Goal: Information Seeking & Learning: Learn about a topic

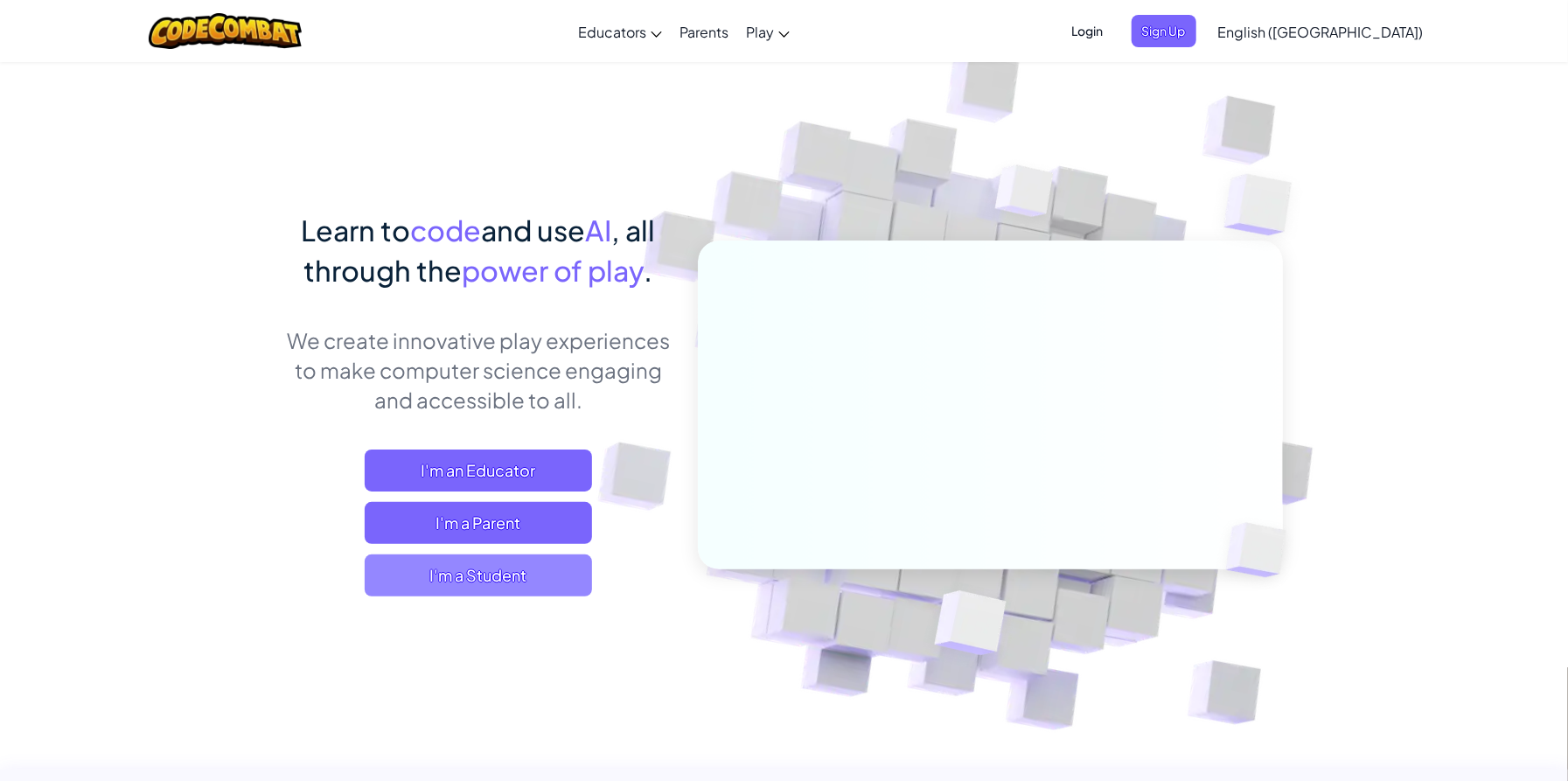
click at [503, 579] on span "I'm a Student" at bounding box center [478, 575] width 228 height 42
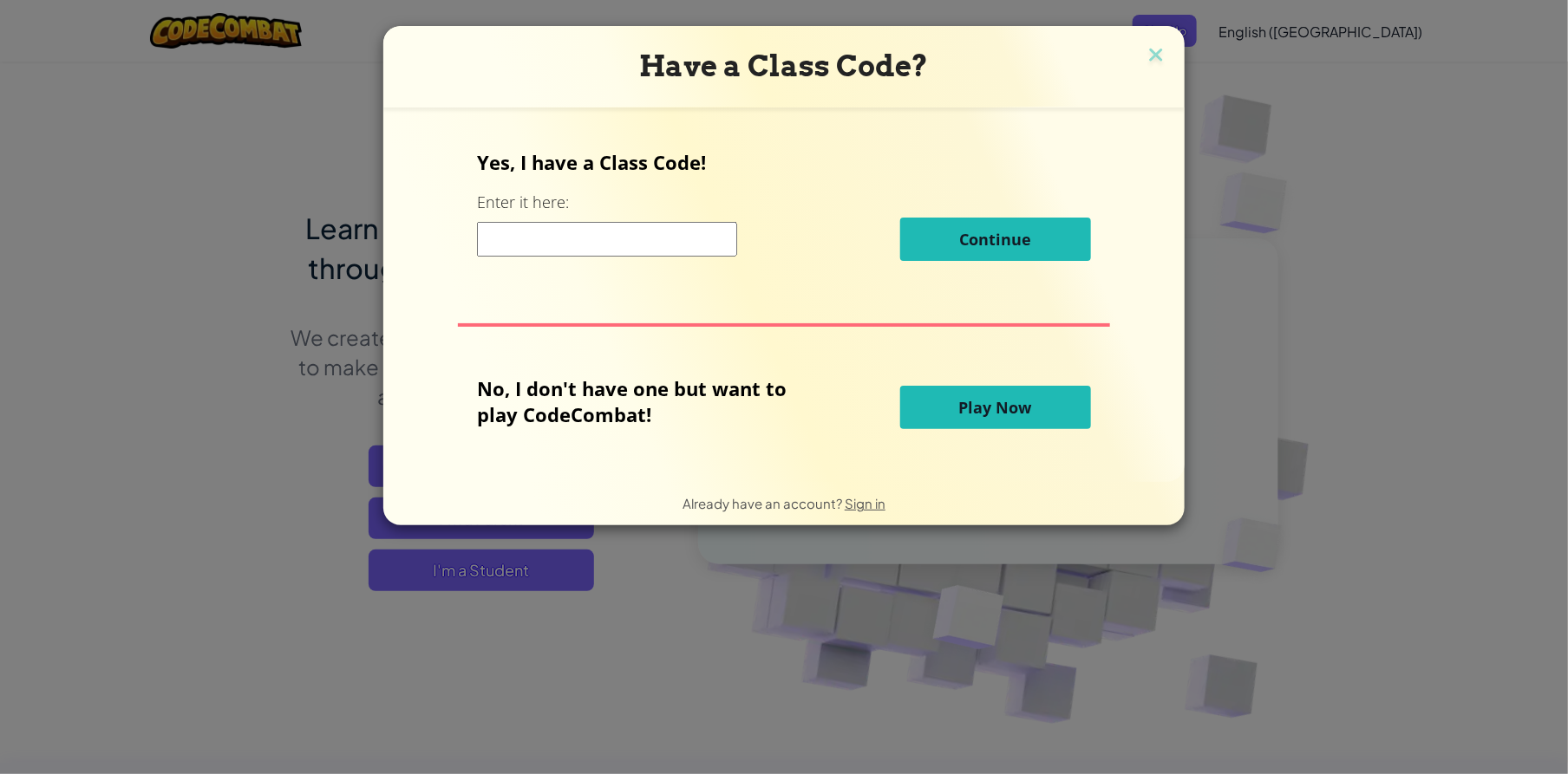
click at [928, 401] on button "Play Now" at bounding box center [995, 407] width 191 height 44
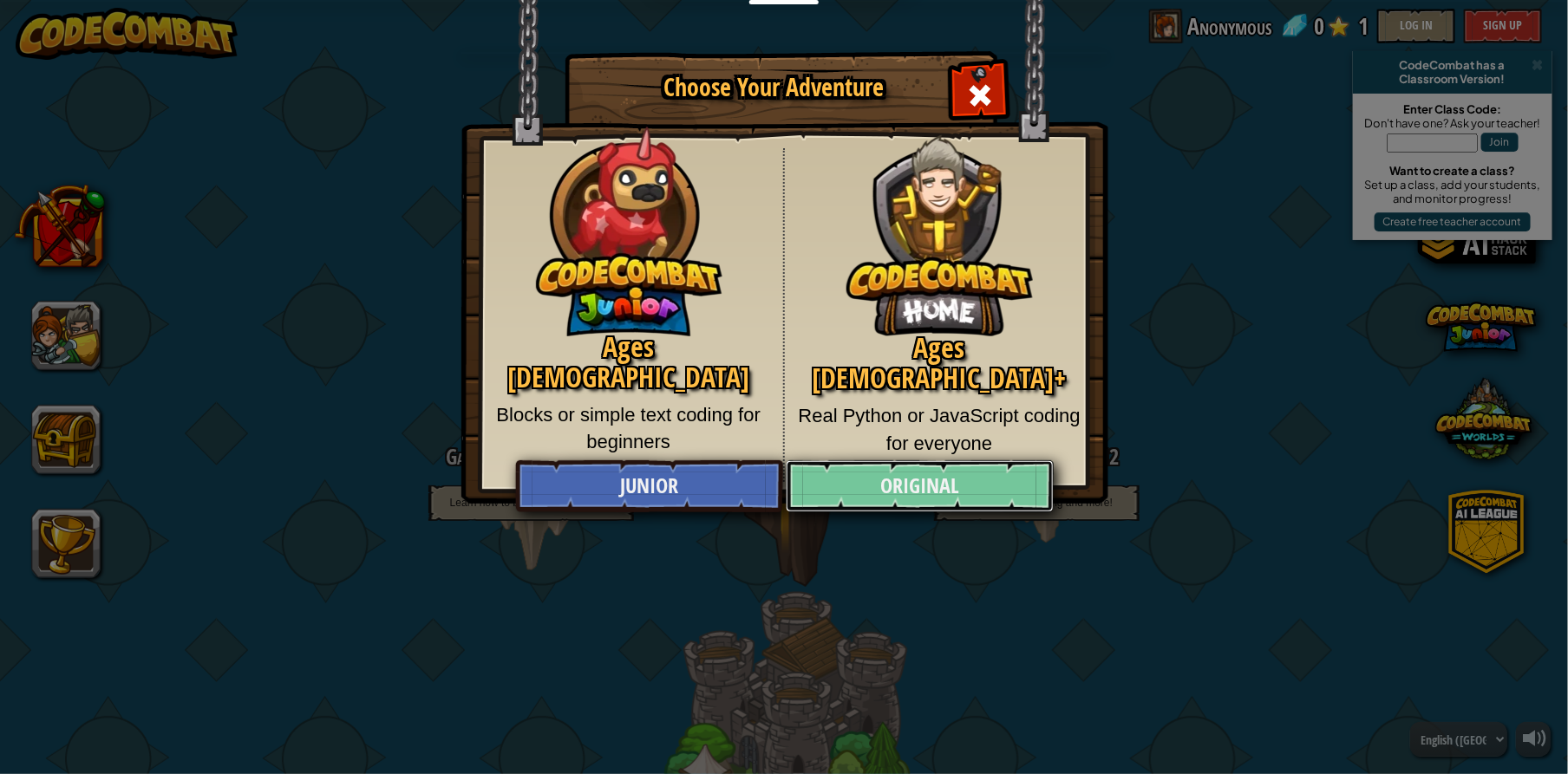
click at [880, 479] on link "Original" at bounding box center [920, 486] width 267 height 52
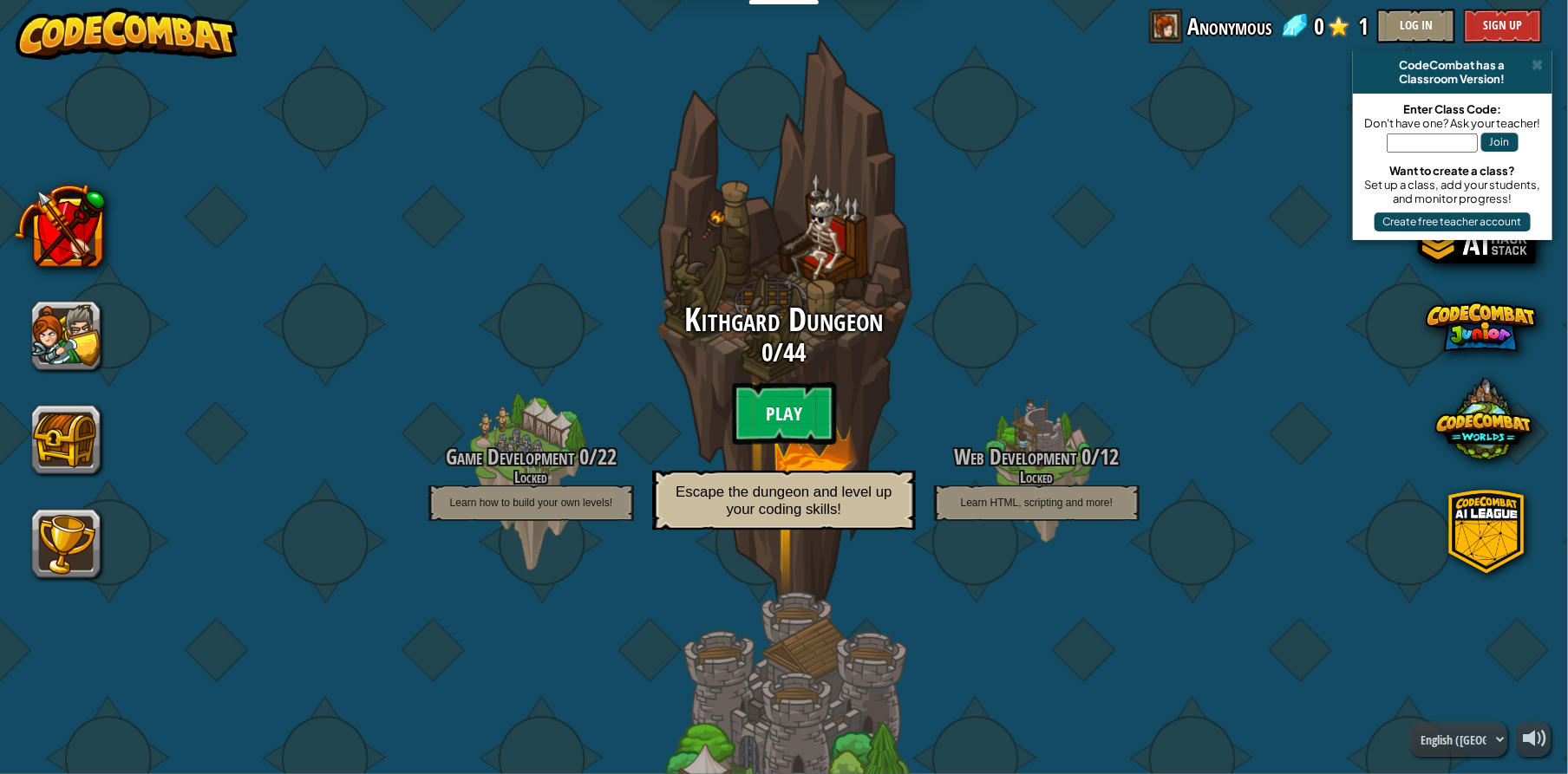
click at [773, 408] on btn "Play" at bounding box center [783, 414] width 104 height 62
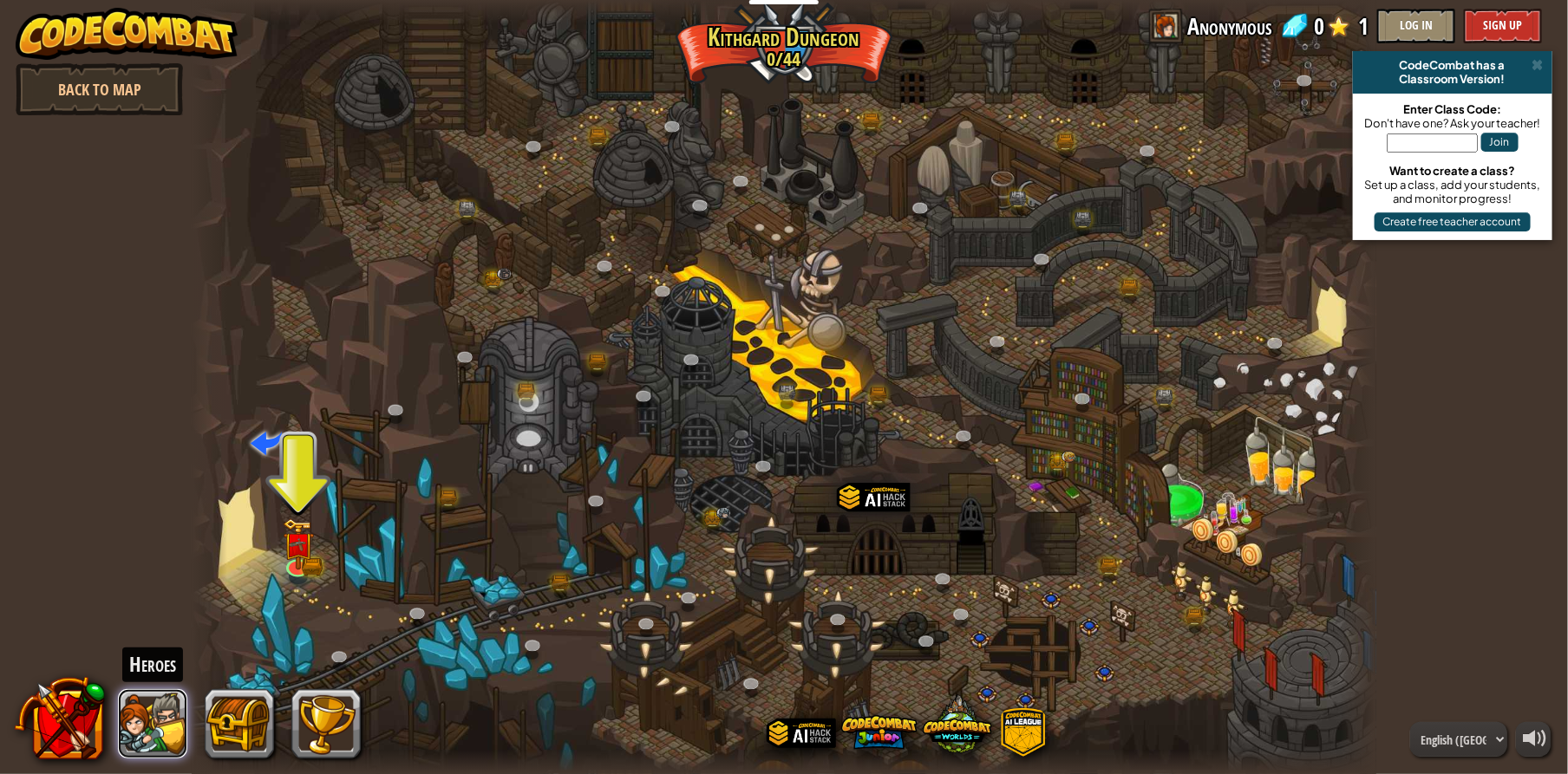
click at [178, 731] on button at bounding box center [153, 724] width 70 height 70
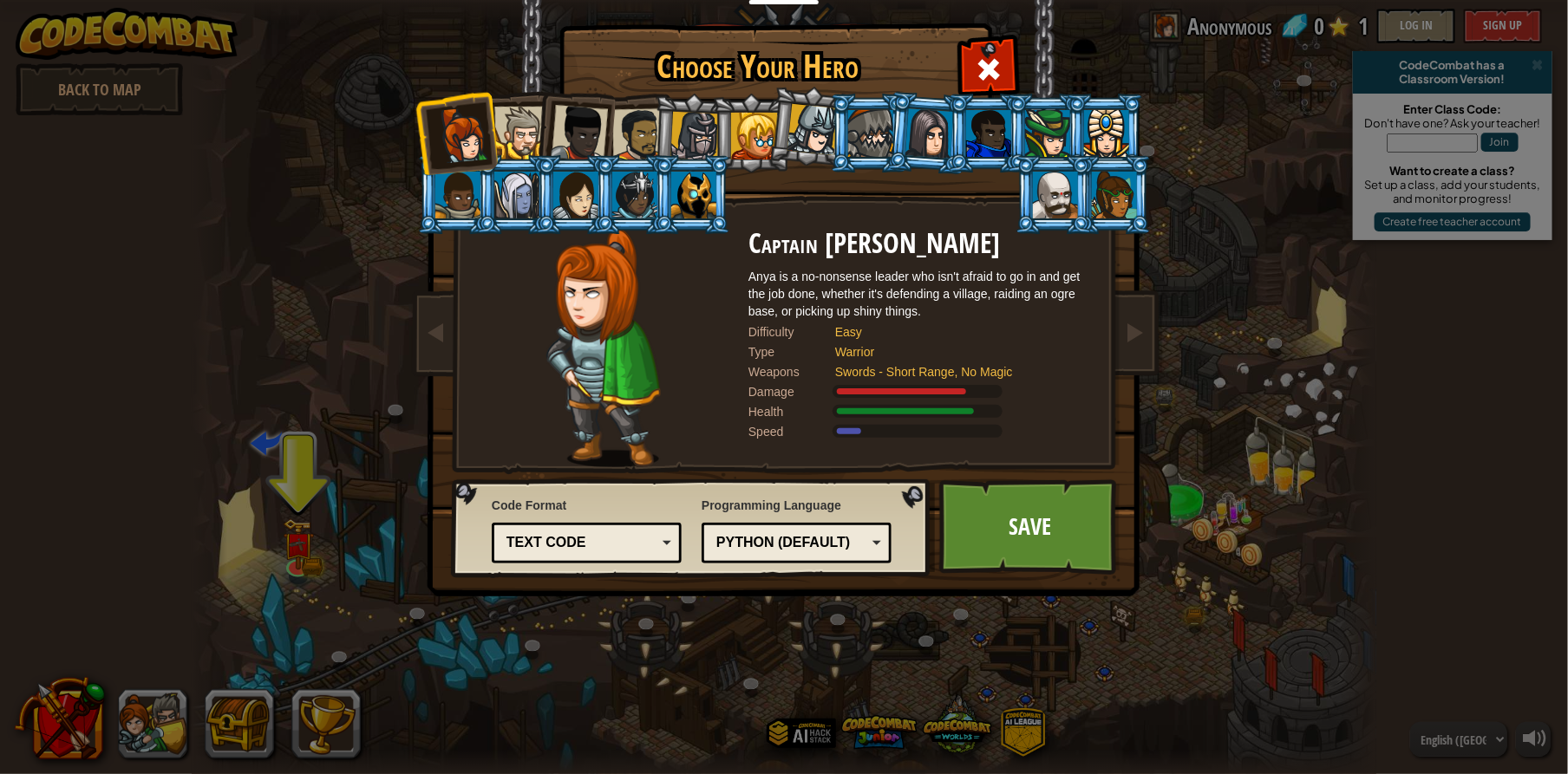
click at [620, 408] on img at bounding box center [603, 348] width 113 height 238
click at [953, 514] on link "Save" at bounding box center [1029, 527] width 181 height 95
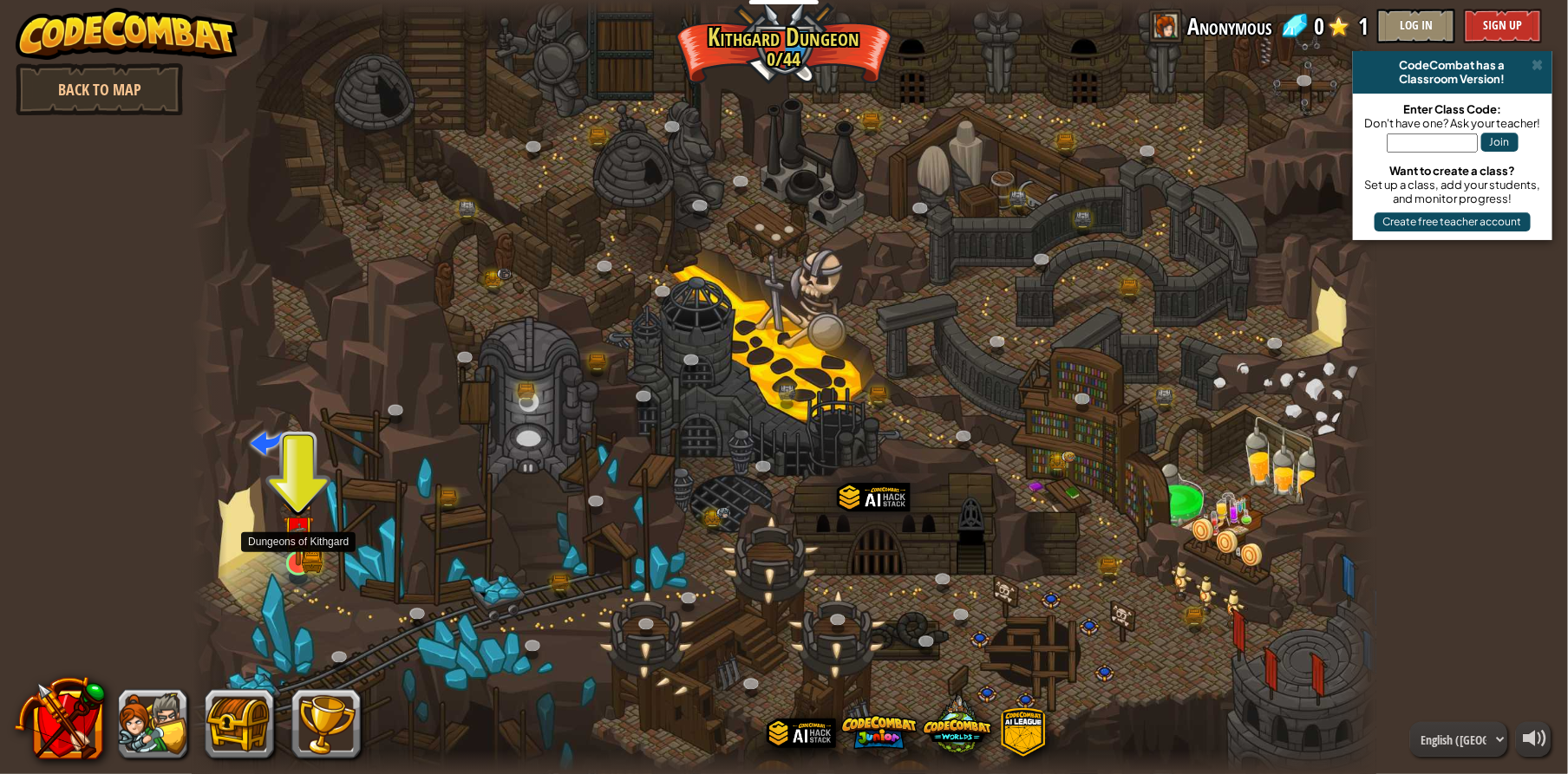
click at [284, 554] on img at bounding box center [298, 532] width 31 height 70
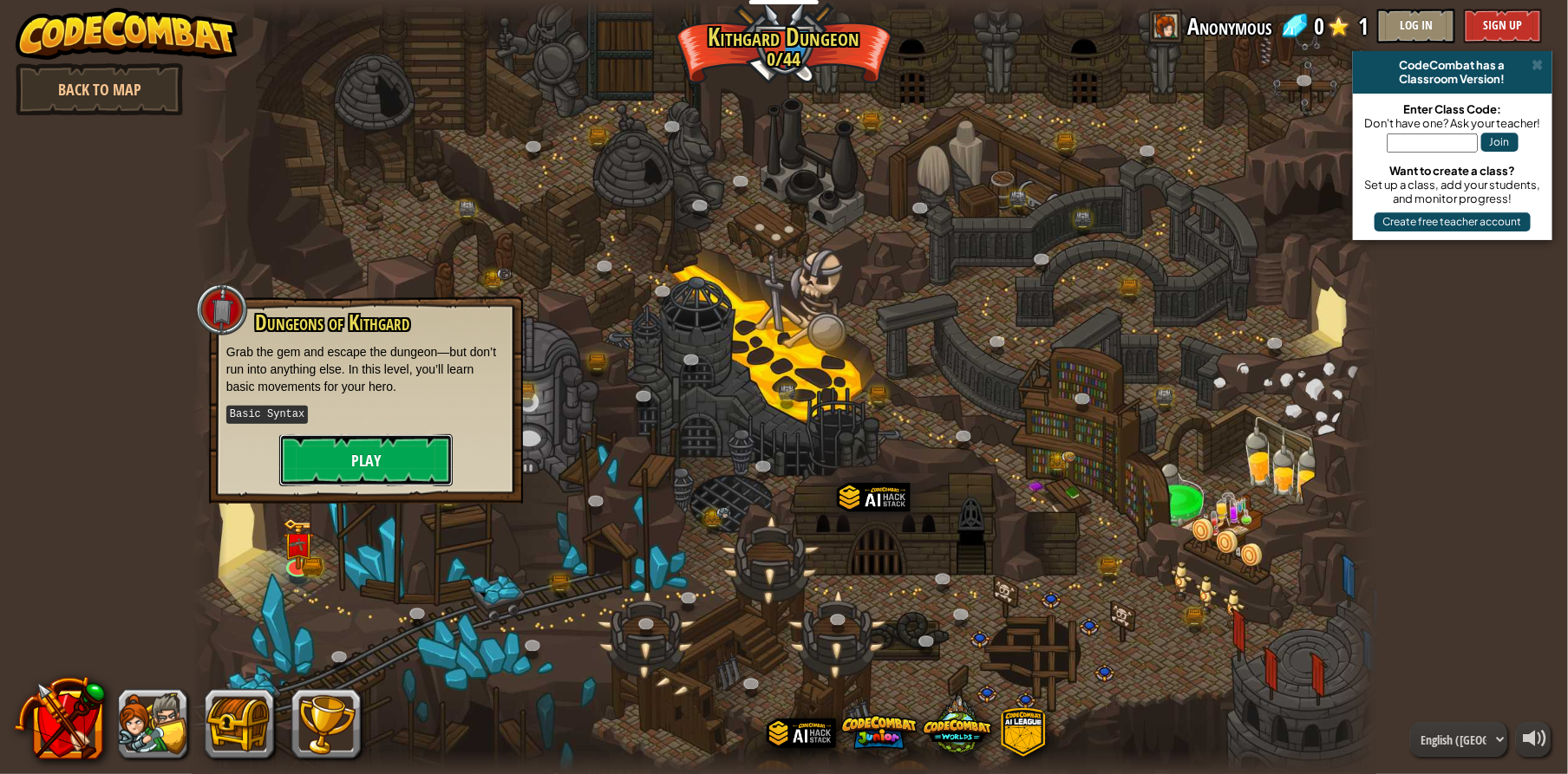
click at [310, 460] on button "Play" at bounding box center [365, 460] width 173 height 52
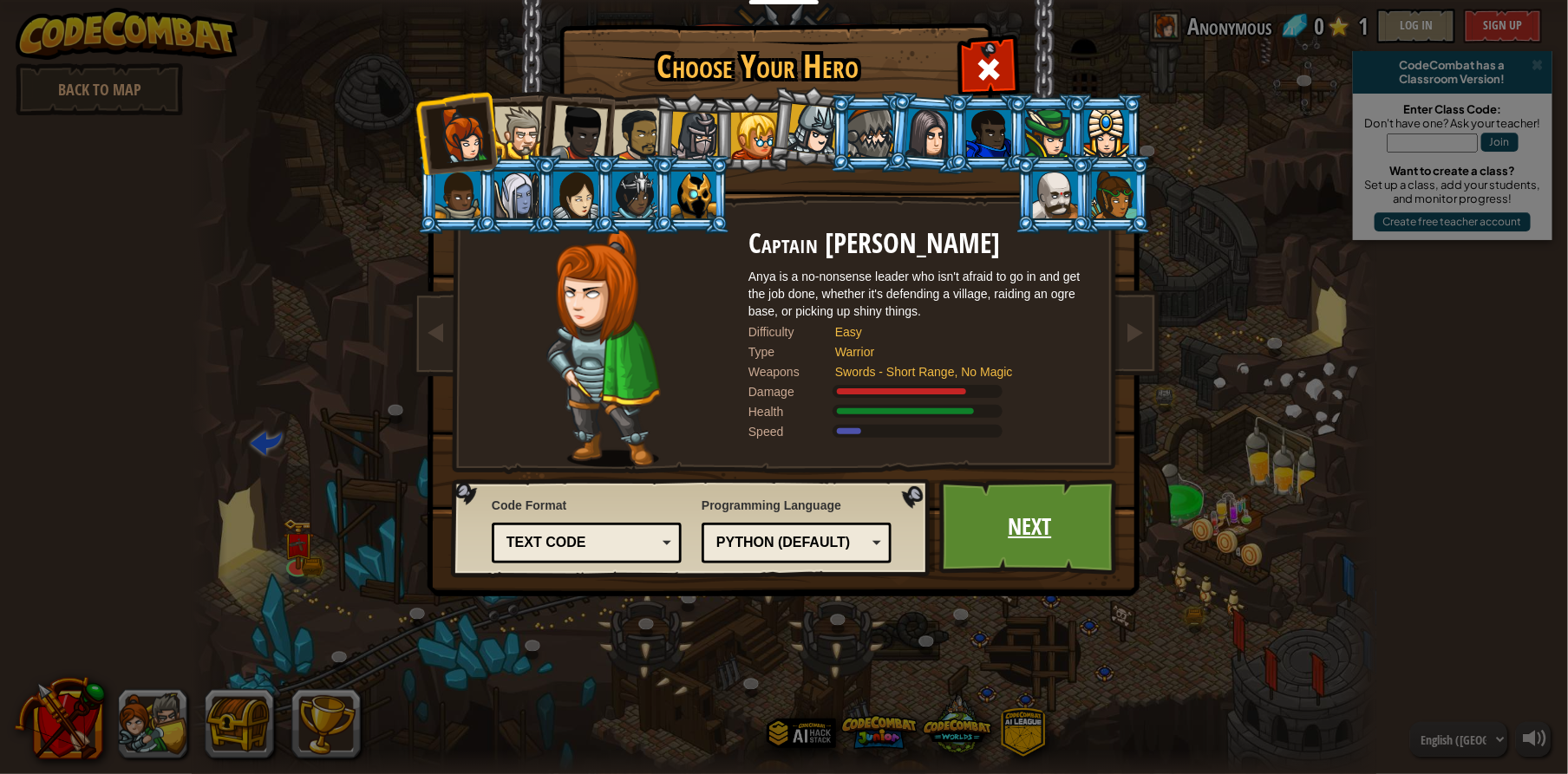
click at [1019, 508] on link "Next" at bounding box center [1029, 527] width 181 height 95
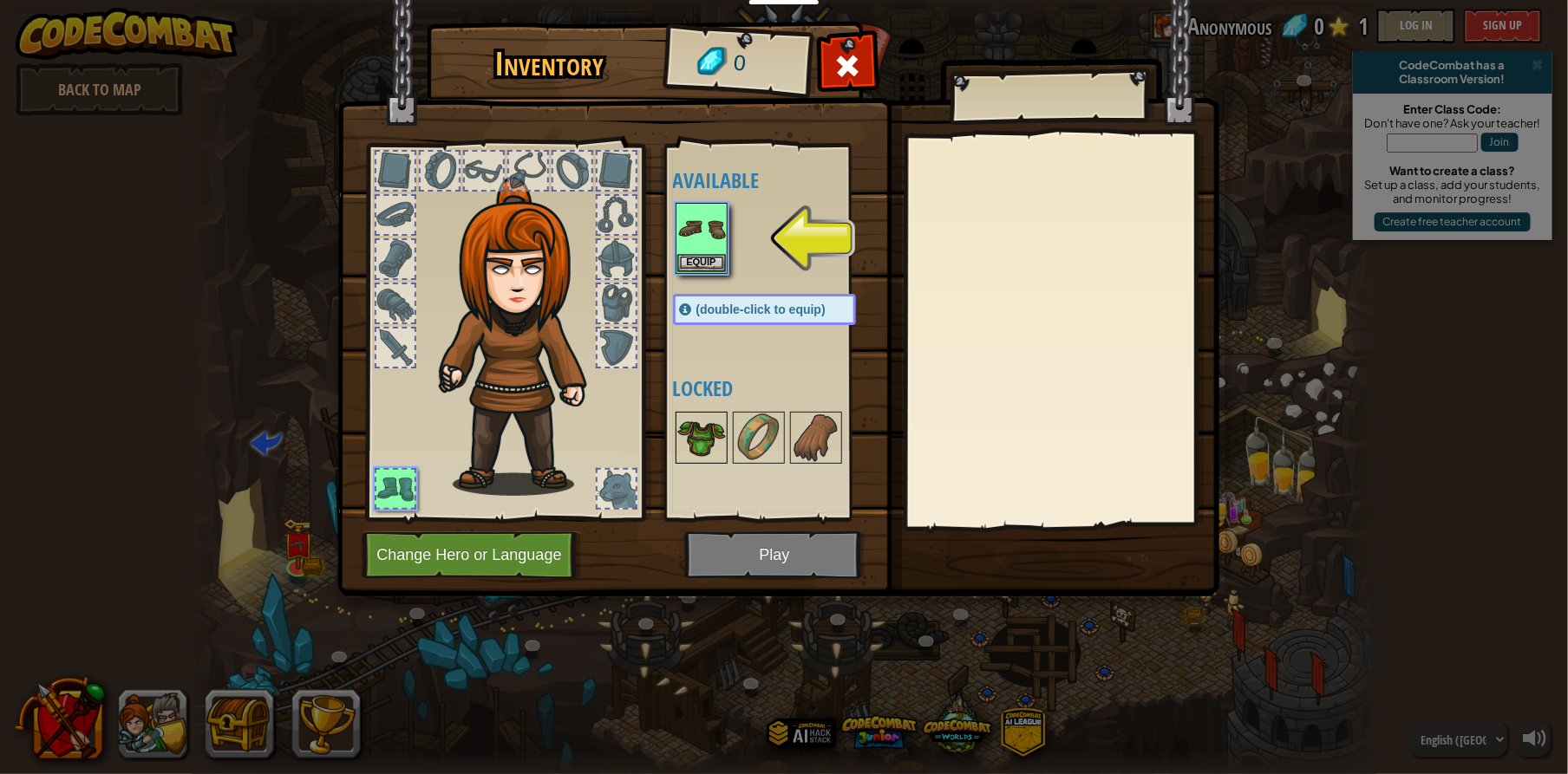
click at [689, 426] on img at bounding box center [702, 438] width 48 height 48
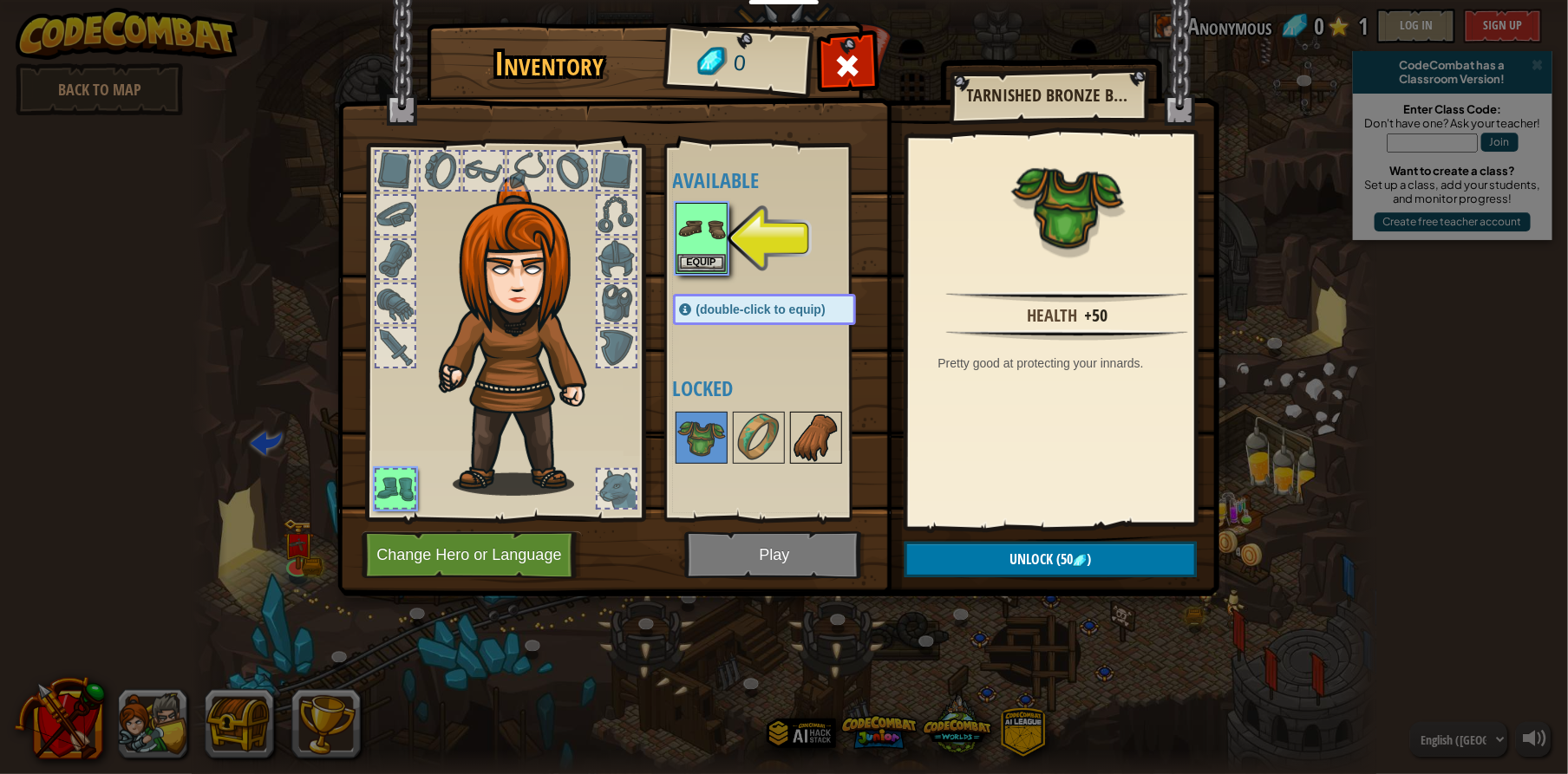
click at [822, 425] on img at bounding box center [816, 438] width 48 height 48
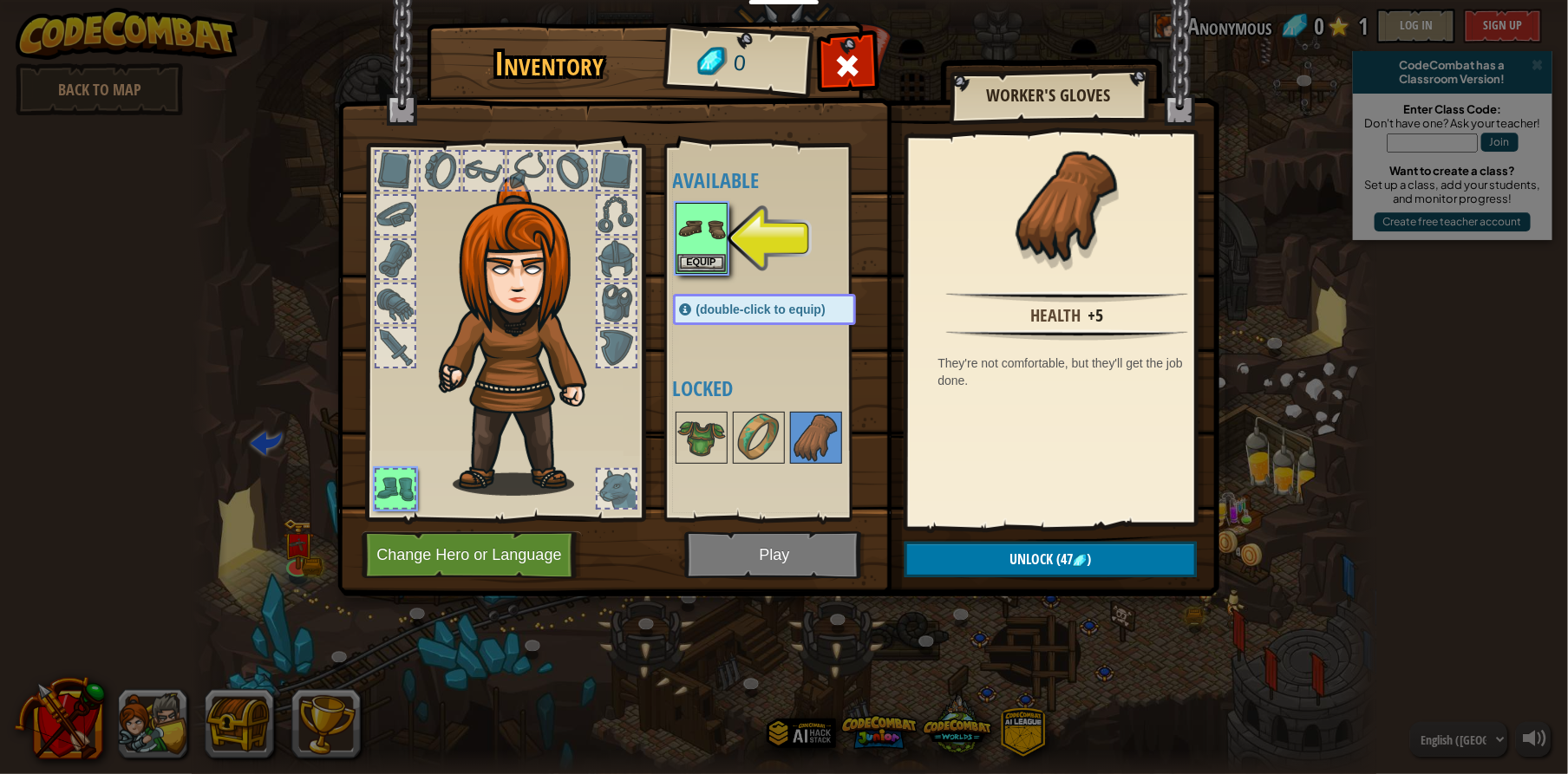
click at [682, 196] on div "Available Equip (double-click to equip) Locked" at bounding box center [781, 332] width 218 height 361
click at [702, 223] on img at bounding box center [702, 229] width 48 height 48
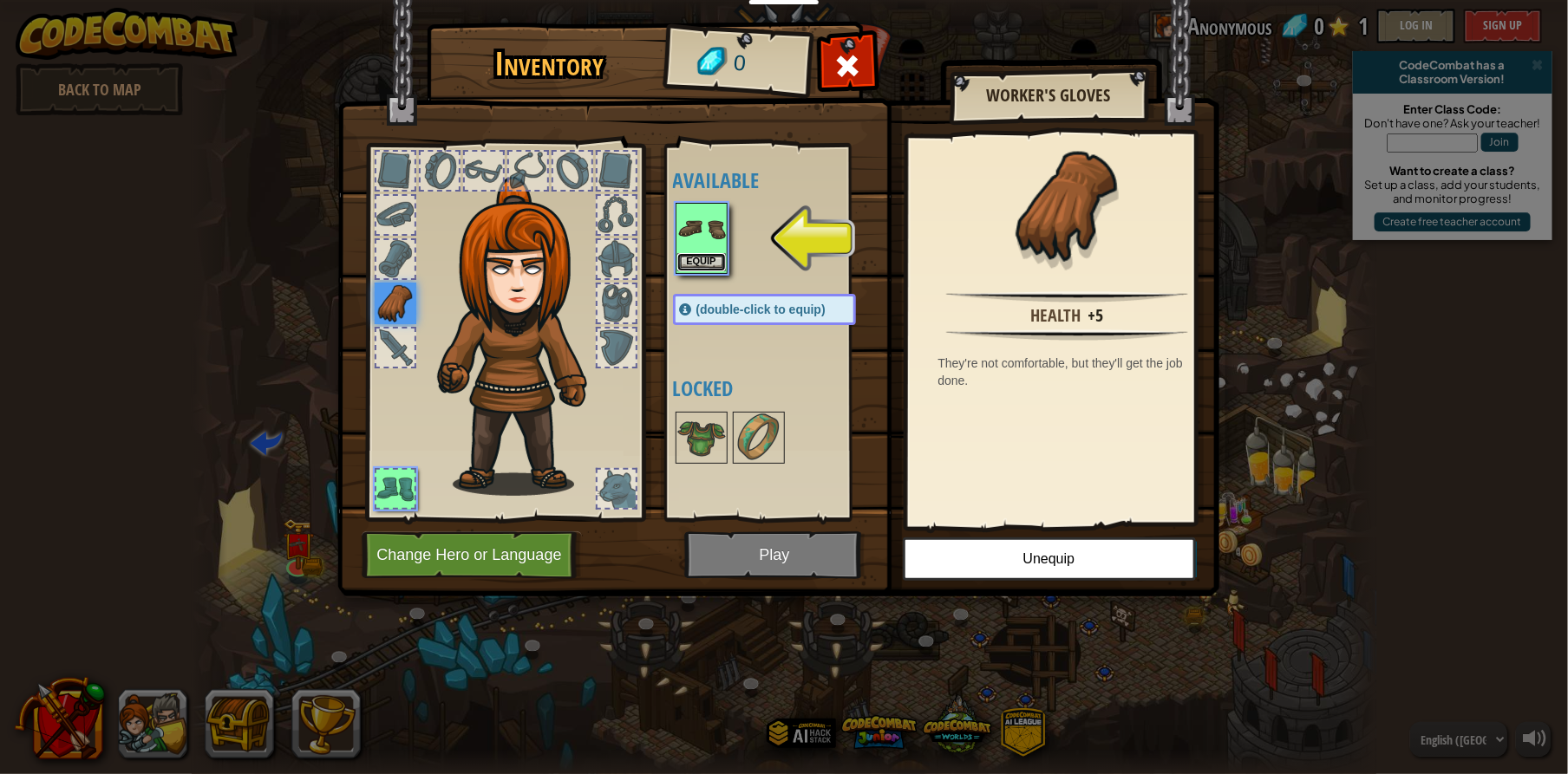
click at [690, 263] on button "Equip" at bounding box center [702, 262] width 48 height 18
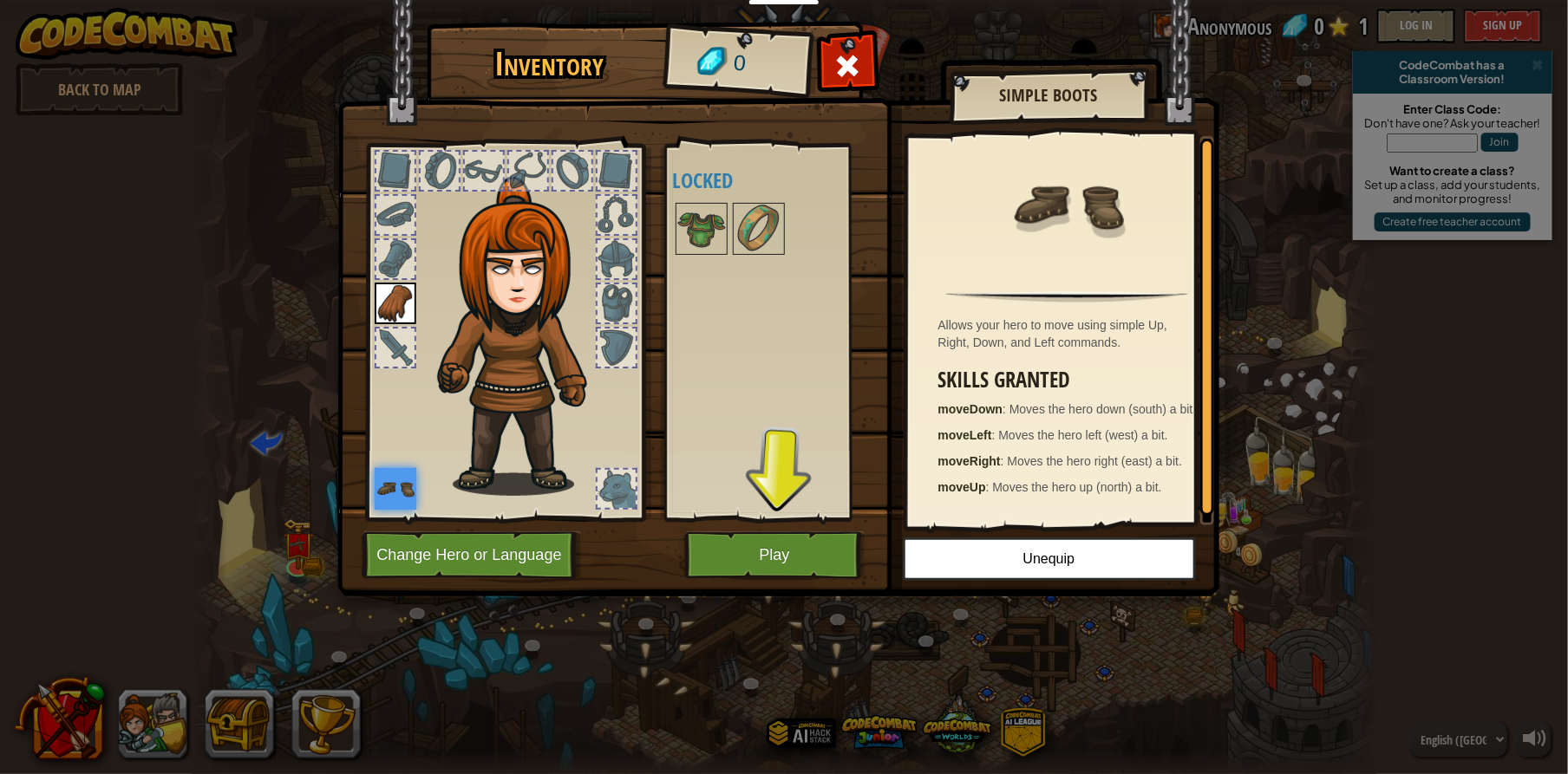
click at [705, 257] on div at bounding box center [781, 229] width 218 height 57
click at [744, 238] on img at bounding box center [759, 229] width 48 height 48
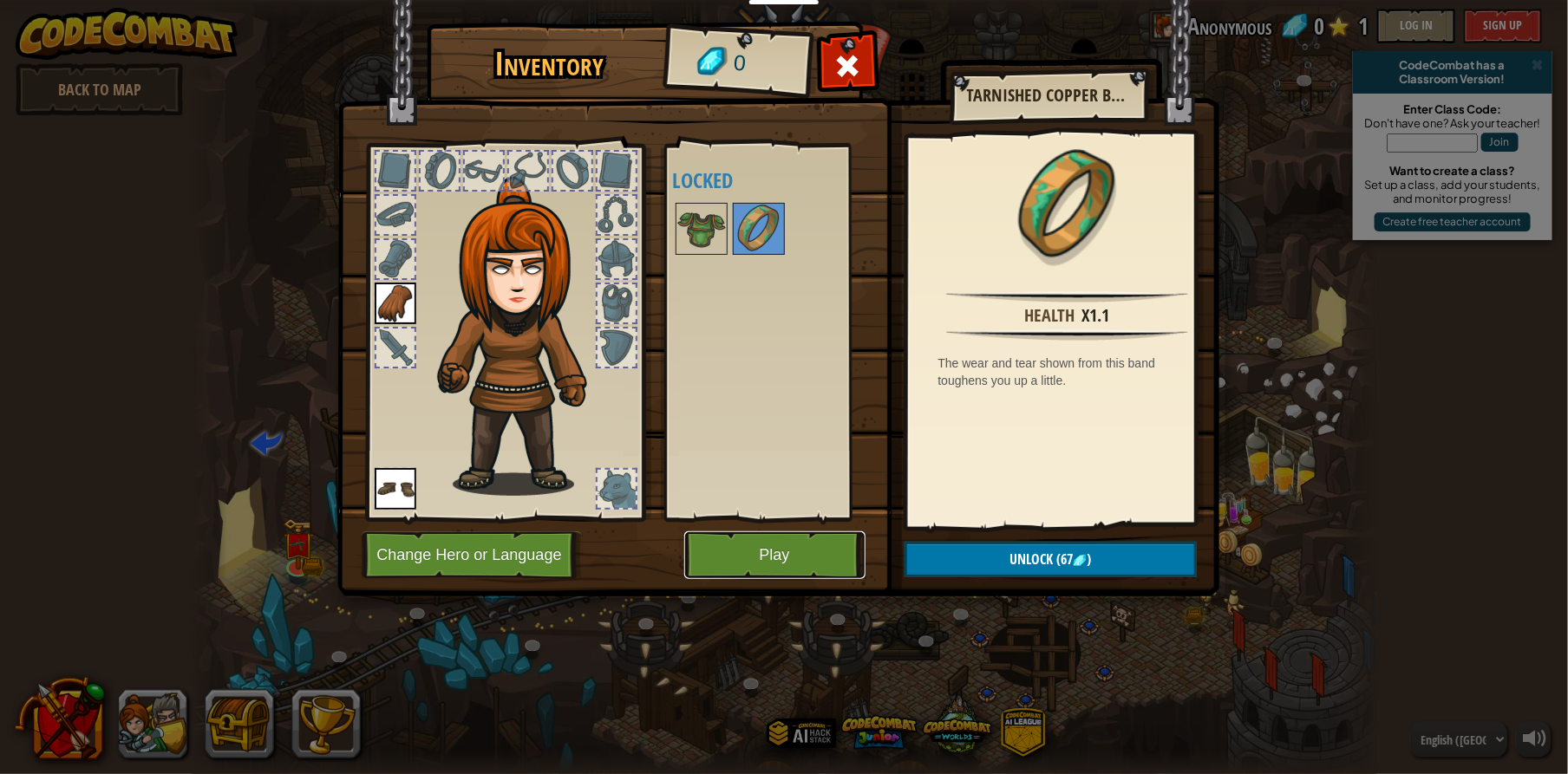
click at [756, 541] on button "Play" at bounding box center [774, 555] width 181 height 47
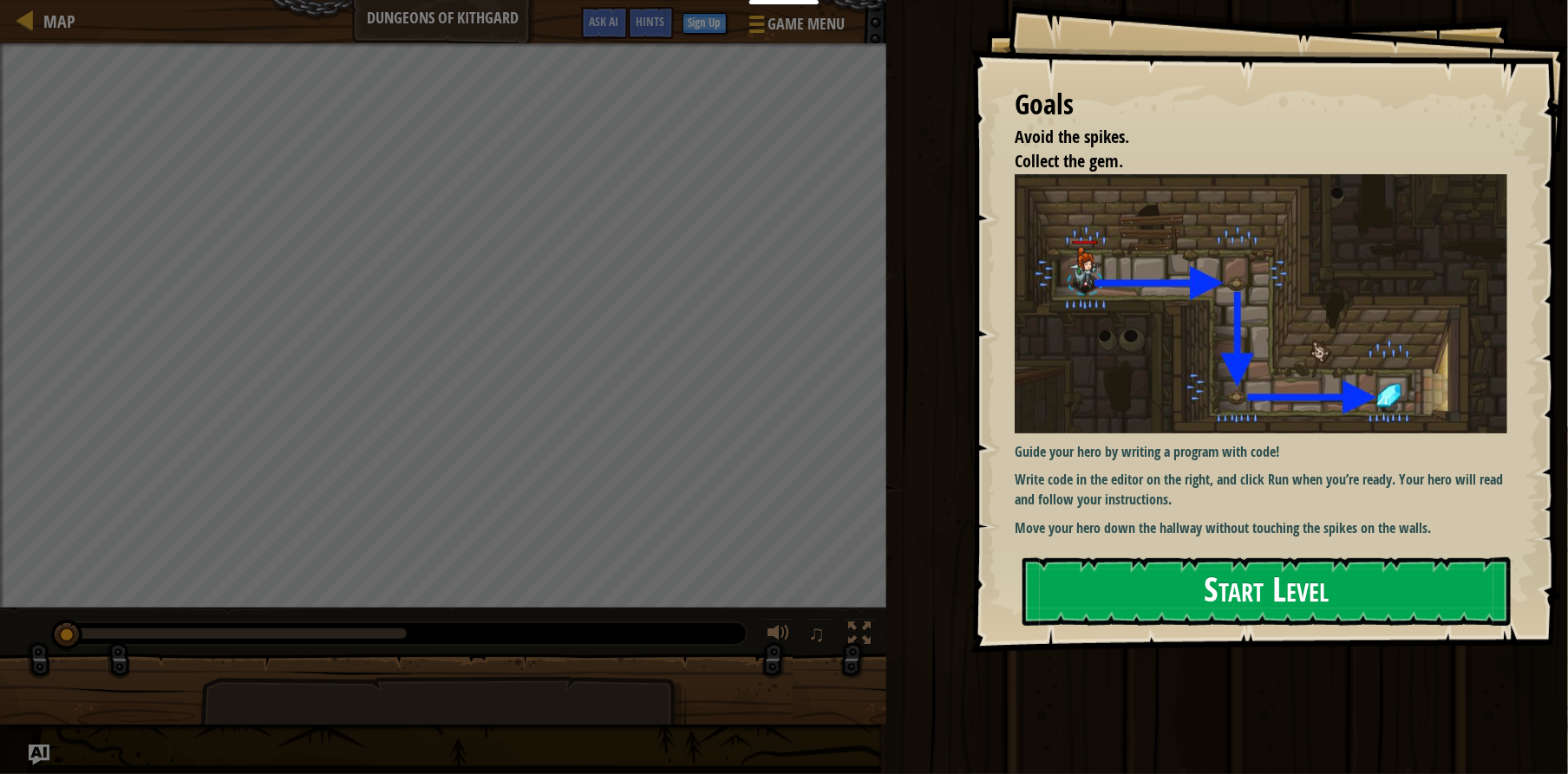
click at [1073, 599] on button "Start Level" at bounding box center [1267, 591] width 488 height 69
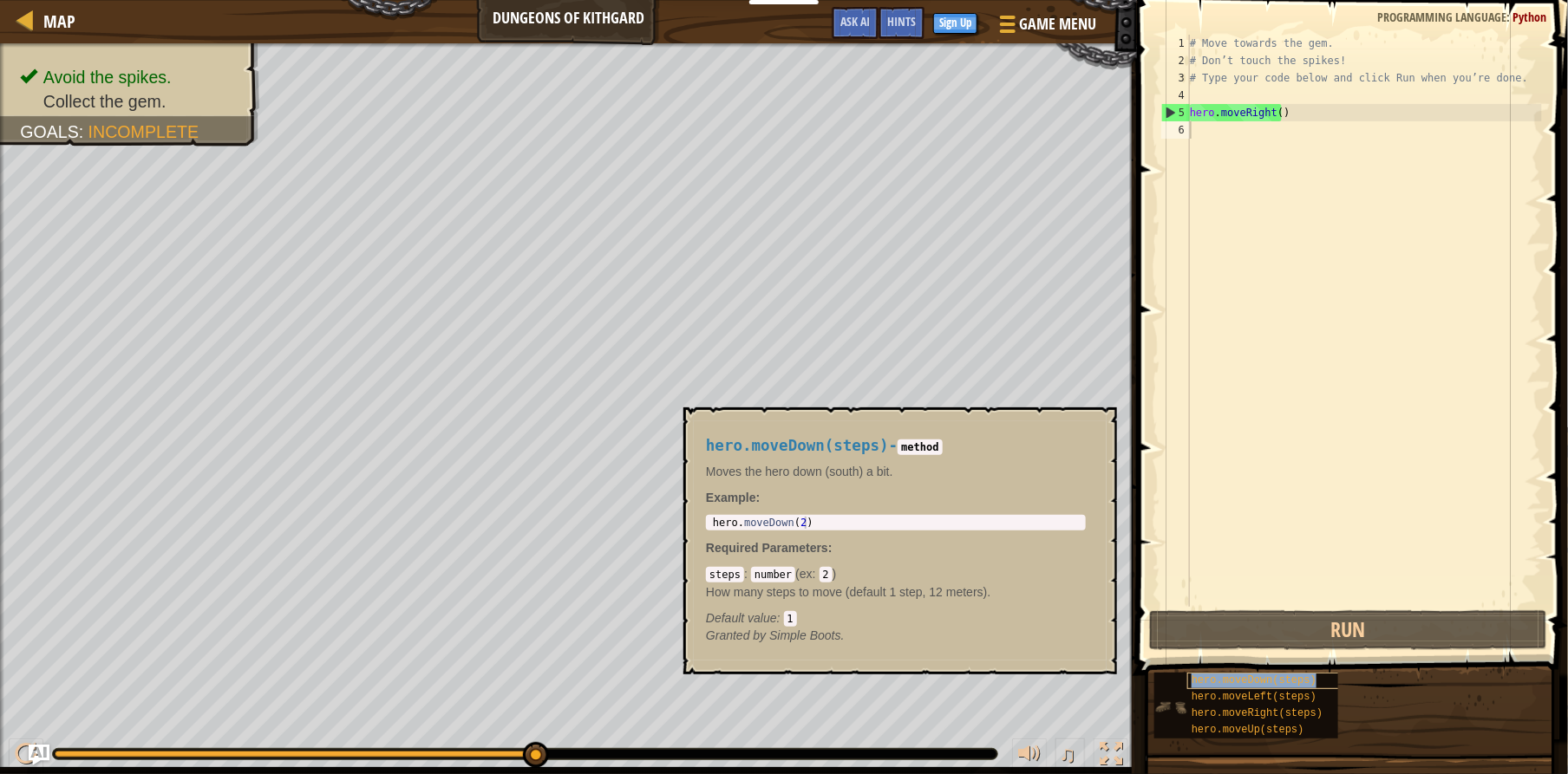
click at [1229, 679] on span "hero.moveDown(steps)" at bounding box center [1254, 680] width 125 height 13
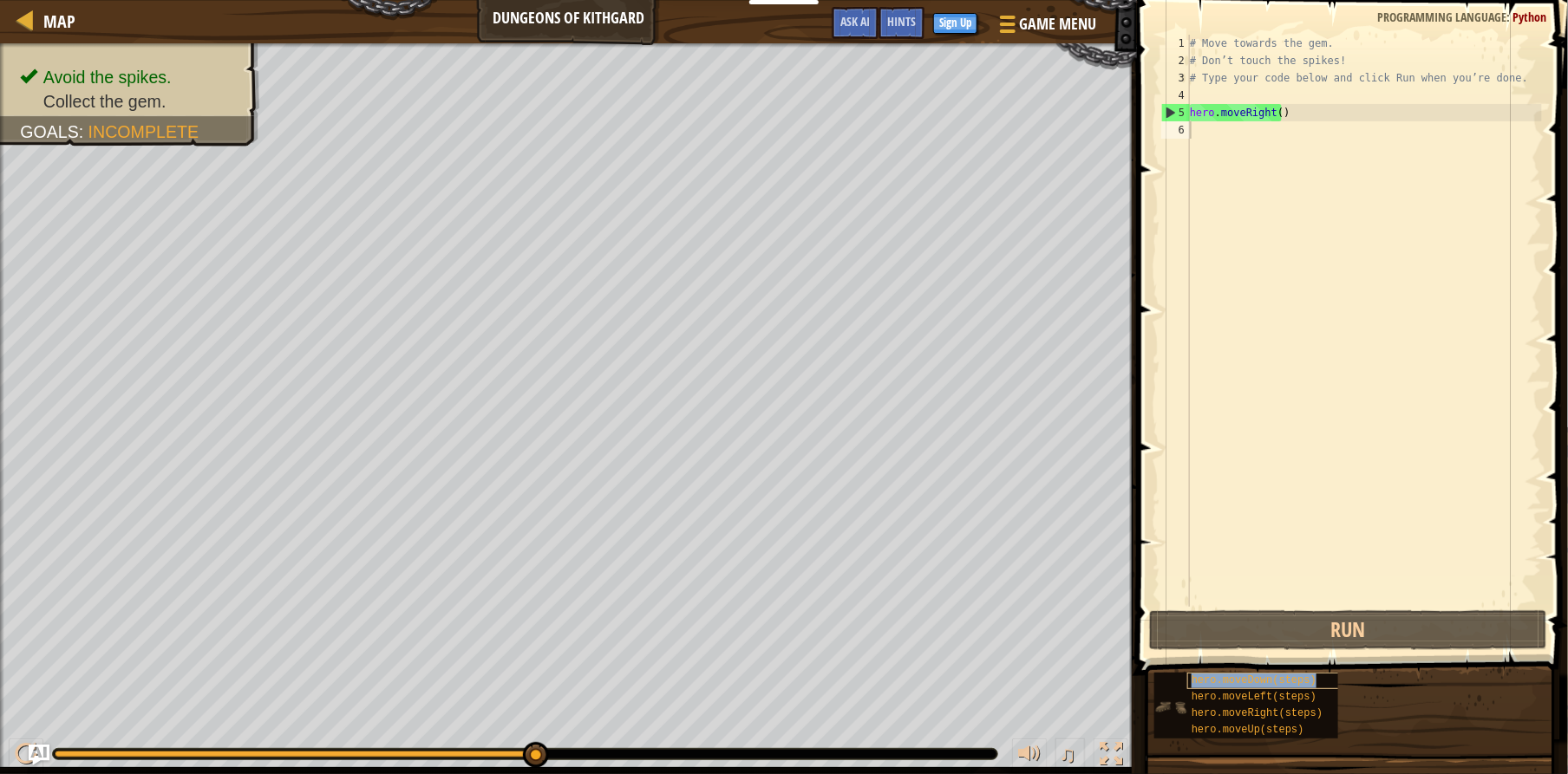
click at [1241, 674] on span "hero.moveDown(steps)" at bounding box center [1254, 680] width 125 height 13
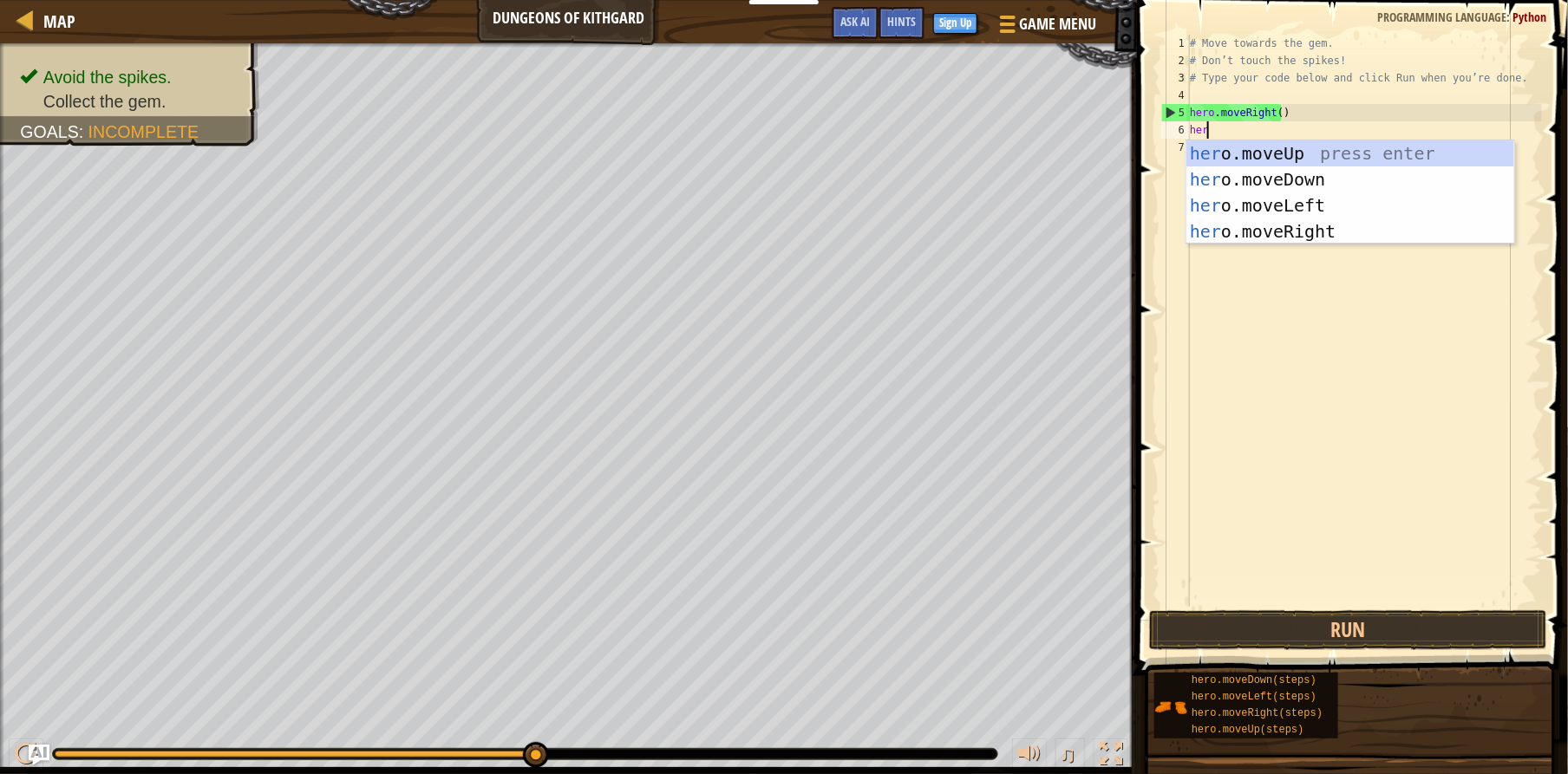
type textarea "hero"
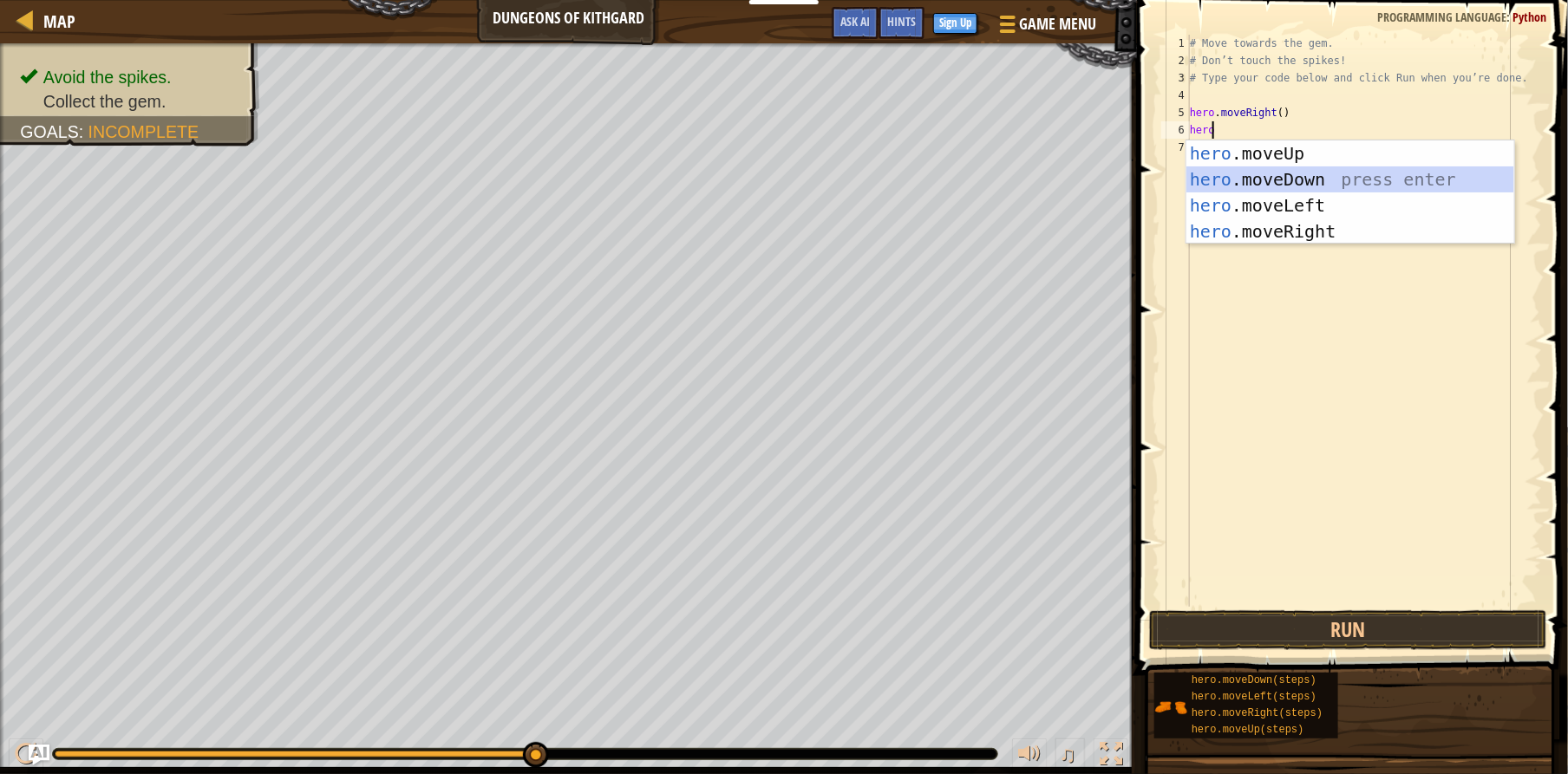
click at [1194, 177] on div "hero .moveUp press enter hero .moveDown press enter hero .moveLeft press enter …" at bounding box center [1350, 218] width 328 height 156
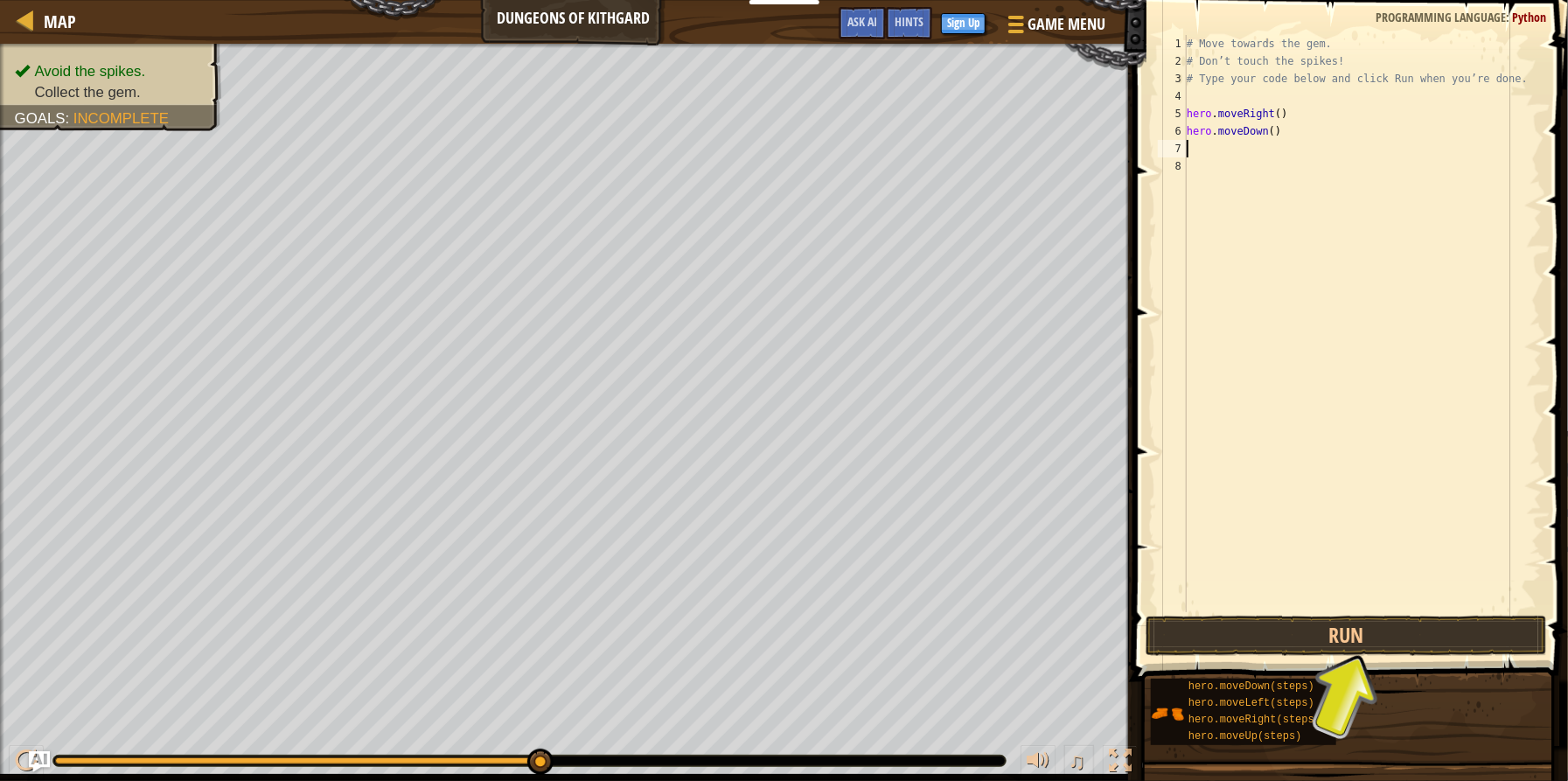
click at [1306, 111] on div "# Move towards the gem. # Don’t touch the spikes! # Type your code below and cl…" at bounding box center [1362, 341] width 359 height 612
type textarea "h"
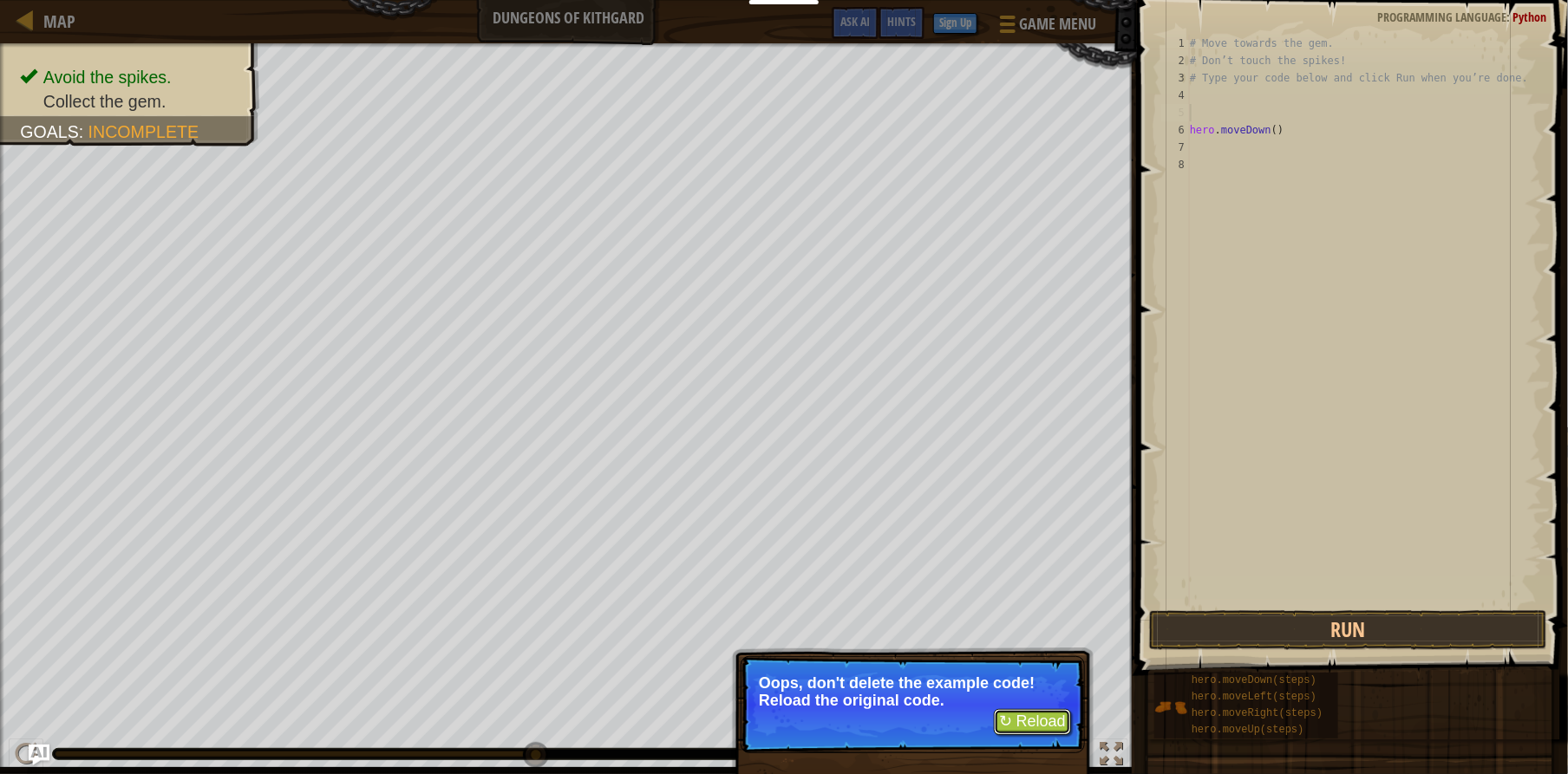
click at [1032, 714] on button "↻ Reload" at bounding box center [1033, 722] width 78 height 26
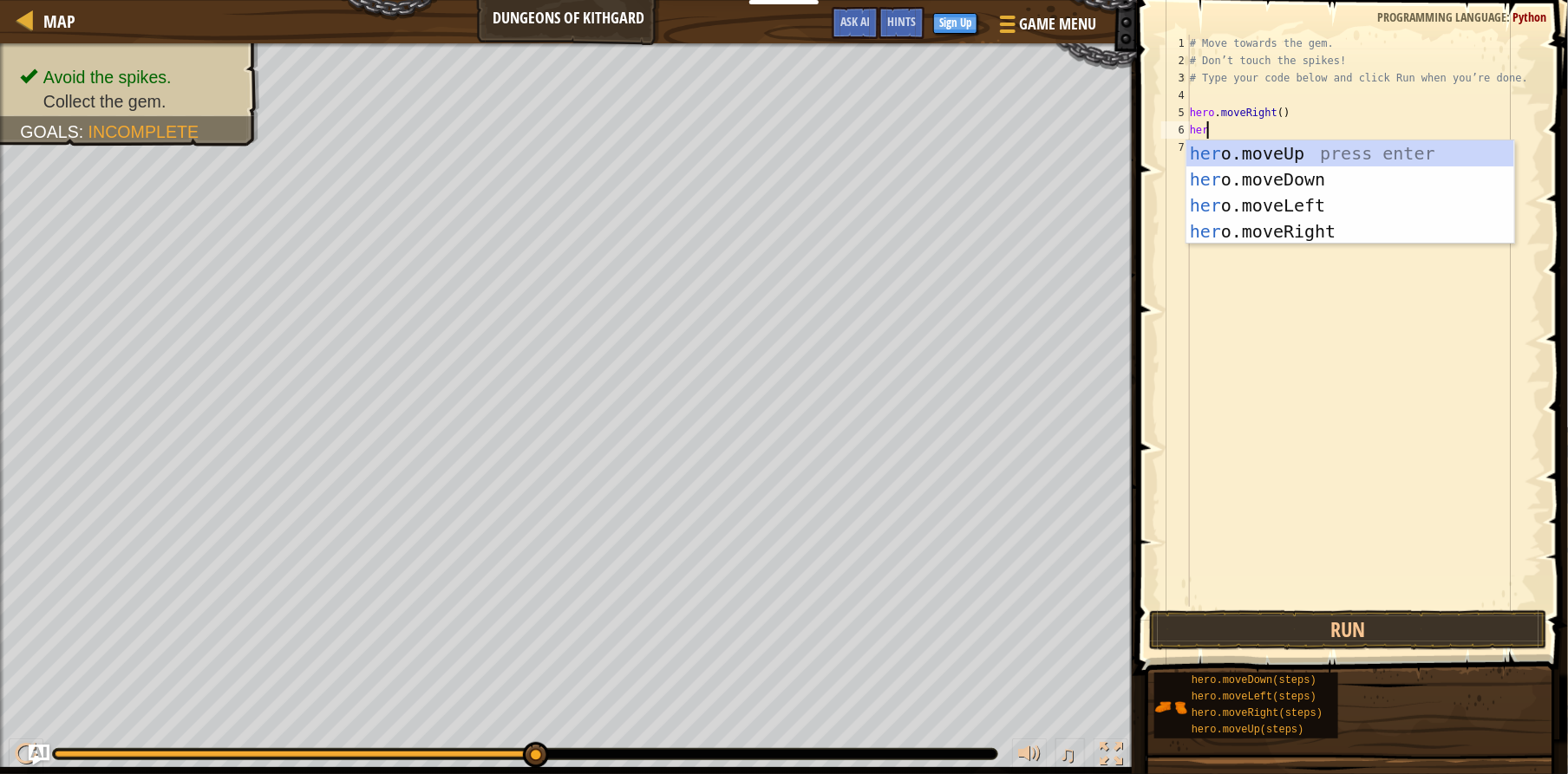
type textarea "hero"
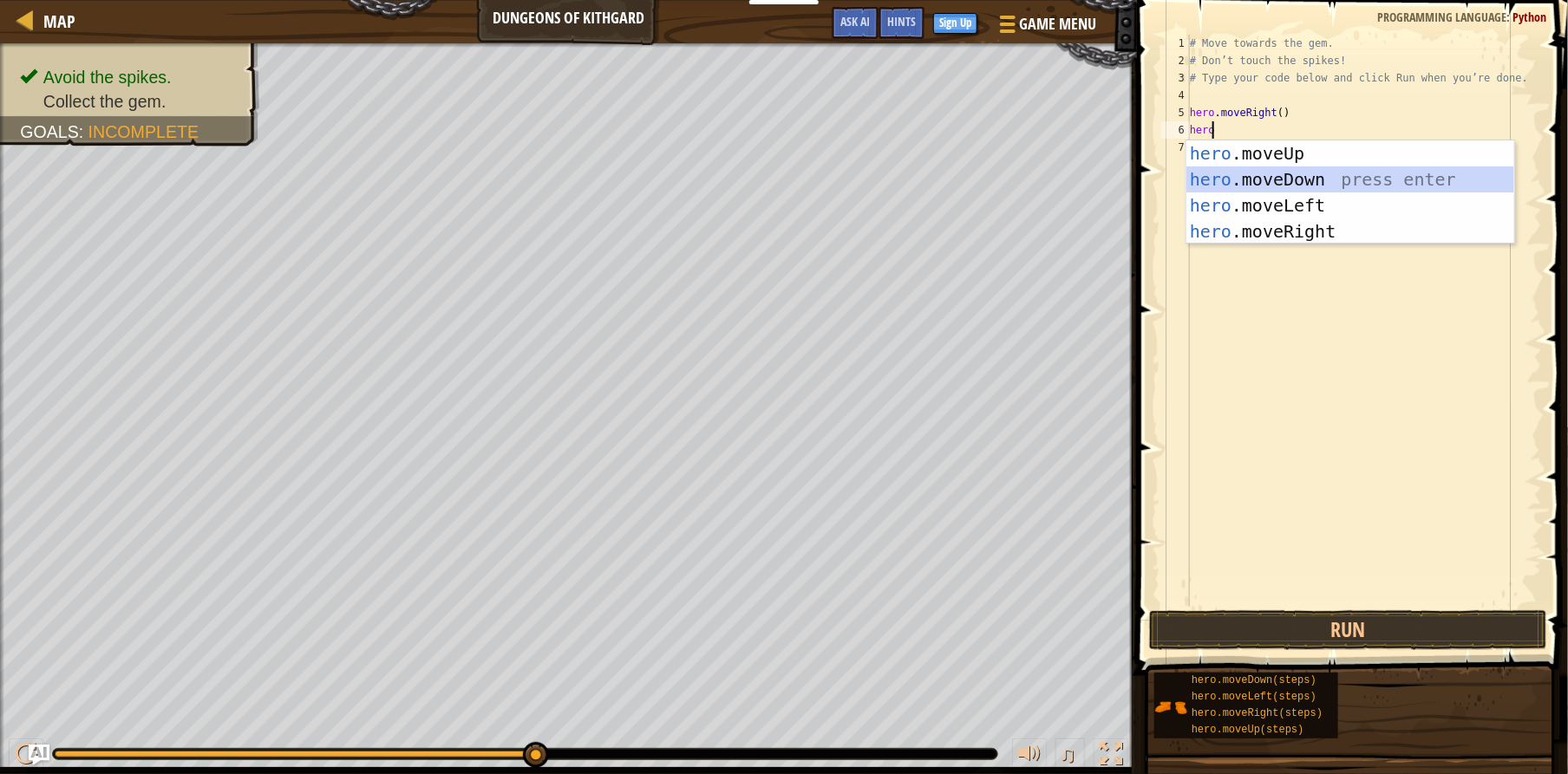
click at [1246, 182] on div "hero .moveUp press enter hero .moveDown press enter hero .moveLeft press enter …" at bounding box center [1350, 218] width 328 height 156
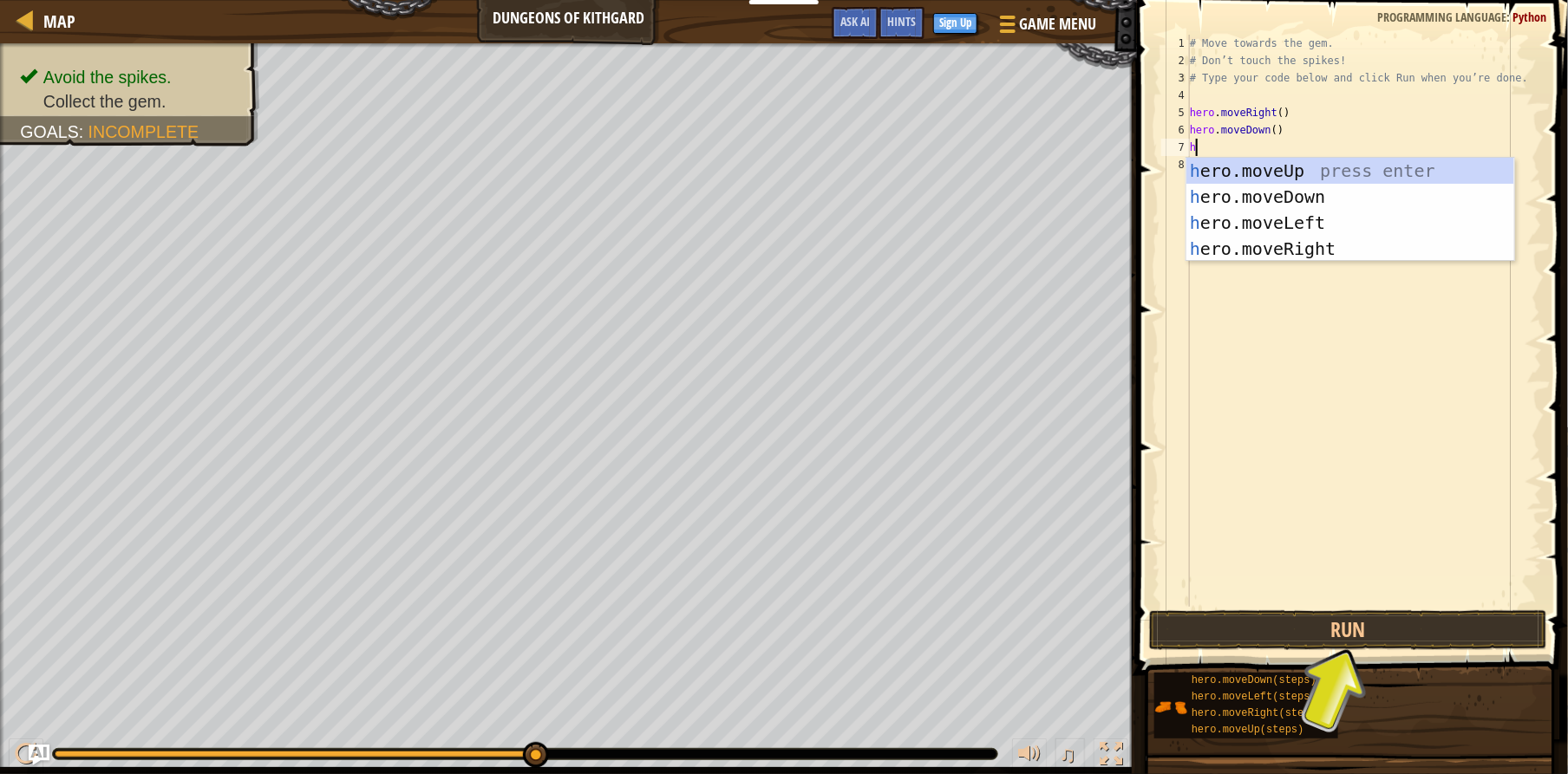
type textarea "her"
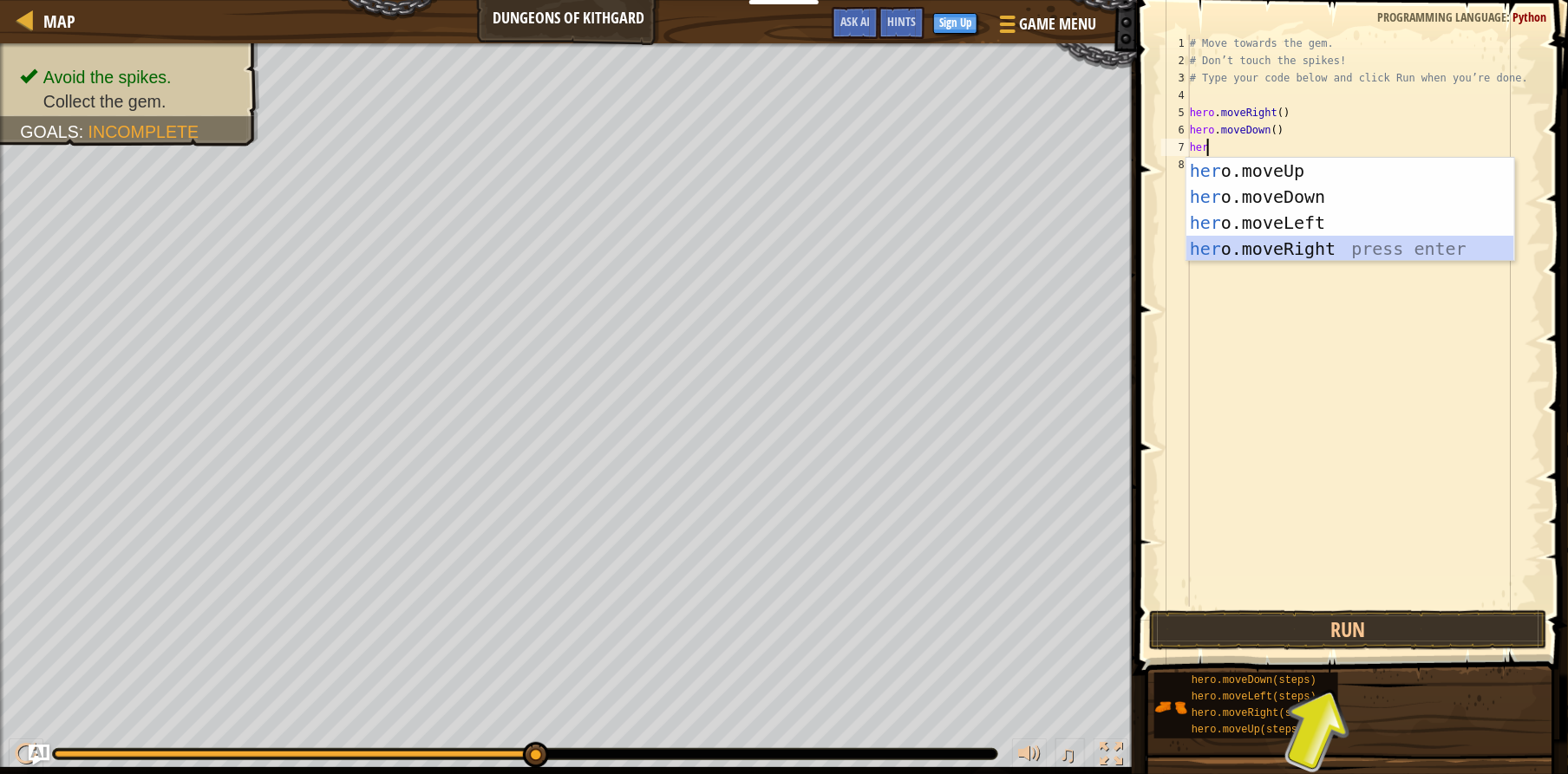
click at [1223, 256] on div "her o.moveUp press enter her o.moveDown press enter her o.moveLeft press enter …" at bounding box center [1350, 235] width 328 height 156
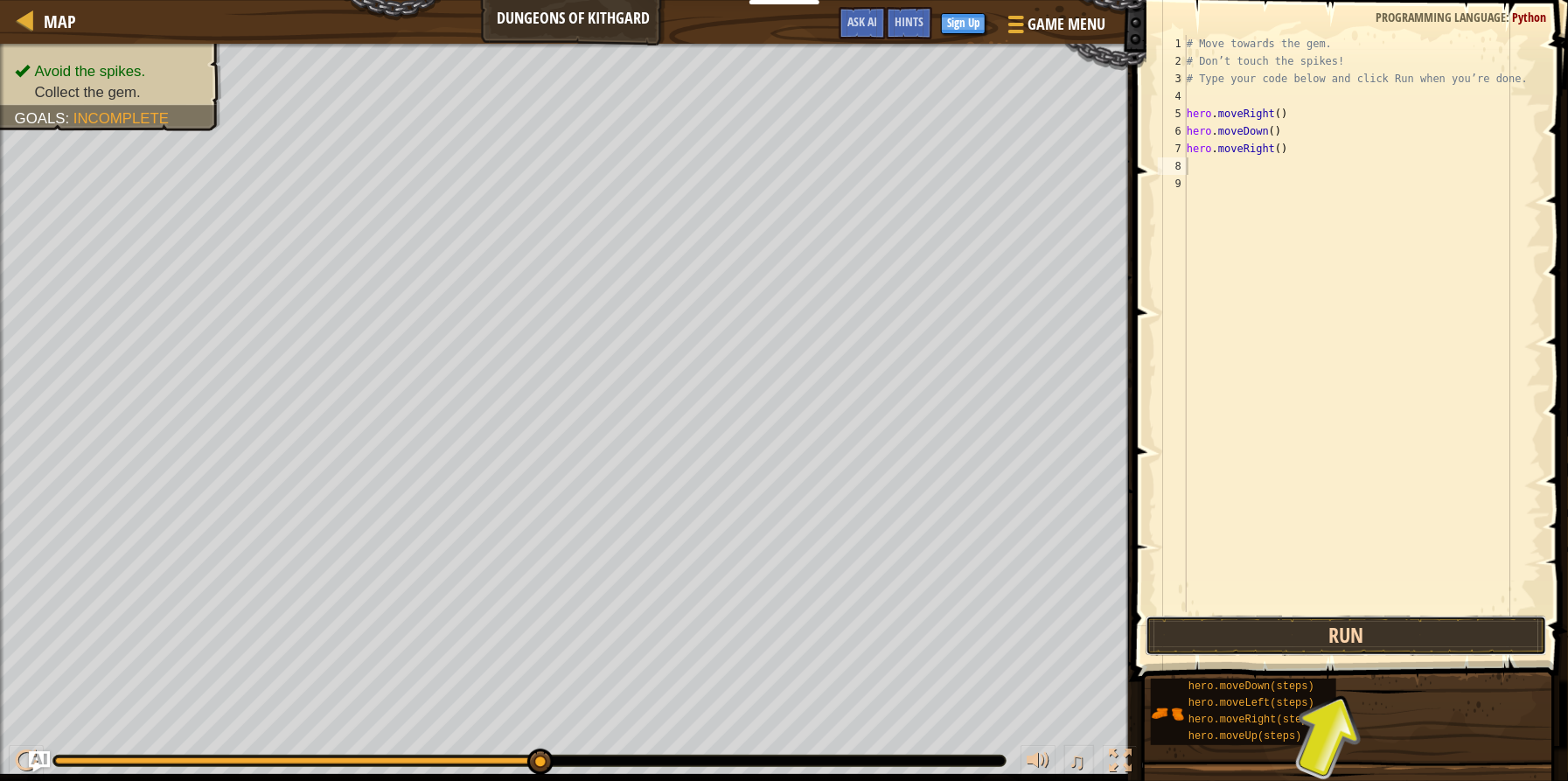
click at [1268, 642] on button "Run" at bounding box center [1345, 635] width 402 height 40
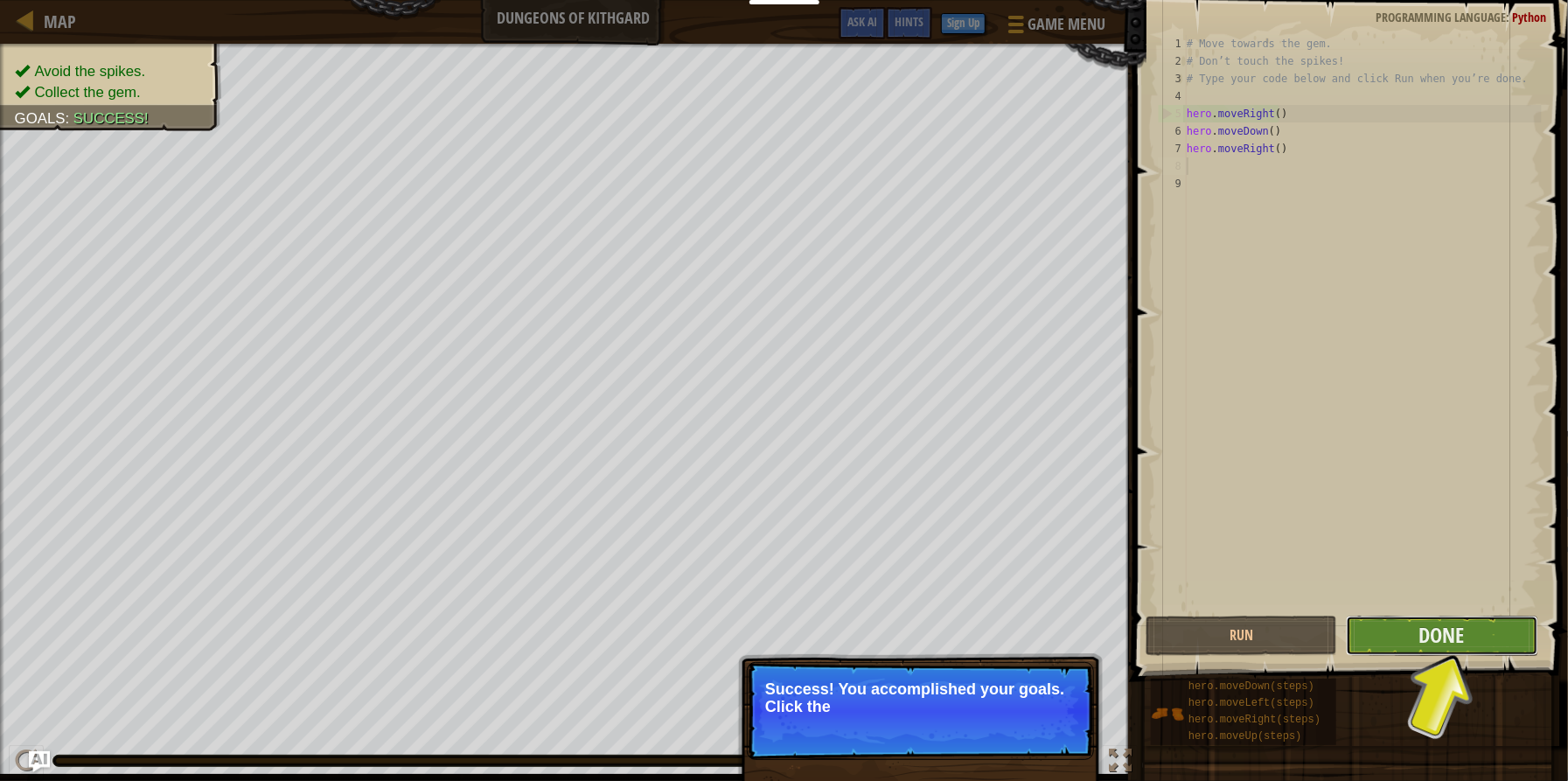
click at [1385, 634] on button "Done" at bounding box center [1441, 635] width 191 height 40
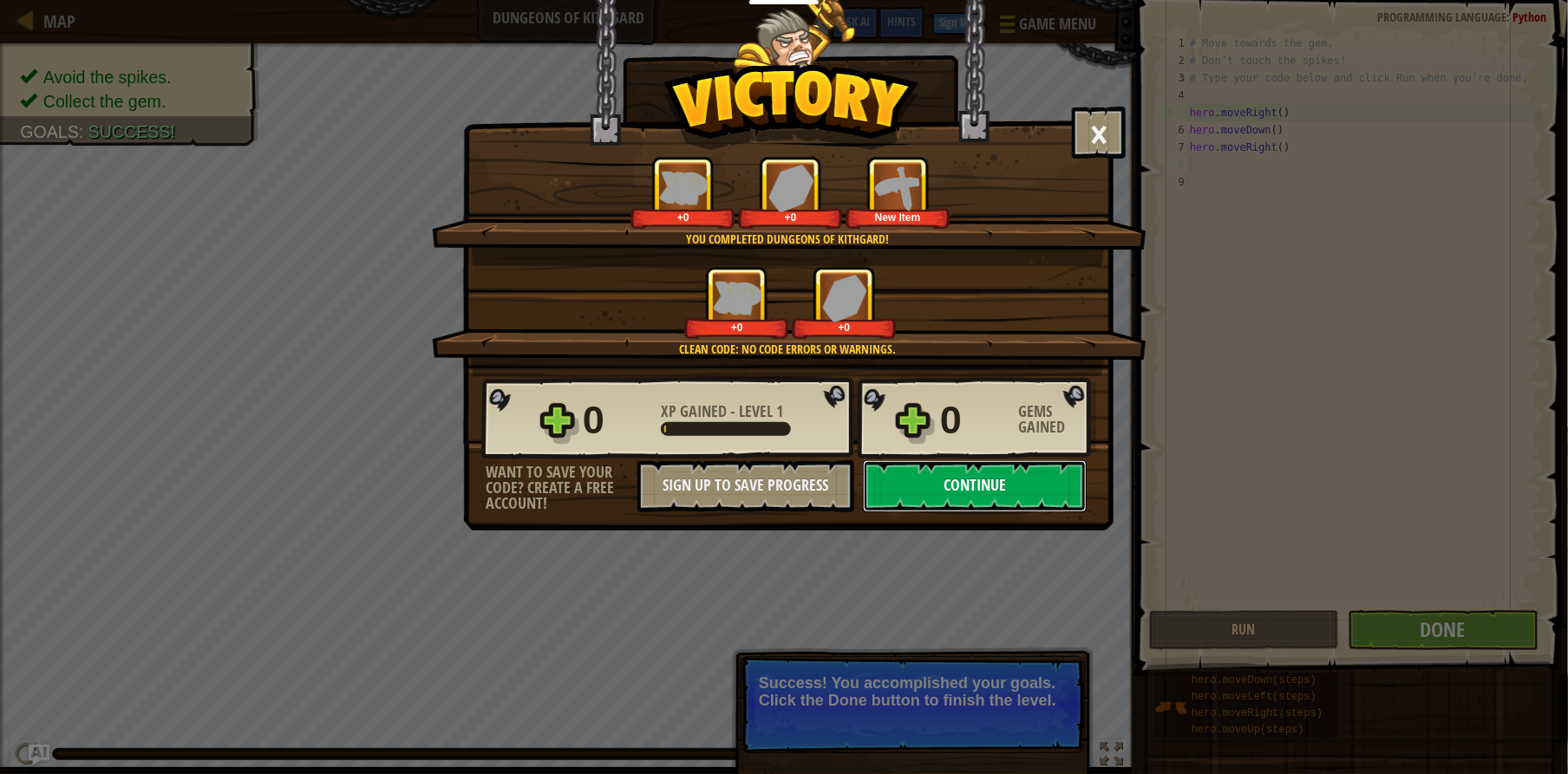
click at [898, 492] on button "Continue" at bounding box center [974, 486] width 224 height 52
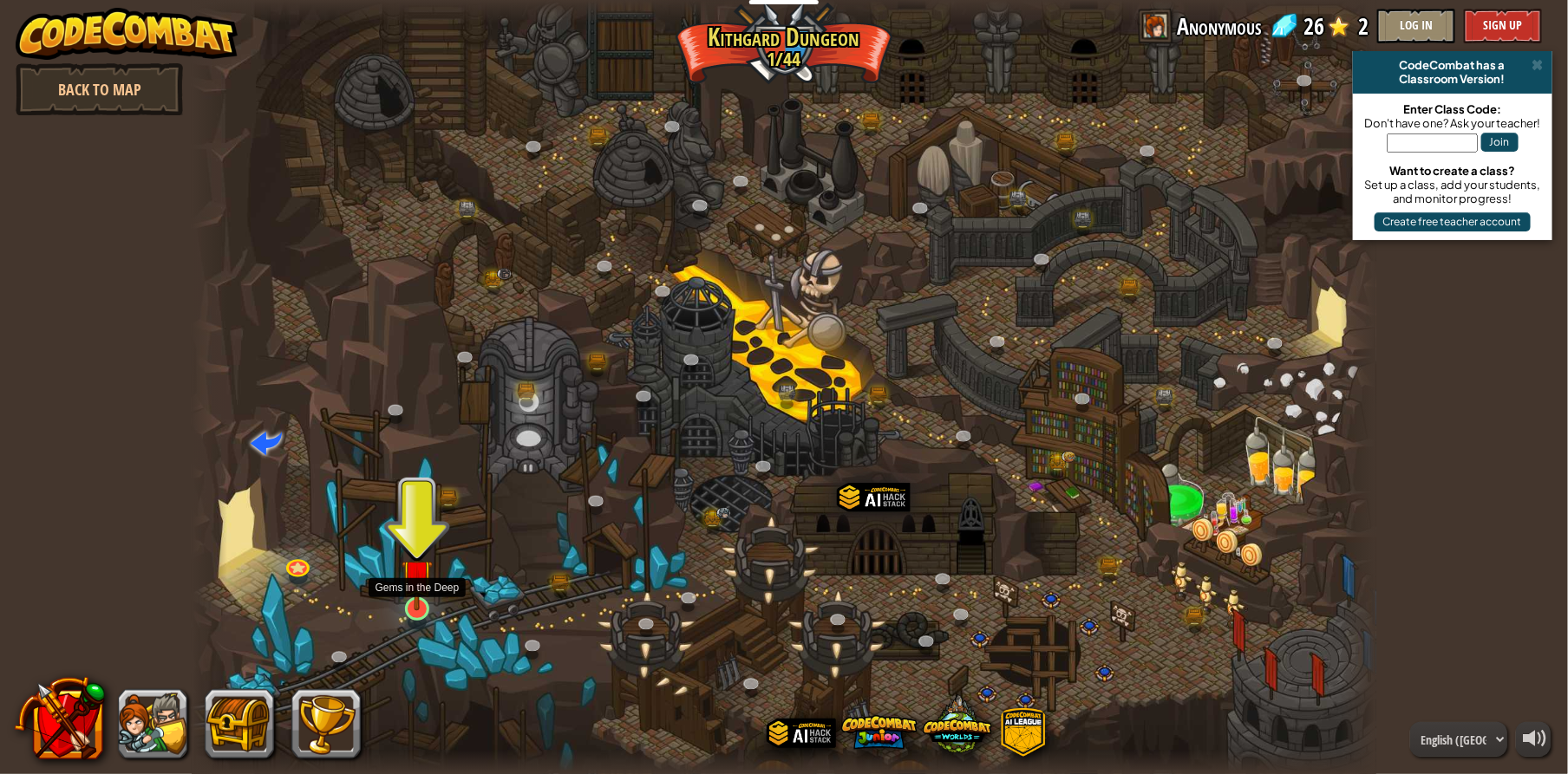
click at [405, 607] on img at bounding box center [417, 575] width 31 height 72
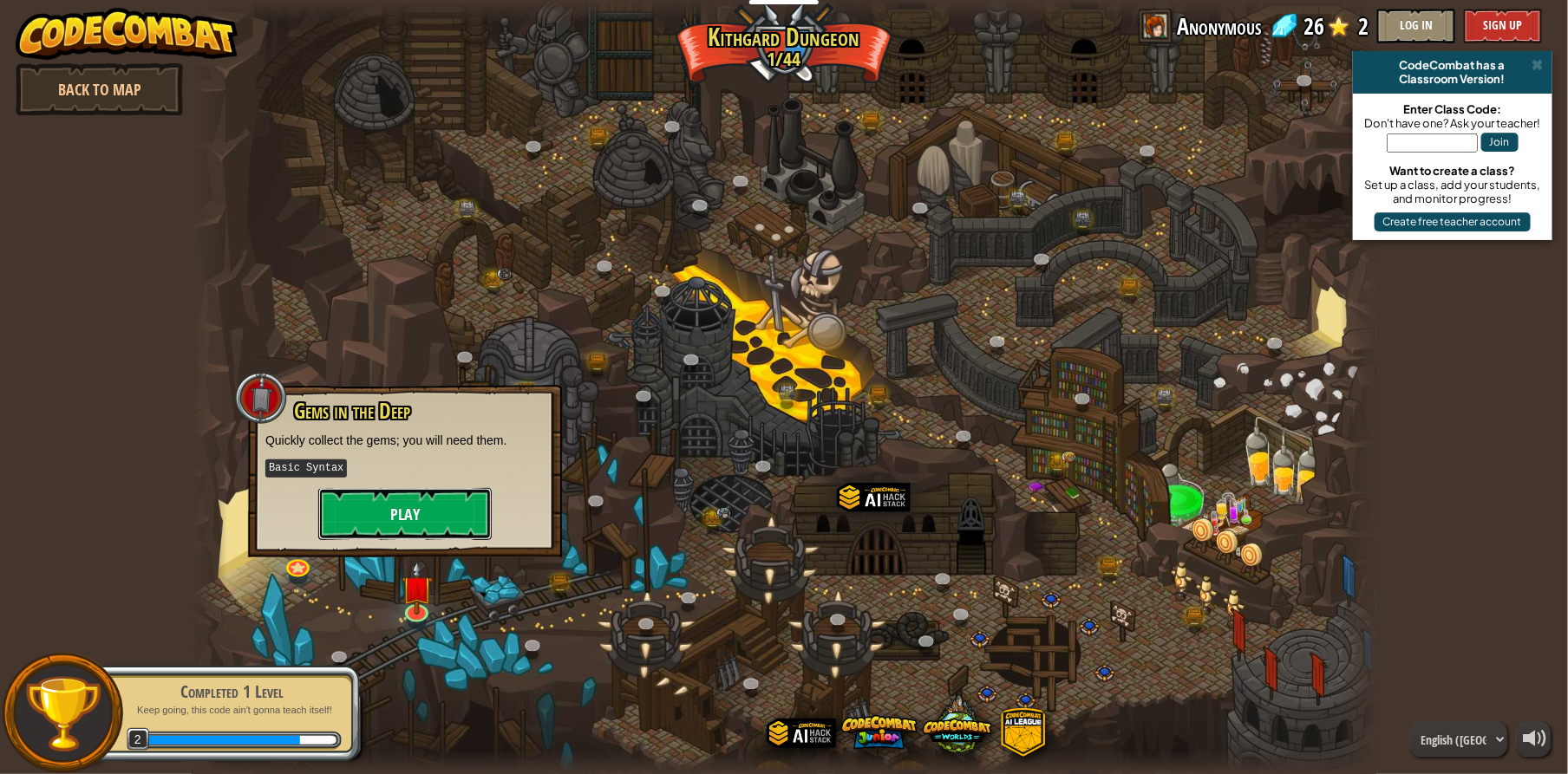
click at [396, 522] on button "Play" at bounding box center [404, 514] width 173 height 52
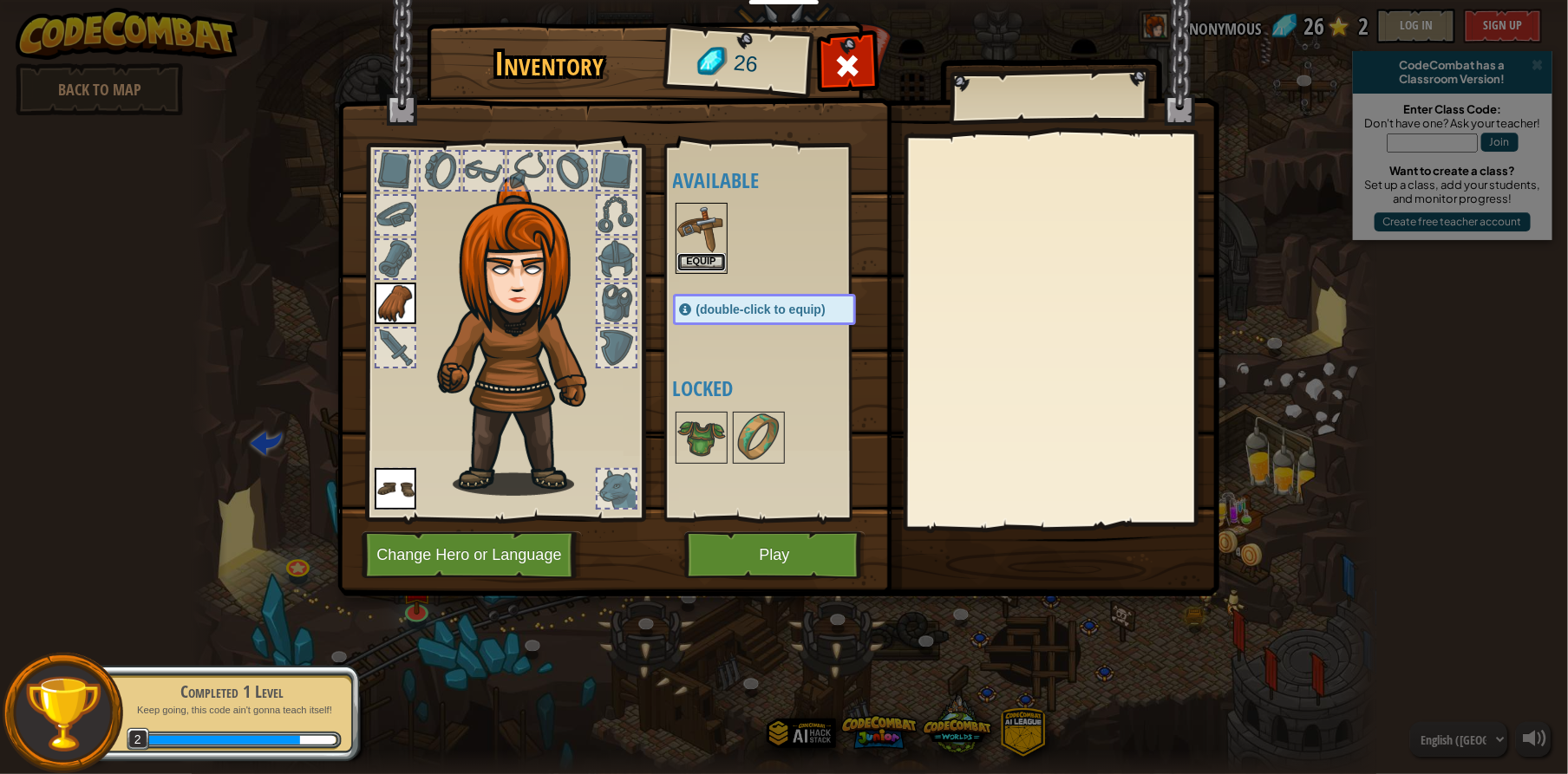
click at [695, 268] on button "Equip" at bounding box center [702, 262] width 48 height 18
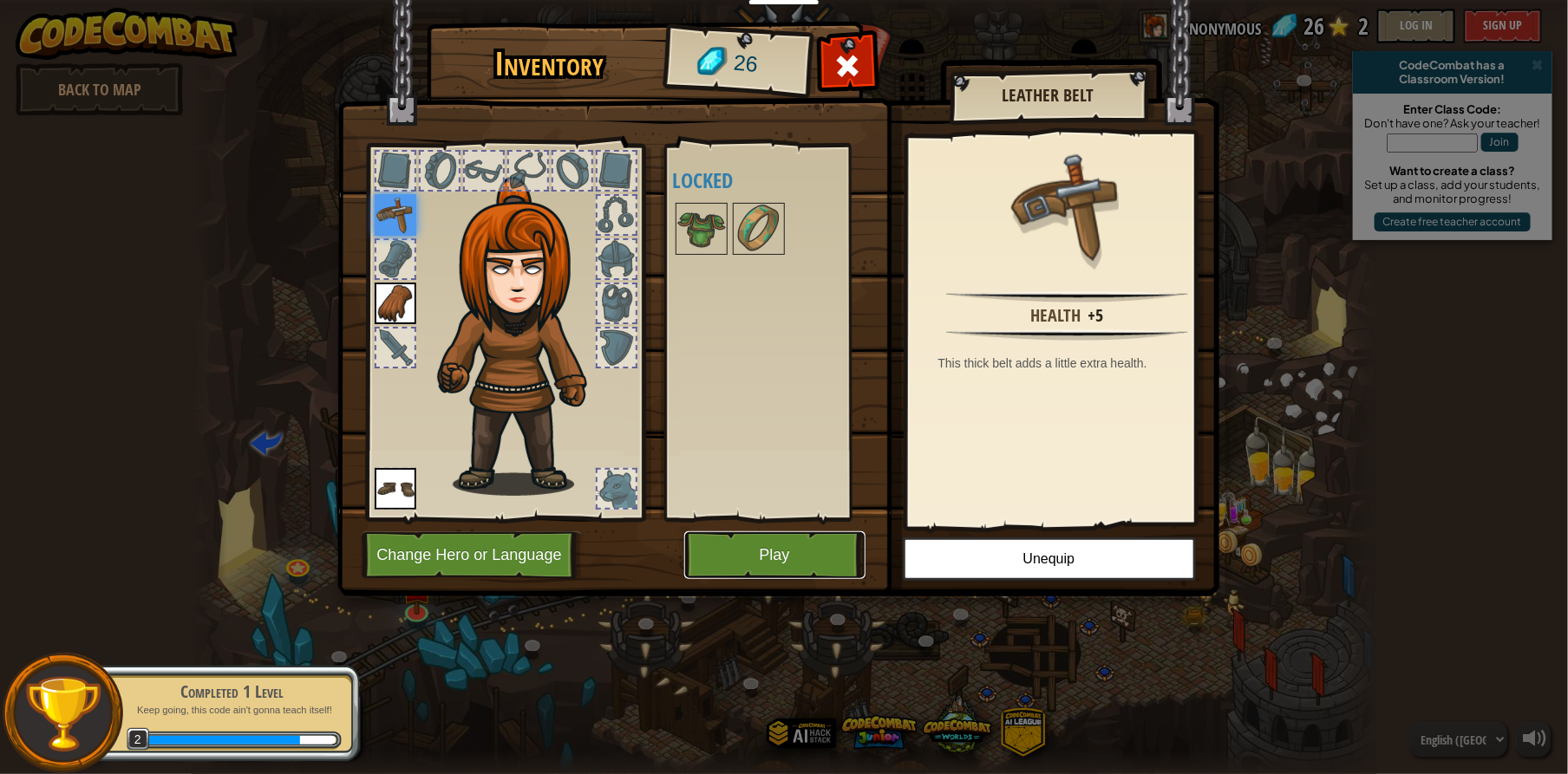
click at [745, 554] on button "Play" at bounding box center [774, 555] width 181 height 47
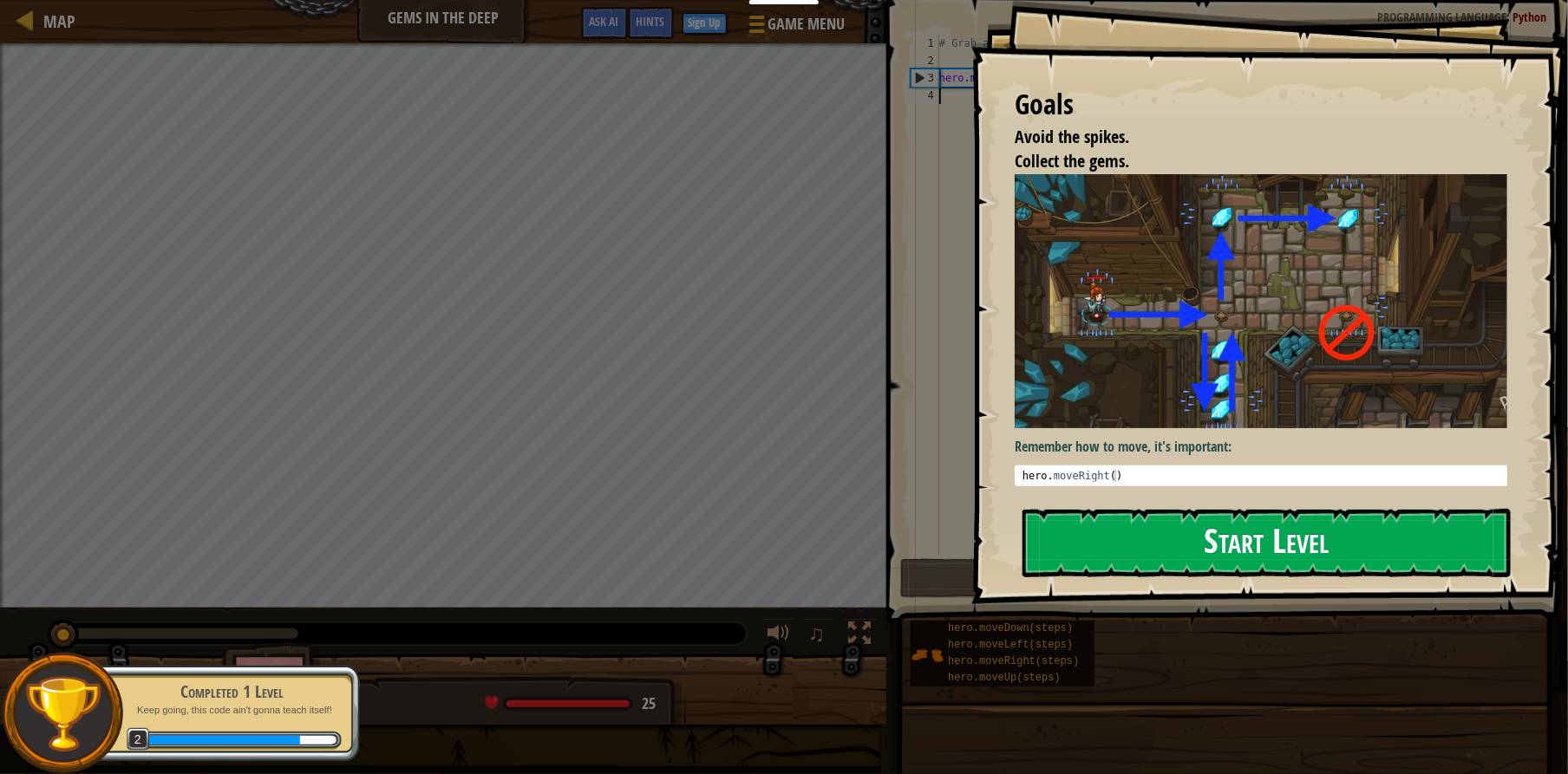
click at [1369, 513] on button "Start Level" at bounding box center [1267, 542] width 488 height 69
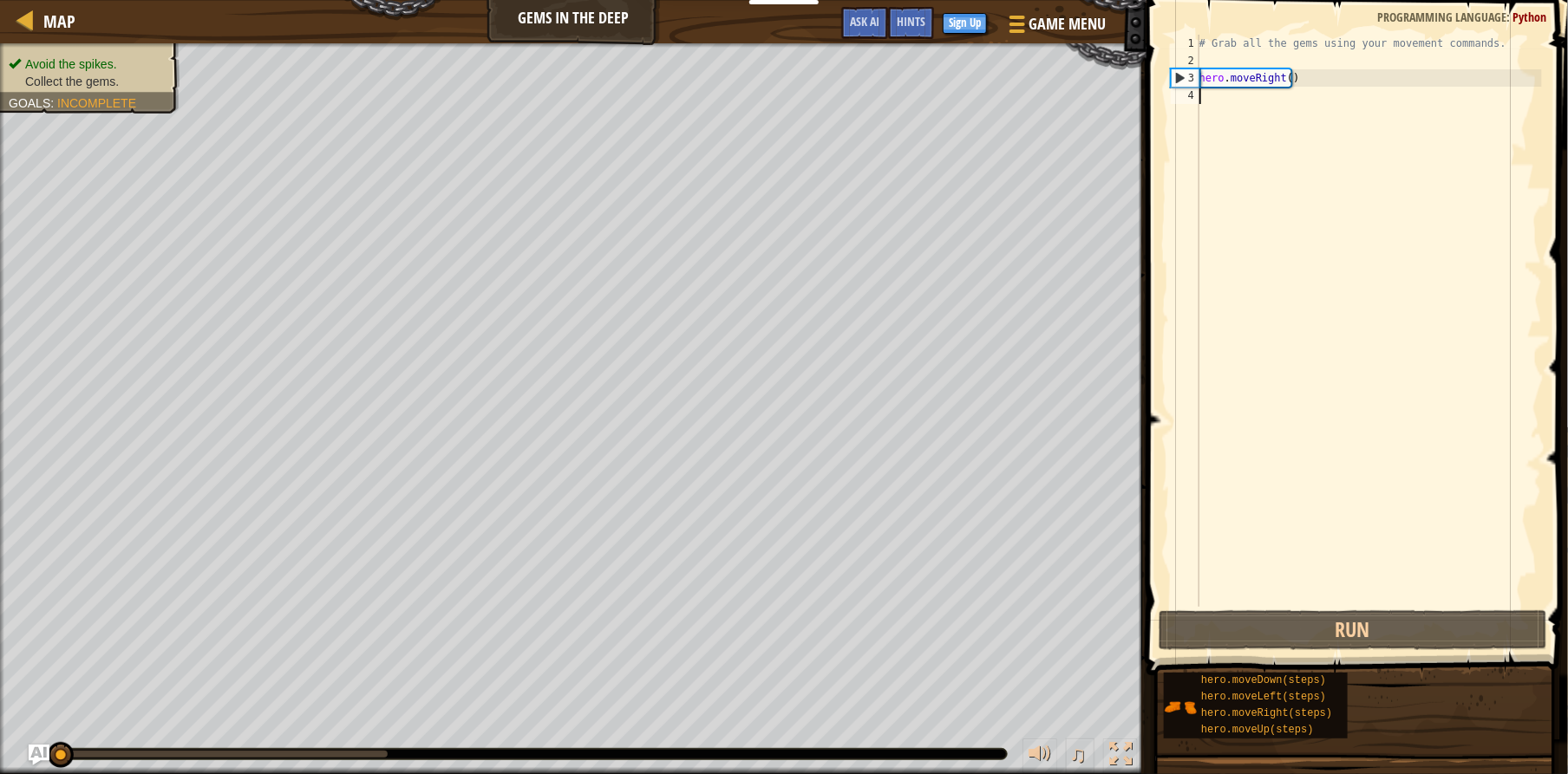
scroll to position [8, 0]
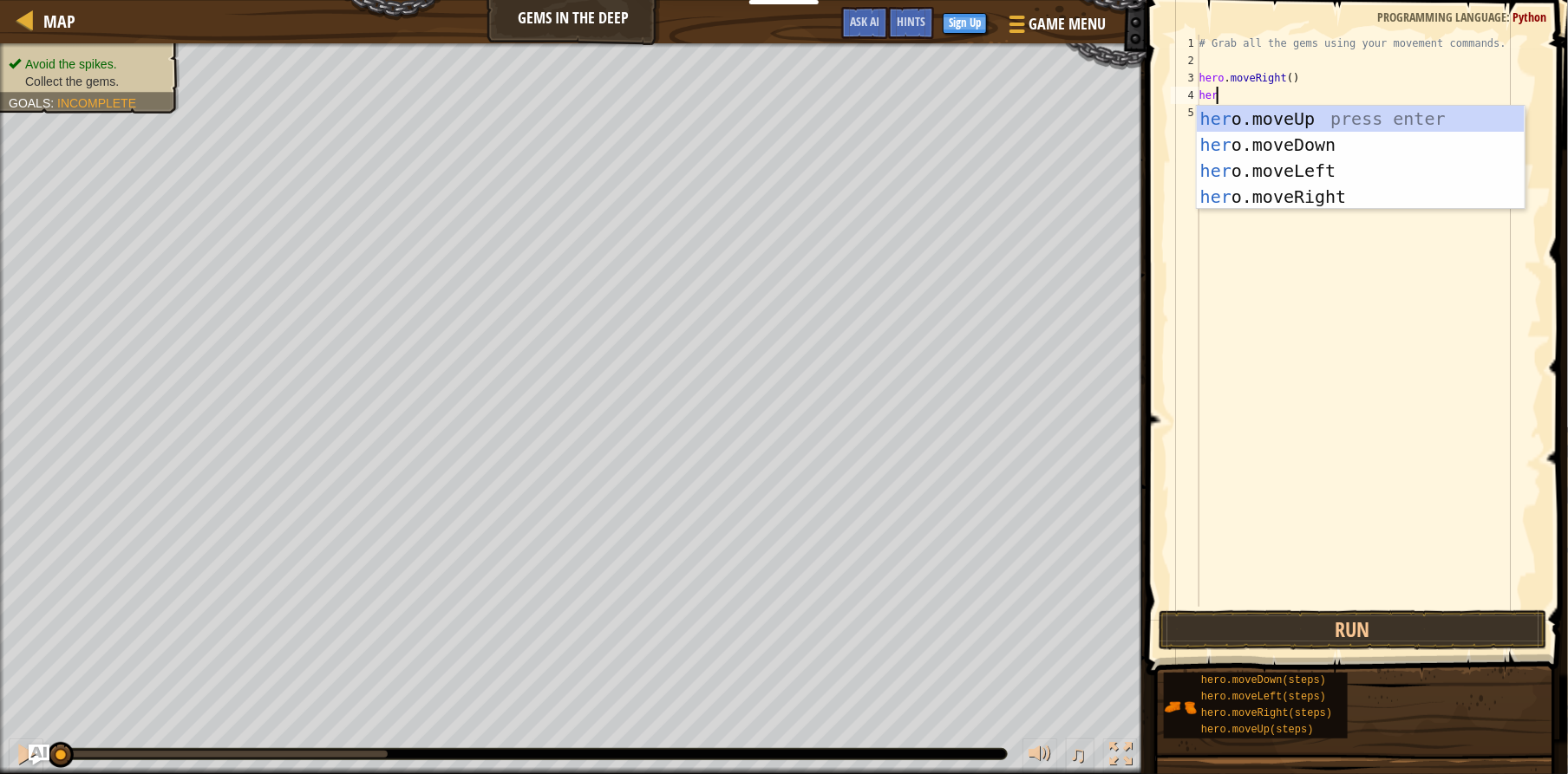
type textarea "hero"
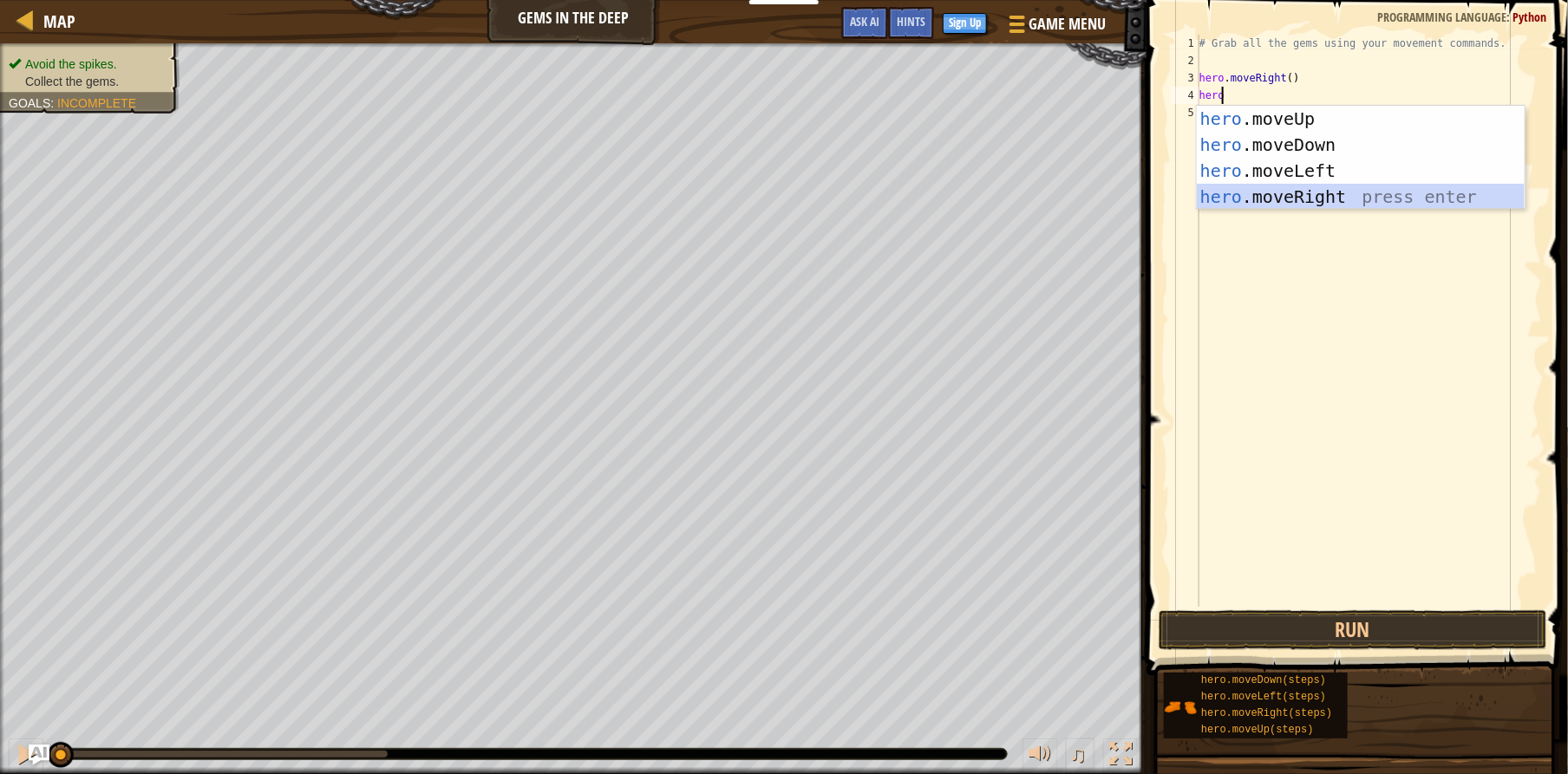
click at [1255, 189] on div "hero .moveUp press enter hero .moveDown press enter hero .moveLeft press enter …" at bounding box center [1361, 183] width 328 height 156
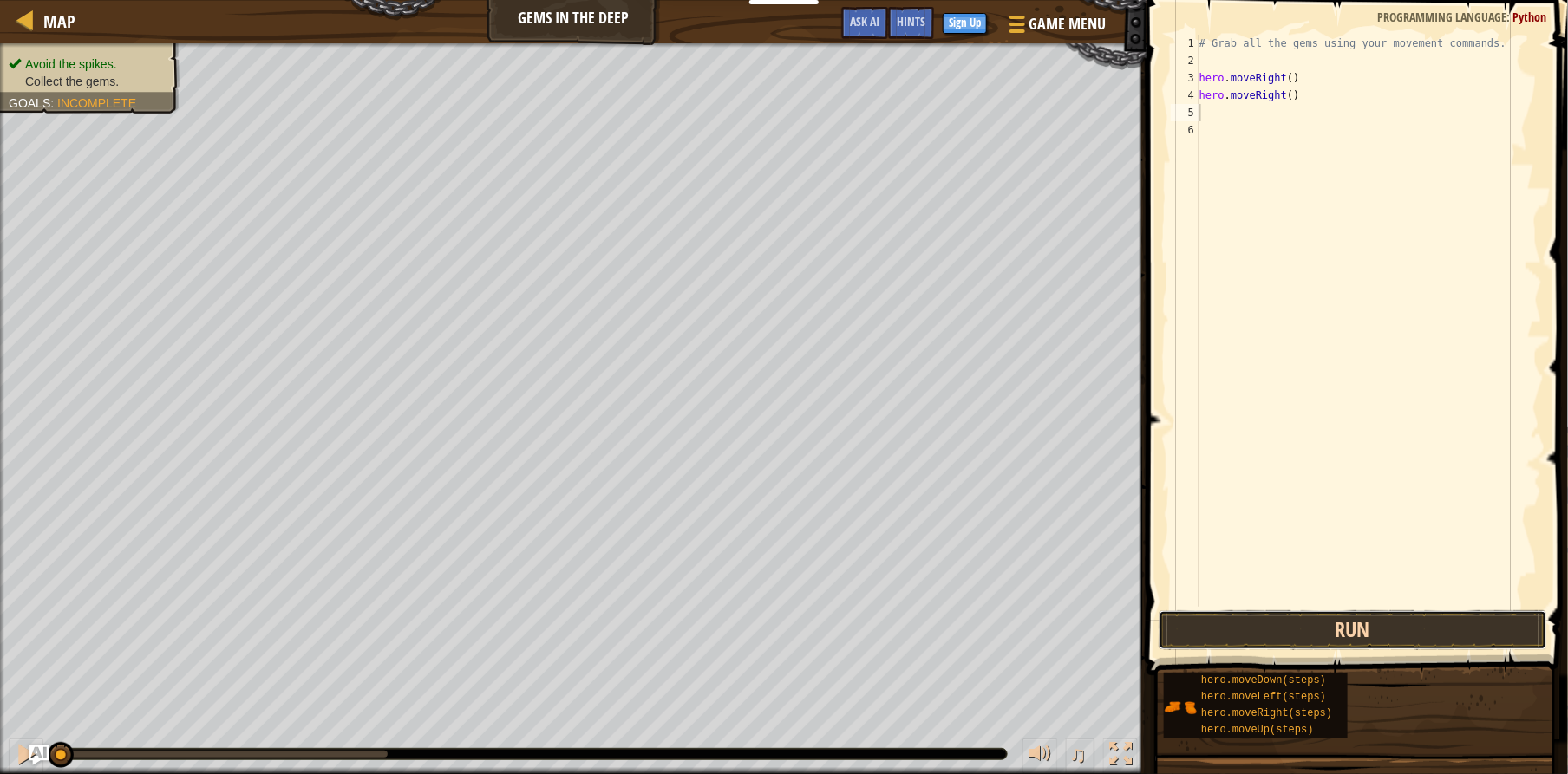
click at [1331, 639] on button "Run" at bounding box center [1353, 630] width 389 height 40
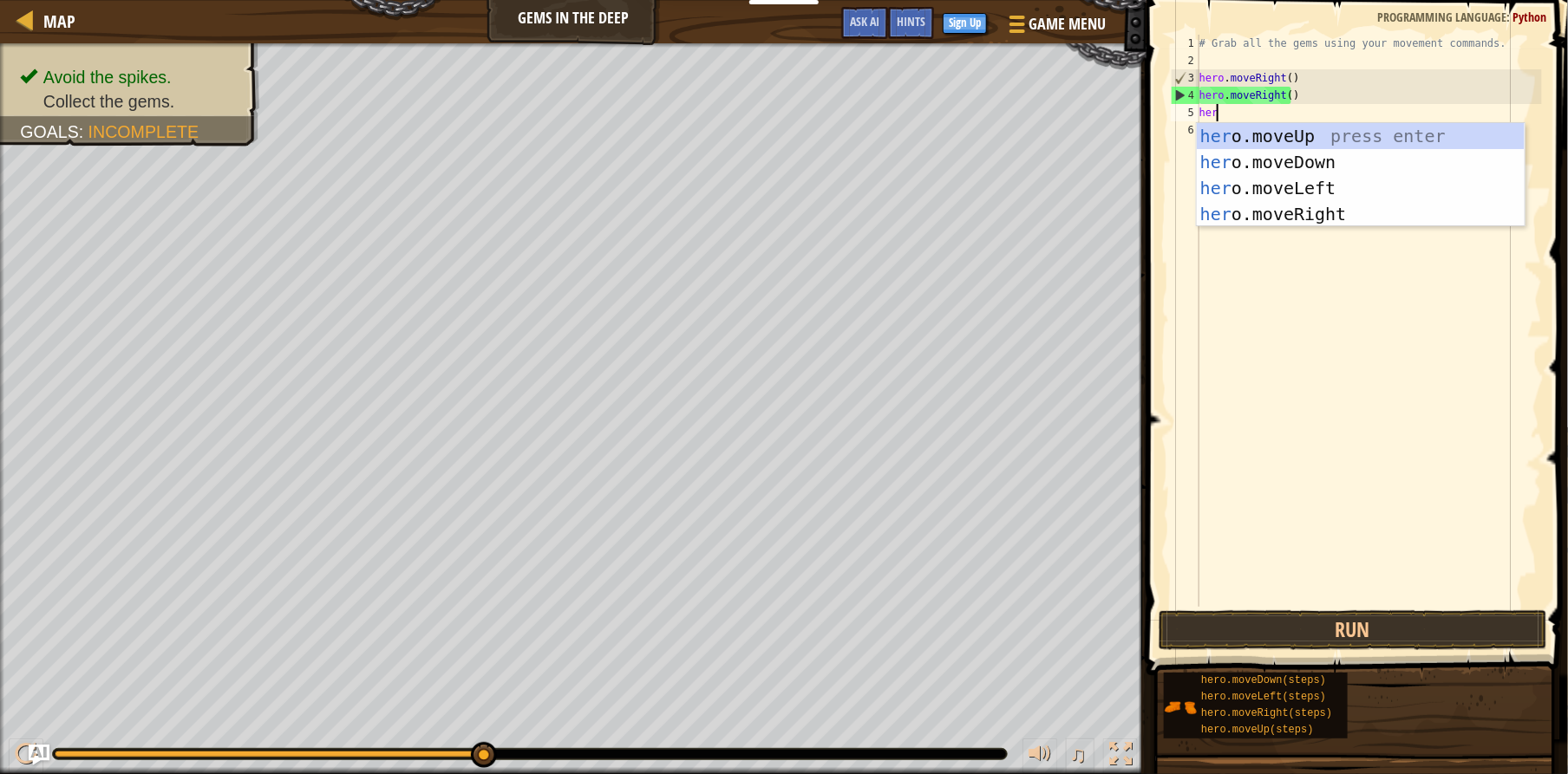
type textarea "hero"
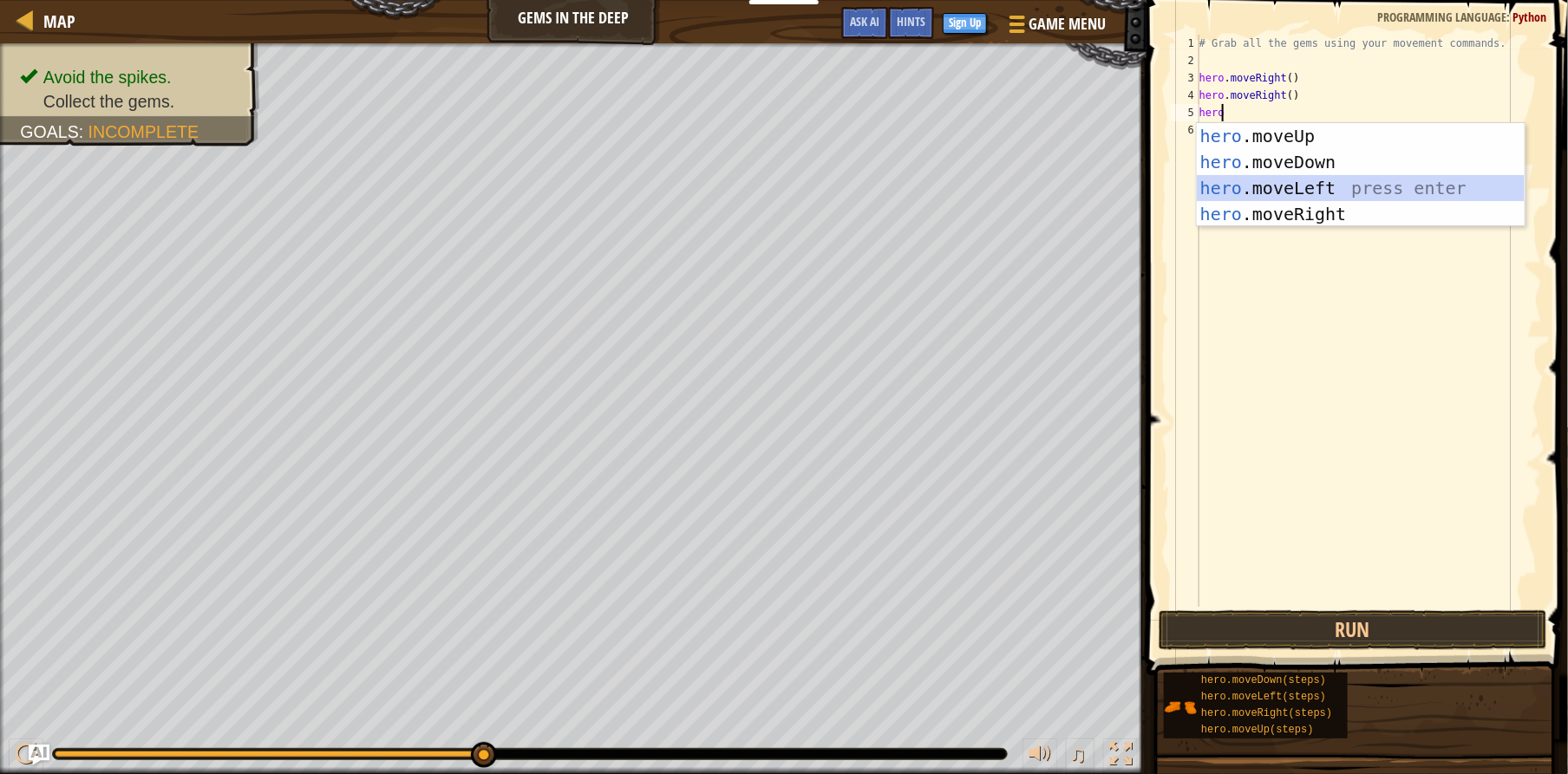
click at [1244, 184] on div "hero .moveUp press enter hero .moveDown press enter hero .moveLeft press enter …" at bounding box center [1361, 201] width 328 height 156
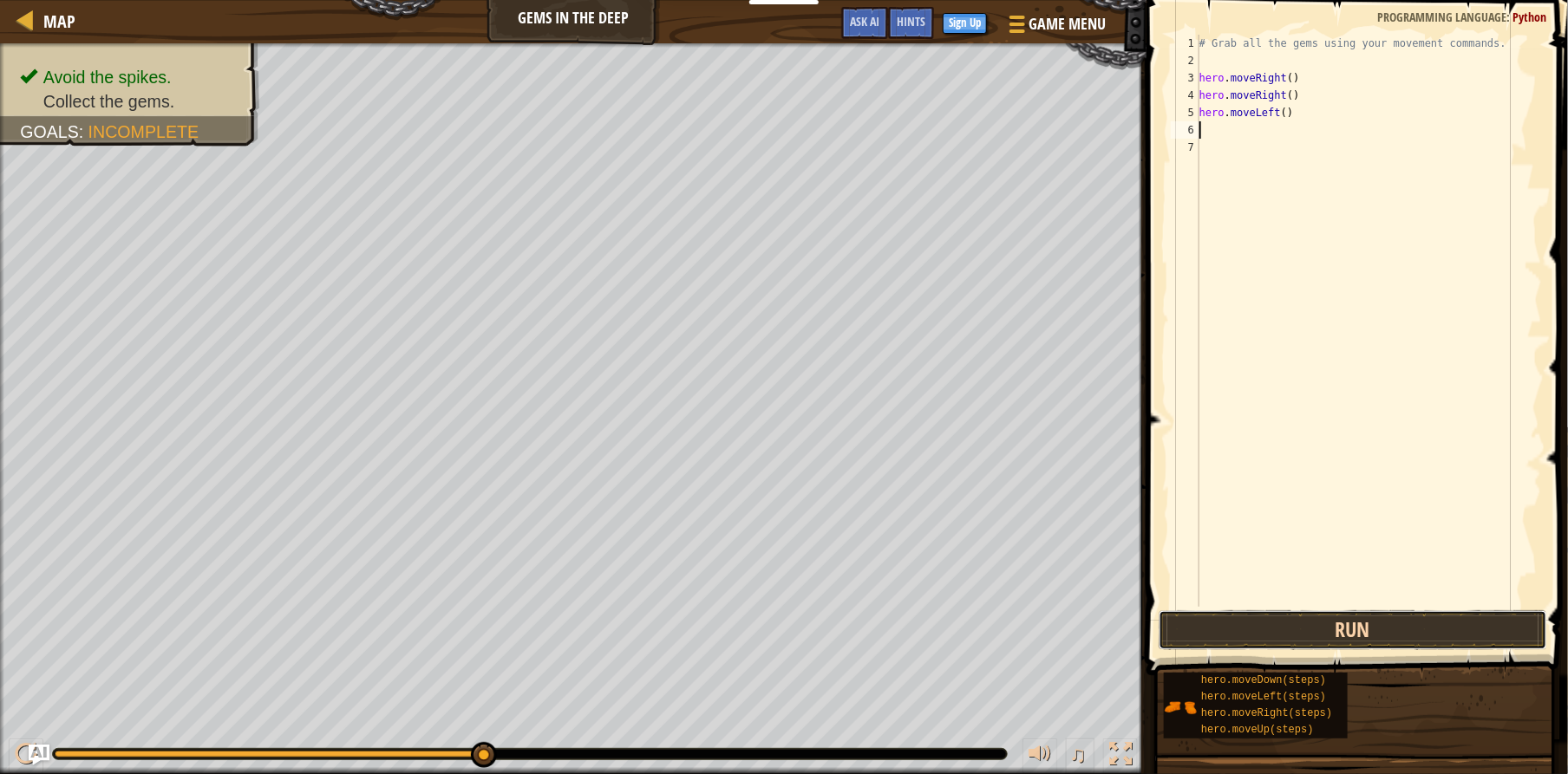
click at [1308, 623] on button "Run" at bounding box center [1353, 630] width 389 height 40
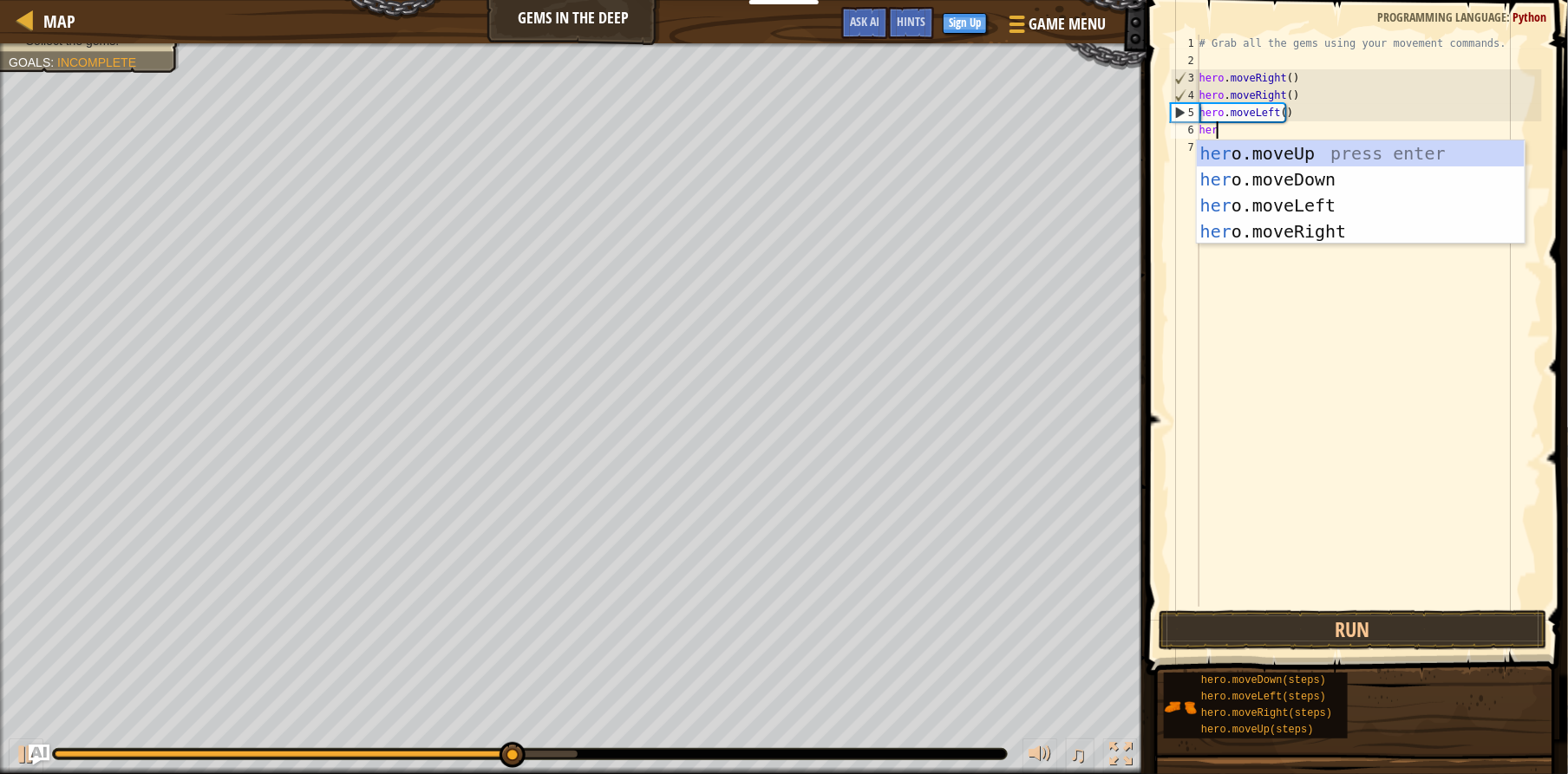
type textarea "hero"
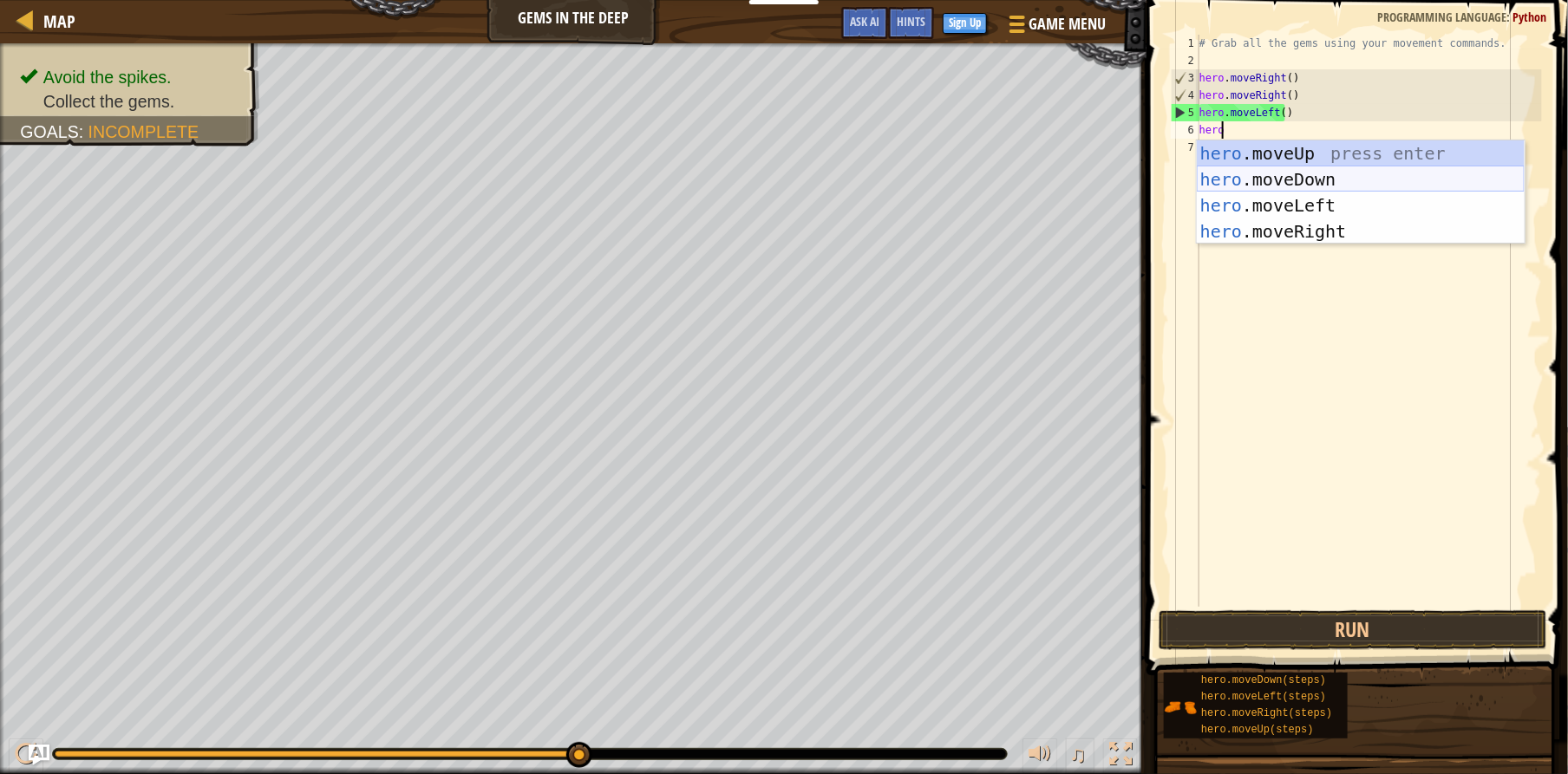
click at [1235, 186] on div "hero .moveUp press enter hero .moveDown press enter hero .moveLeft press enter …" at bounding box center [1361, 218] width 328 height 156
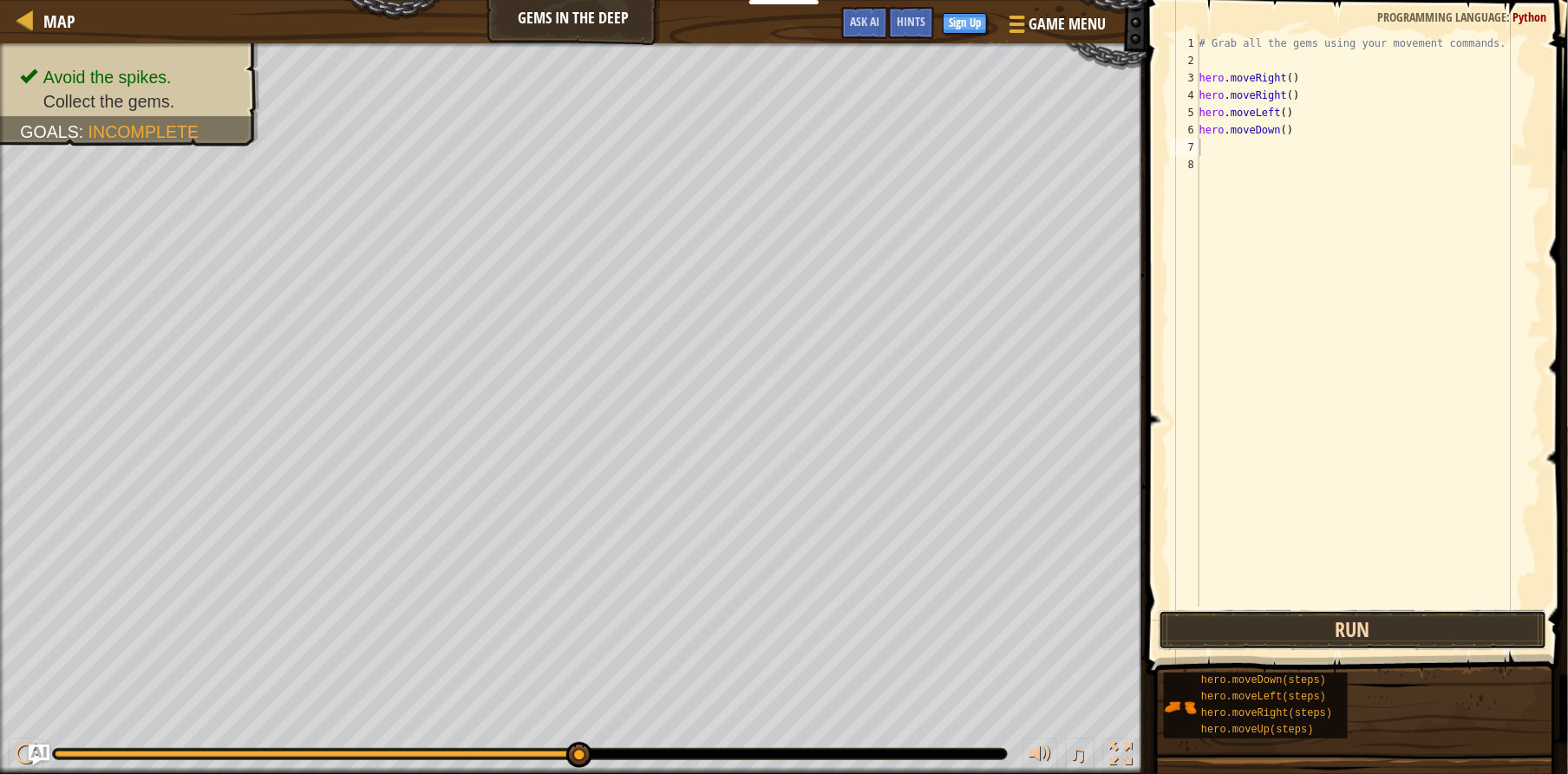
click at [1282, 637] on button "Run" at bounding box center [1353, 630] width 389 height 40
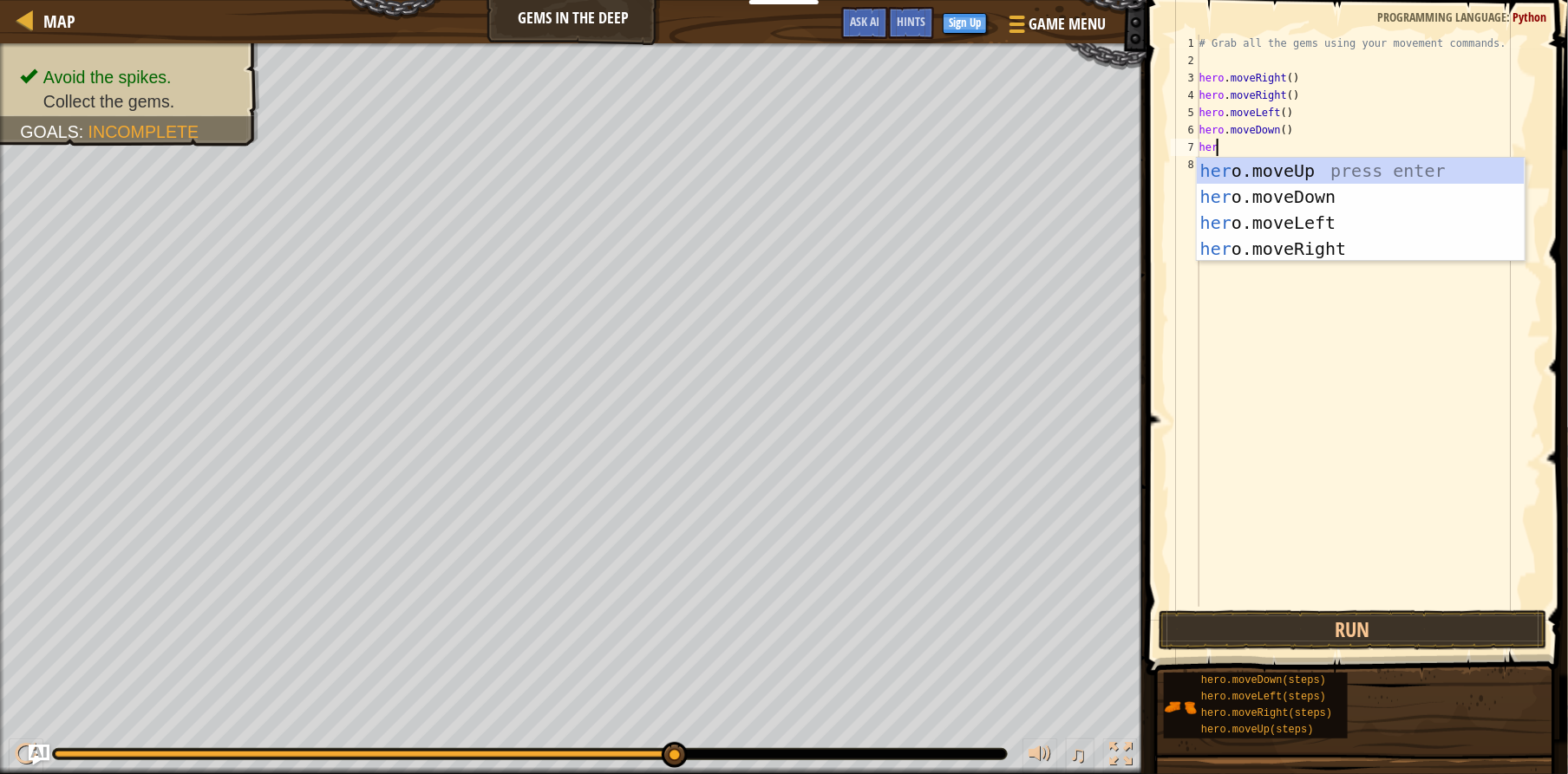
type textarea "hero"
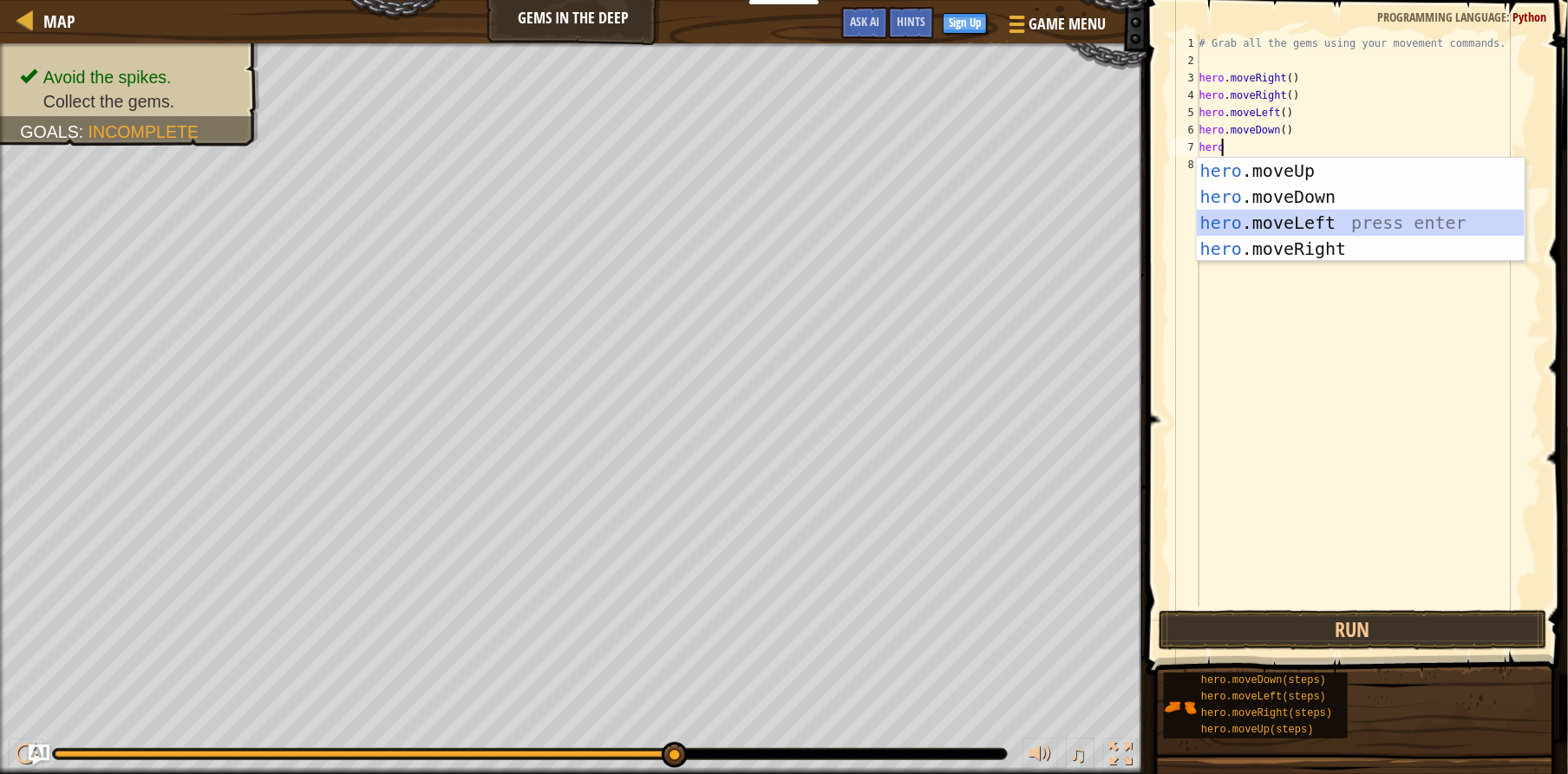
click at [1286, 223] on div "hero .moveUp press enter hero .moveDown press enter hero .moveLeft press enter …" at bounding box center [1361, 235] width 328 height 156
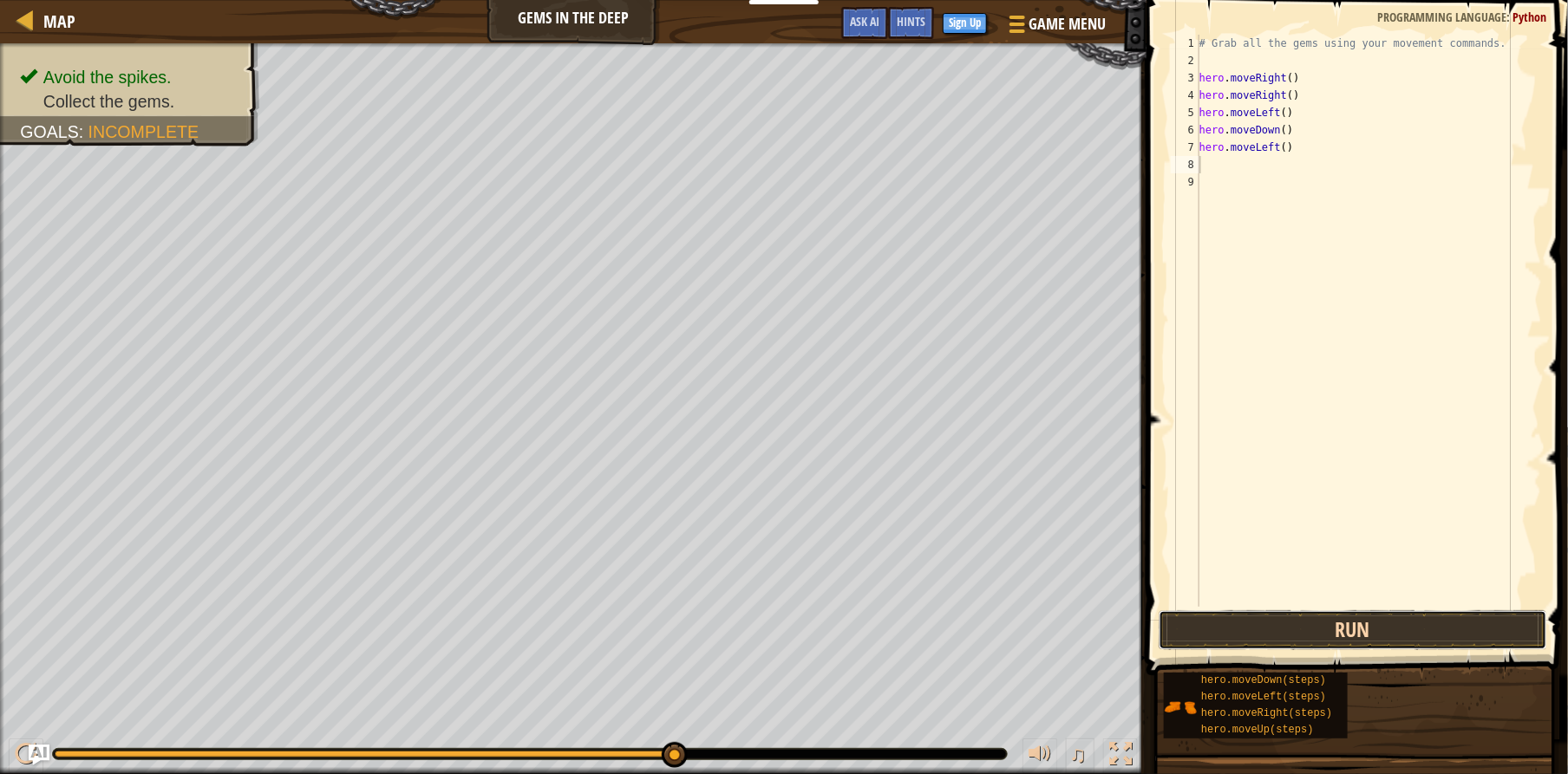
click at [1304, 640] on button "Run" at bounding box center [1353, 630] width 389 height 40
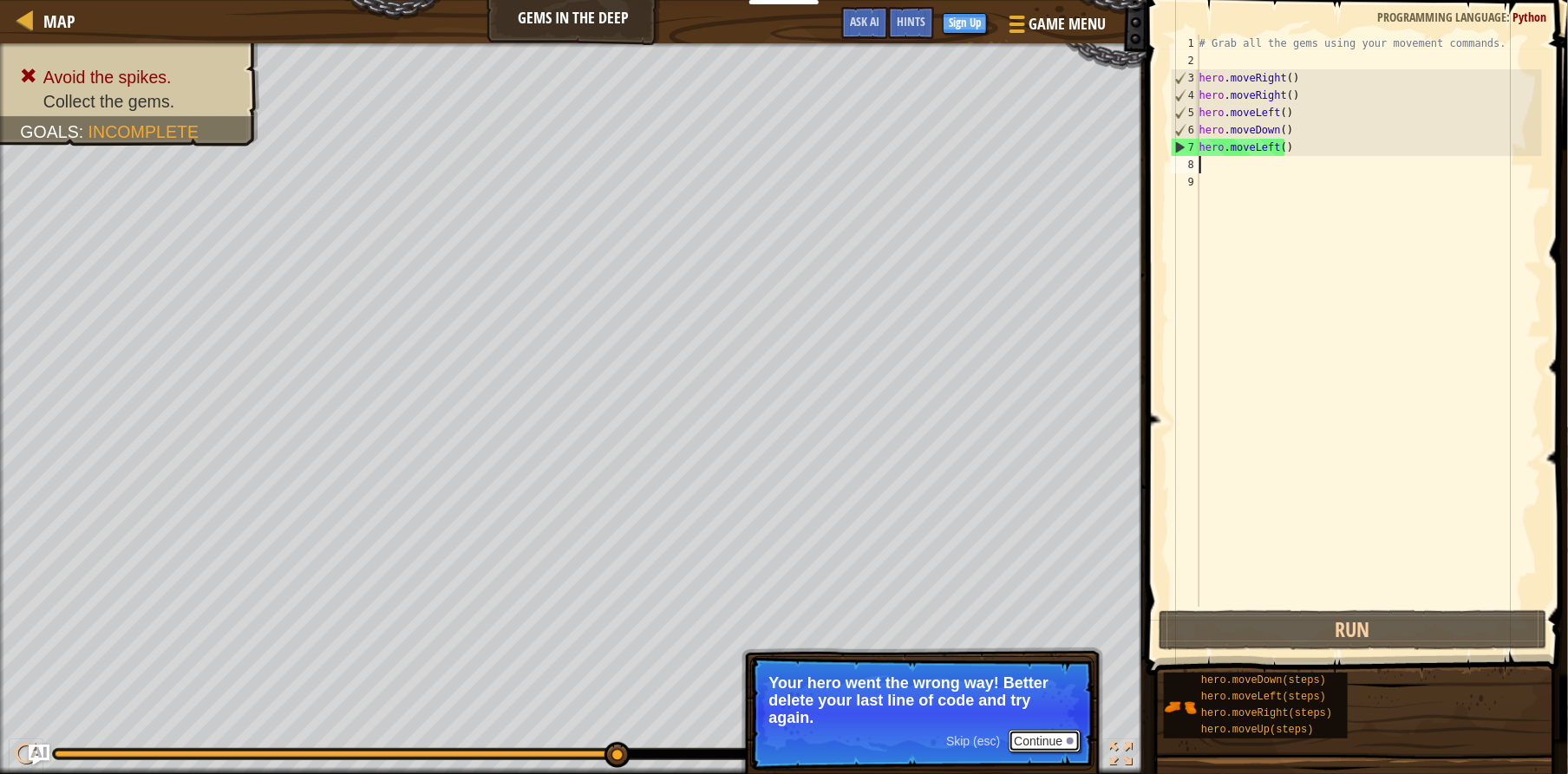
click at [1031, 739] on button "Continue" at bounding box center [1045, 741] width 72 height 22
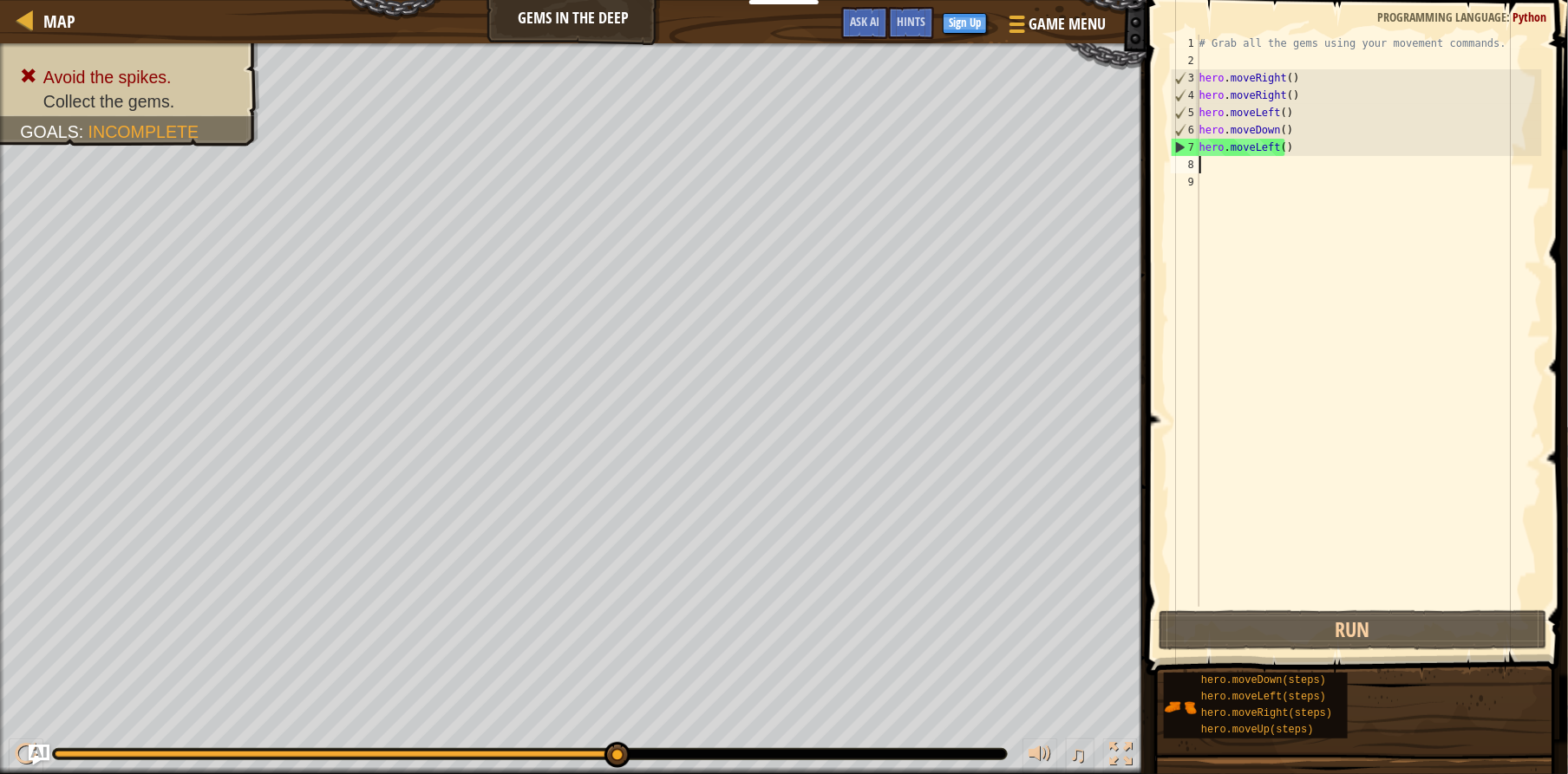
click at [1248, 167] on div "# Grab all the gems using your movement commands. hero . moveRight ( ) hero . m…" at bounding box center [1368, 338] width 346 height 606
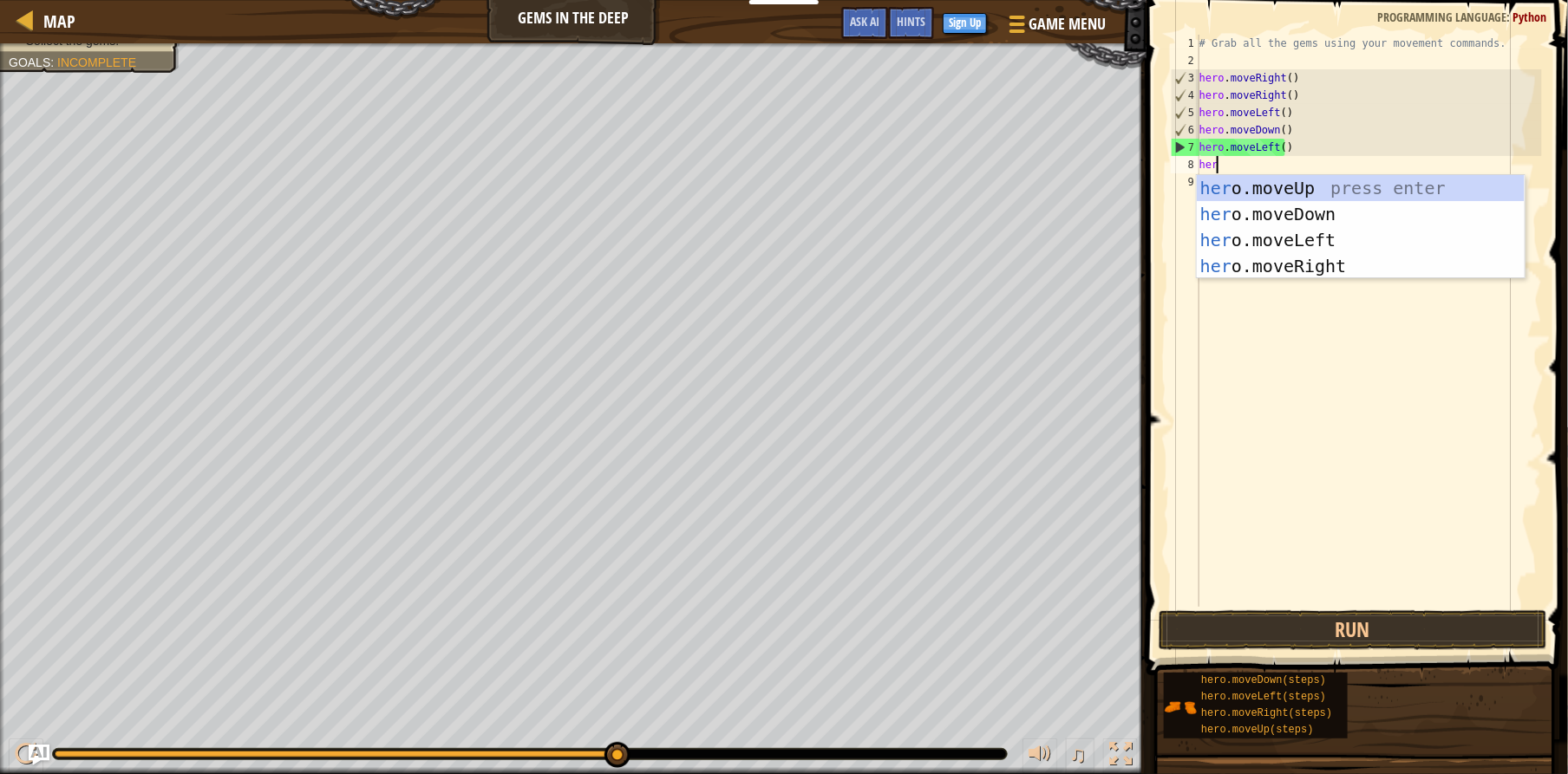
type textarea "hero"
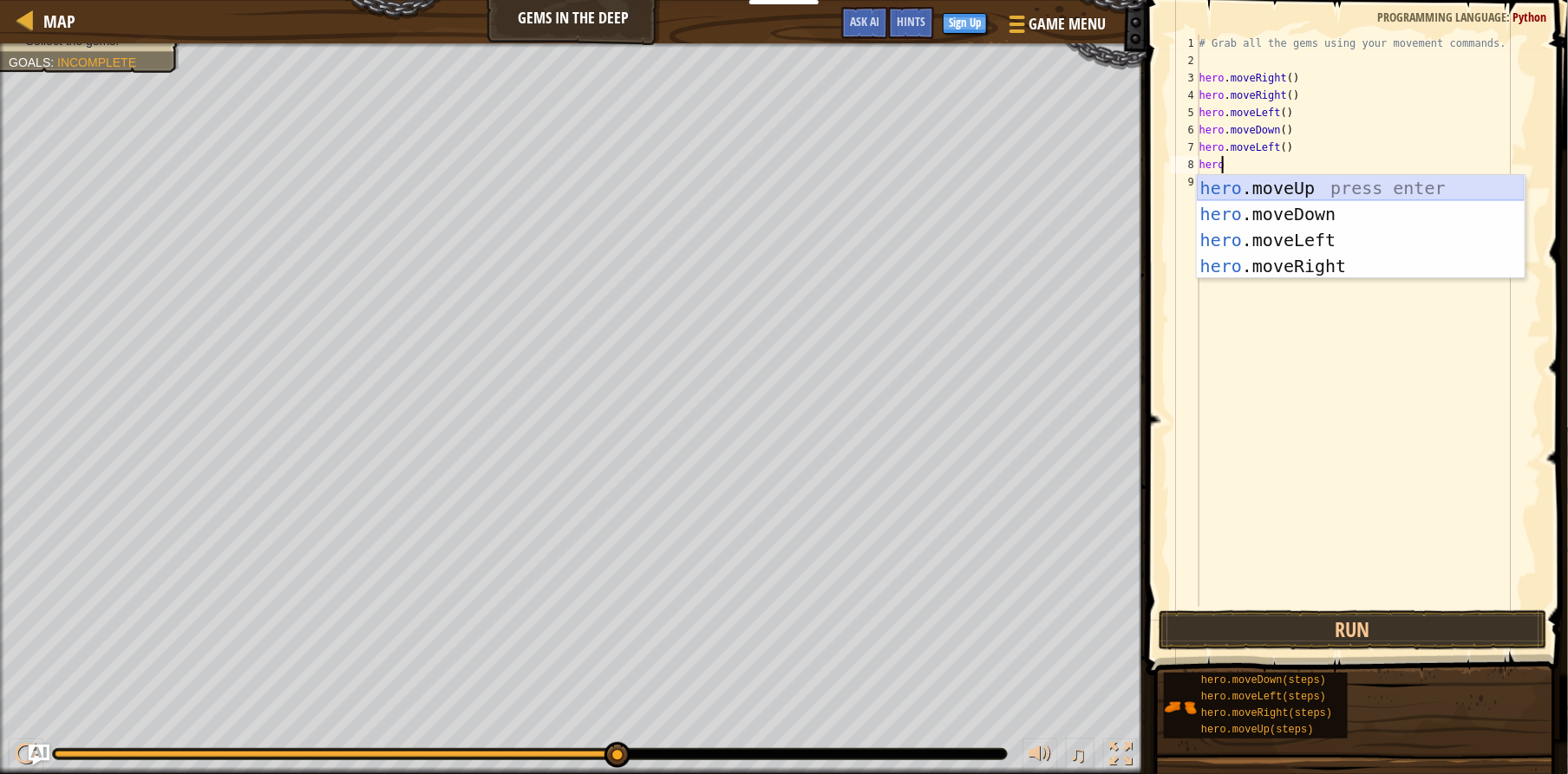
click at [1232, 191] on div "hero .moveUp press enter hero .moveDown press enter hero .moveLeft press enter …" at bounding box center [1361, 253] width 328 height 156
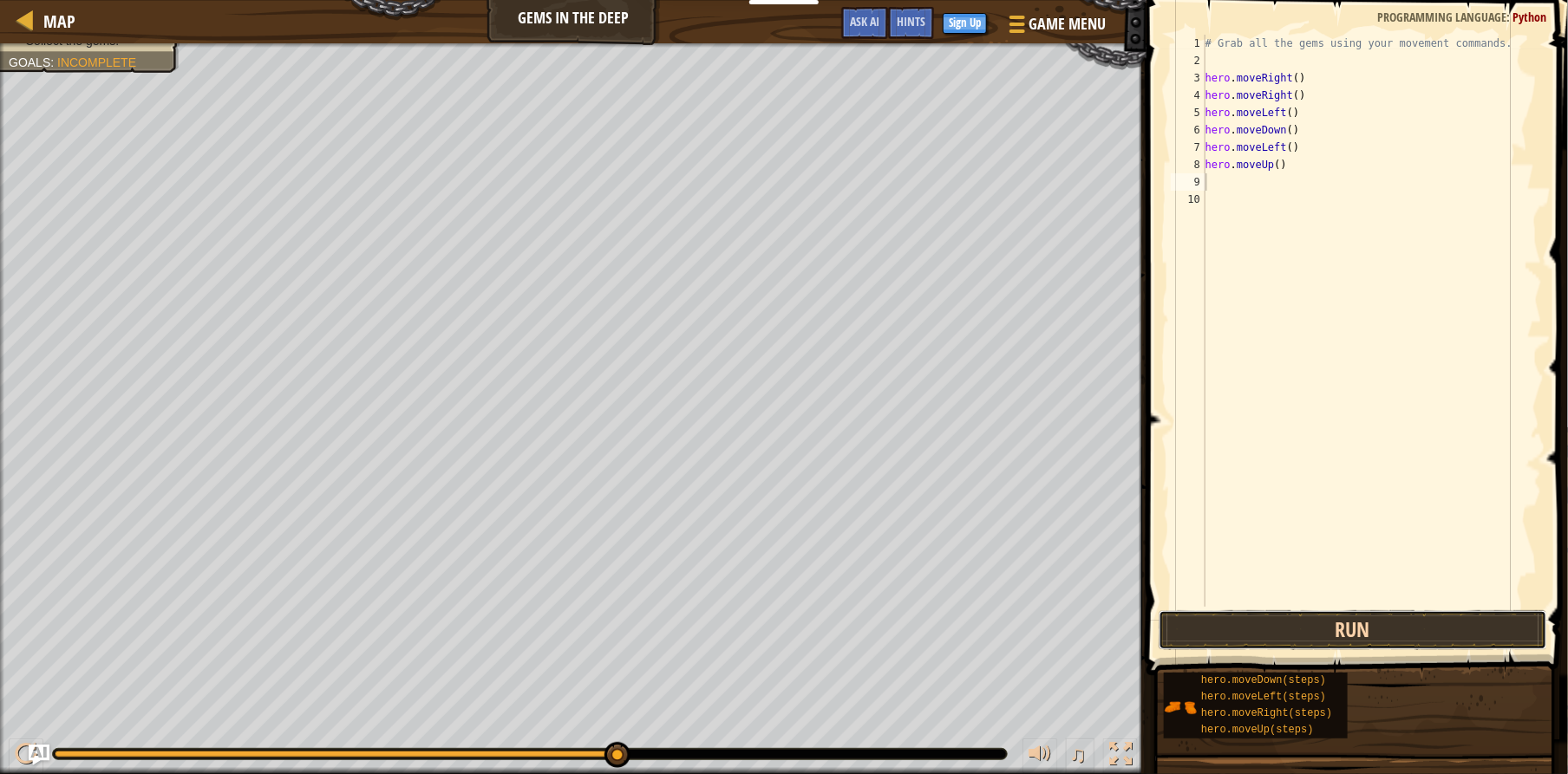
click at [1317, 615] on button "Run" at bounding box center [1353, 630] width 389 height 40
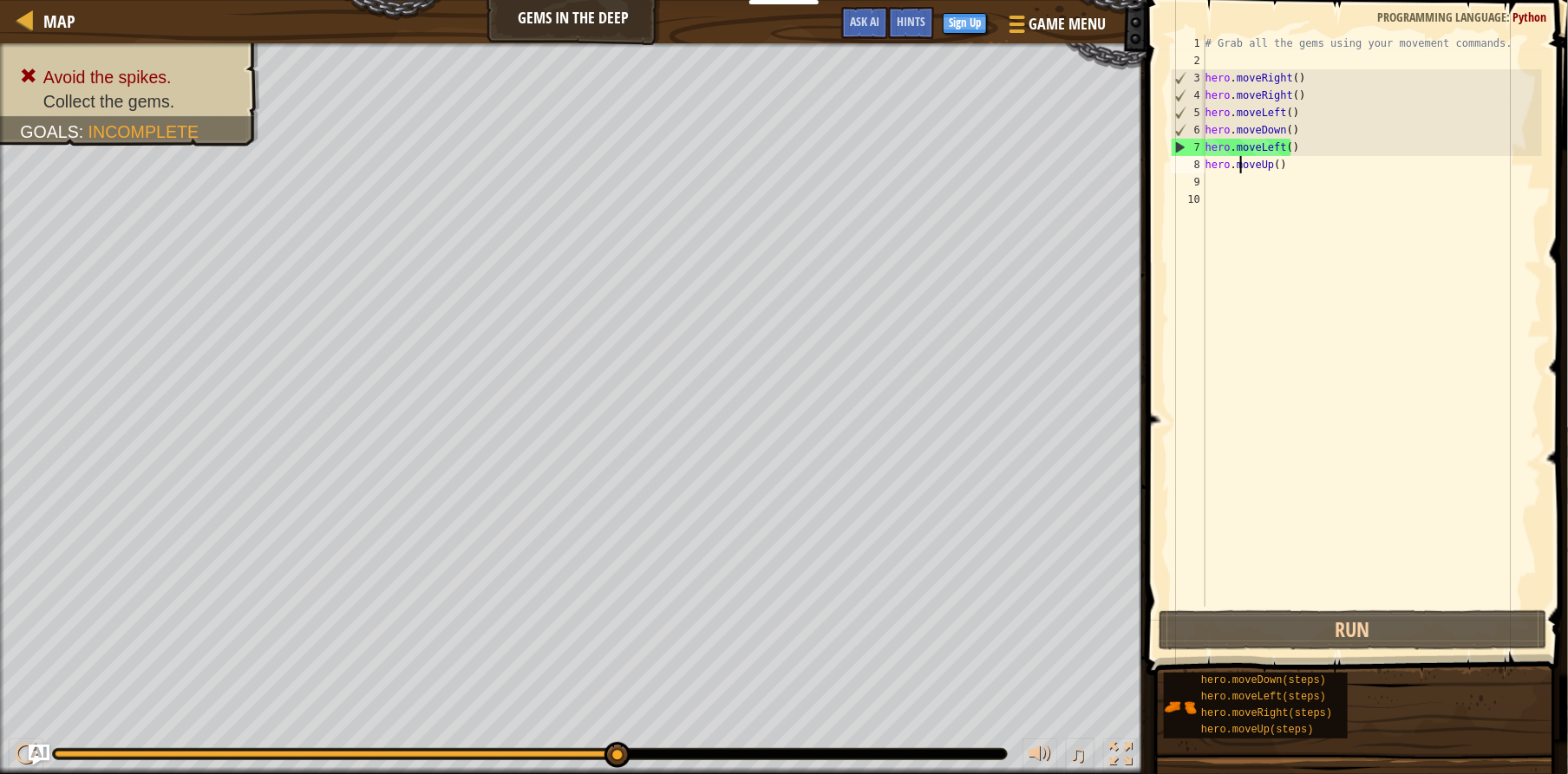
click at [1239, 170] on div "# Grab all the gems using your movement commands. hero . moveRight ( ) hero . m…" at bounding box center [1372, 338] width 341 height 606
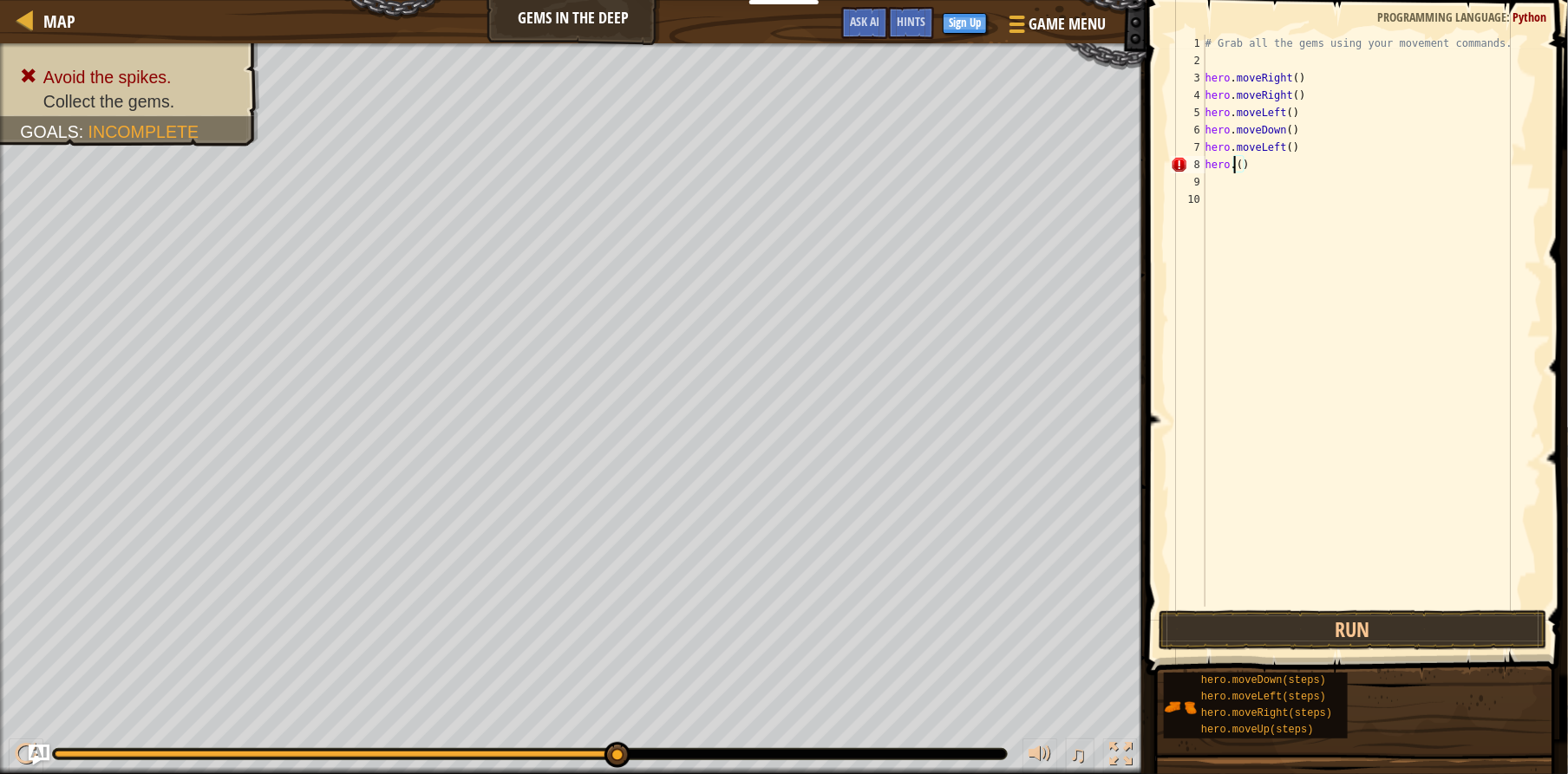
click at [1223, 115] on div "# Grab all the gems using your movement commands. hero . moveRight ( ) hero . m…" at bounding box center [1372, 338] width 341 height 606
type textarea "hero.moveLeft()"
click at [1224, 118] on div "# Grab all the gems using your movement commands. hero . moveRight ( ) hero . m…" at bounding box center [1372, 338] width 341 height 606
drag, startPoint x: 1224, startPoint y: 118, endPoint x: 1272, endPoint y: 108, distance: 49.0
click at [1260, 108] on div "# Grab all the gems using your movement commands. hero . moveRight ( ) hero . m…" at bounding box center [1372, 338] width 341 height 606
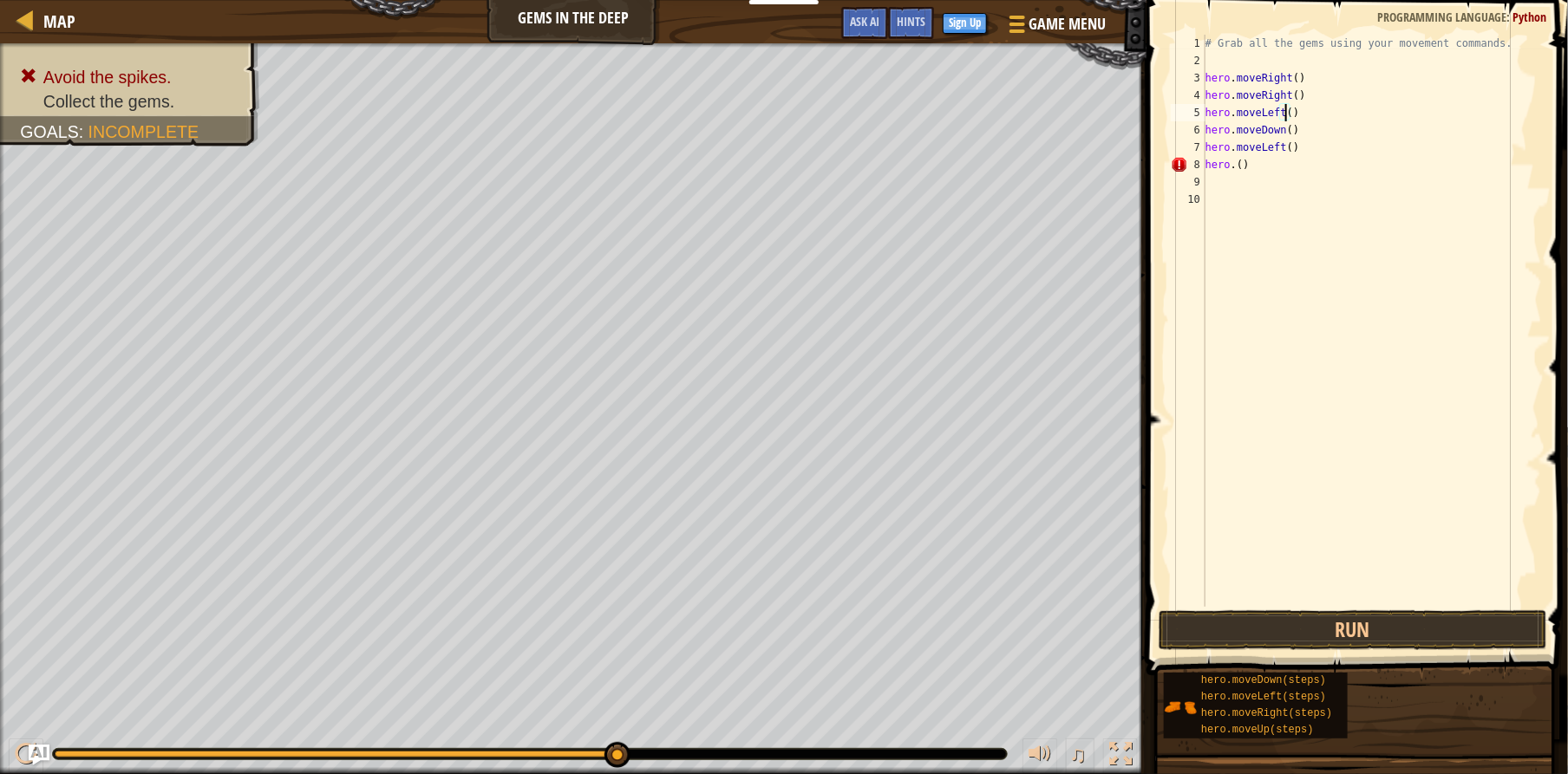
drag, startPoint x: 1284, startPoint y: 106, endPoint x: 1251, endPoint y: 106, distance: 33.0
click at [1254, 109] on div "# Grab all the gems using your movement commands. hero . moveRight ( ) hero . m…" at bounding box center [1372, 338] width 341 height 606
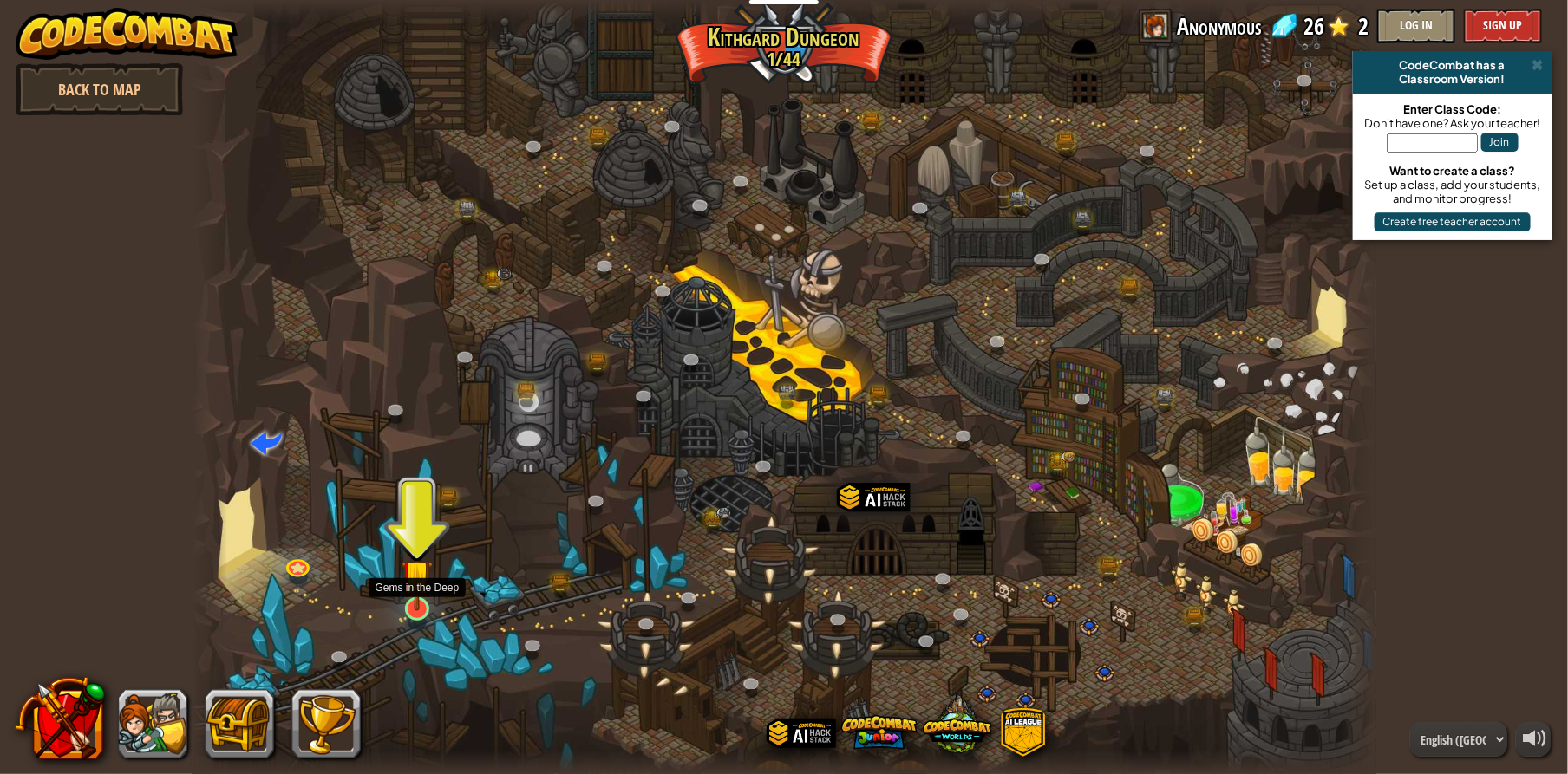
click at [427, 586] on img at bounding box center [417, 575] width 31 height 72
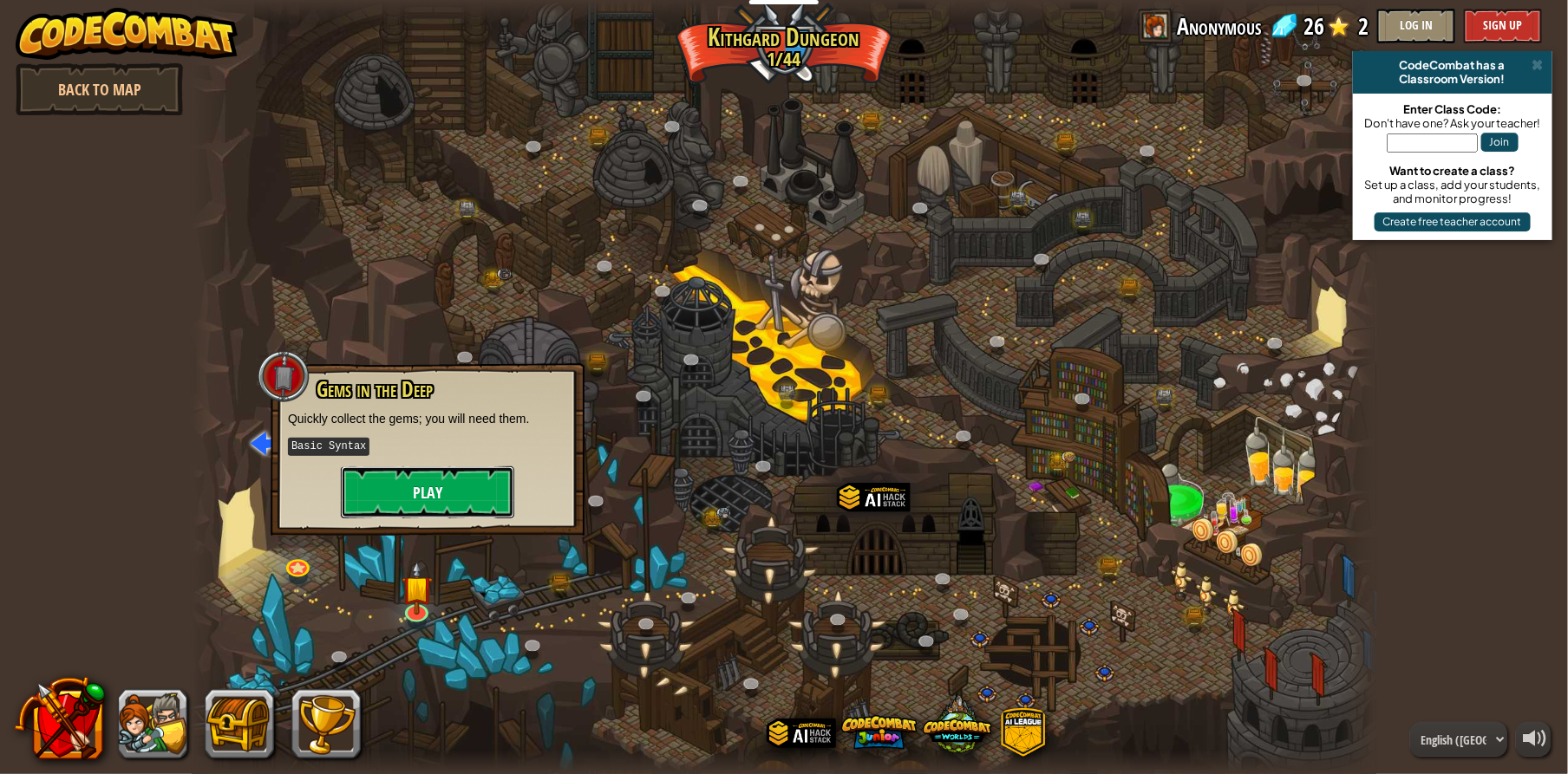
click at [414, 499] on button "Play" at bounding box center [427, 492] width 173 height 52
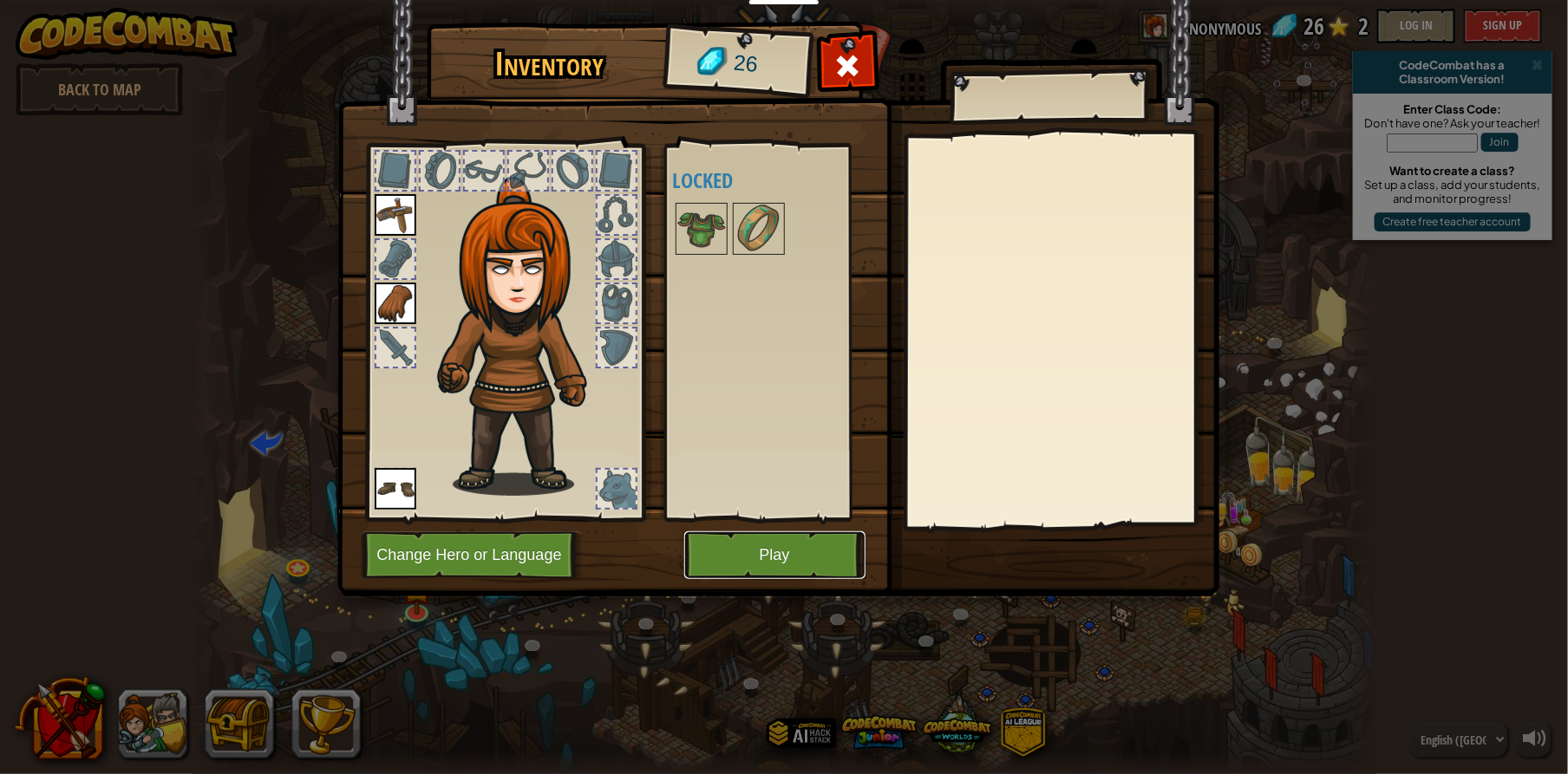
click at [721, 567] on button "Play" at bounding box center [774, 555] width 181 height 47
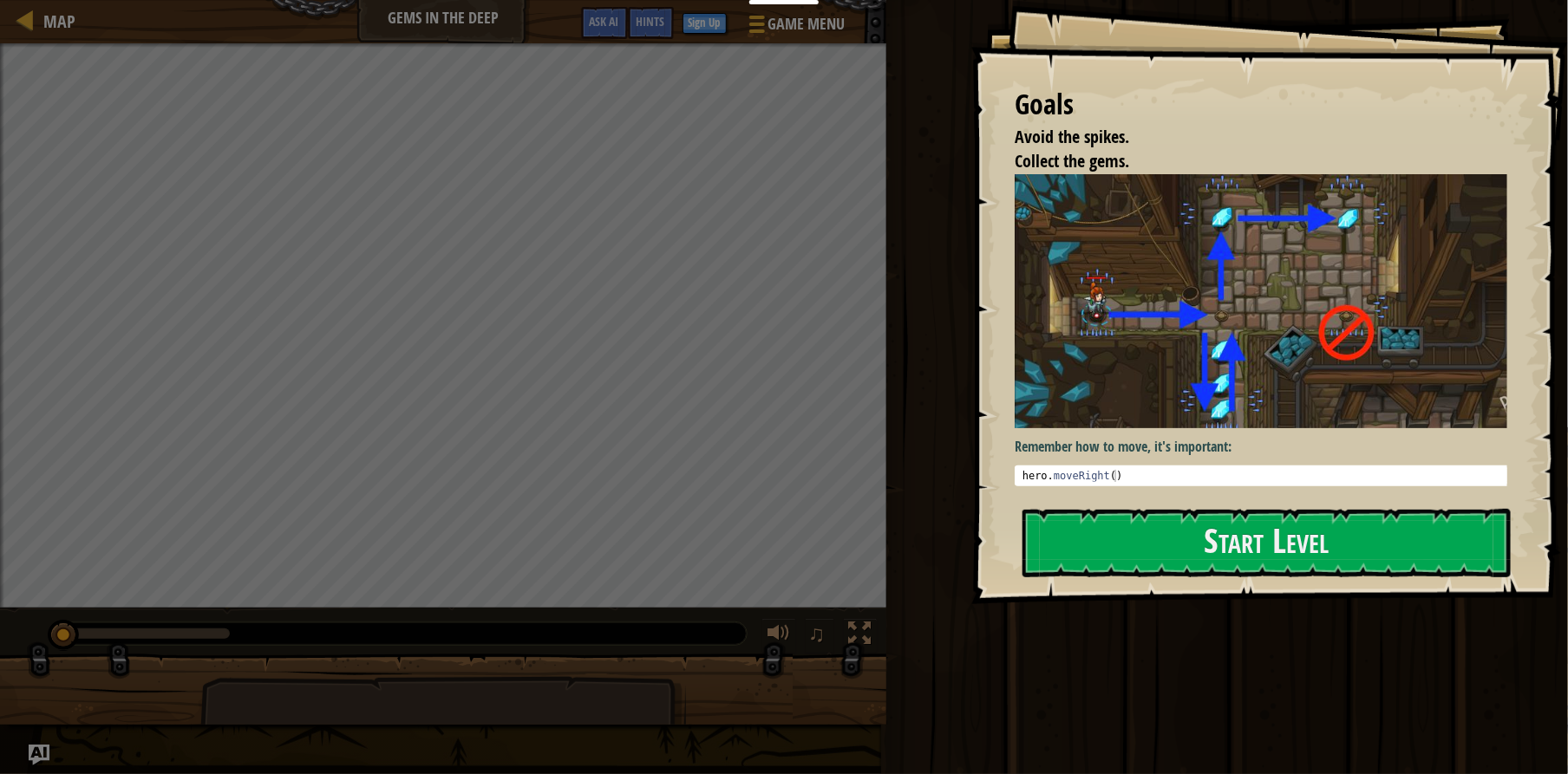
click at [1101, 494] on div "Goals Avoid the spikes. Collect the gems. Remember how to move, it's important:…" at bounding box center [1270, 302] width 597 height 604
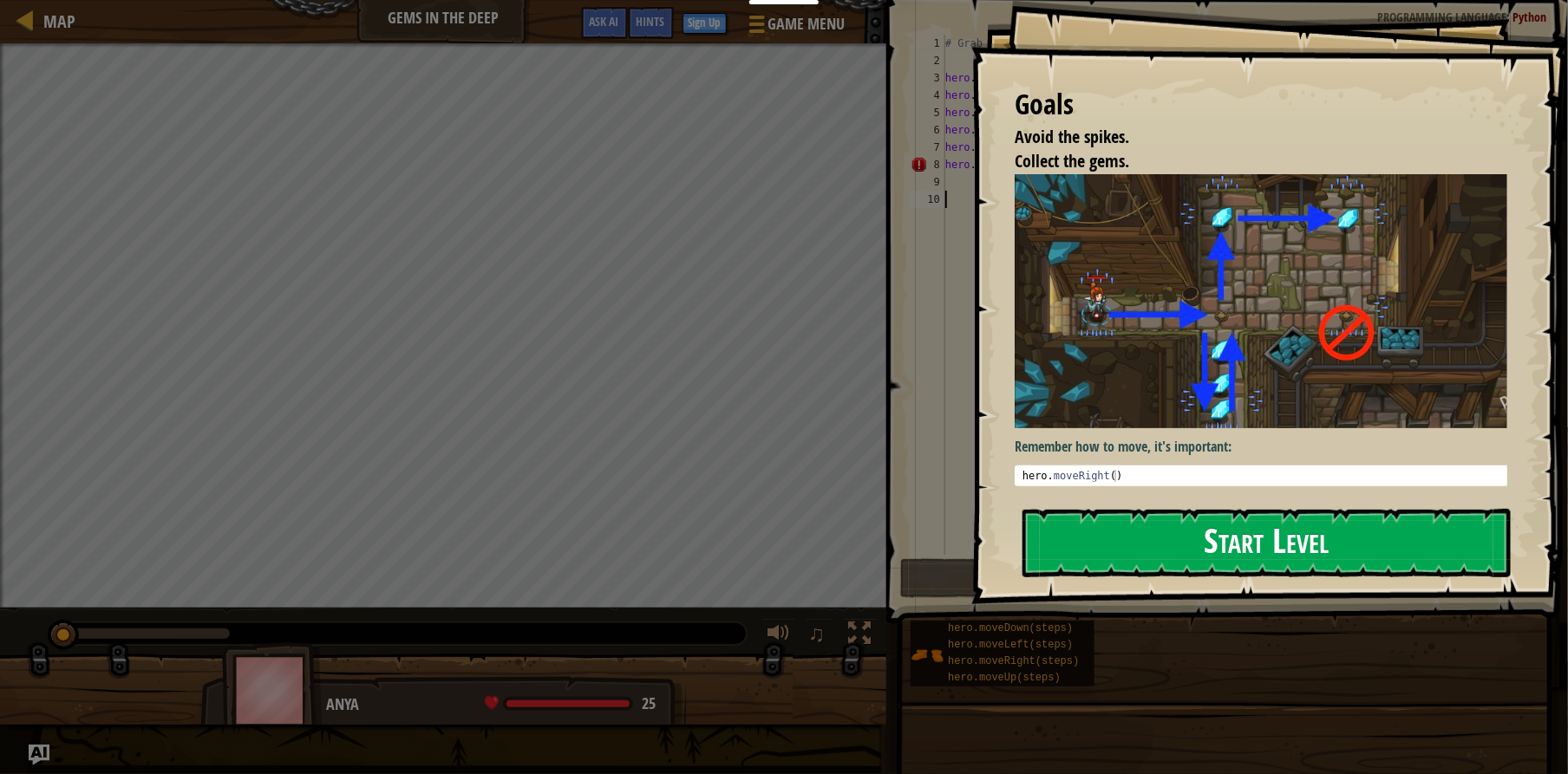
click at [1106, 533] on button "Start Level" at bounding box center [1267, 542] width 488 height 69
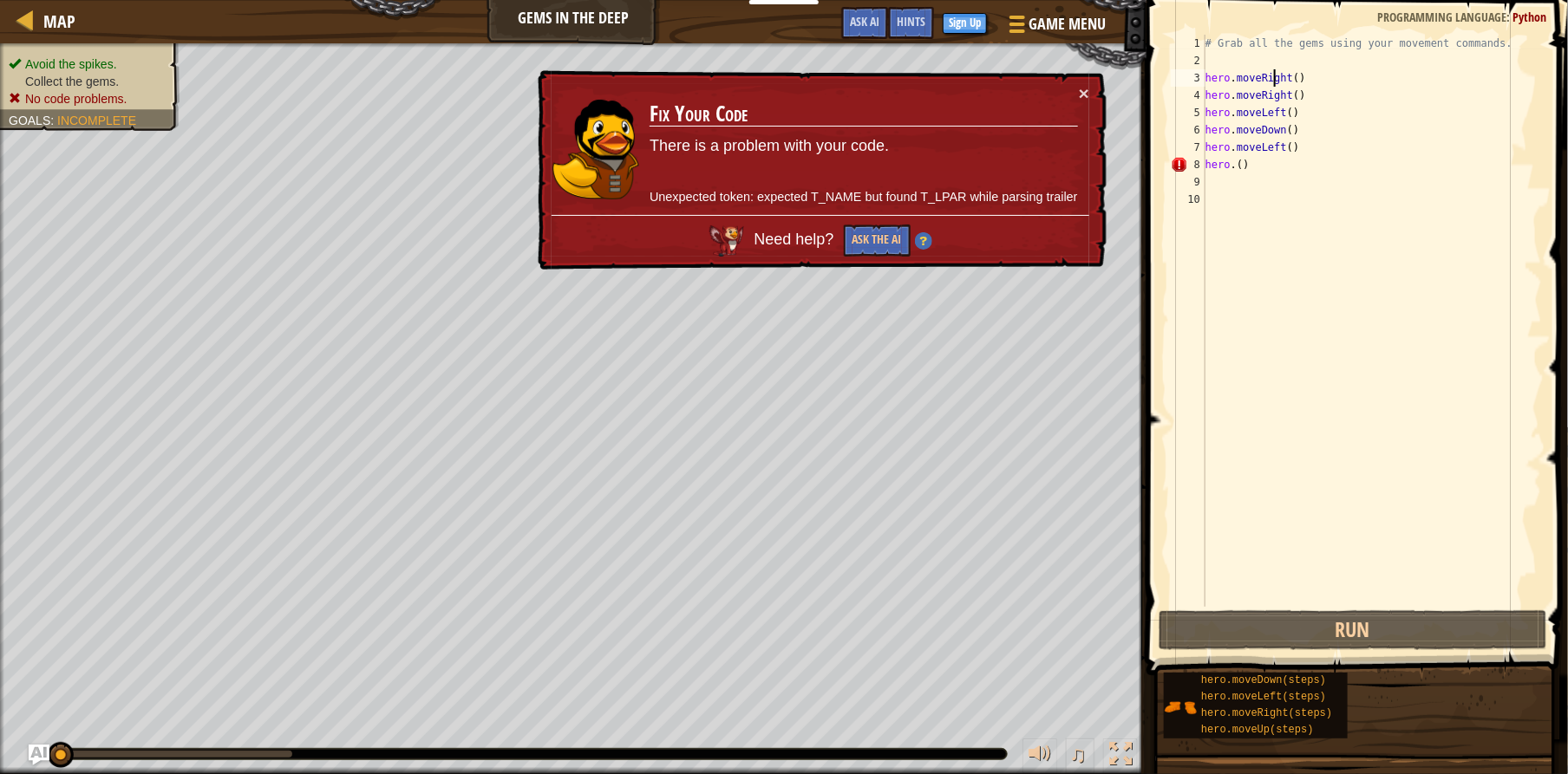
click at [1275, 82] on div "# Grab all the gems using your movement commands. hero . moveRight ( ) hero . m…" at bounding box center [1371, 338] width 340 height 606
click at [1281, 95] on div "# Grab all the gems using your movement commands. hero . moveRight ( ) hero . m…" at bounding box center [1371, 338] width 340 height 606
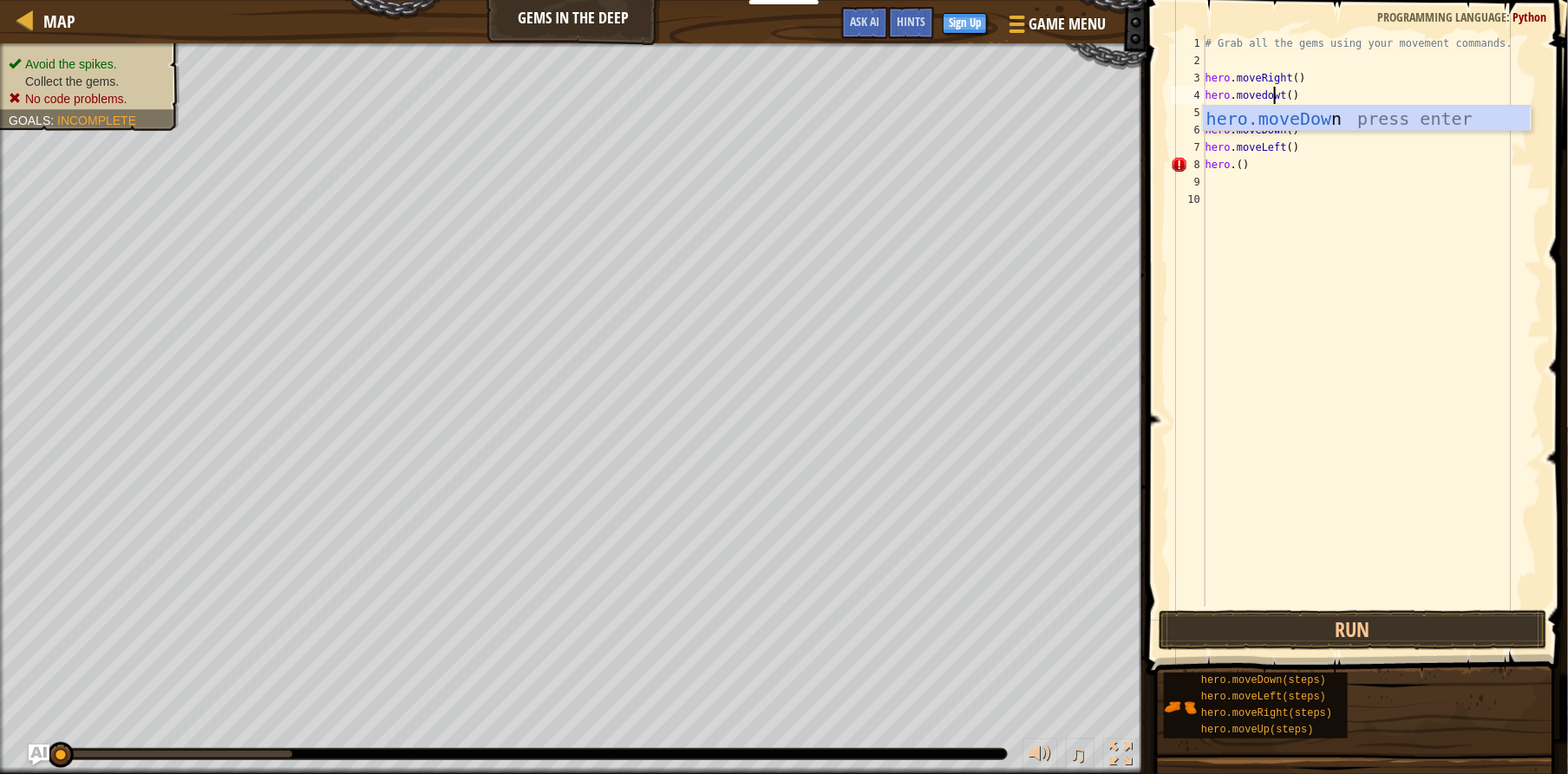
scroll to position [8, 6]
click at [1304, 109] on div "hero.moveDown press enter" at bounding box center [1366, 144] width 328 height 78
click at [1275, 111] on div "# Grab all the gems using your movement commands. hero . moveRight ( ) hero . m…" at bounding box center [1371, 338] width 340 height 606
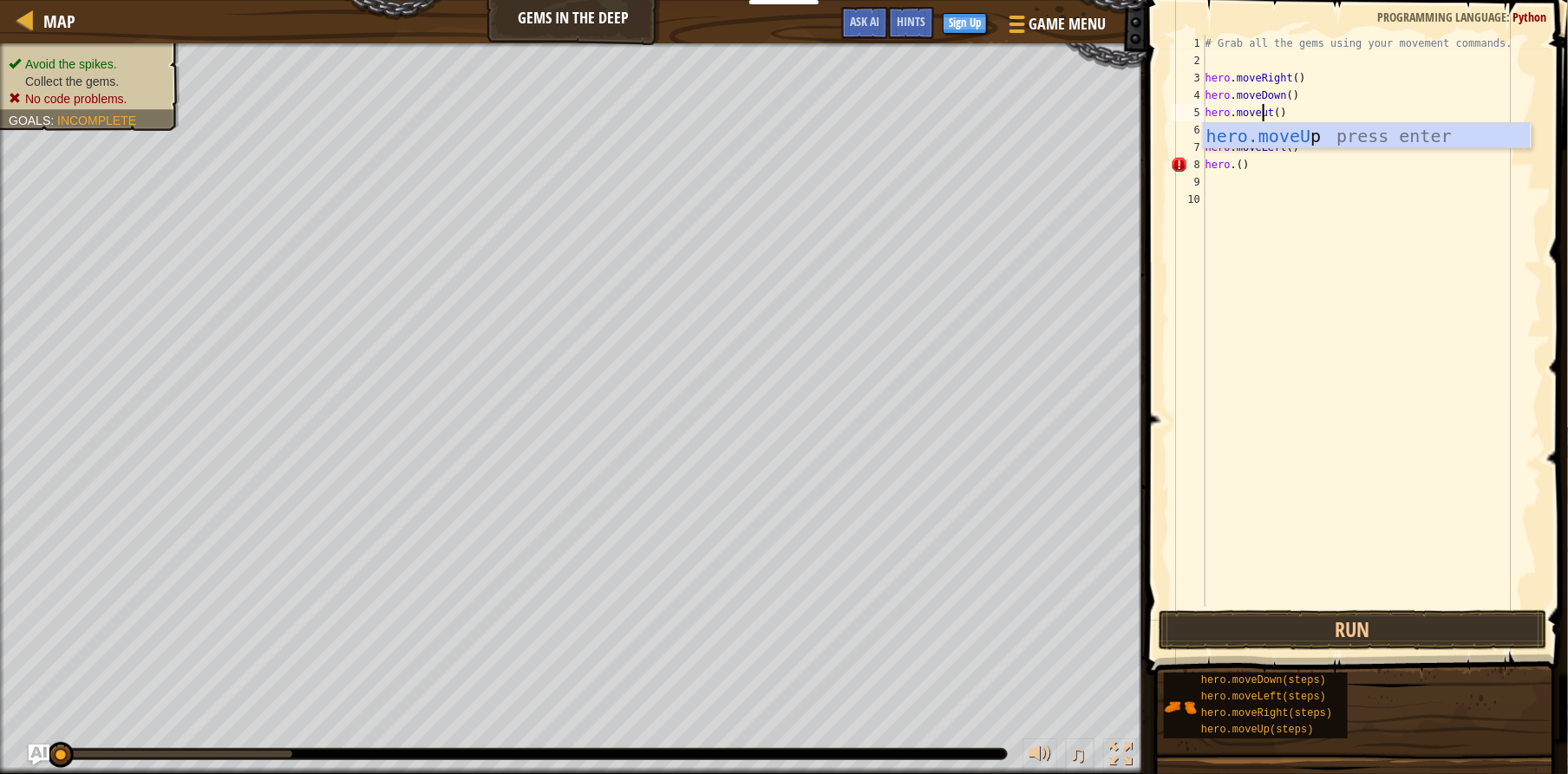
scroll to position [8, 5]
click at [1275, 133] on div "hero.moveUp press enter" at bounding box center [1366, 162] width 328 height 78
click at [1280, 131] on div "# Grab all the gems using your movement commands. hero . moveRight ( ) hero . m…" at bounding box center [1371, 338] width 340 height 606
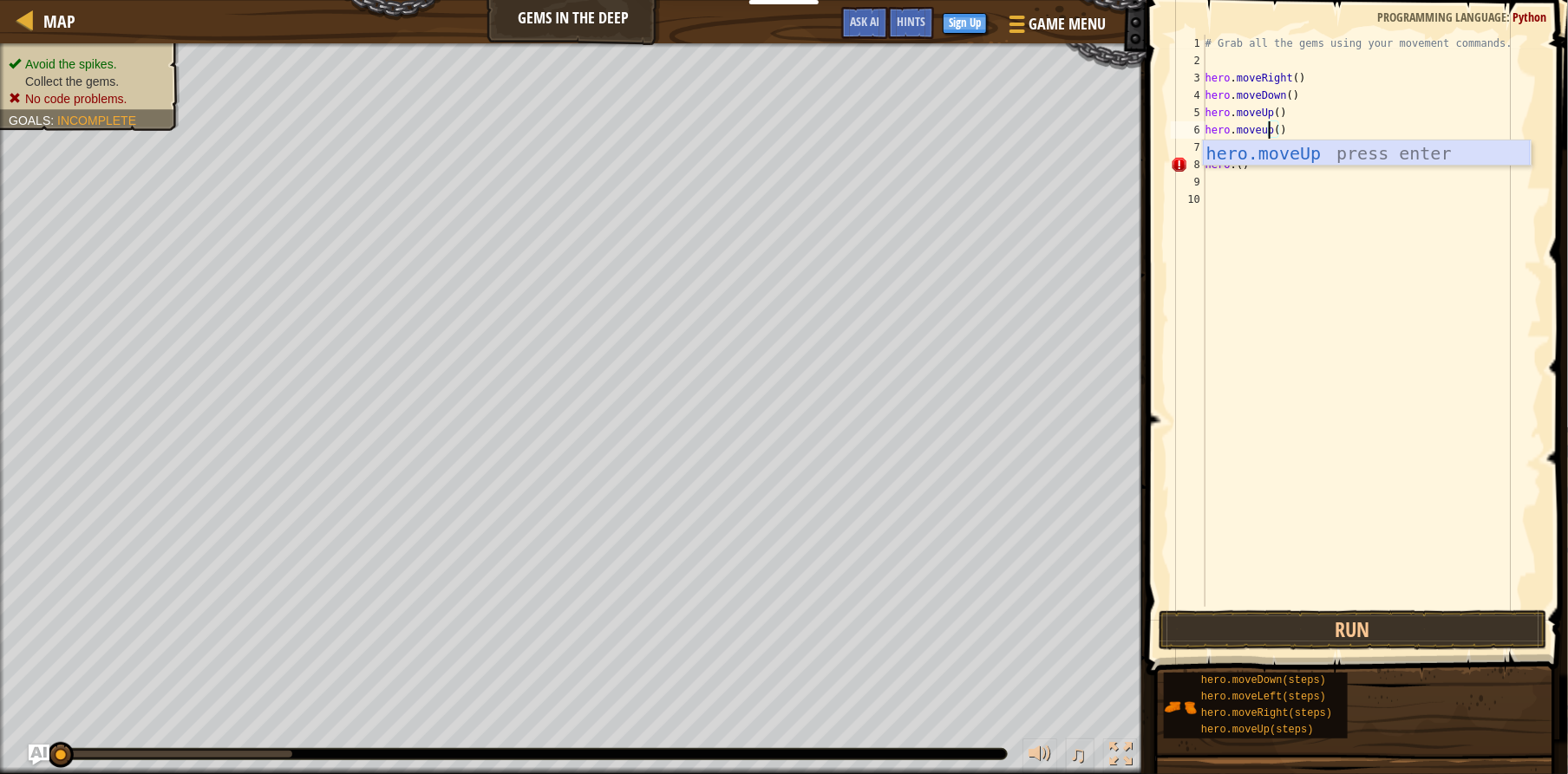
click at [1274, 141] on div "hero.moveUp press enter" at bounding box center [1366, 179] width 328 height 78
click at [1274, 148] on div "# Grab all the gems using your movement commands. hero . moveRight ( ) hero . m…" at bounding box center [1371, 338] width 340 height 606
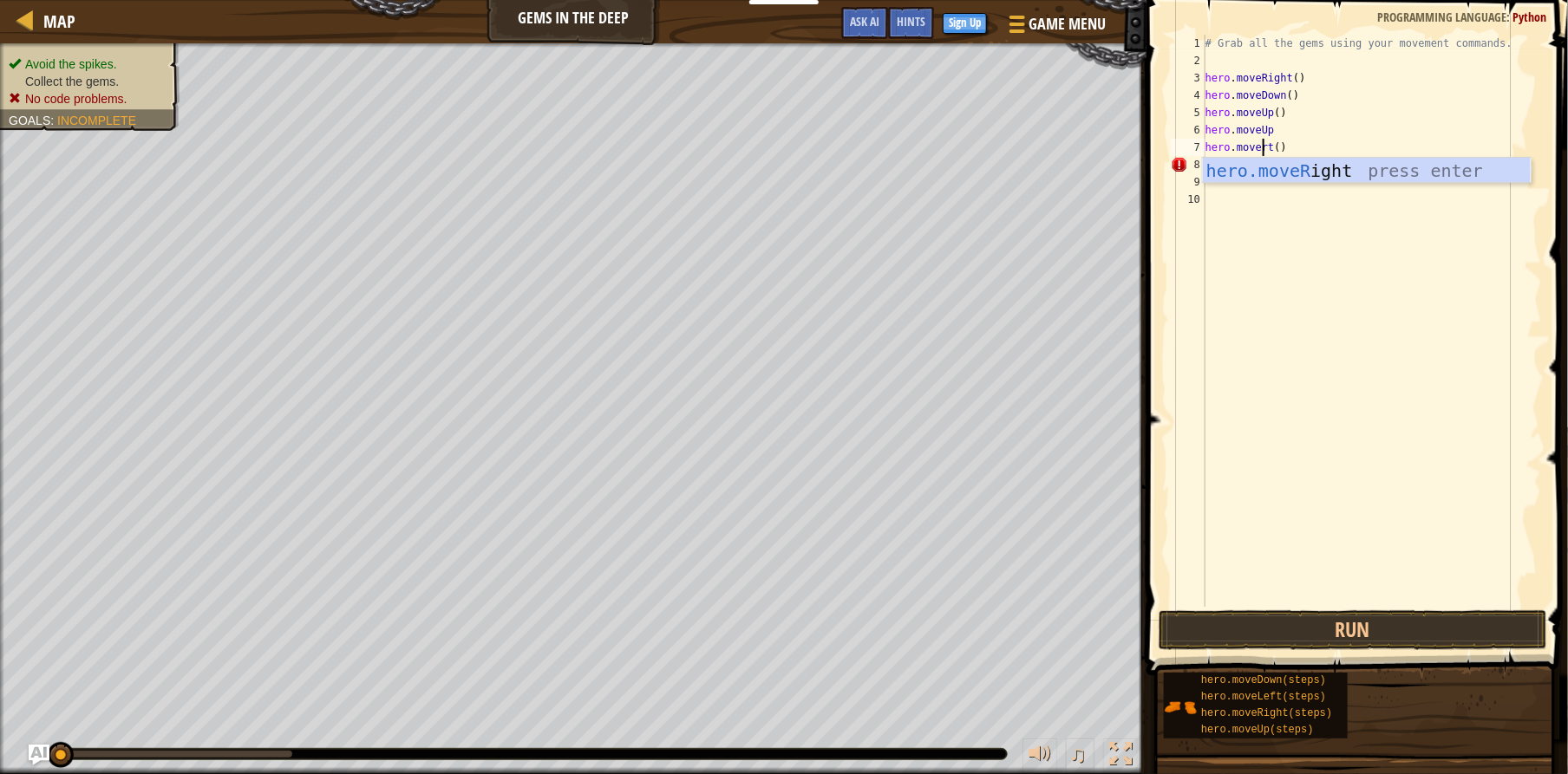
scroll to position [8, 5]
click at [1280, 165] on div "hero.moveRi ght press enter" at bounding box center [1366, 197] width 328 height 78
click at [1261, 161] on div "# Grab all the gems using your movement commands. hero . moveRight ( ) hero . m…" at bounding box center [1371, 338] width 340 height 606
type textarea "h"
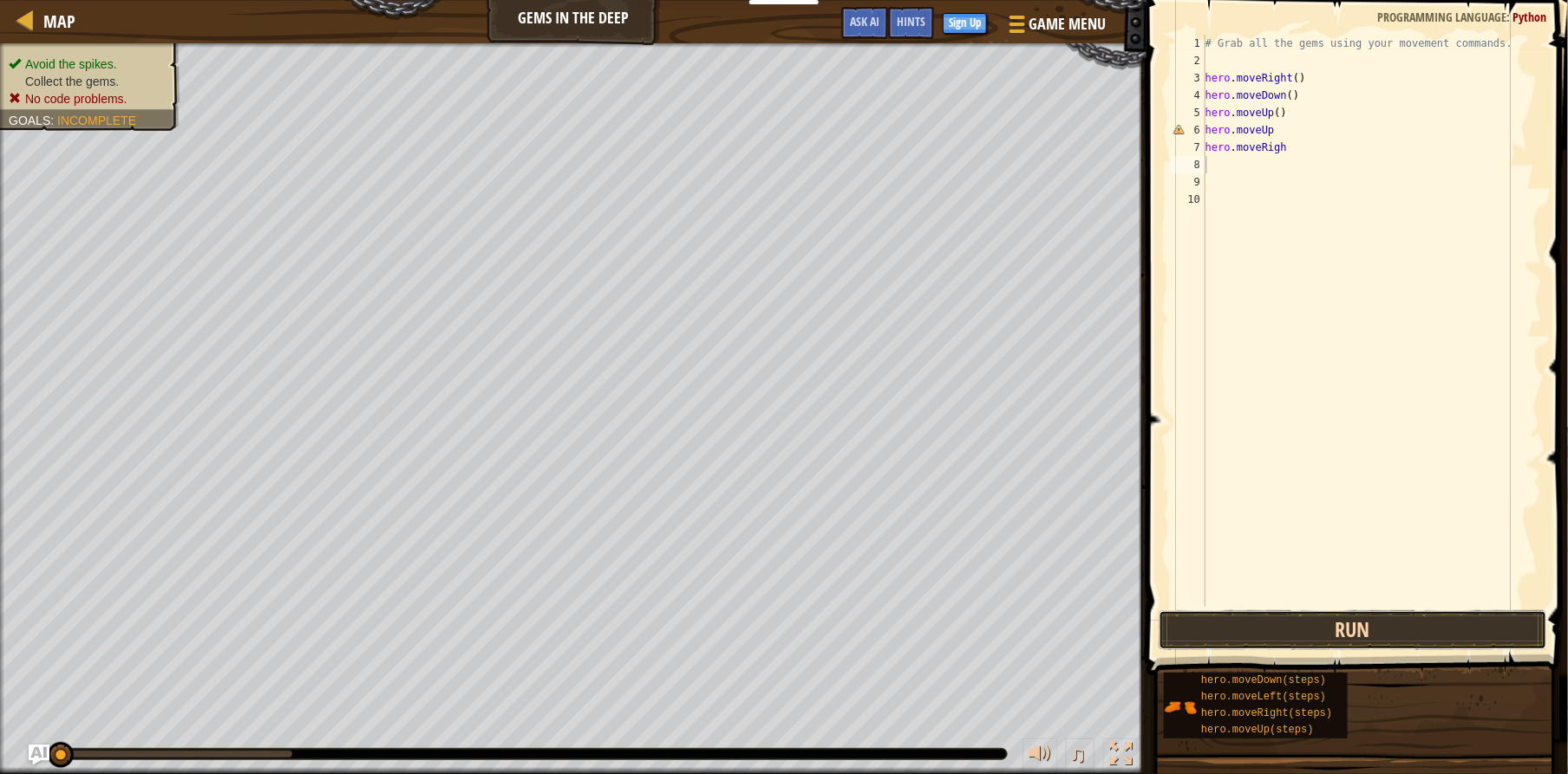
click at [1340, 639] on button "Run" at bounding box center [1353, 630] width 389 height 40
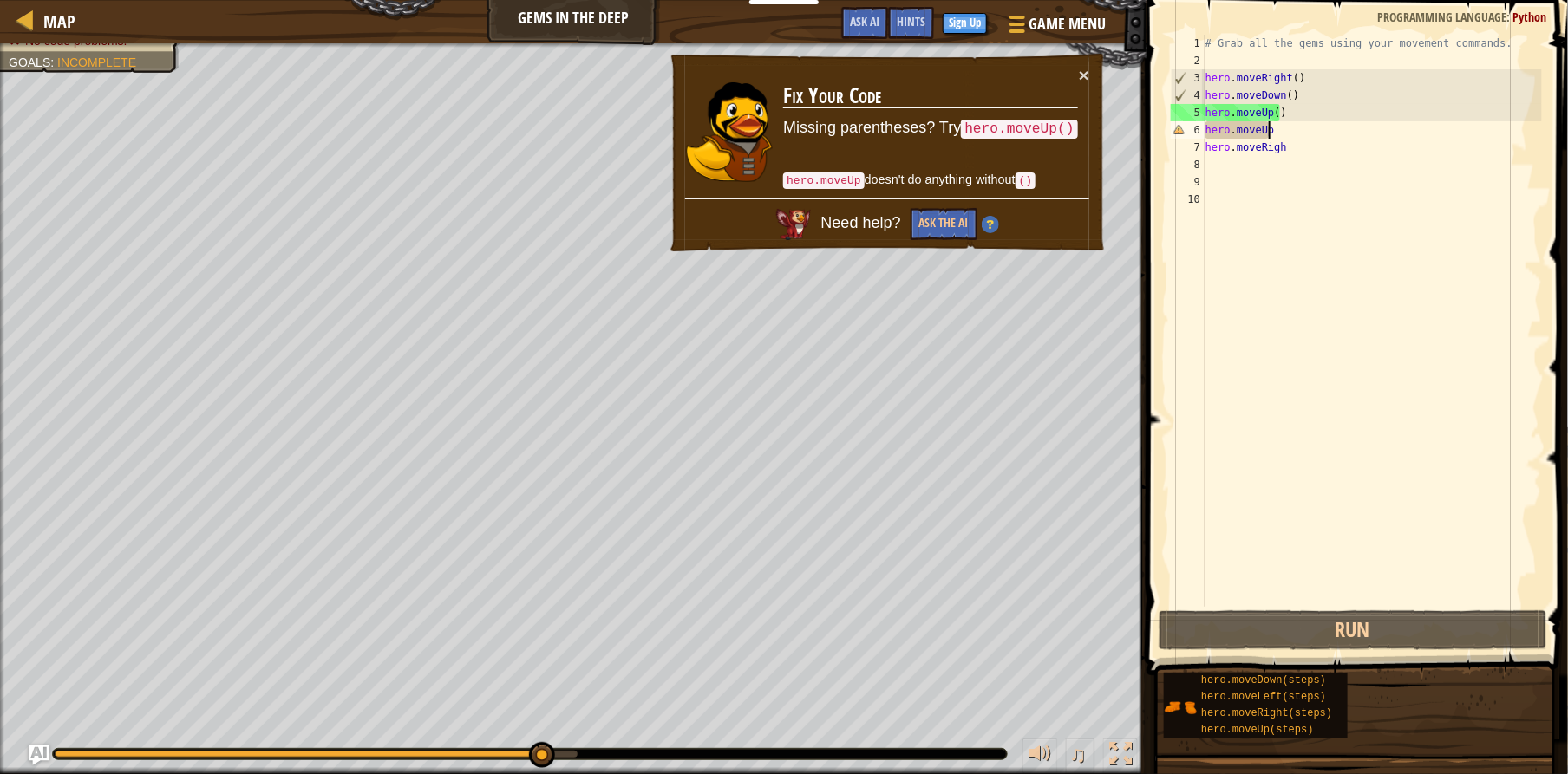
drag, startPoint x: 1275, startPoint y: 134, endPoint x: 1258, endPoint y: 141, distance: 18.4
click at [1258, 141] on div "# Grab all the gems using your movement commands. hero . moveRight ( ) hero . m…" at bounding box center [1371, 338] width 340 height 606
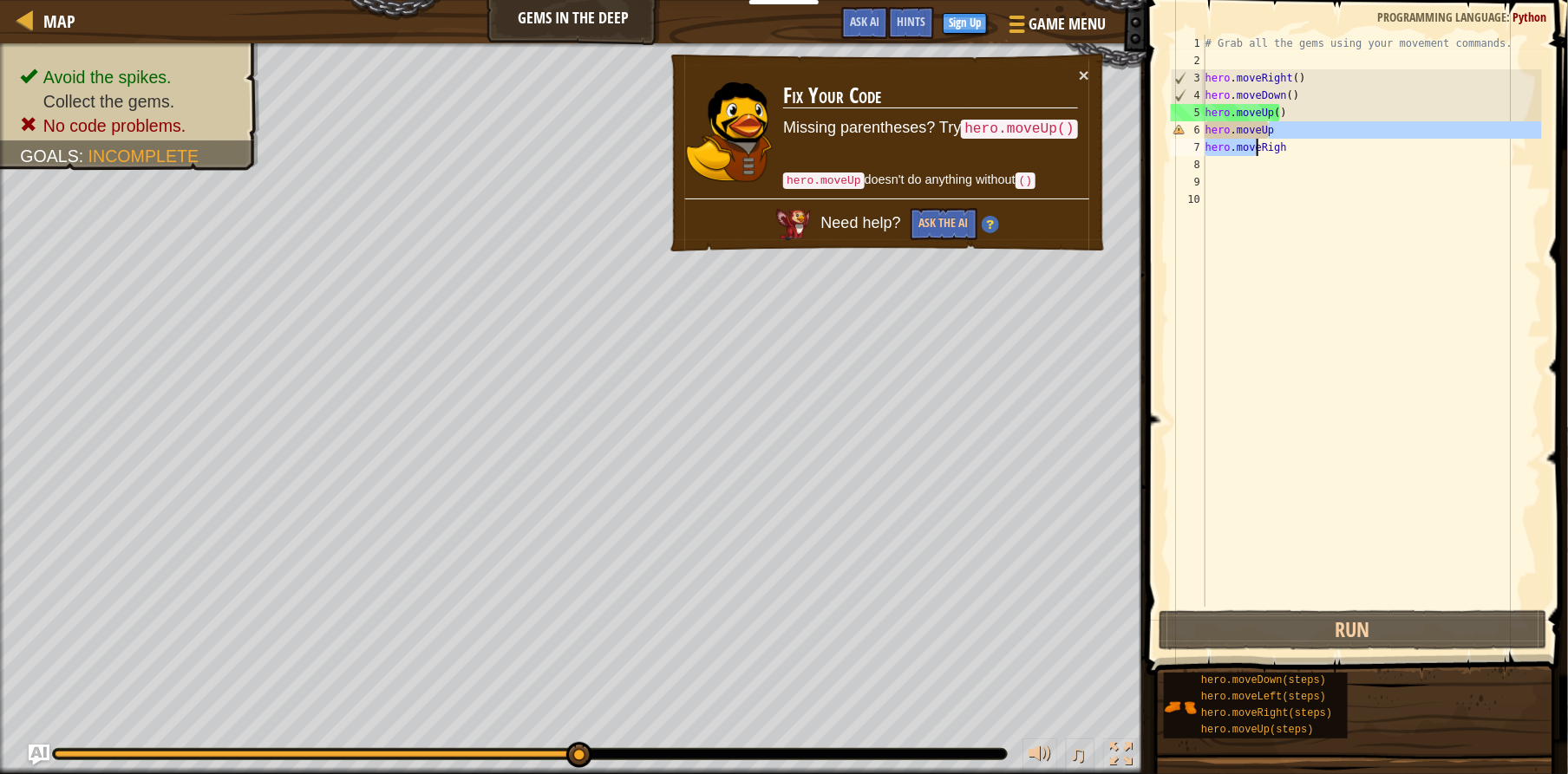
click at [1279, 122] on div "# Grab all the gems using your movement commands. hero . moveRight ( ) hero . m…" at bounding box center [1371, 321] width 340 height 573
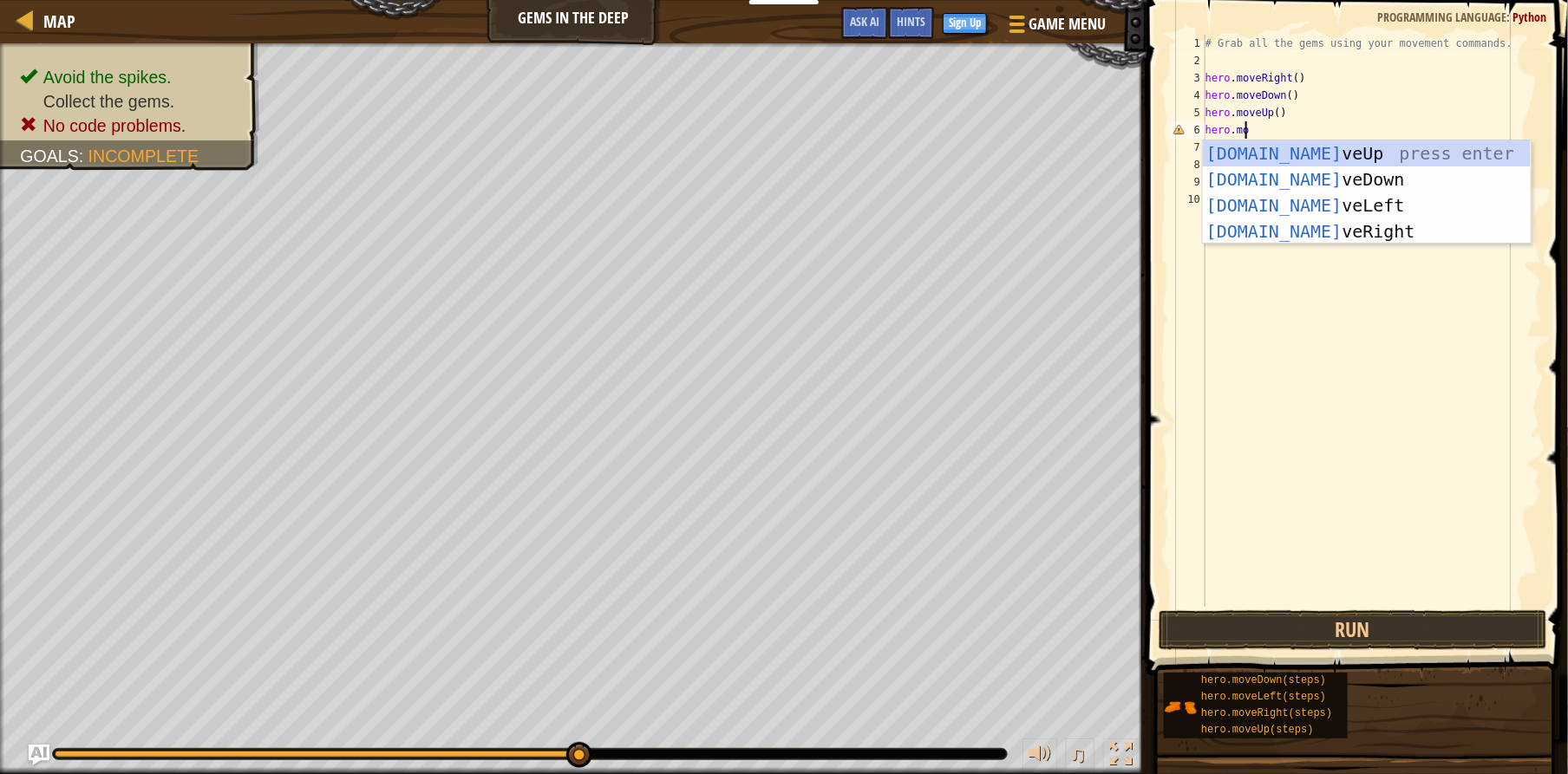
scroll to position [8, 3]
type textarea "hero.move"
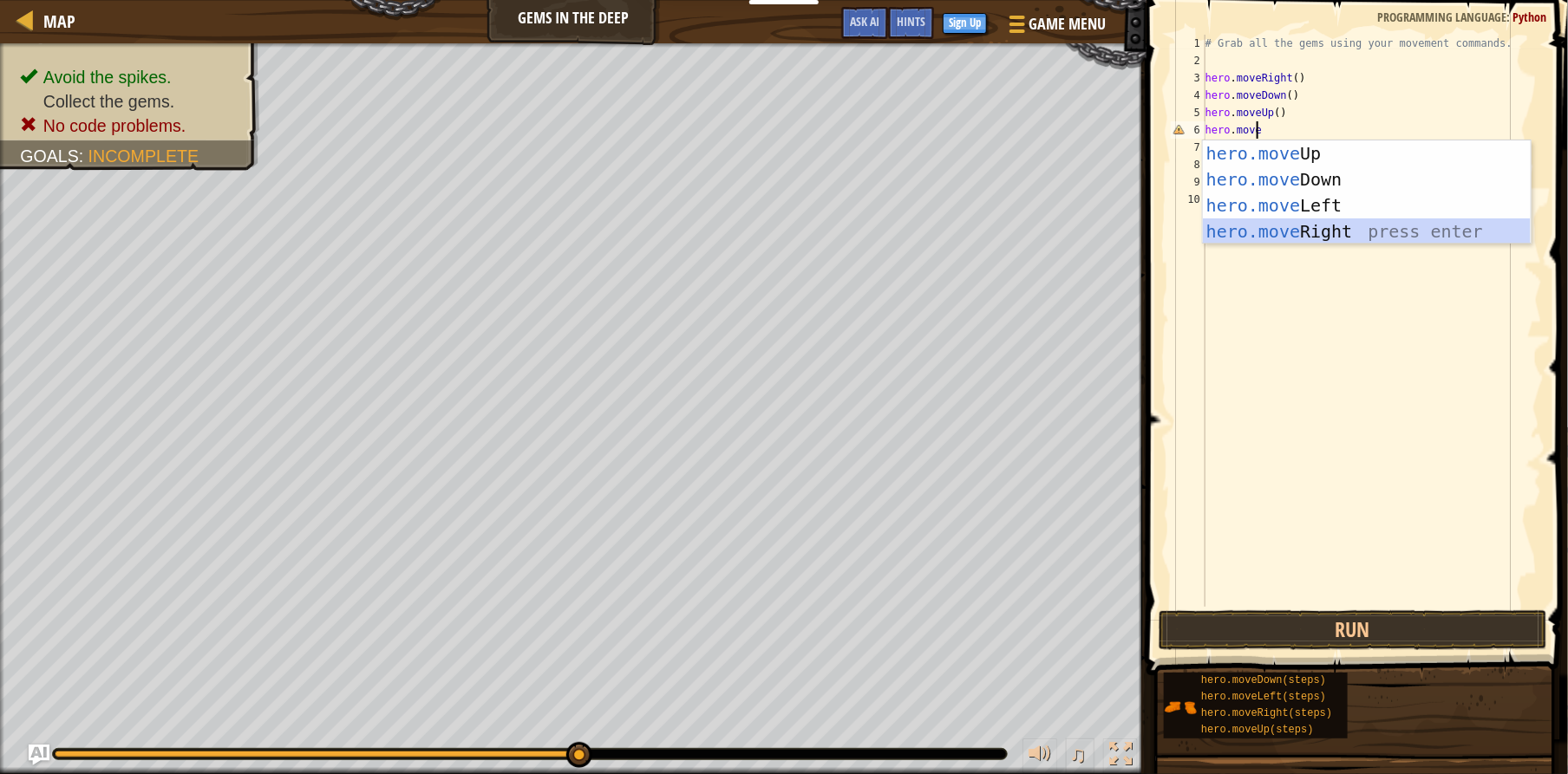
click at [1301, 227] on div "hero.move Up press enter hero.move Down press enter hero.move Left press enter …" at bounding box center [1366, 218] width 328 height 156
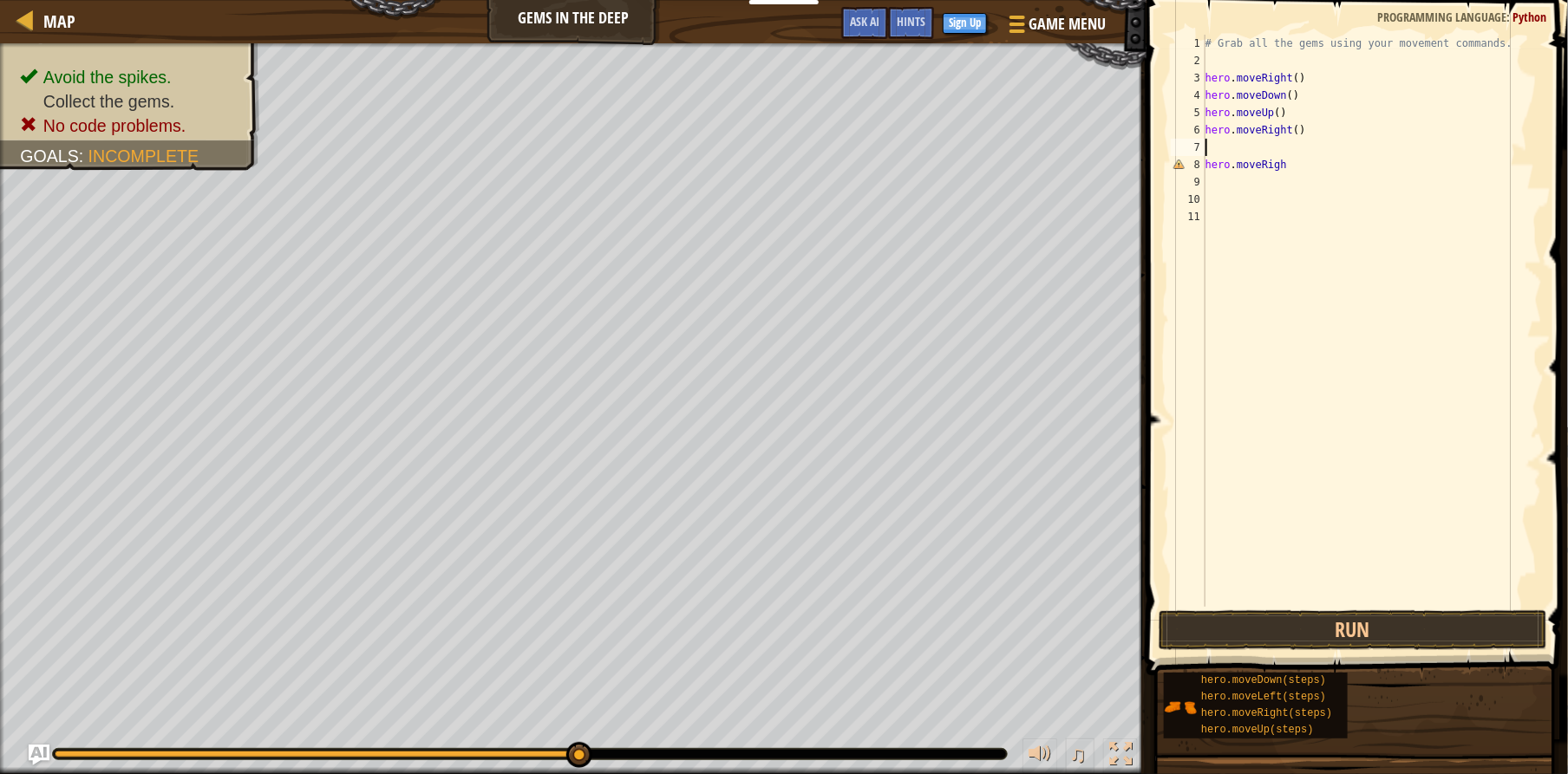
click at [1310, 155] on div "# Grab all the gems using your movement commands. hero . moveRight ( ) hero . m…" at bounding box center [1371, 338] width 340 height 606
click at [1273, 161] on div "# Grab all the gems using your movement commands. hero . moveRight ( ) hero . m…" at bounding box center [1371, 338] width 340 height 606
click at [1284, 161] on div "# Grab all the gems using your movement commands. hero . moveRight ( ) hero . m…" at bounding box center [1371, 338] width 340 height 606
type textarea "h"
click at [1341, 644] on button "Run" at bounding box center [1353, 630] width 389 height 40
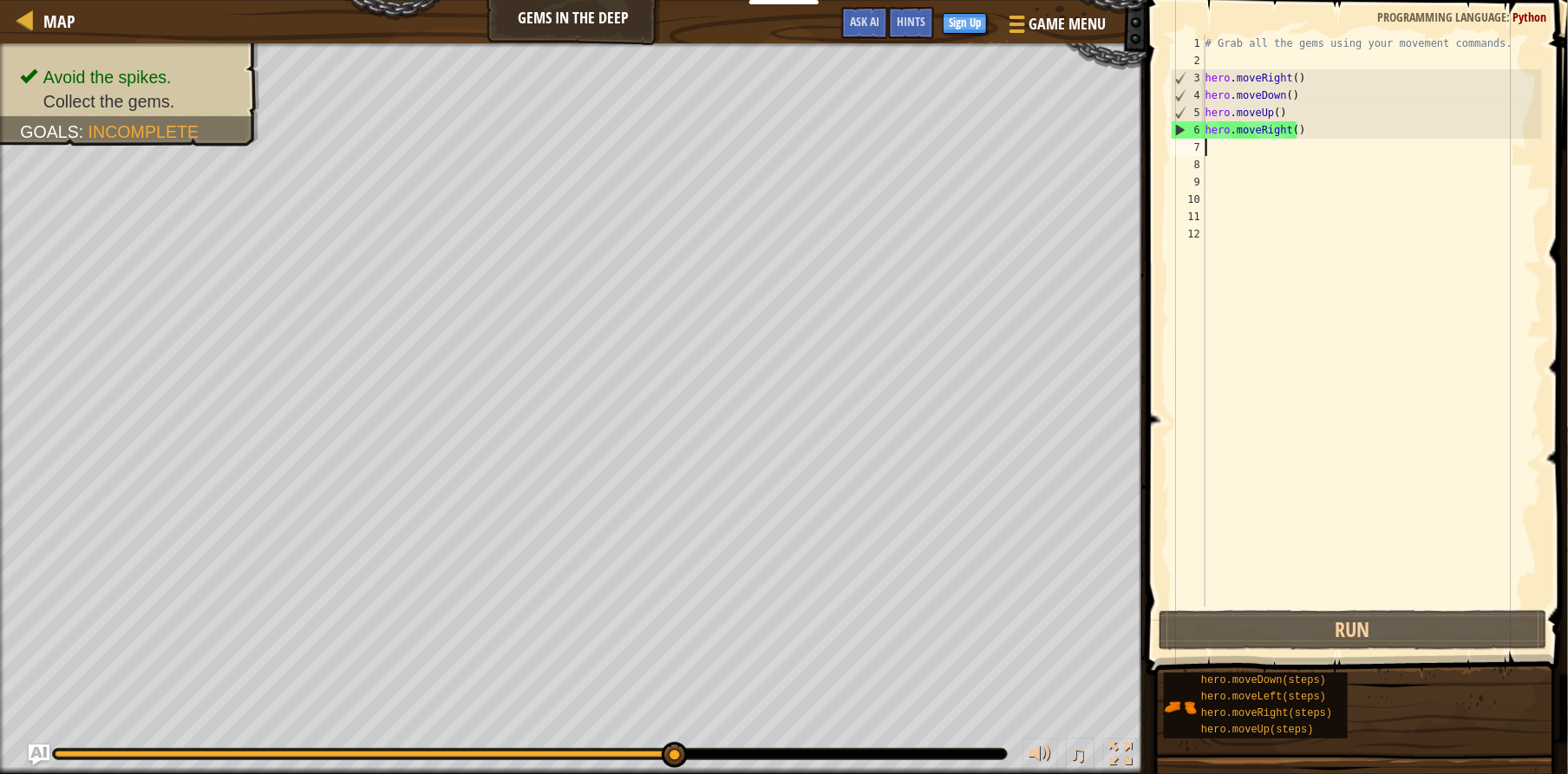
click at [1217, 146] on div "# Grab all the gems using your movement commands. hero . moveRight ( ) hero . m…" at bounding box center [1371, 338] width 340 height 606
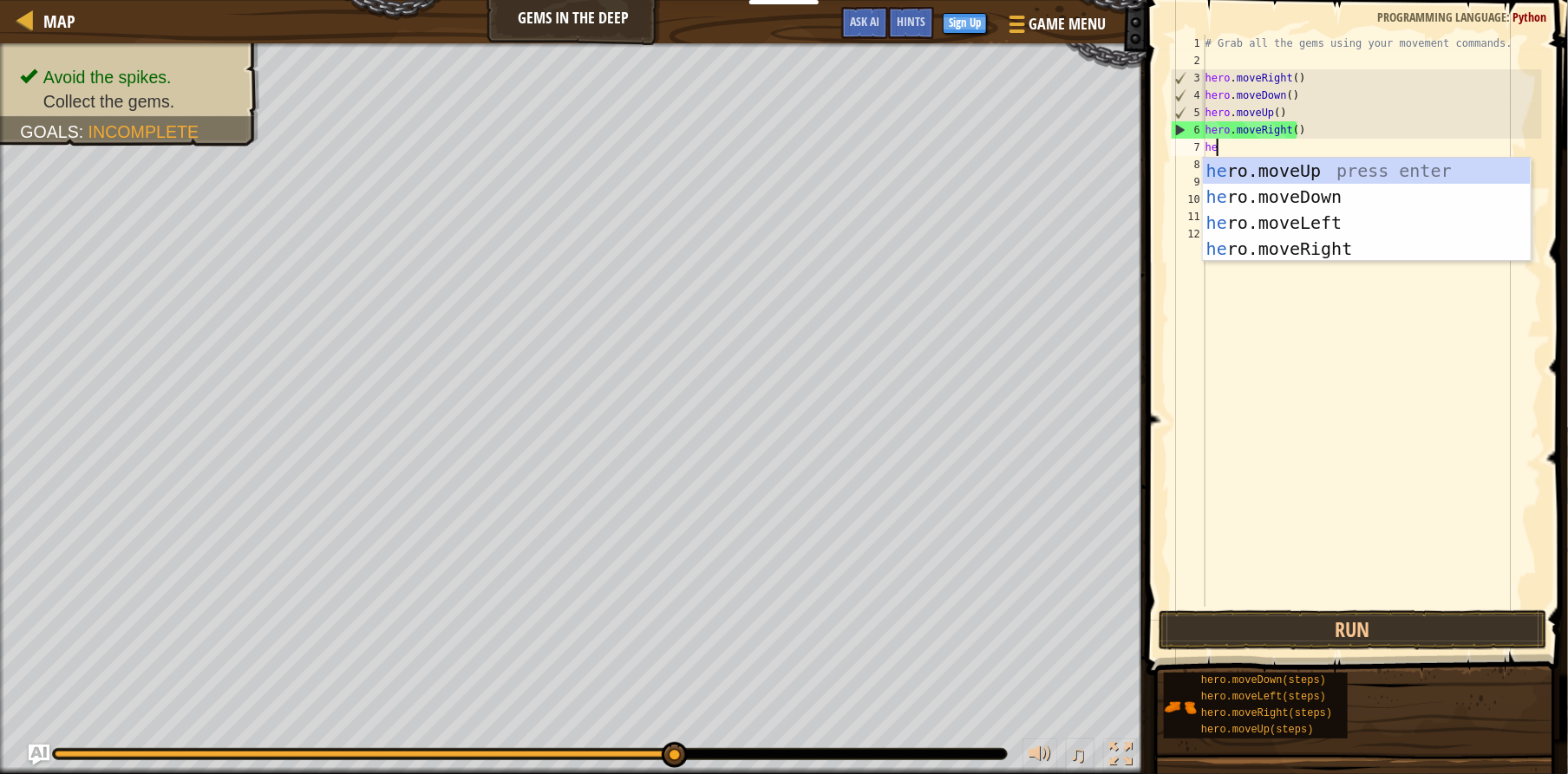
type textarea "her"
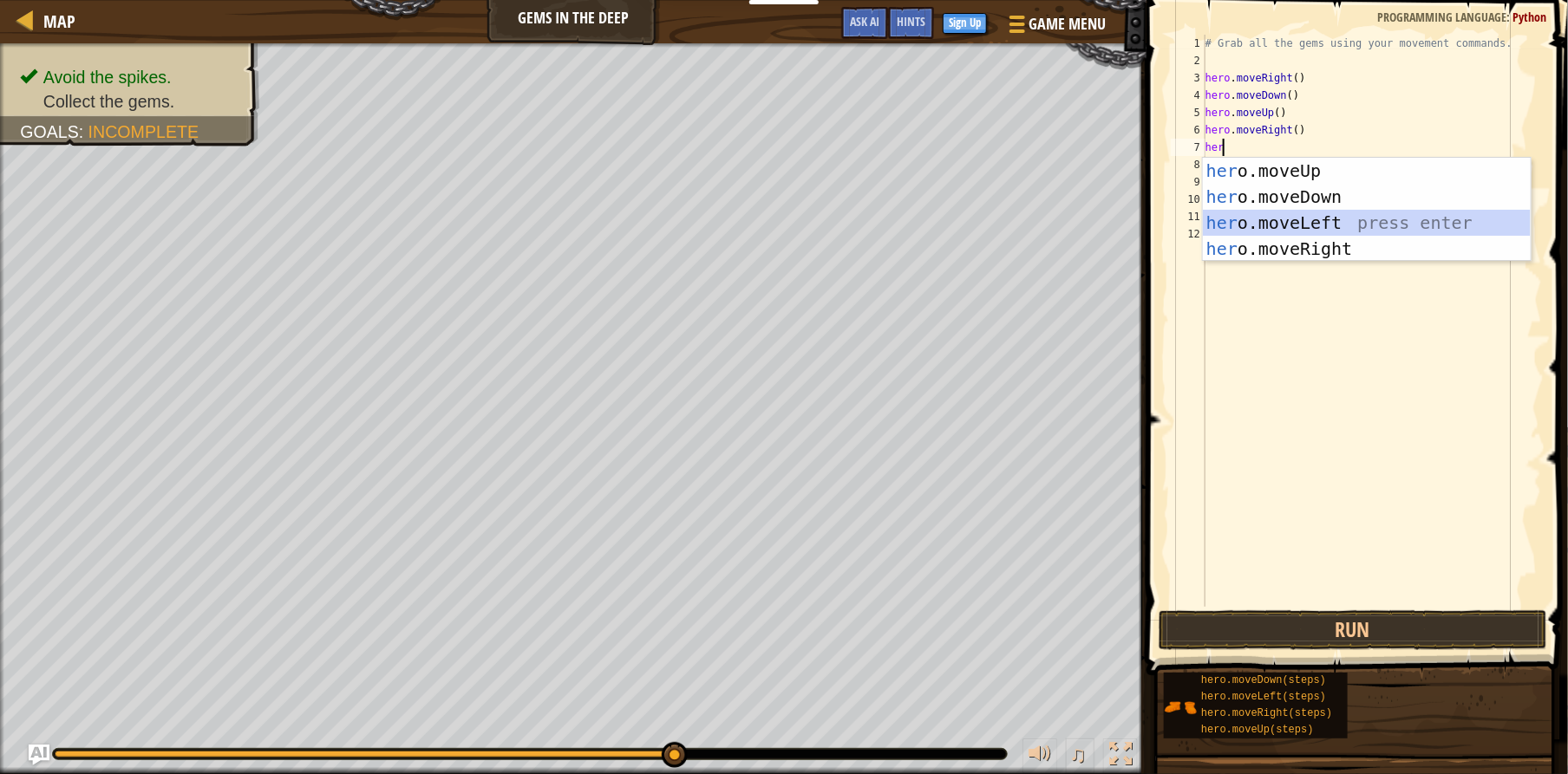
click at [1247, 231] on div "her o.moveUp press enter her o.moveDown press enter her o.moveLeft press enter …" at bounding box center [1366, 235] width 328 height 156
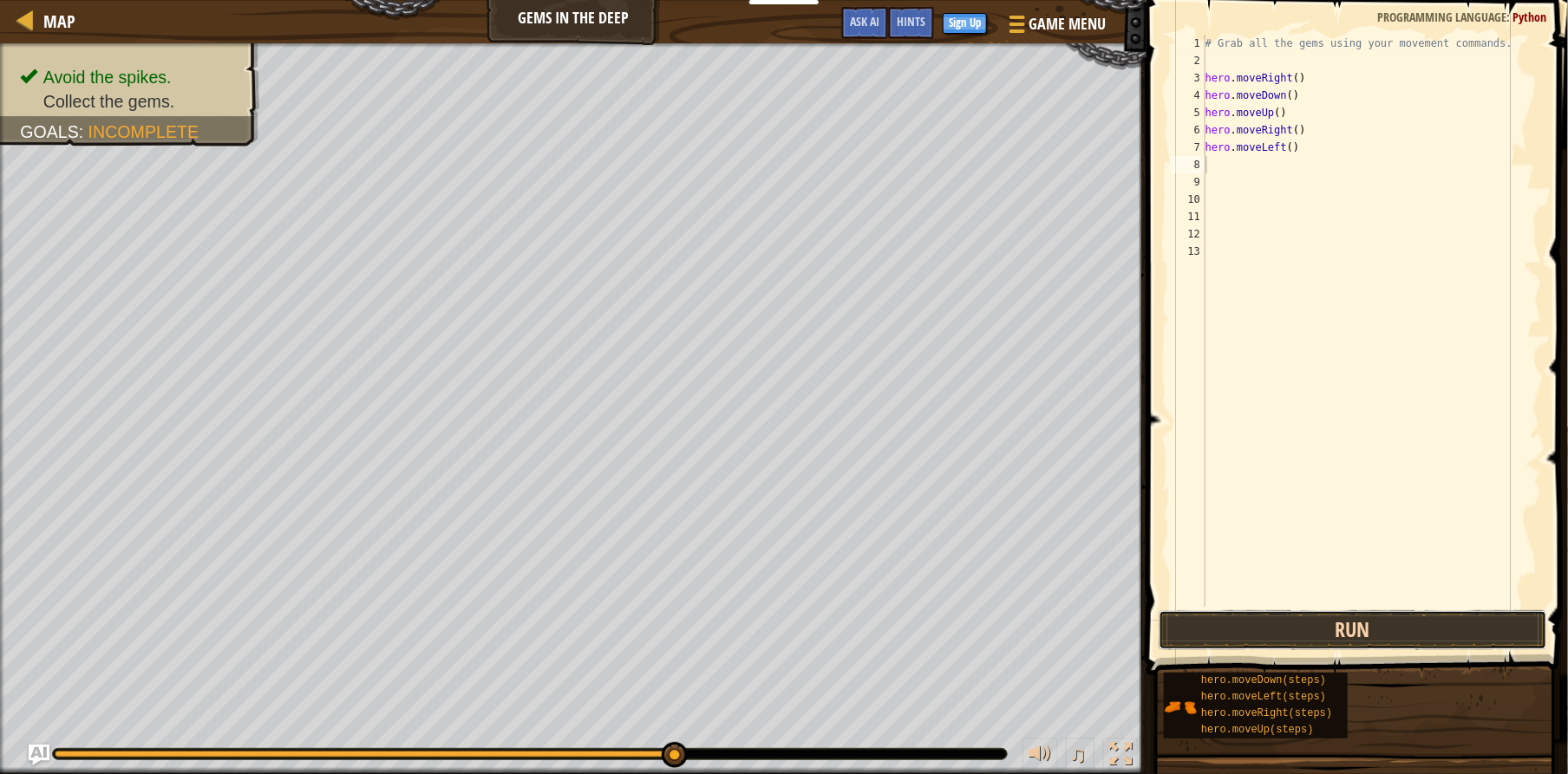
click at [1382, 648] on button "Run" at bounding box center [1353, 630] width 389 height 40
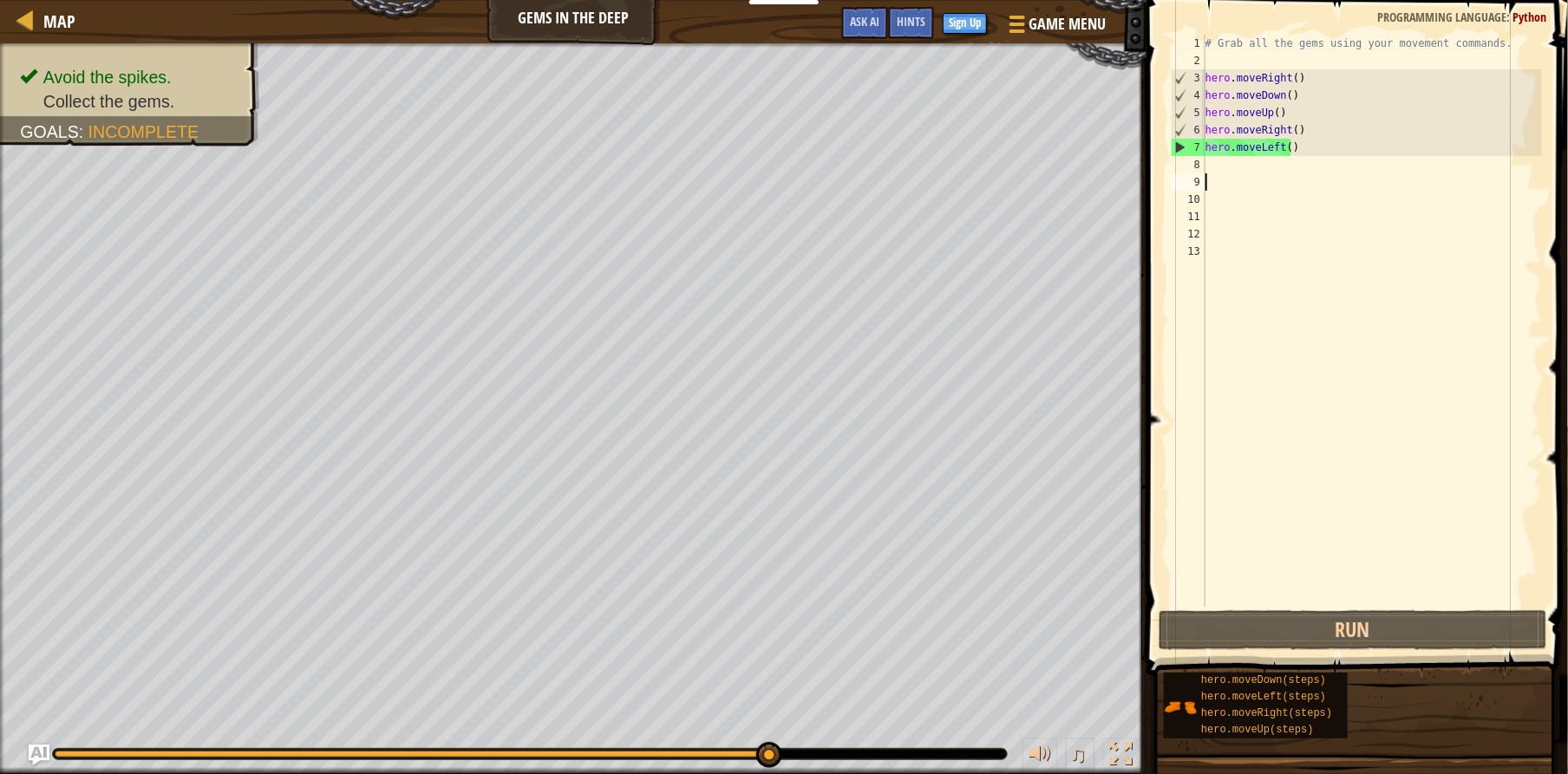
click at [1247, 175] on div "# Grab all the gems using your movement commands. hero . moveRight ( ) hero . m…" at bounding box center [1371, 338] width 340 height 606
click at [1241, 154] on div "# Grab all the gems using your movement commands. hero . moveRight ( ) hero . m…" at bounding box center [1371, 338] width 340 height 606
type textarea "hero.moveLeft()"
click at [1222, 159] on div "# Grab all the gems using your movement commands. hero . moveRight ( ) hero . m…" at bounding box center [1371, 338] width 340 height 606
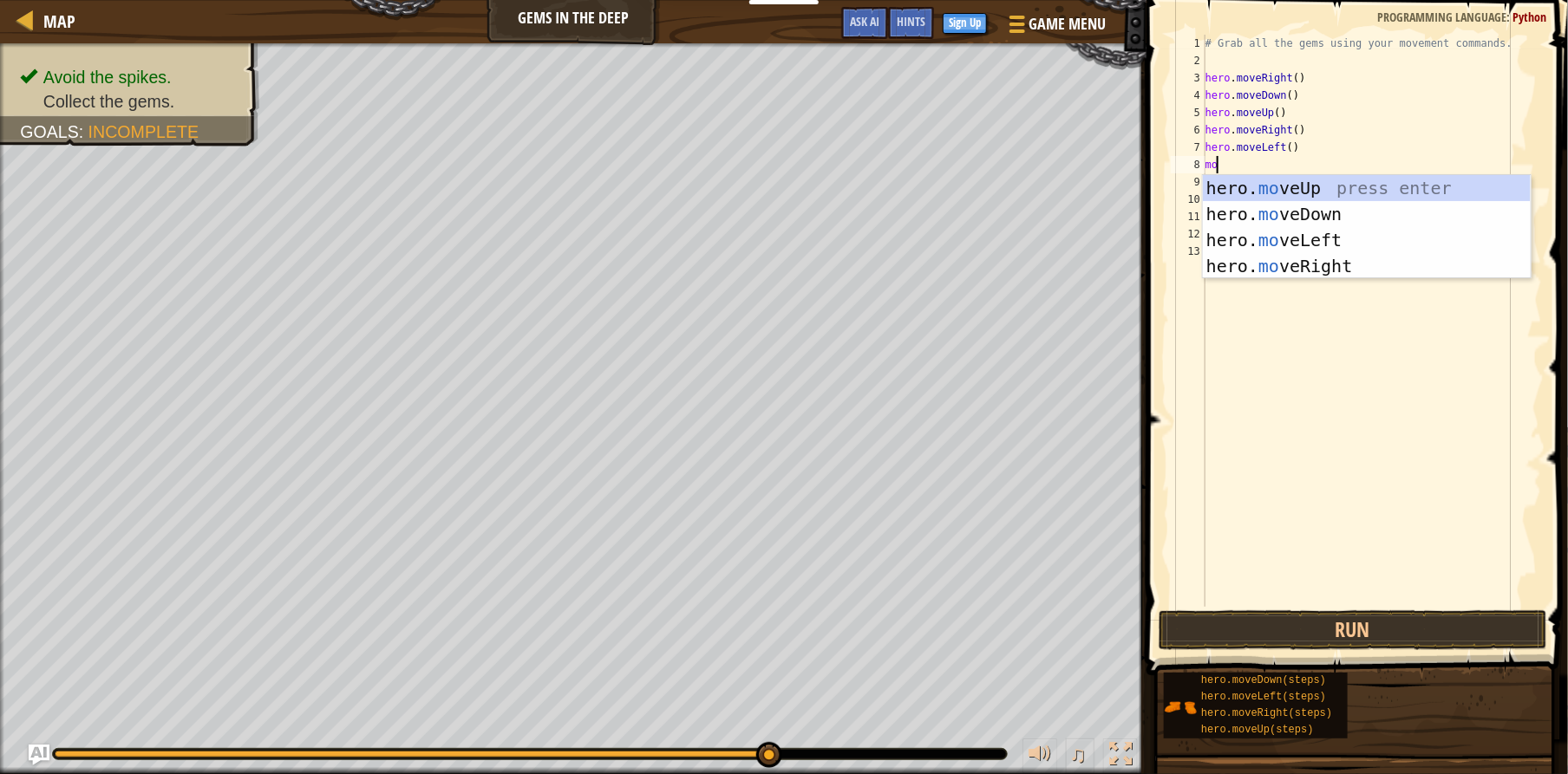
type textarea "m"
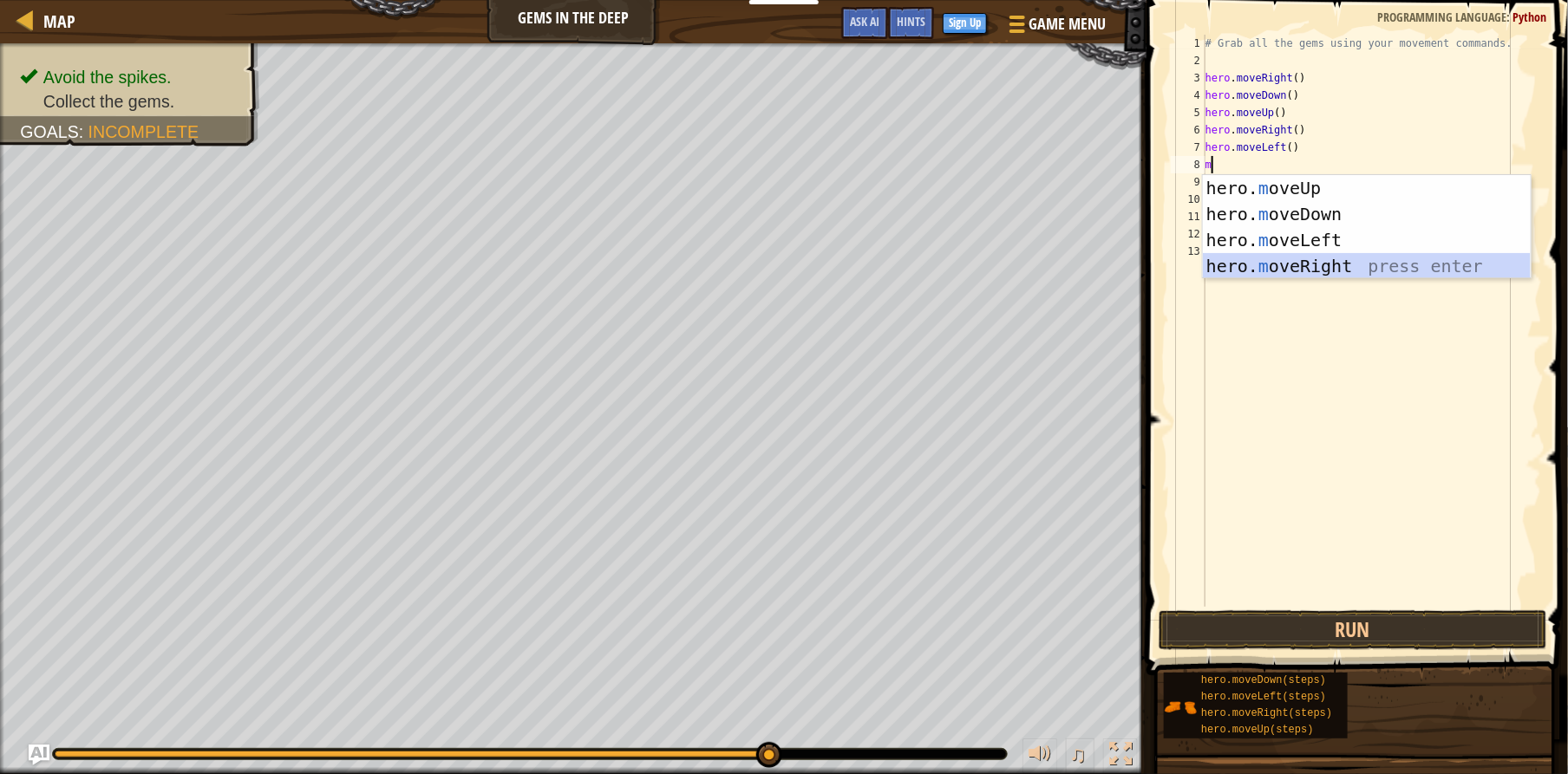
click at [1274, 271] on div "hero. m oveUp press enter hero. m oveDown press enter hero. m oveLeft press ent…" at bounding box center [1366, 253] width 328 height 156
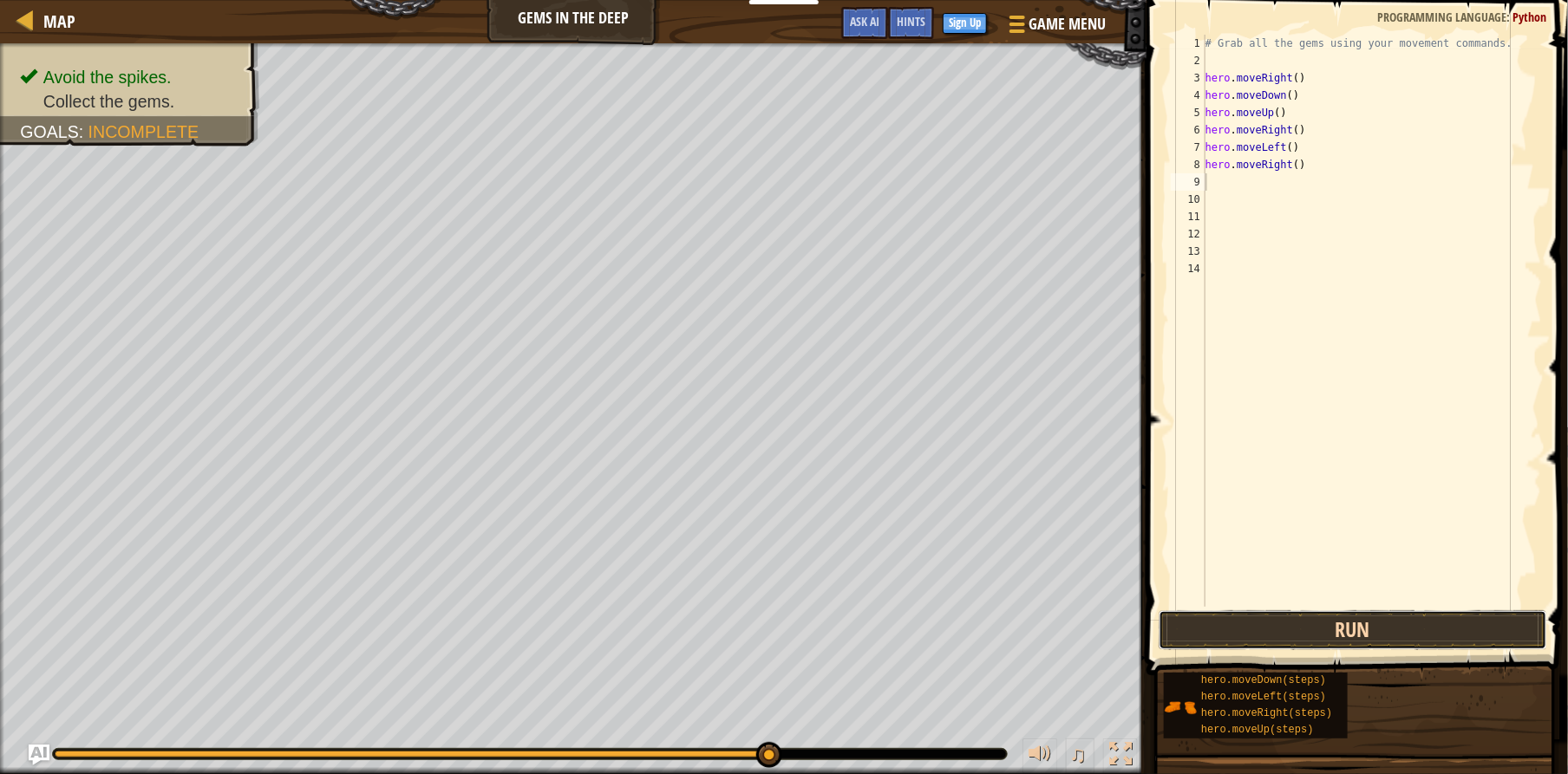
drag, startPoint x: 1308, startPoint y: 637, endPoint x: 1308, endPoint y: 620, distance: 17.0
click at [1308, 636] on button "Run" at bounding box center [1353, 630] width 389 height 40
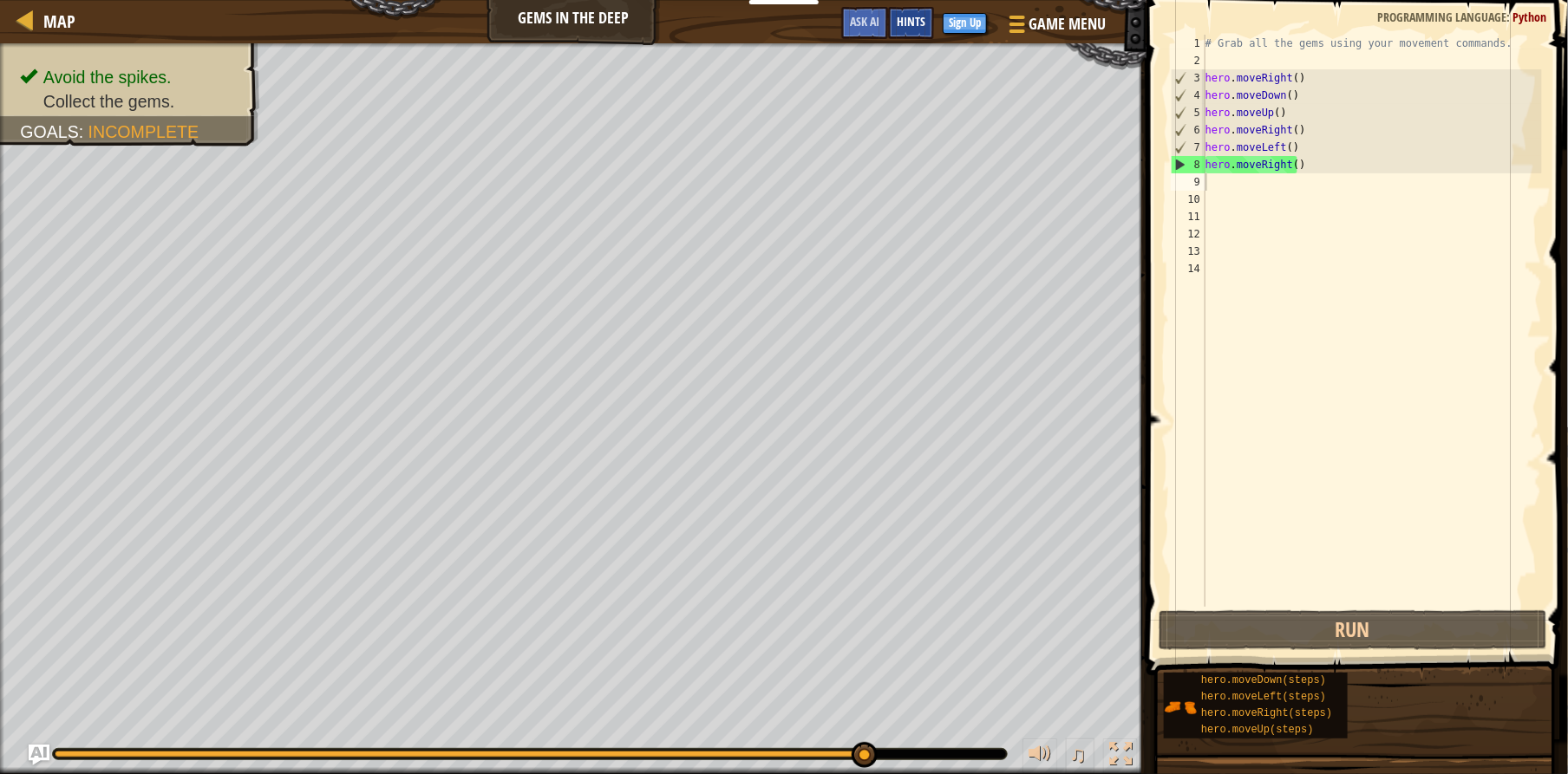
click at [925, 23] on span "Hints" at bounding box center [911, 20] width 29 height 16
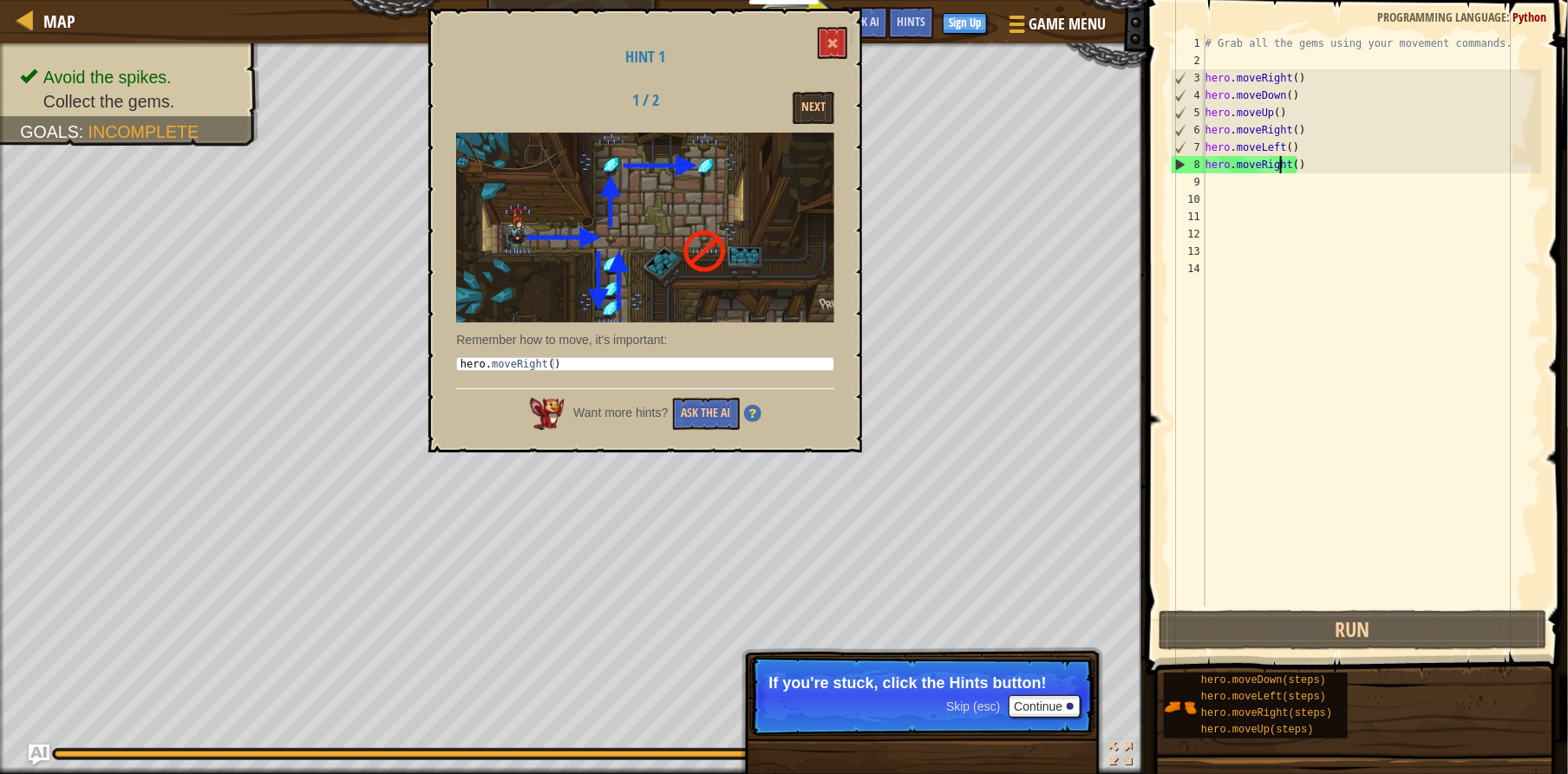
click at [1282, 164] on div "# Grab all the gems using your movement commands. hero . moveRight ( ) hero . m…" at bounding box center [1371, 338] width 340 height 606
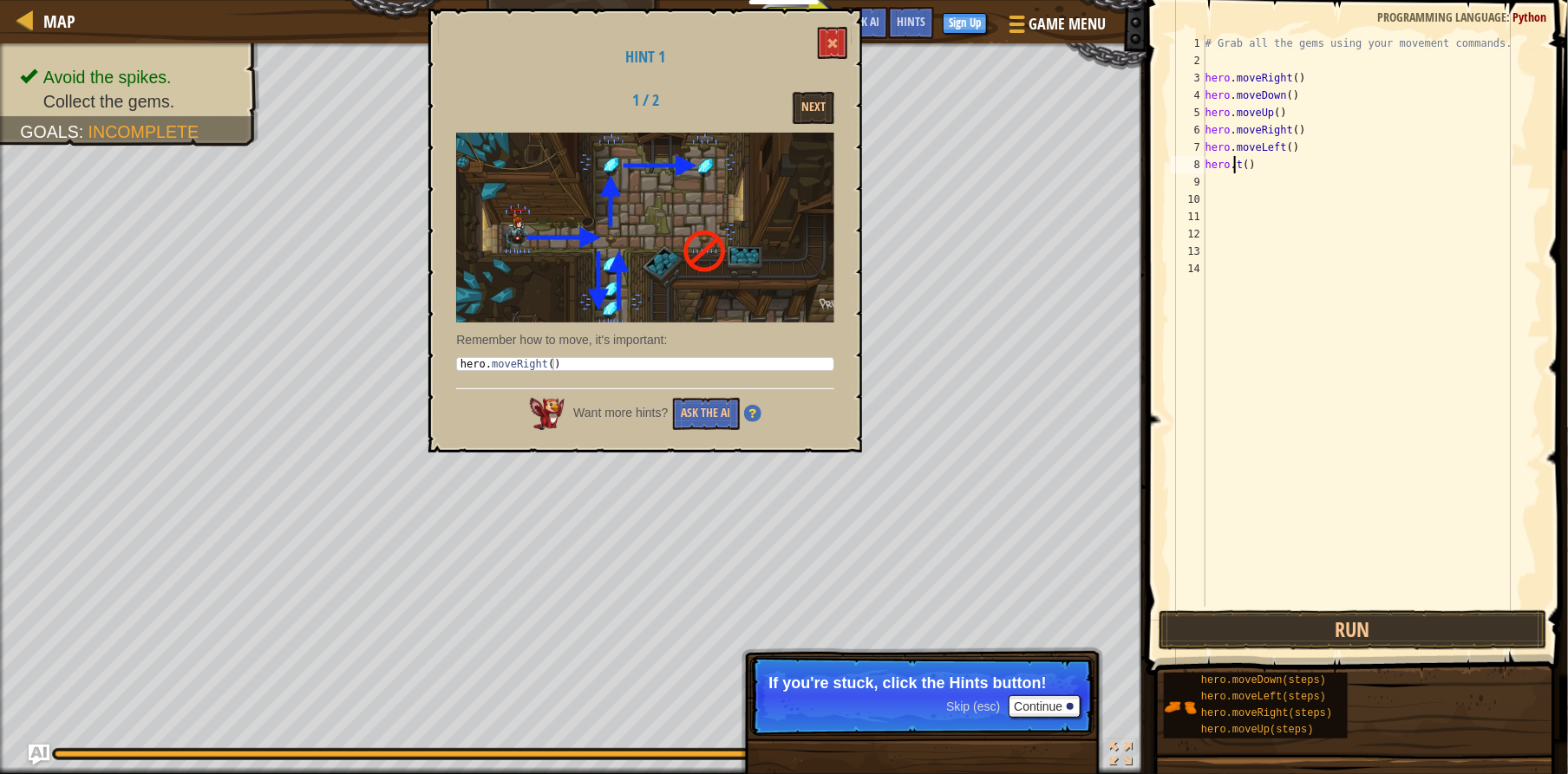
click at [1276, 151] on div "# Grab all the gems using your movement commands. hero . moveRight ( ) hero . m…" at bounding box center [1371, 338] width 340 height 606
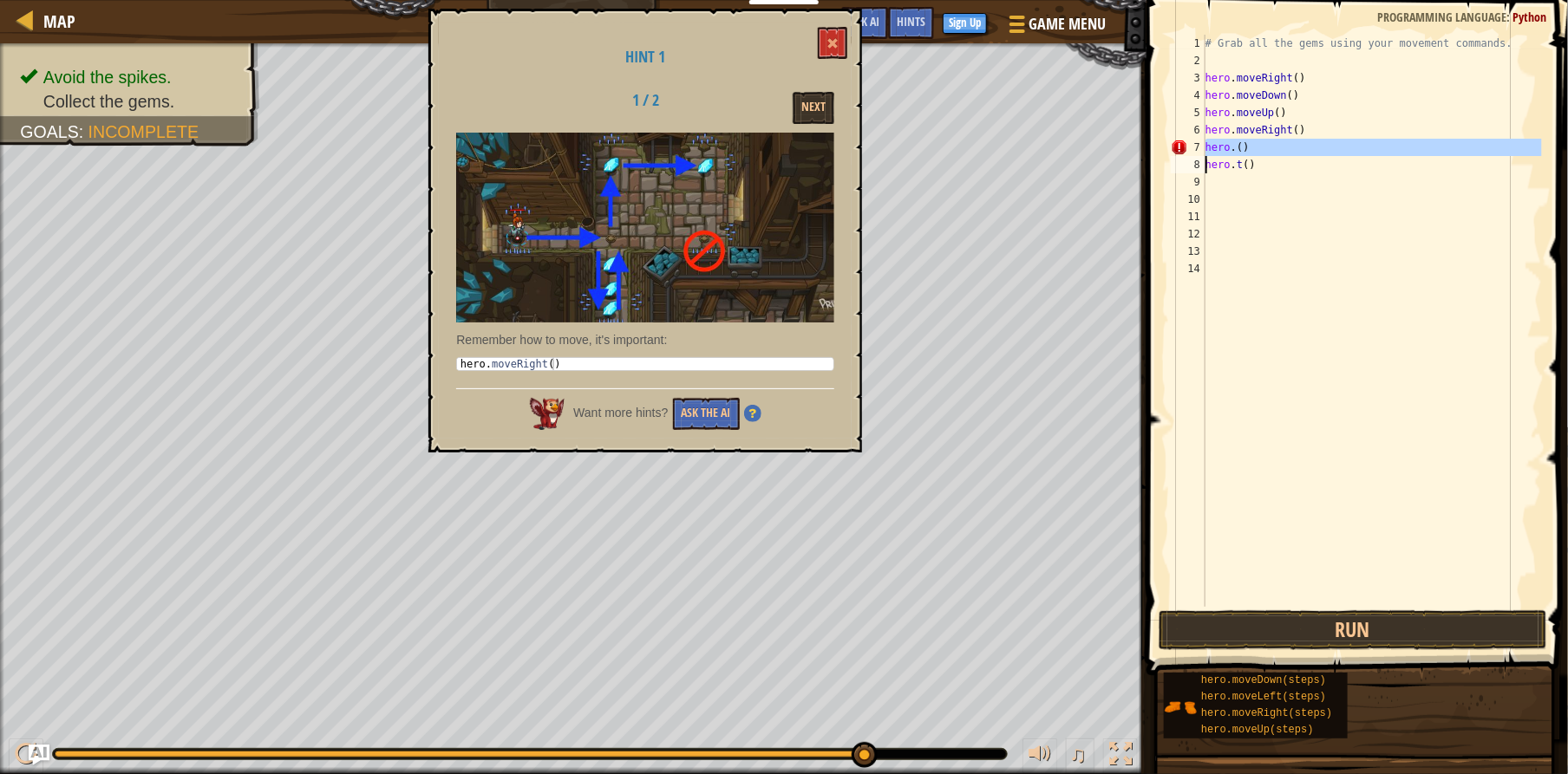
click at [1268, 153] on div "# Grab all the gems using your movement commands. hero . moveRight ( ) hero . m…" at bounding box center [1371, 321] width 340 height 573
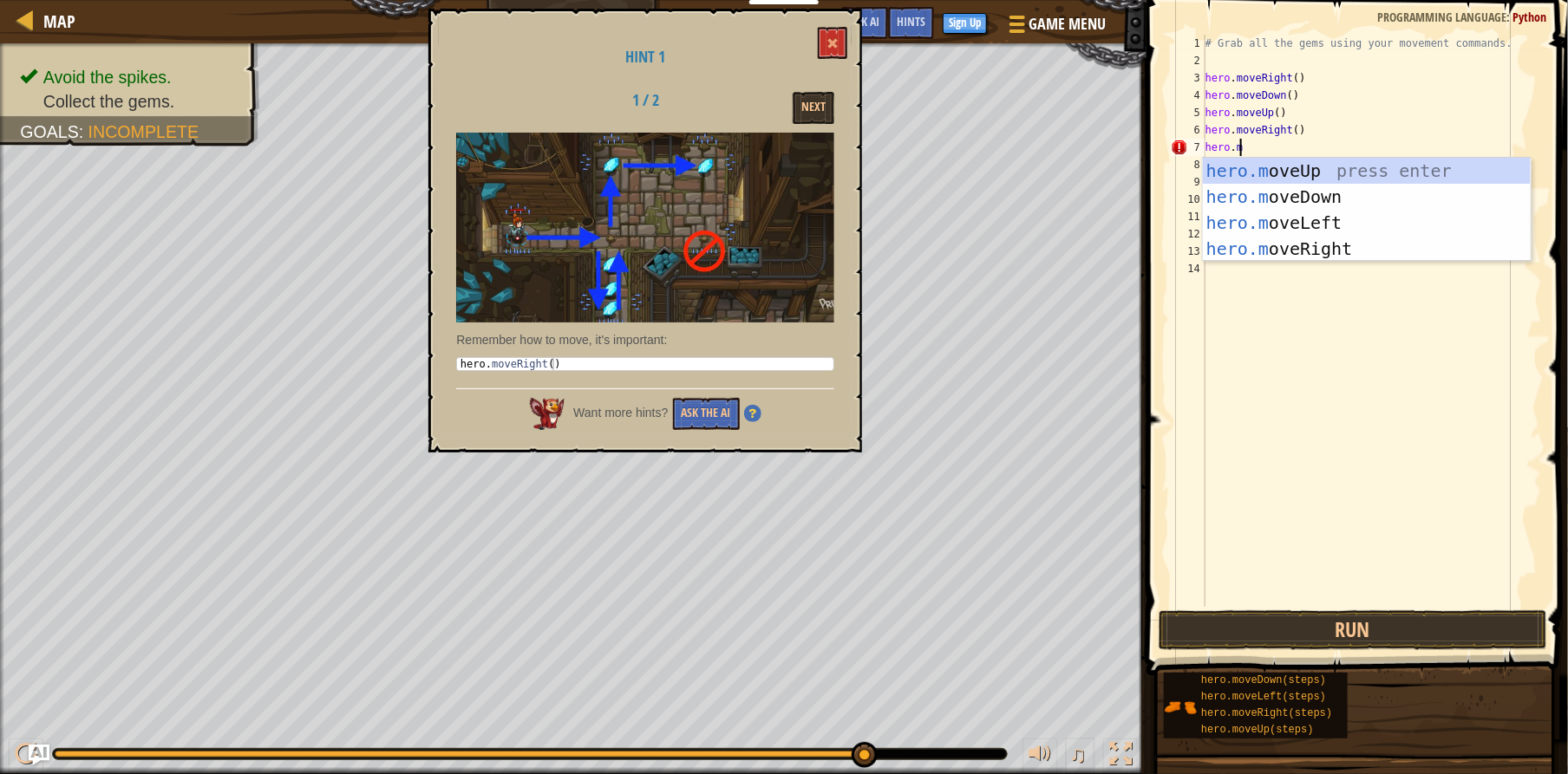
scroll to position [8, 2]
type textarea "[DOMAIN_NAME]"
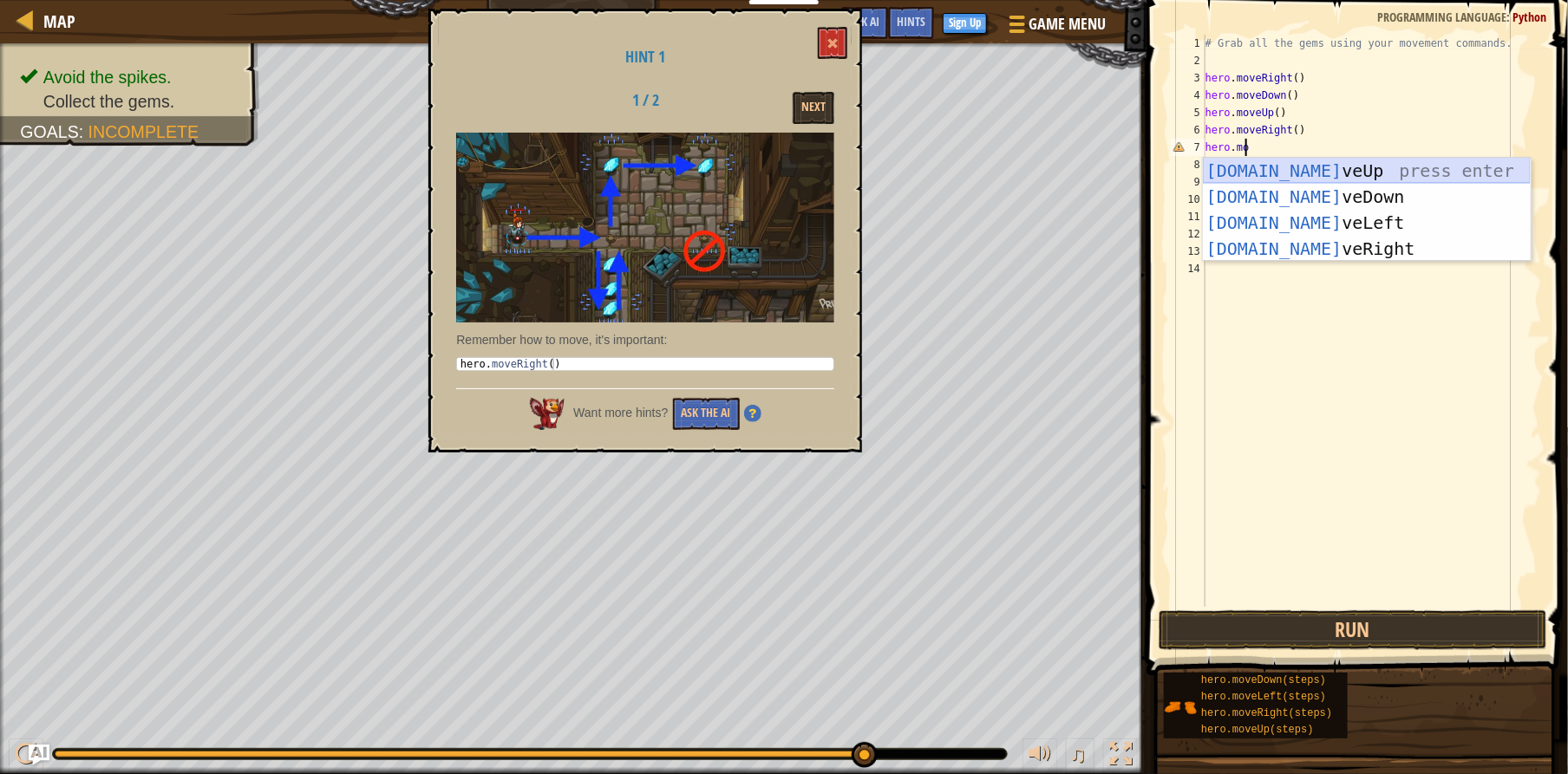
click at [1252, 171] on div "[DOMAIN_NAME] veUp press enter [DOMAIN_NAME] veDown press enter [DOMAIN_NAME] v…" at bounding box center [1366, 235] width 328 height 156
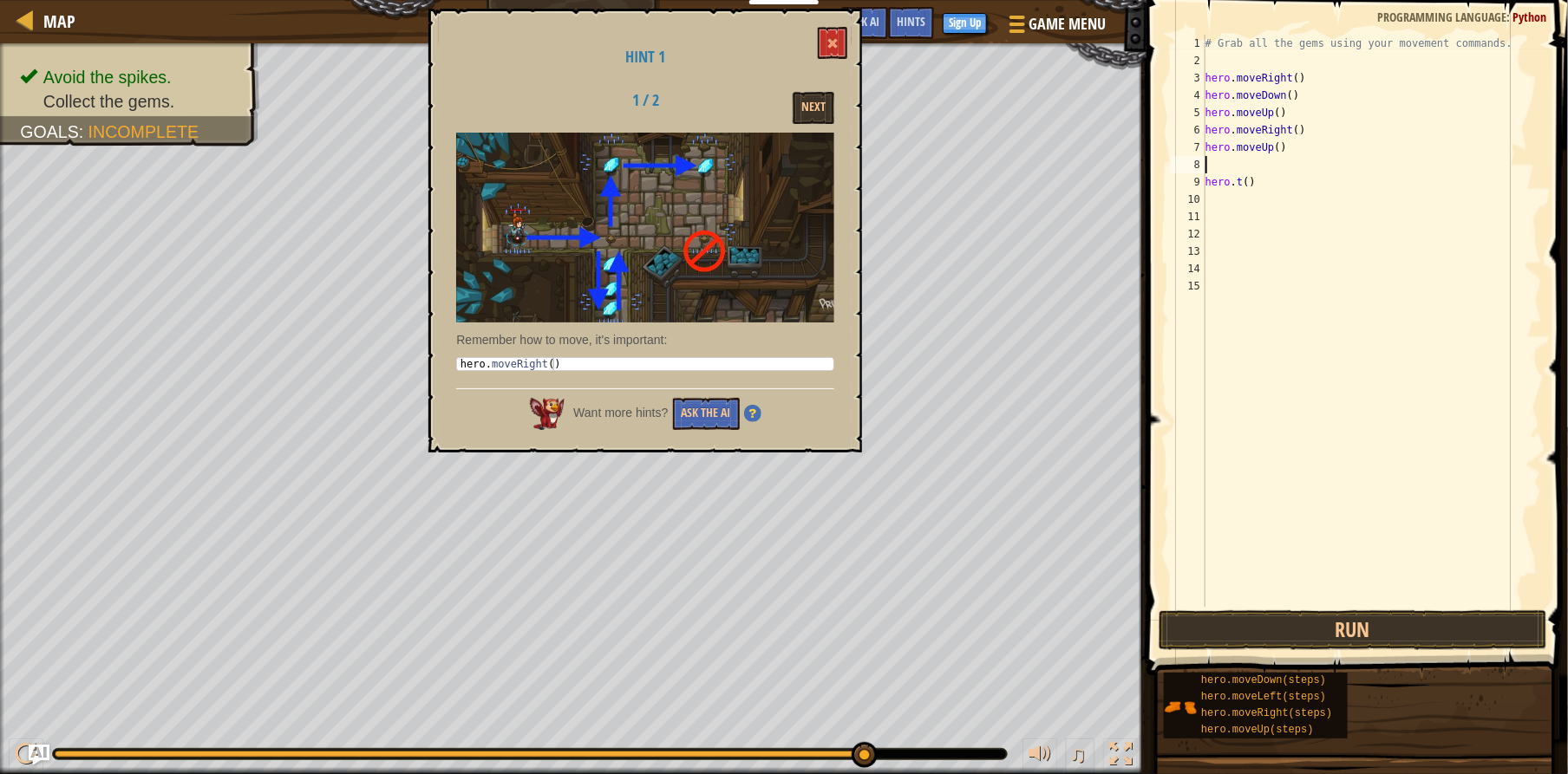
scroll to position [8, 0]
click at [1270, 186] on div "# Grab all the gems using your movement commands. hero . moveRight ( ) hero . m…" at bounding box center [1371, 338] width 340 height 606
type textarea "h"
click at [1218, 165] on div "# Grab all the gems using your movement commands. hero . moveRight ( ) hero . m…" at bounding box center [1371, 338] width 340 height 606
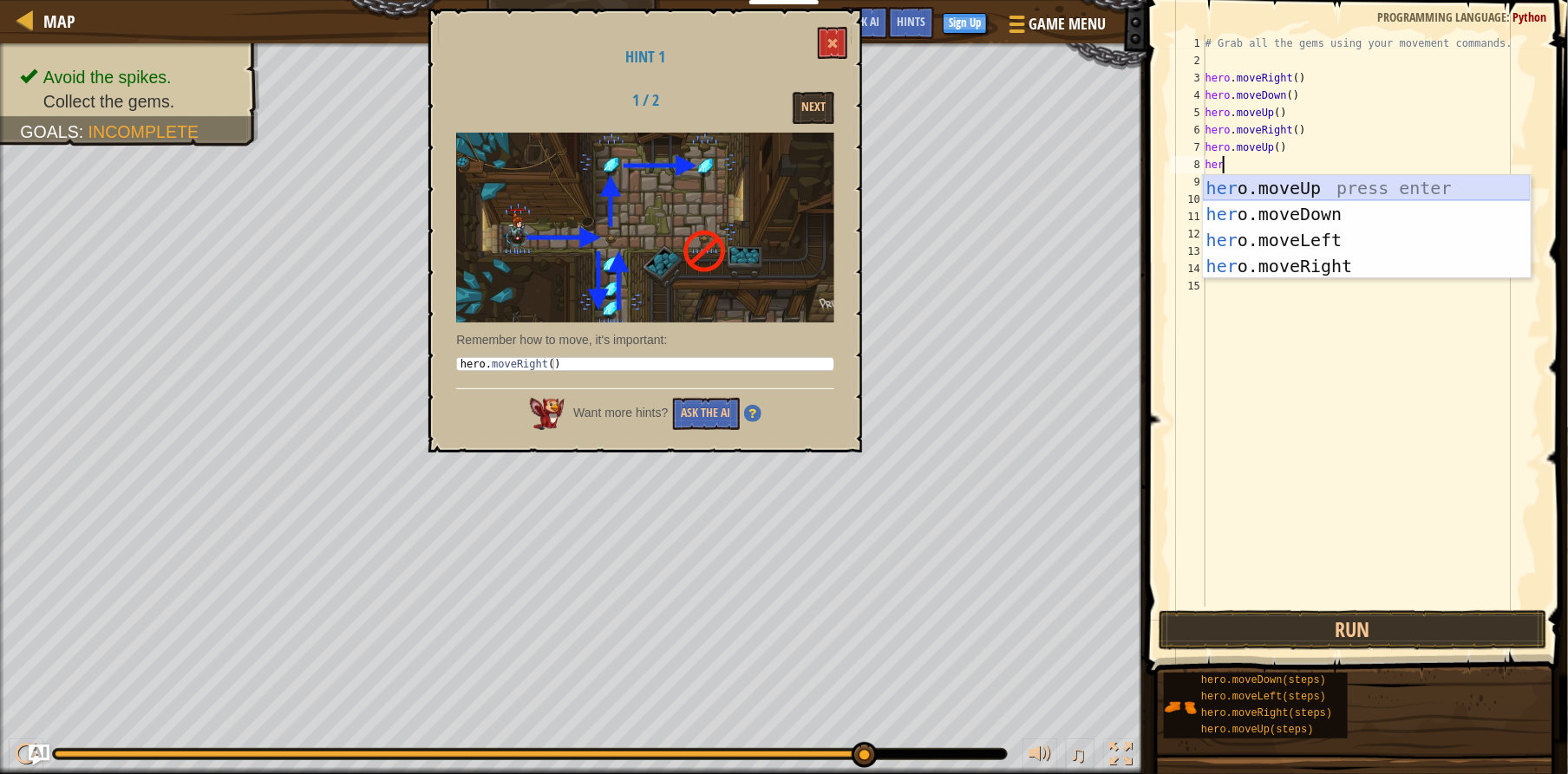
type textarea "hero"
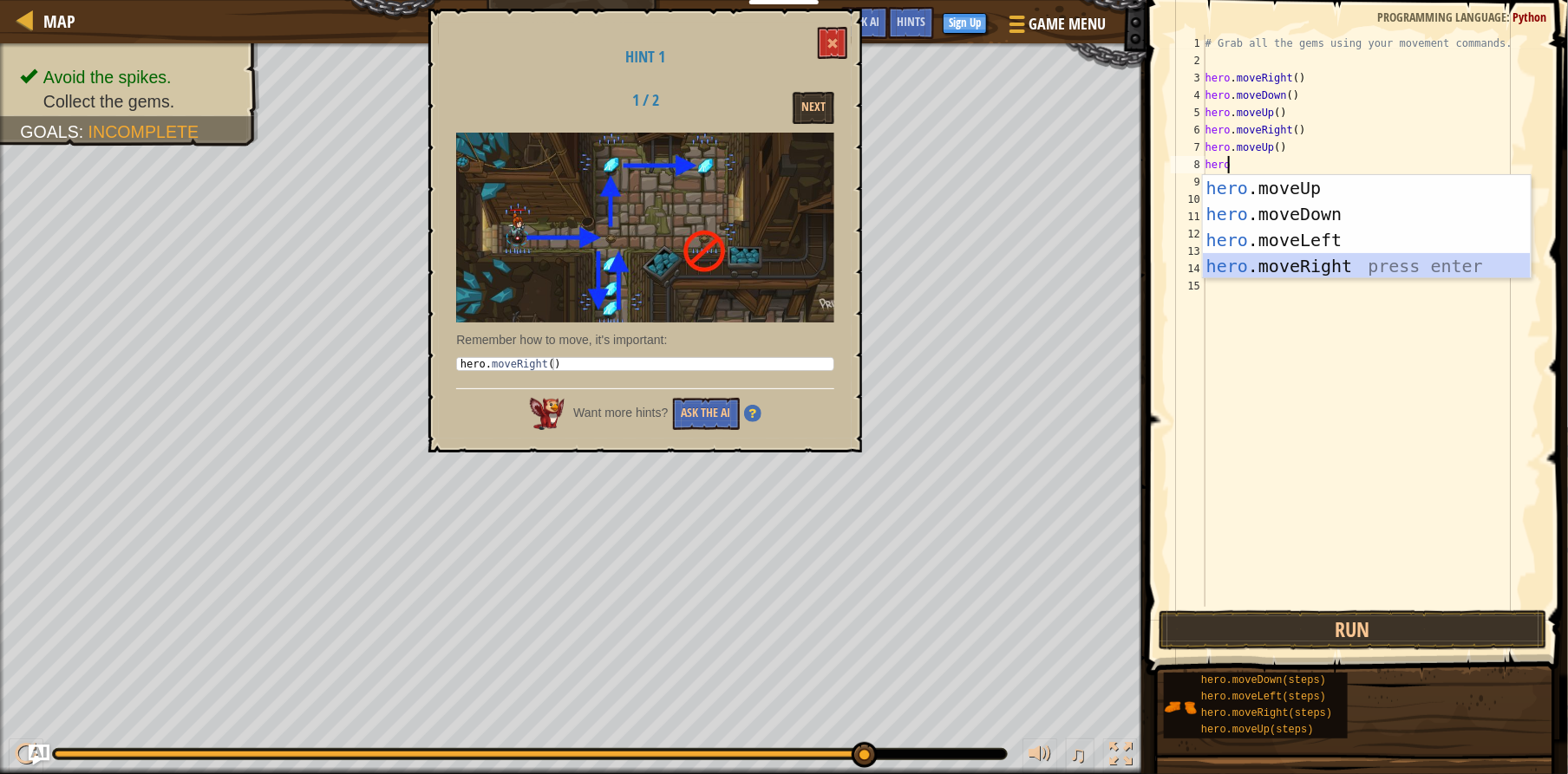
click at [1267, 258] on div "hero .moveUp press enter hero .moveDown press enter hero .moveLeft press enter …" at bounding box center [1366, 253] width 328 height 156
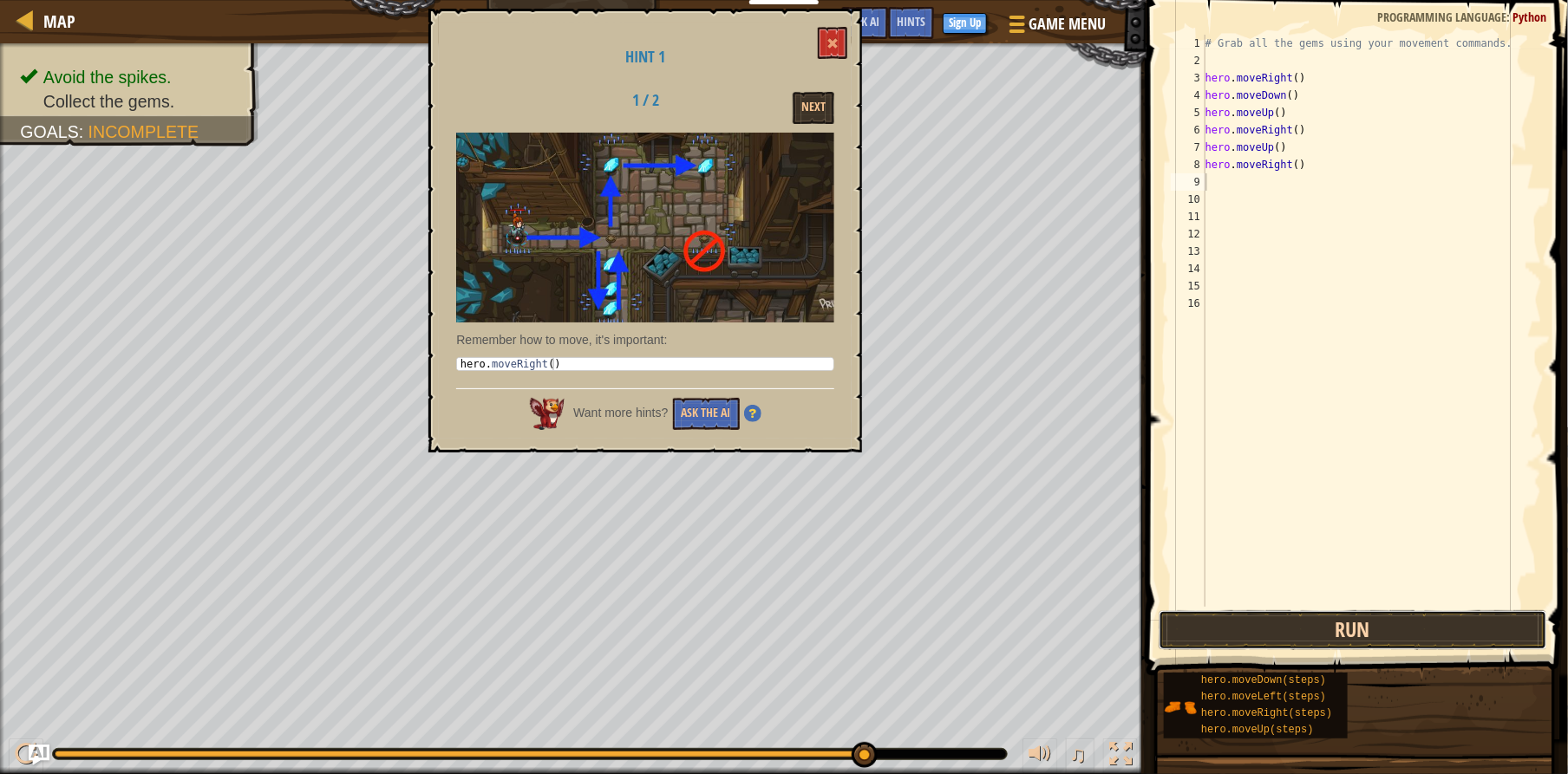
click at [1270, 637] on button "Run" at bounding box center [1353, 630] width 389 height 40
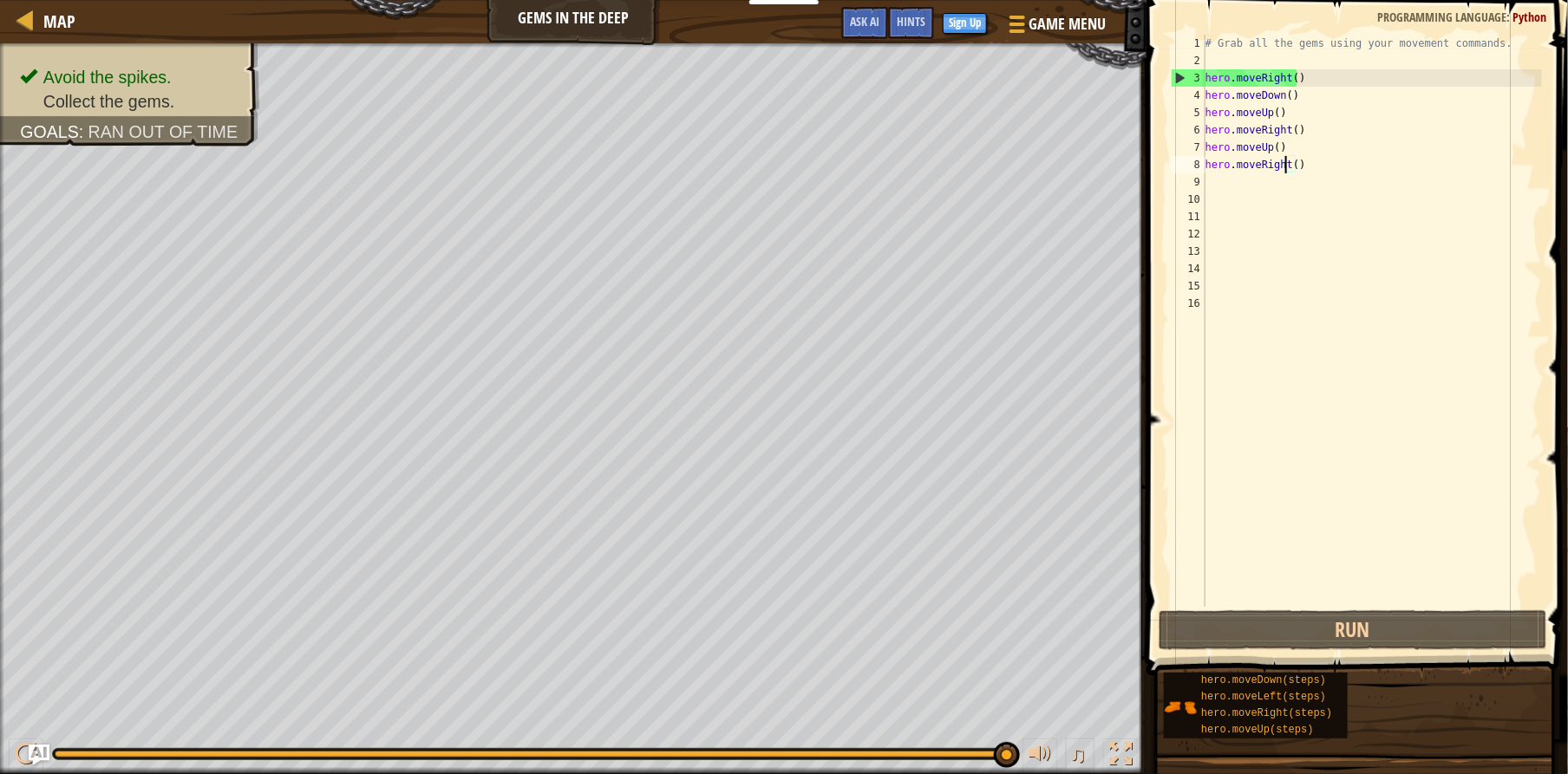
click at [1283, 166] on div "# Grab all the gems using your movement commands. hero . moveRight ( ) hero . m…" at bounding box center [1371, 338] width 340 height 606
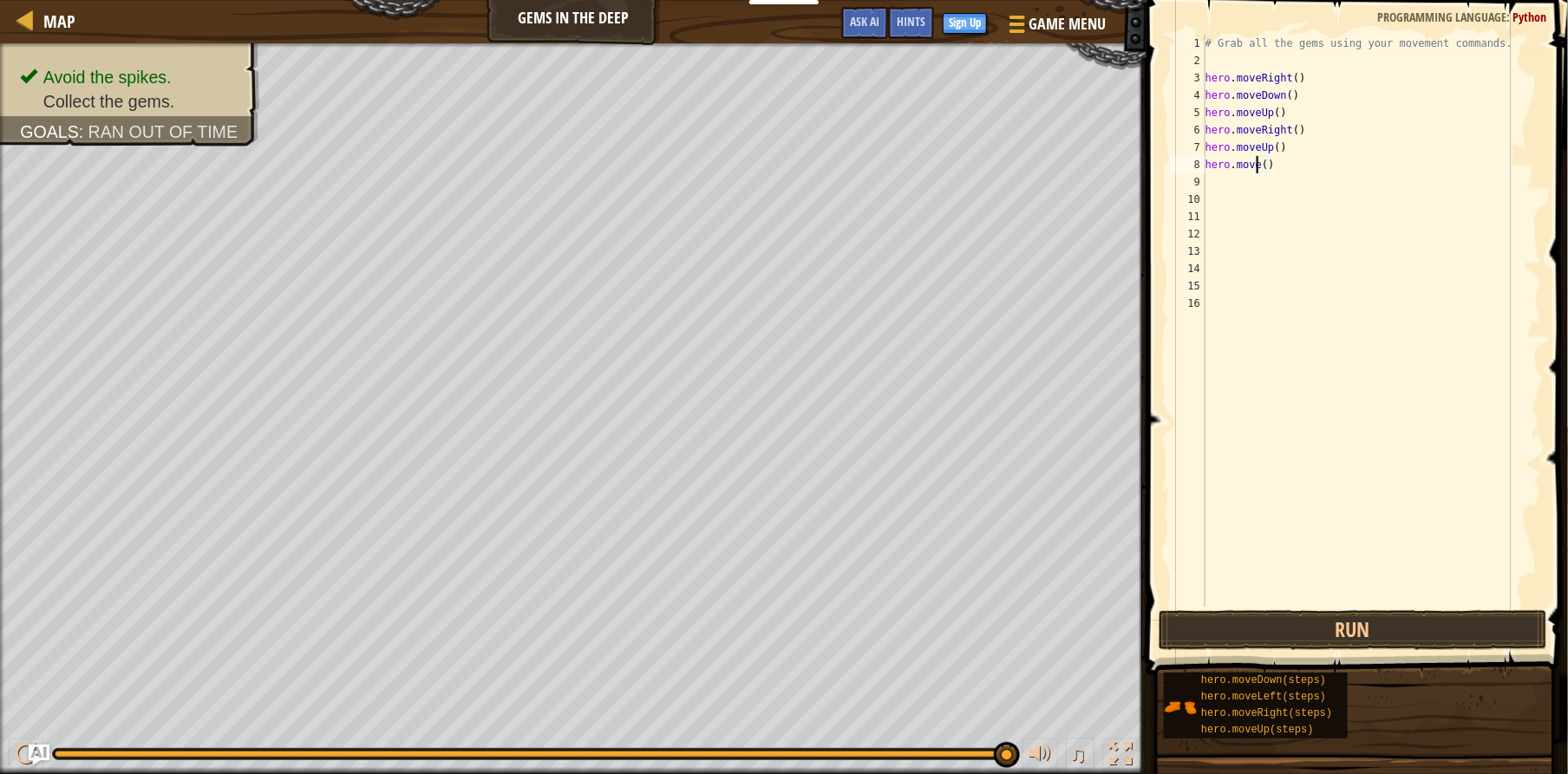
scroll to position [8, 4]
click at [1283, 182] on div "hero.moveL eft press enter" at bounding box center [1366, 214] width 328 height 78
type textarea "hero.moveLeft"
click at [1283, 173] on div "# Grab all the gems using your movement commands. hero . moveRight ( ) hero . m…" at bounding box center [1371, 338] width 340 height 606
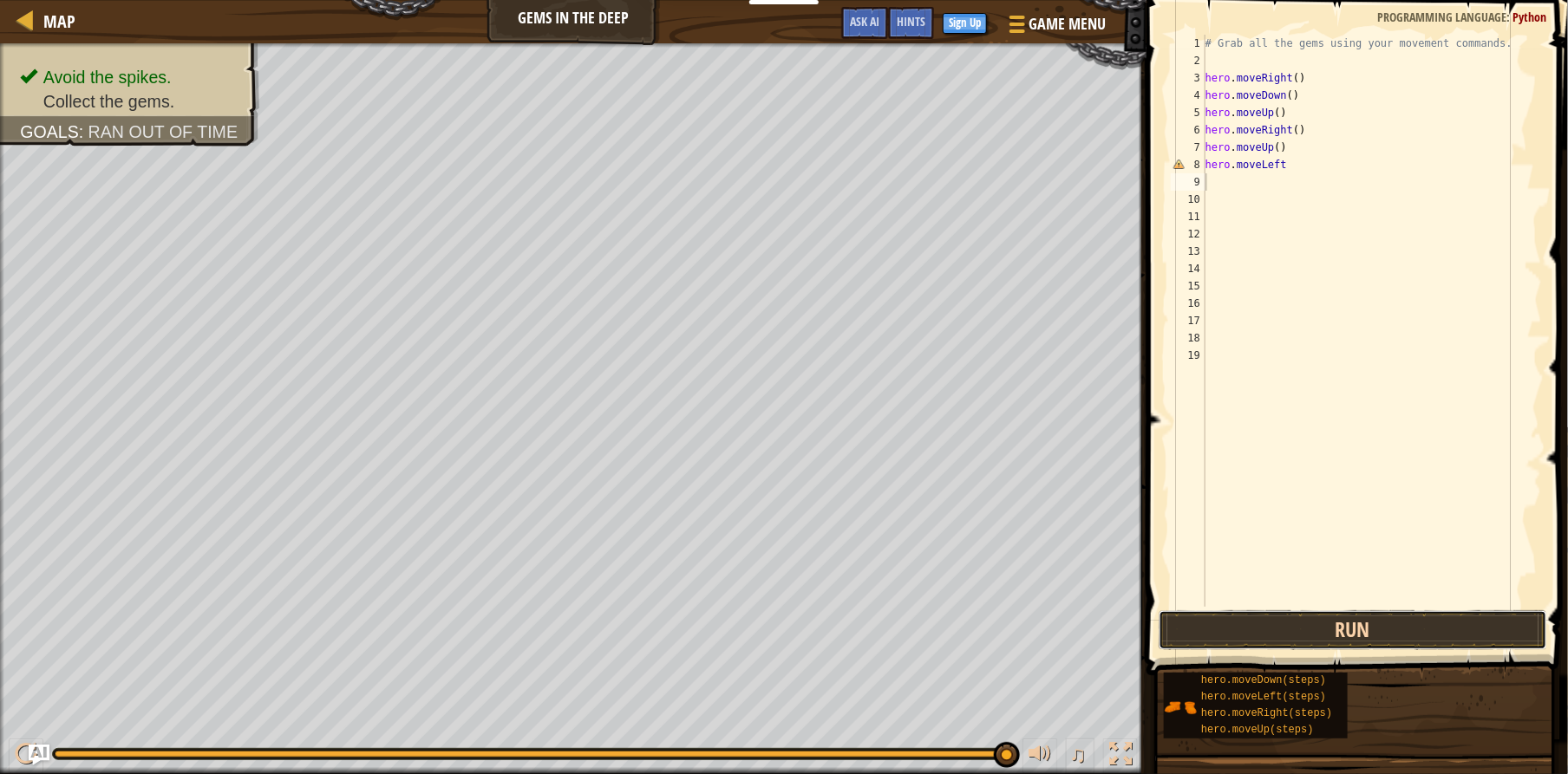
click at [1337, 636] on button "Run" at bounding box center [1353, 630] width 389 height 40
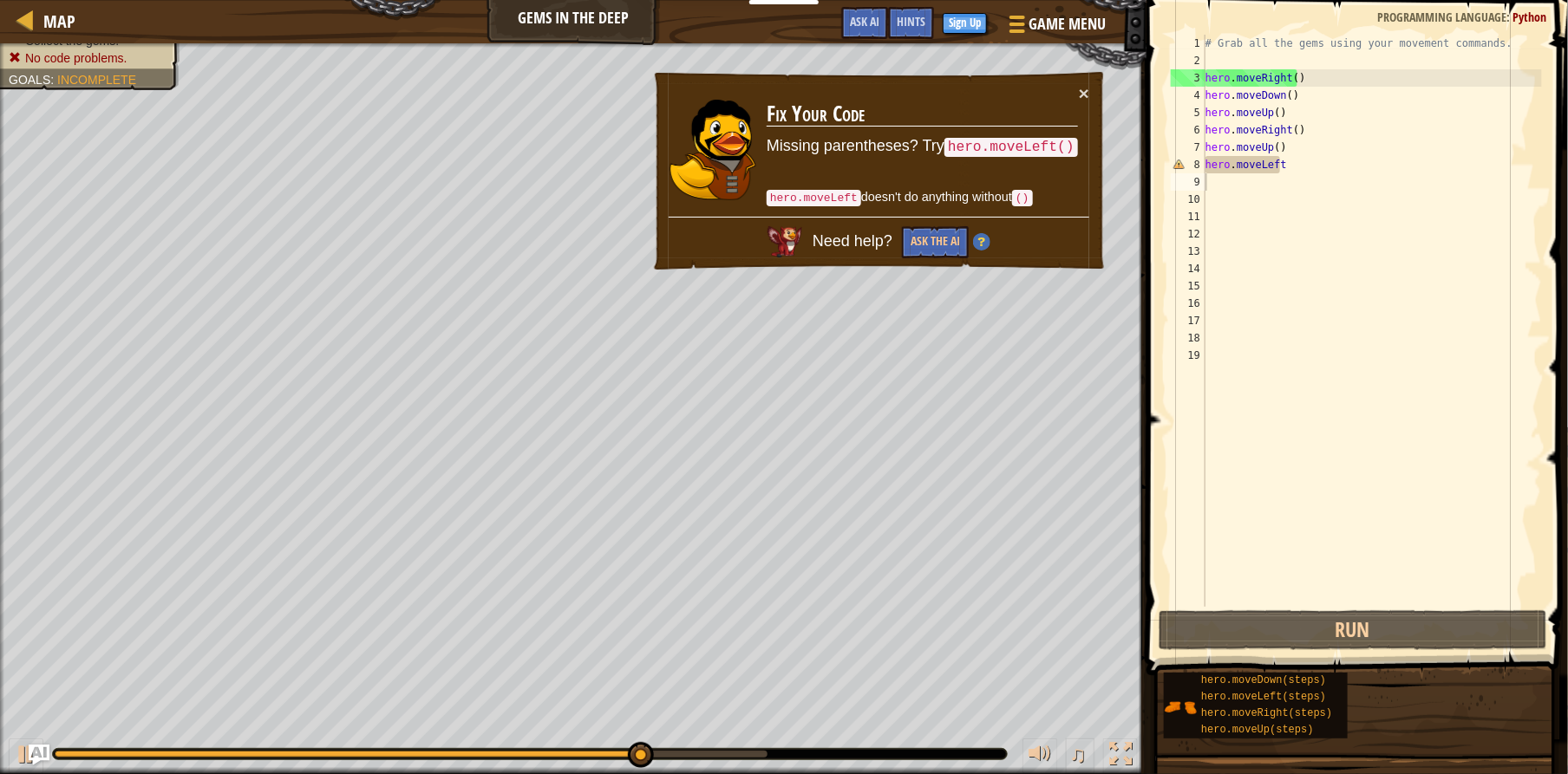
click at [1075, 83] on td "Fix Your Code Missing parentheses? Try hero.moveLeft() hero.moveLeft doesn't do…" at bounding box center [922, 150] width 315 height 138
click at [1082, 95] on button "×" at bounding box center [1085, 95] width 12 height 18
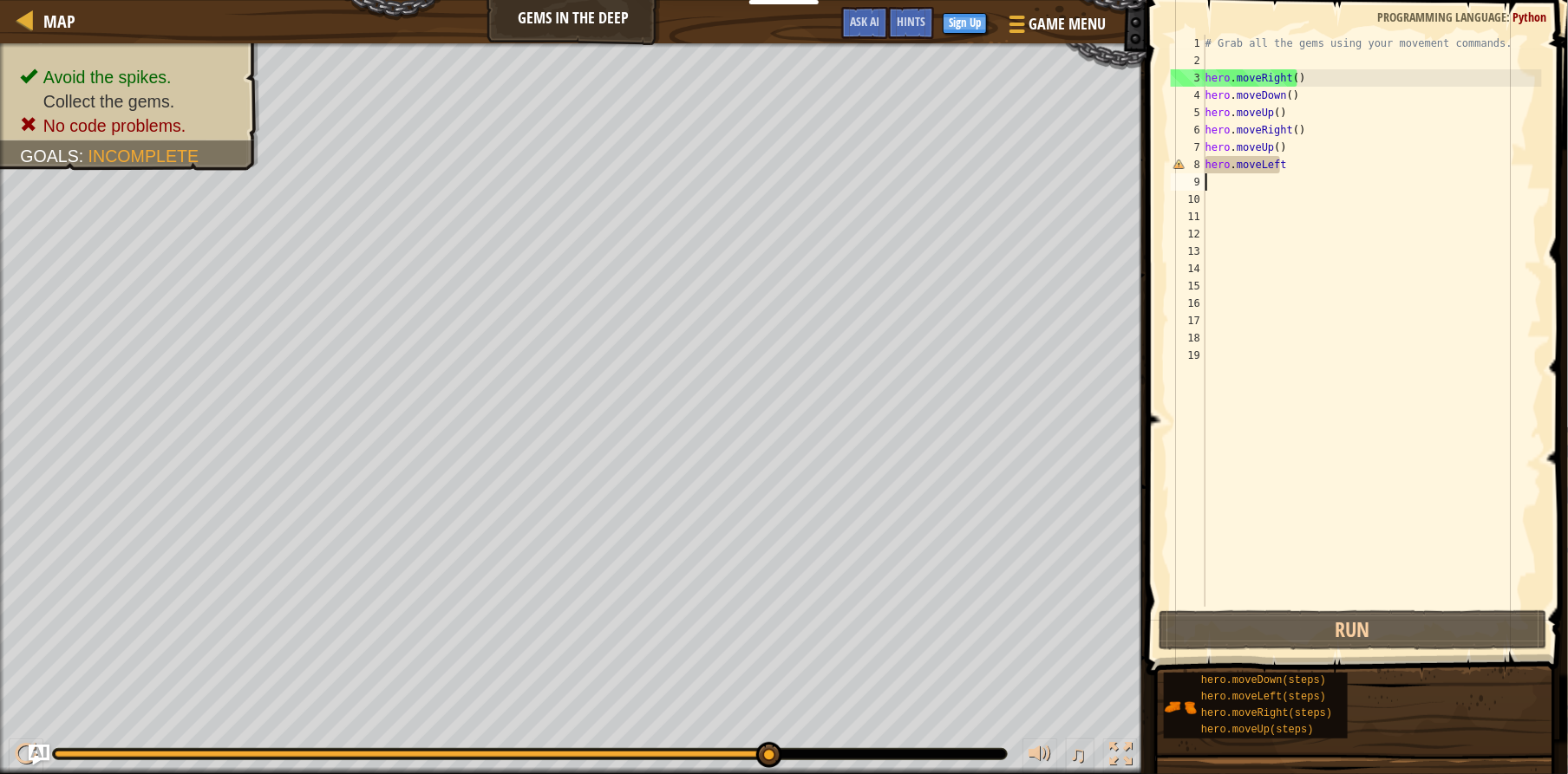
click at [1277, 163] on div "# Grab all the gems using your movement commands. hero . moveRight ( ) hero . m…" at bounding box center [1371, 338] width 340 height 606
click at [1278, 163] on div "# Grab all the gems using your movement commands. hero . moveRight ( ) hero . m…" at bounding box center [1371, 338] width 340 height 606
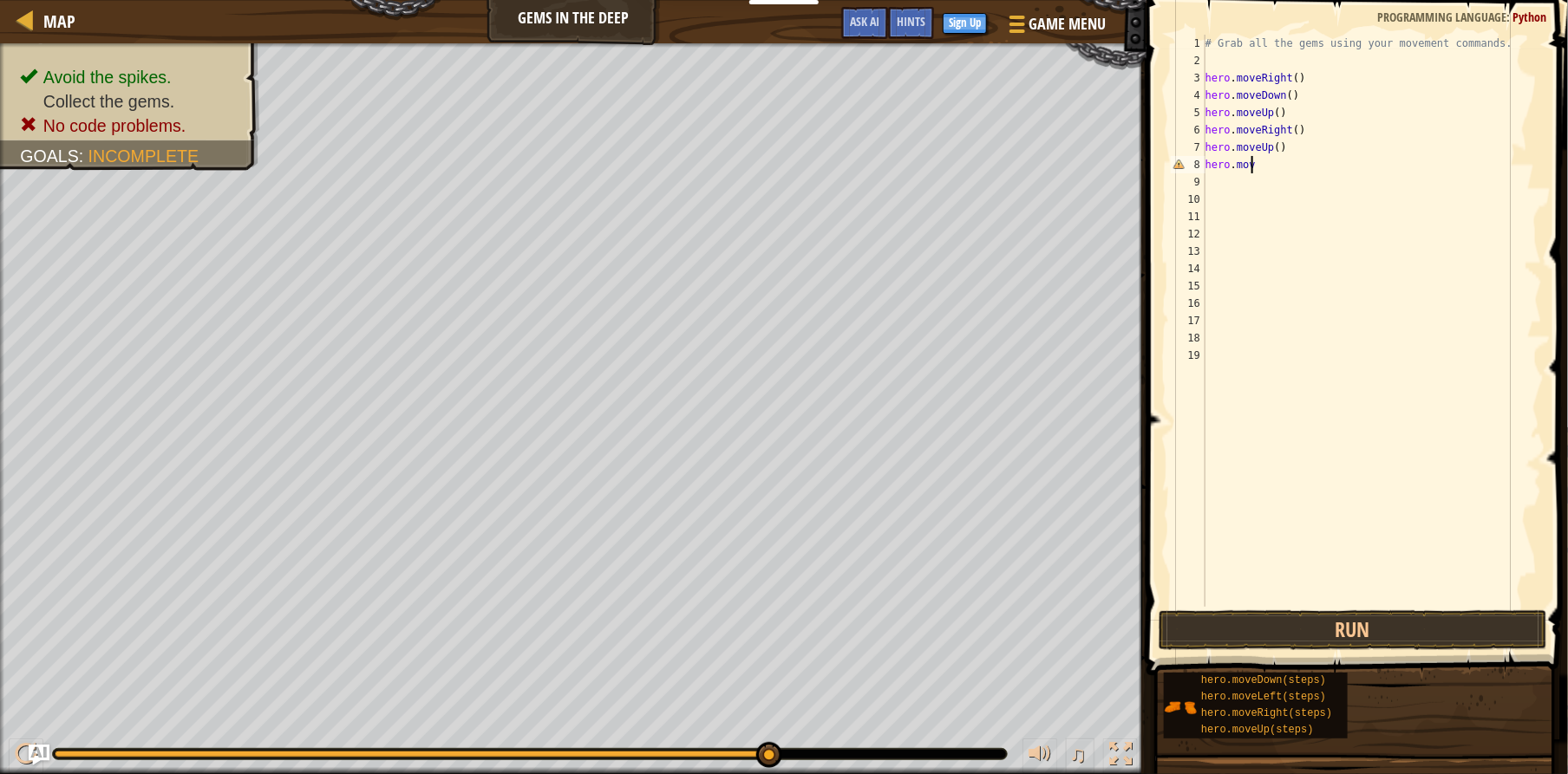
scroll to position [8, 3]
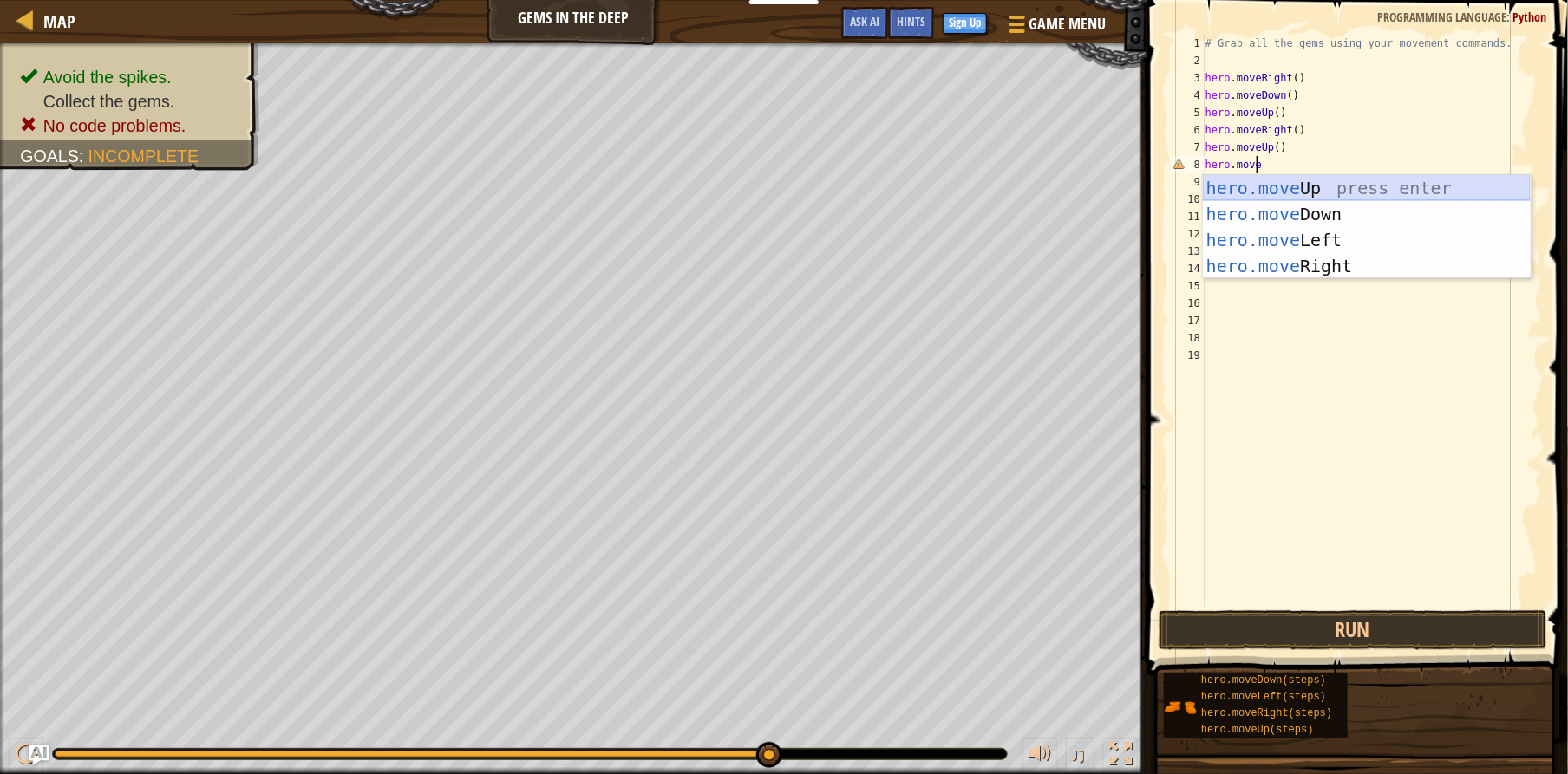
type textarea "hero.moveu"
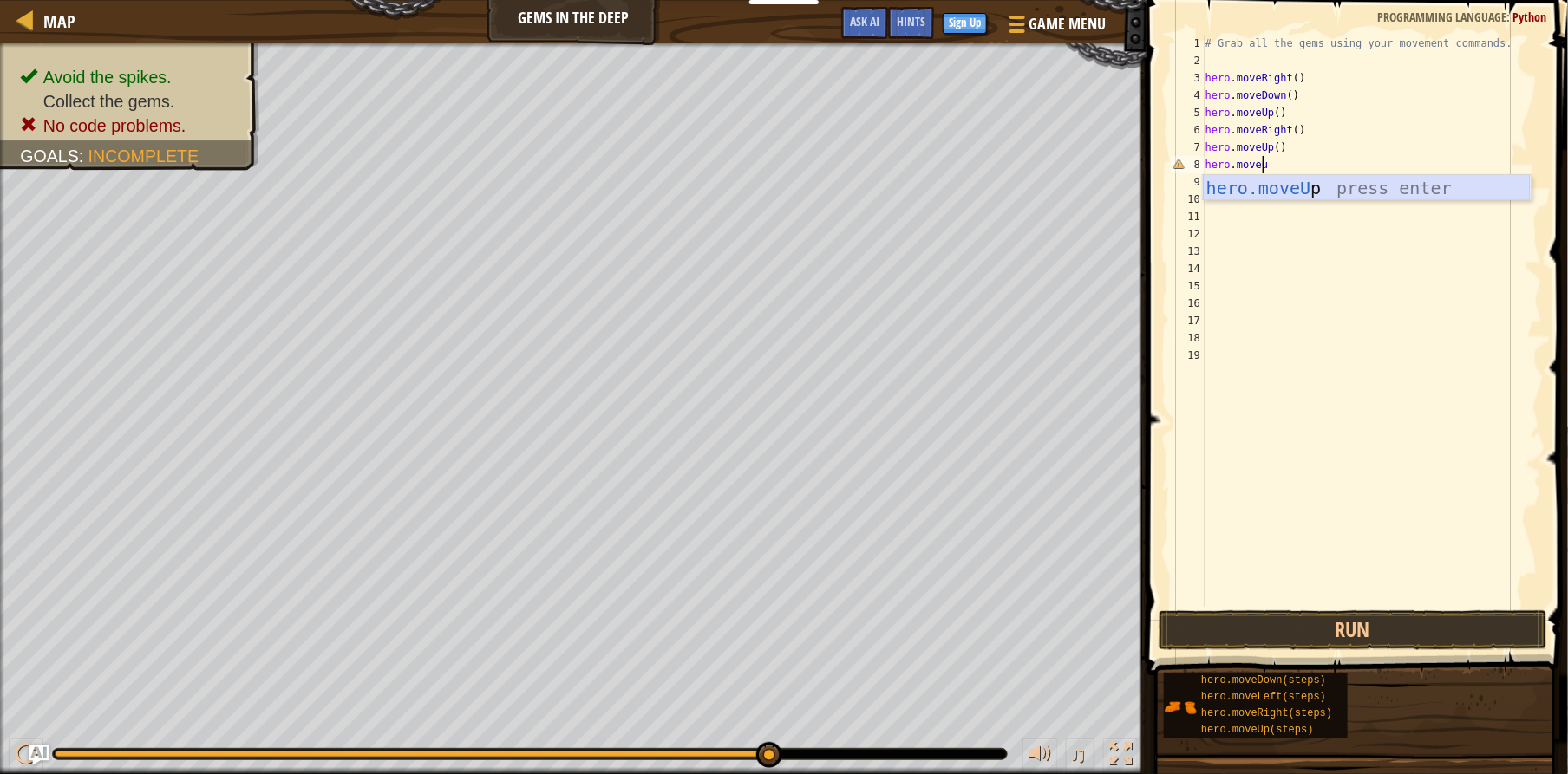
click at [1253, 194] on div "hero.moveU p press enter" at bounding box center [1366, 214] width 328 height 78
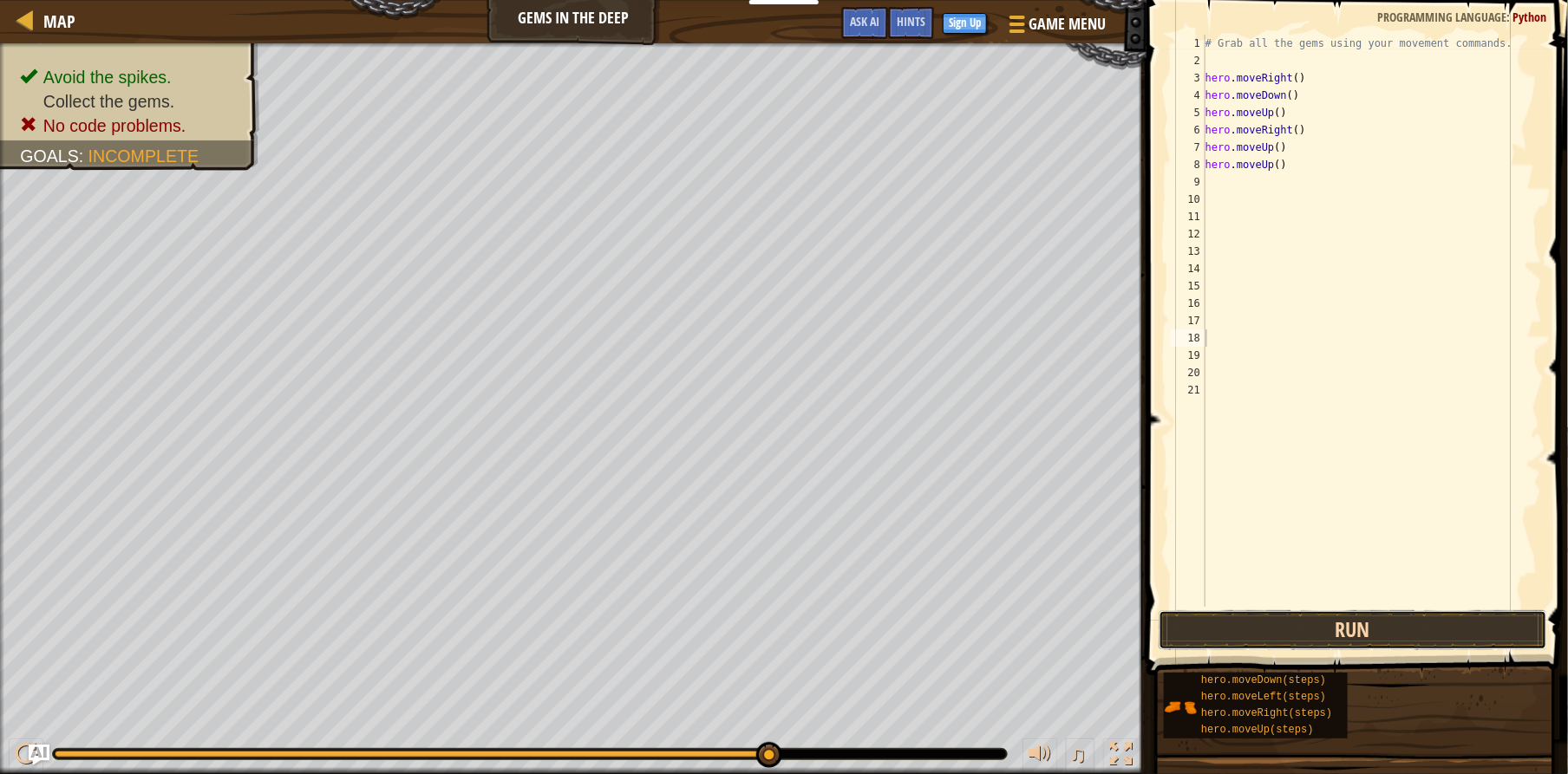
drag, startPoint x: 1333, startPoint y: 514, endPoint x: 1311, endPoint y: 634, distance: 122.0
click at [1311, 634] on button "Run" at bounding box center [1353, 630] width 389 height 40
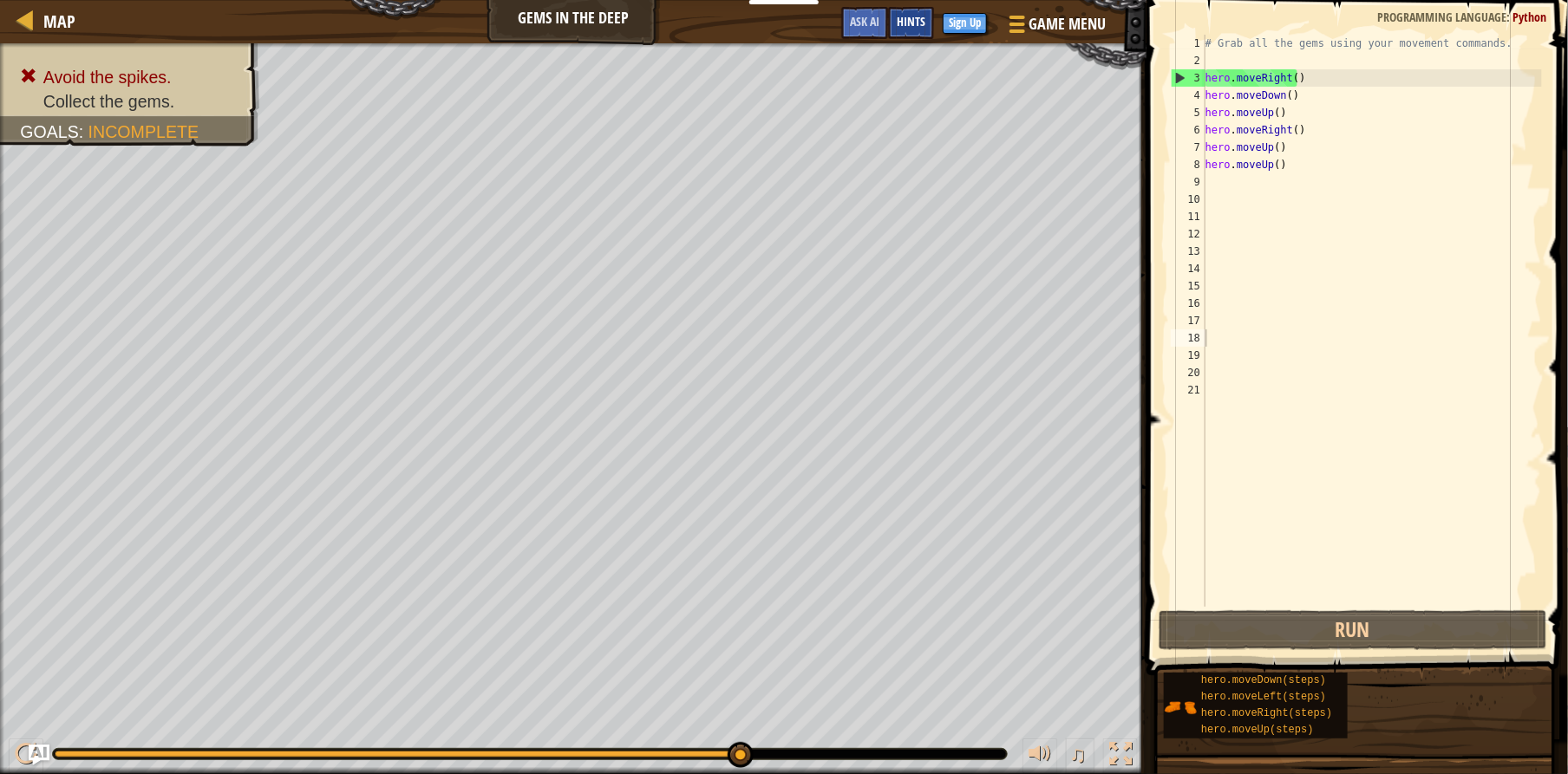
click at [912, 37] on div "Hints" at bounding box center [910, 22] width 46 height 32
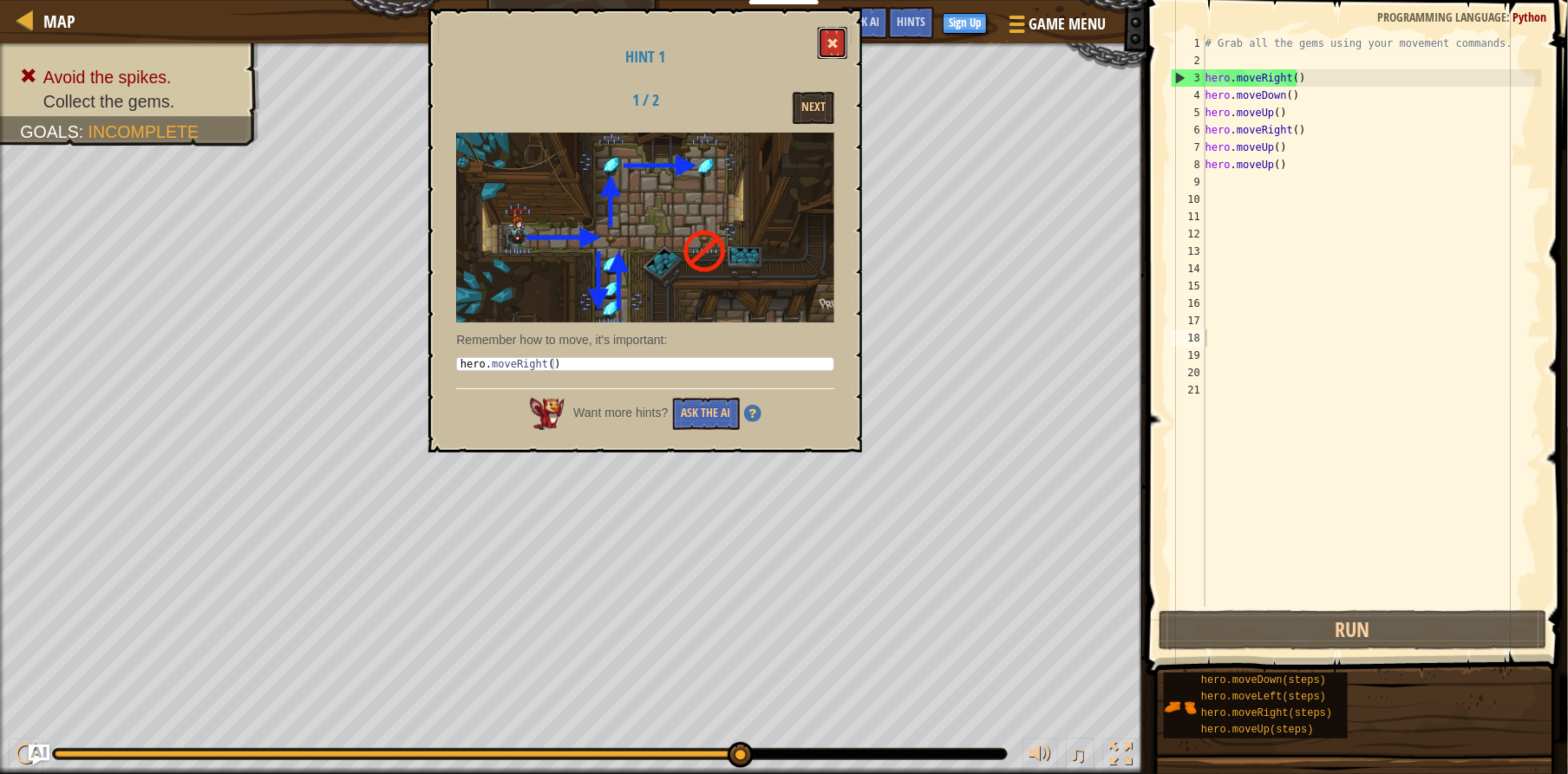
click at [836, 41] on span at bounding box center [832, 43] width 13 height 13
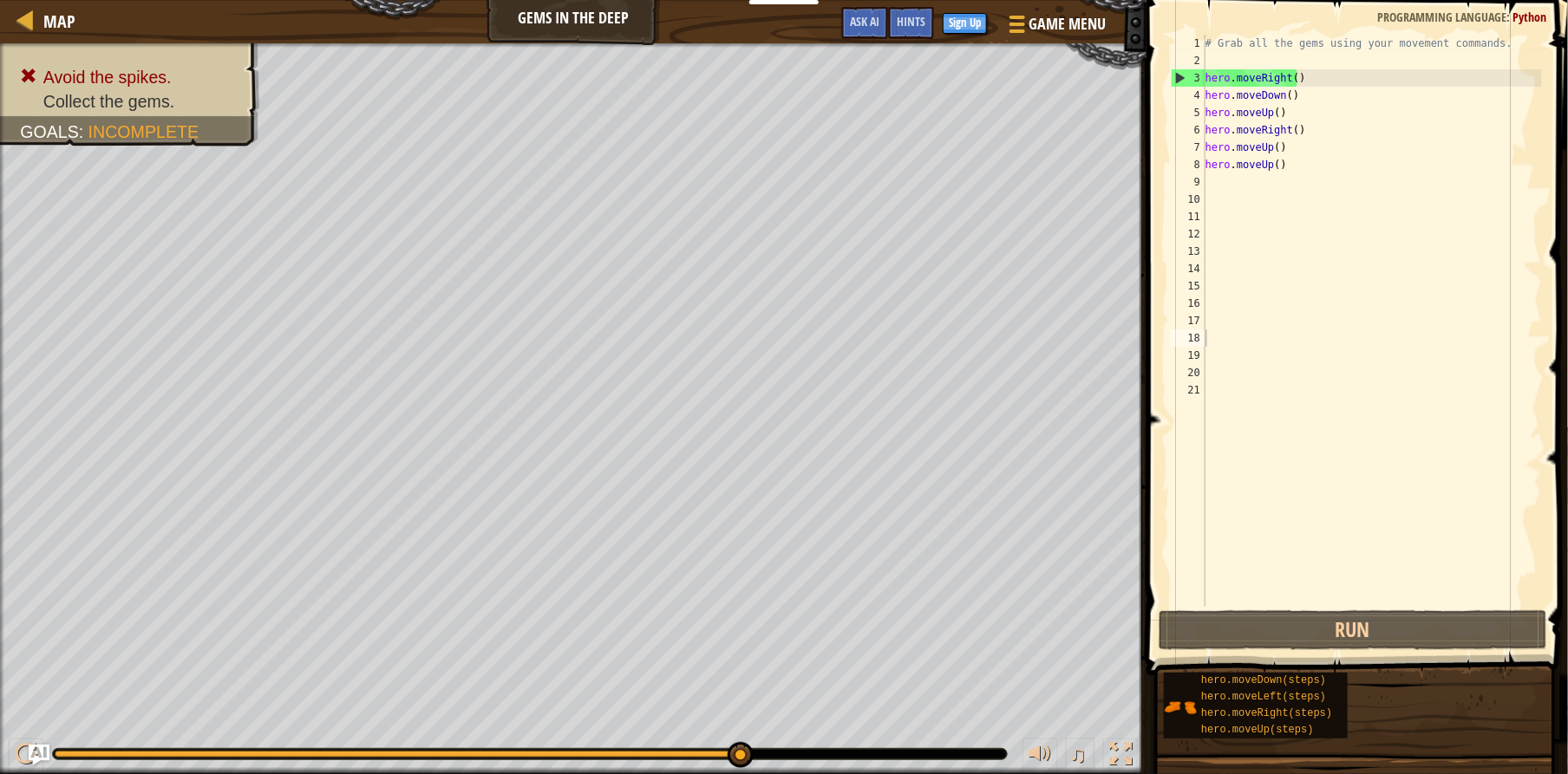
click at [1286, 136] on div "# Grab all the gems using your movement commands. hero . moveRight ( ) hero . m…" at bounding box center [1371, 338] width 340 height 606
click at [1283, 133] on div "# Grab all the gems using your movement commands. hero . moveRight ( ) hero . m…" at bounding box center [1371, 338] width 340 height 606
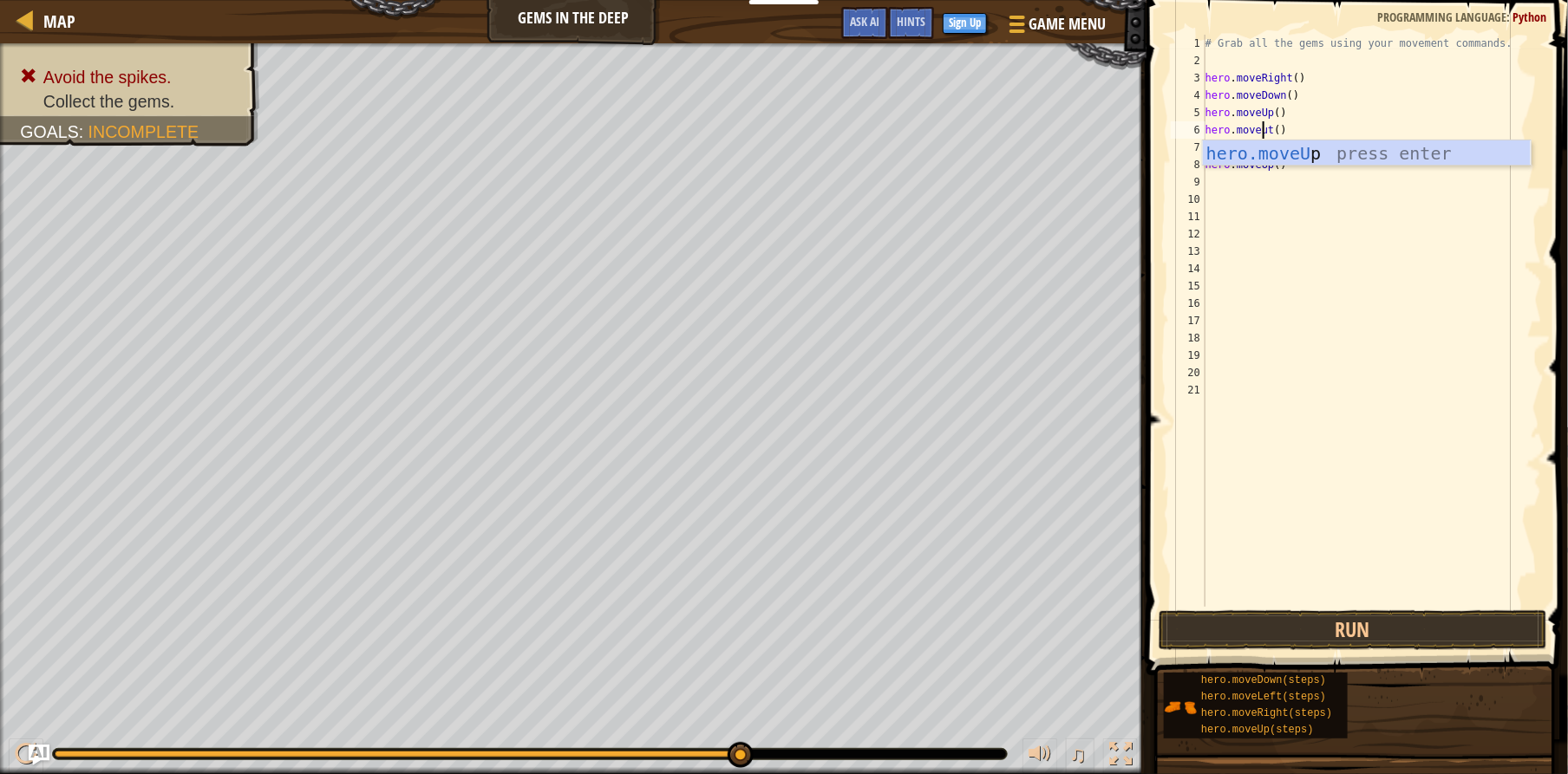
scroll to position [8, 5]
click at [1268, 152] on div "hero.moveUp press enter" at bounding box center [1366, 179] width 328 height 78
click at [1268, 150] on div "# Grab all the gems using your movement commands. hero . moveRight ( ) hero . m…" at bounding box center [1371, 338] width 340 height 606
click at [1268, 150] on div "# Grab all the gems using your movement commands. hero . moveRight ( ) hero . m…" at bounding box center [1371, 321] width 340 height 573
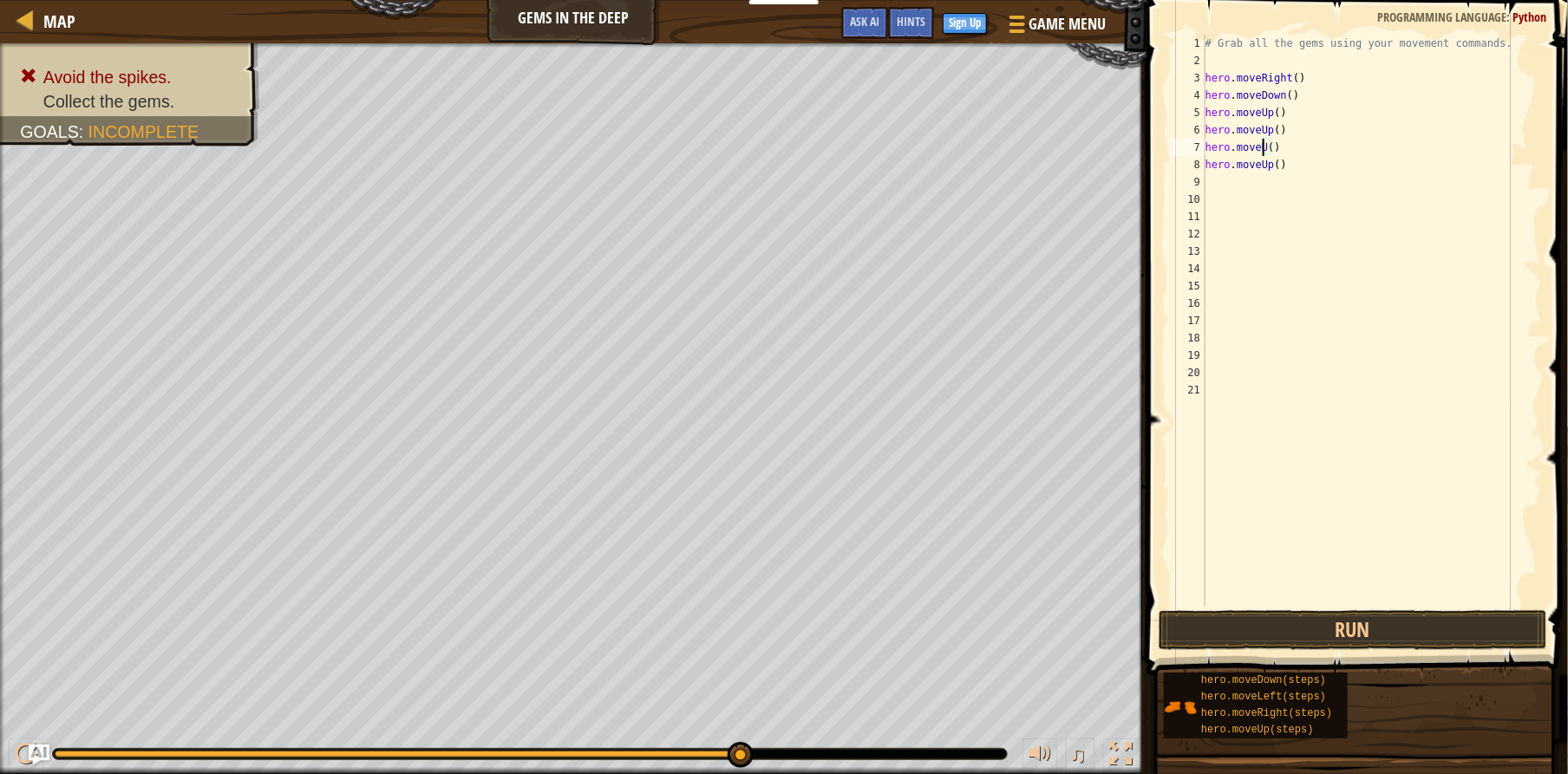
scroll to position [8, 4]
click at [1262, 176] on div "hero.moveR ight press enter" at bounding box center [1366, 197] width 328 height 78
click at [1276, 158] on div "# Grab all the gems using your movement commands. hero . moveRight ( ) hero . m…" at bounding box center [1371, 338] width 340 height 606
click at [1277, 158] on div "# Grab all the gems using your movement commands. hero . moveRight ( ) hero . m…" at bounding box center [1371, 338] width 340 height 606
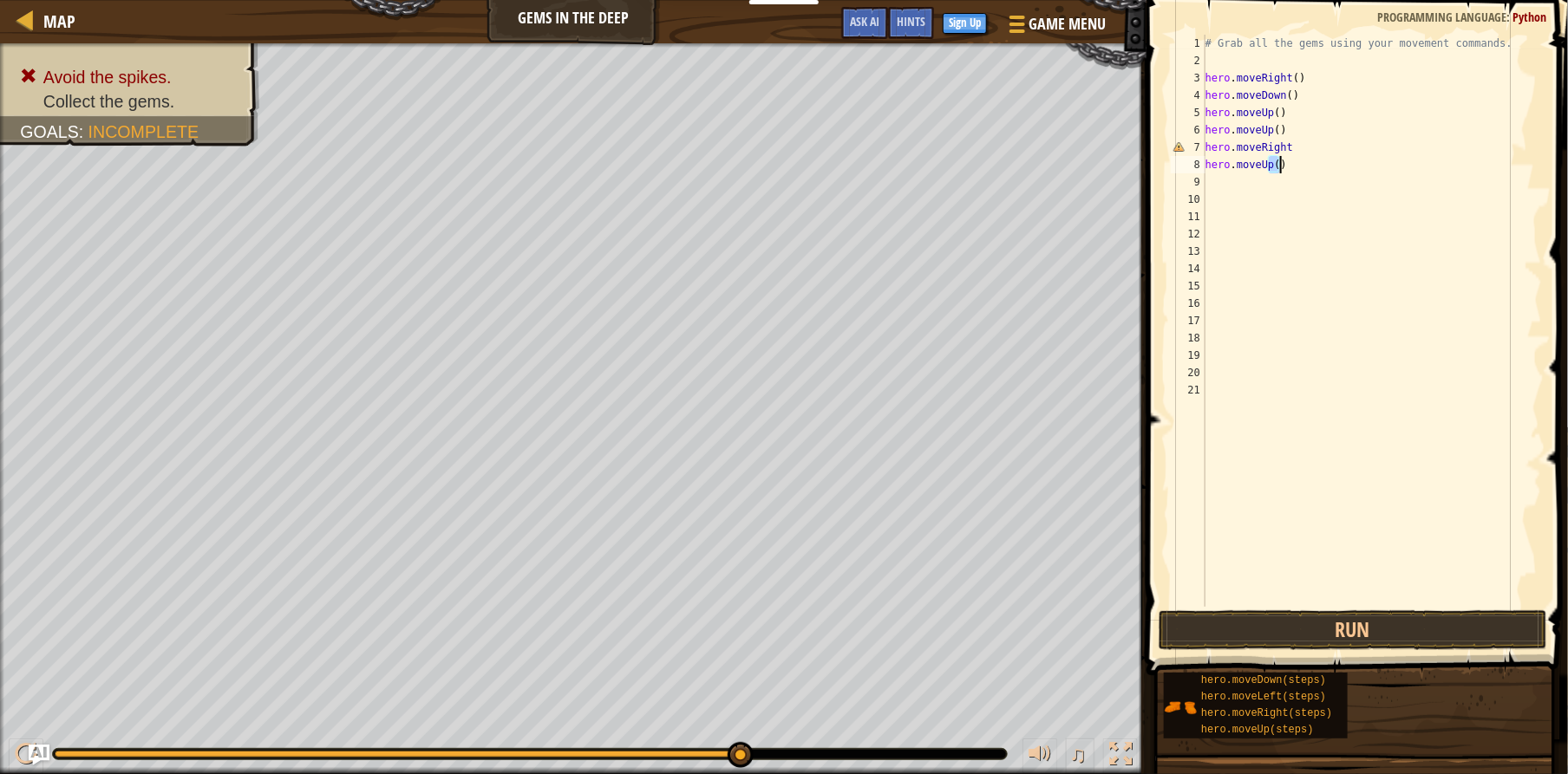
click at [1270, 161] on div "# Grab all the gems using your movement commands. hero . moveRight ( ) hero . m…" at bounding box center [1371, 321] width 340 height 573
click at [1239, 189] on div "hero.moveDo wn press enter" at bounding box center [1366, 214] width 328 height 78
click at [1324, 631] on button "Run" at bounding box center [1353, 630] width 389 height 40
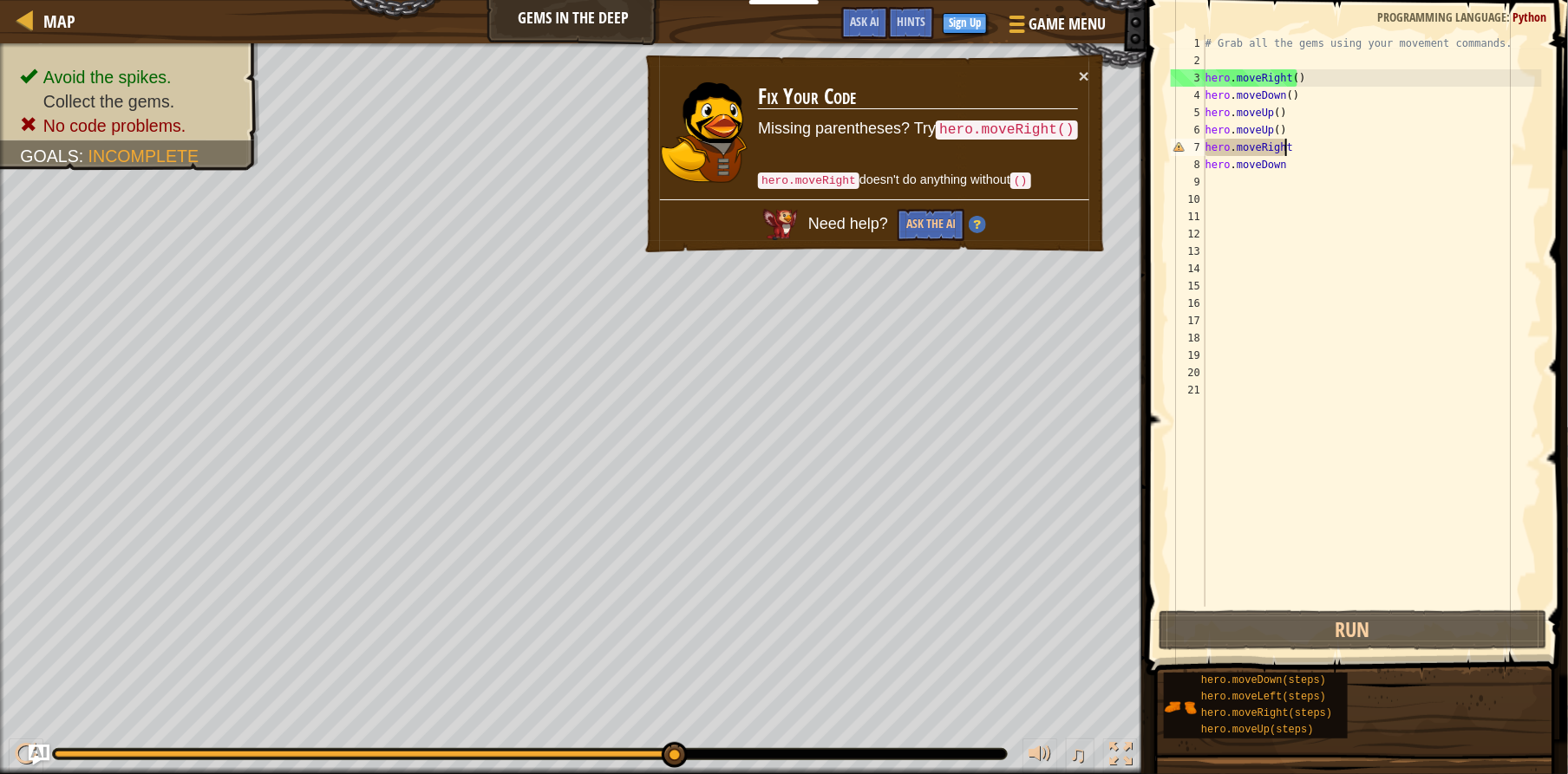
click at [1298, 149] on div "# Grab all the gems using your movement commands. hero . moveRight ( ) hero . m…" at bounding box center [1371, 338] width 340 height 606
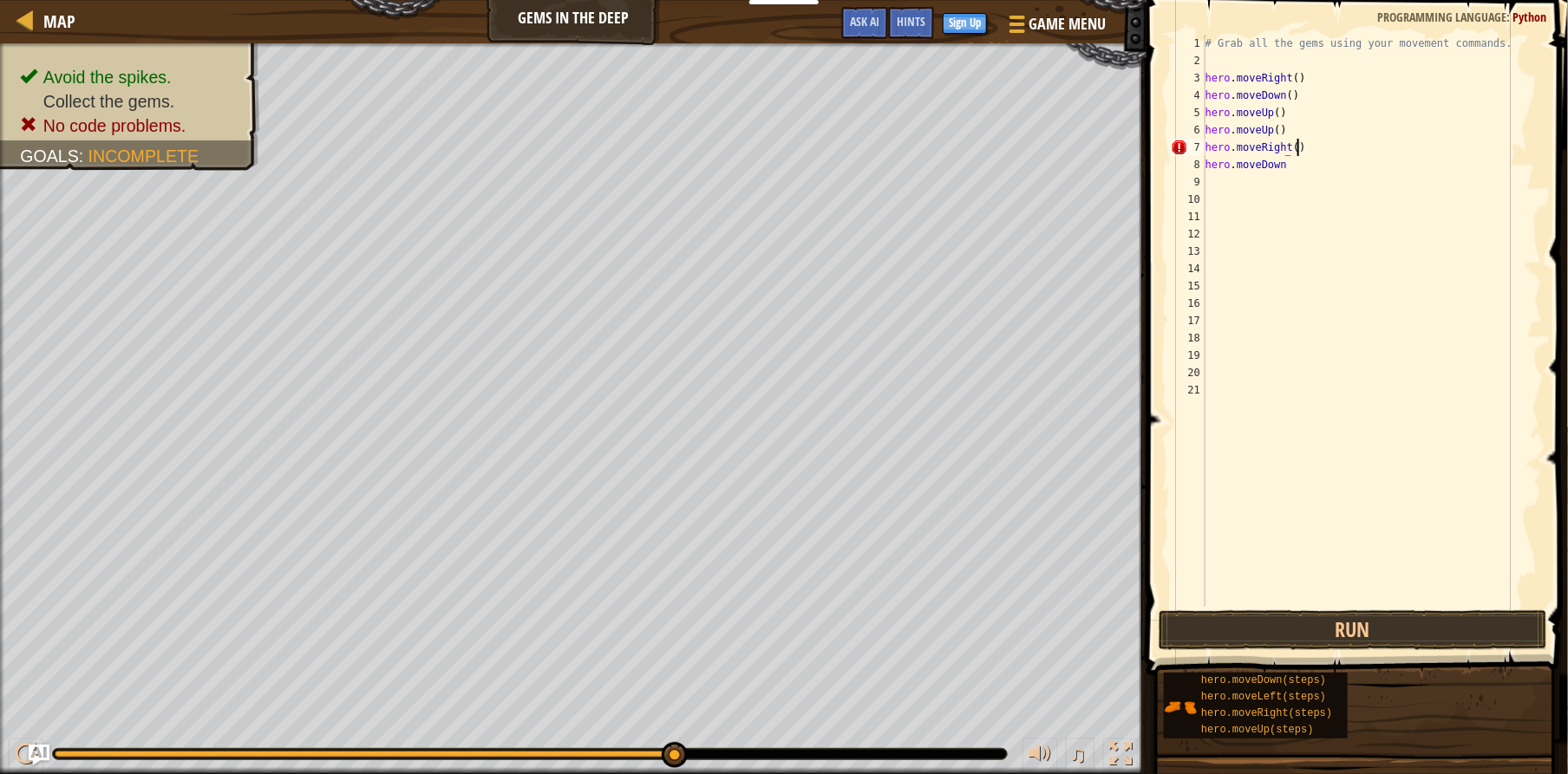
scroll to position [8, 6]
type textarea "hero.moveRight()"
click at [1383, 623] on button "Run" at bounding box center [1353, 630] width 389 height 40
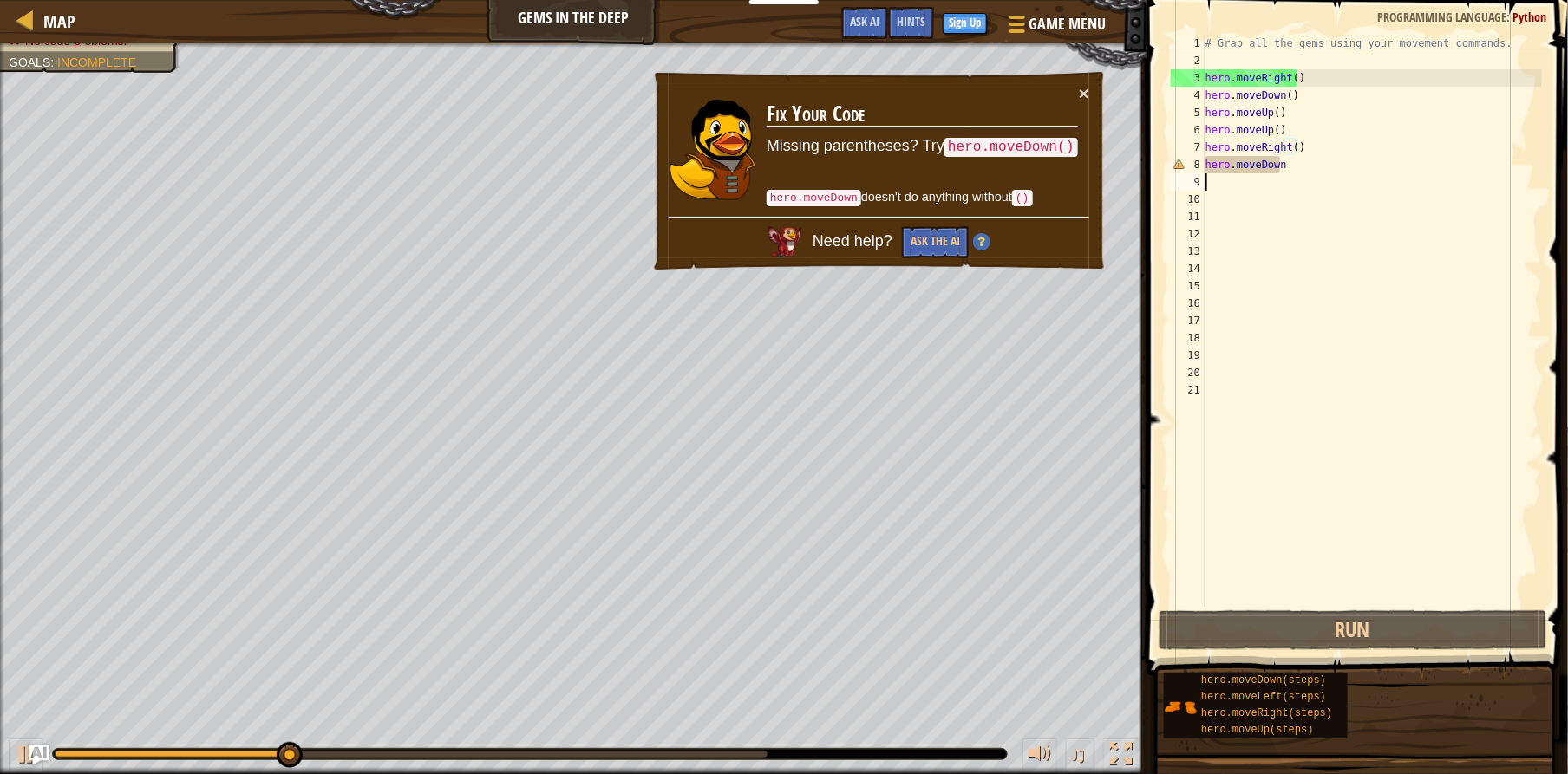
click at [1308, 176] on div "# Grab all the gems using your movement commands. hero . moveRight ( ) hero . m…" at bounding box center [1371, 338] width 340 height 606
click at [1089, 94] on button "×" at bounding box center [1083, 93] width 11 height 18
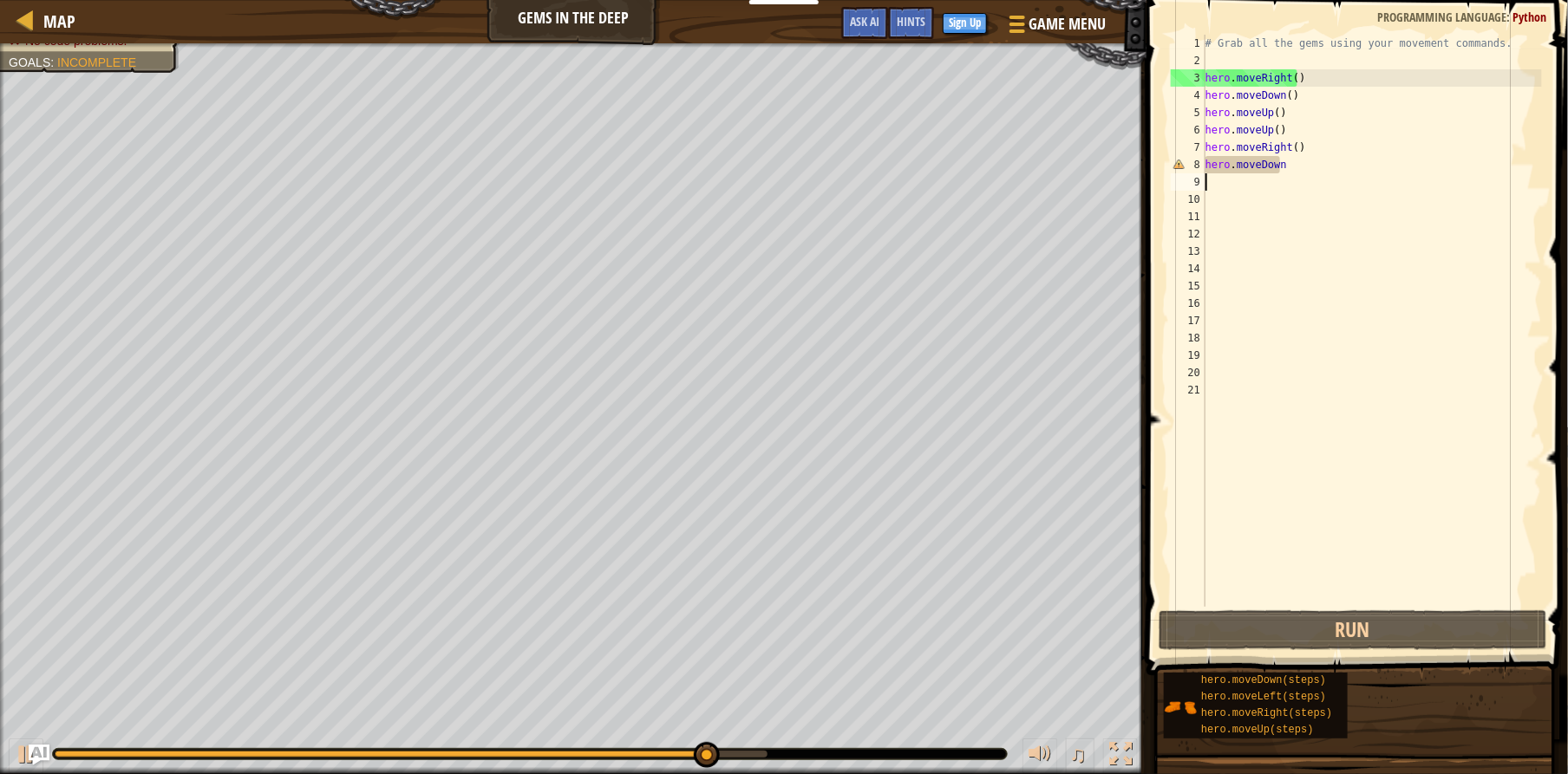
click at [1296, 167] on div "# Grab all the gems using your movement commands. hero . moveRight ( ) hero . m…" at bounding box center [1371, 338] width 340 height 606
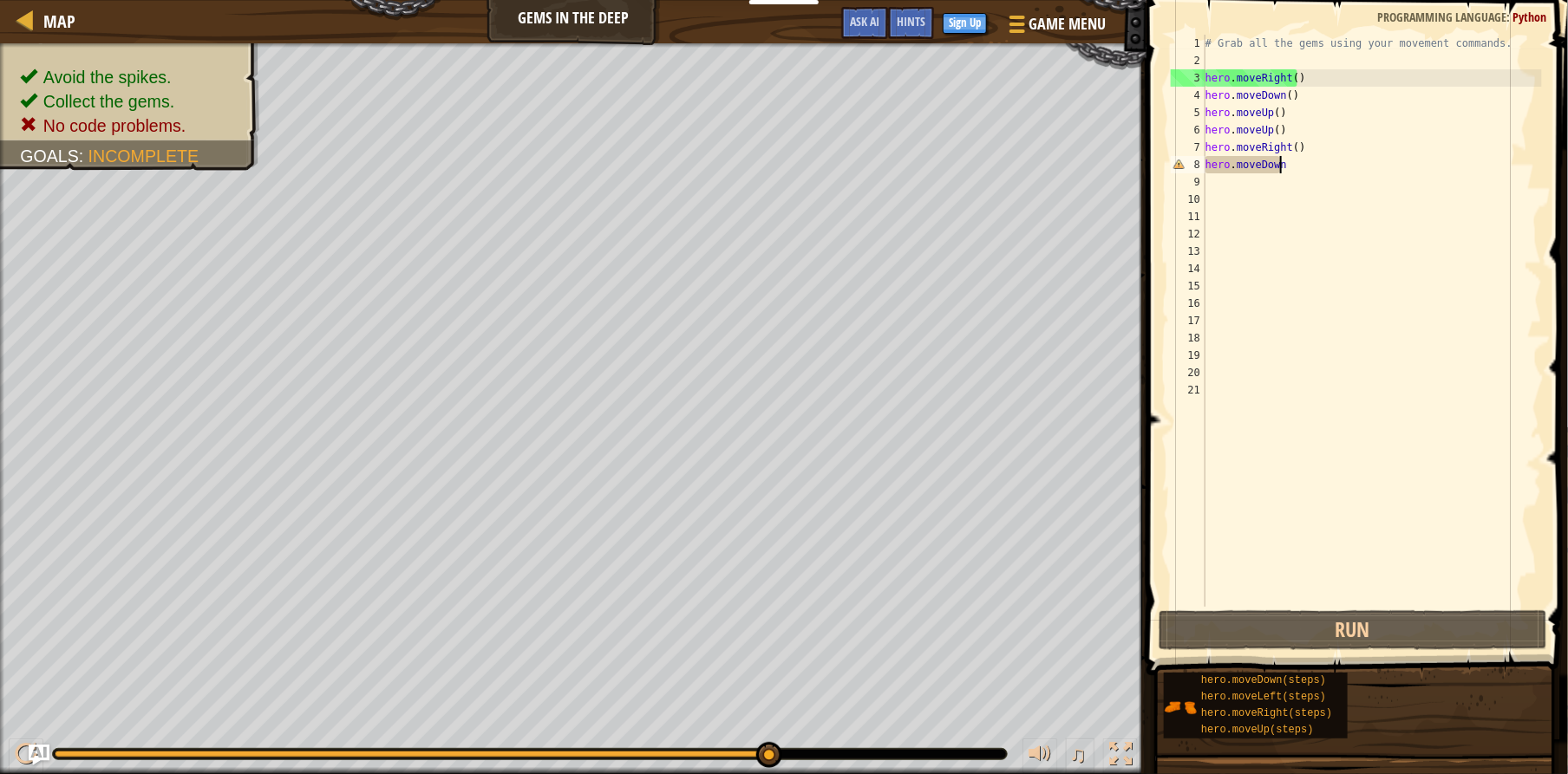
scroll to position [8, 5]
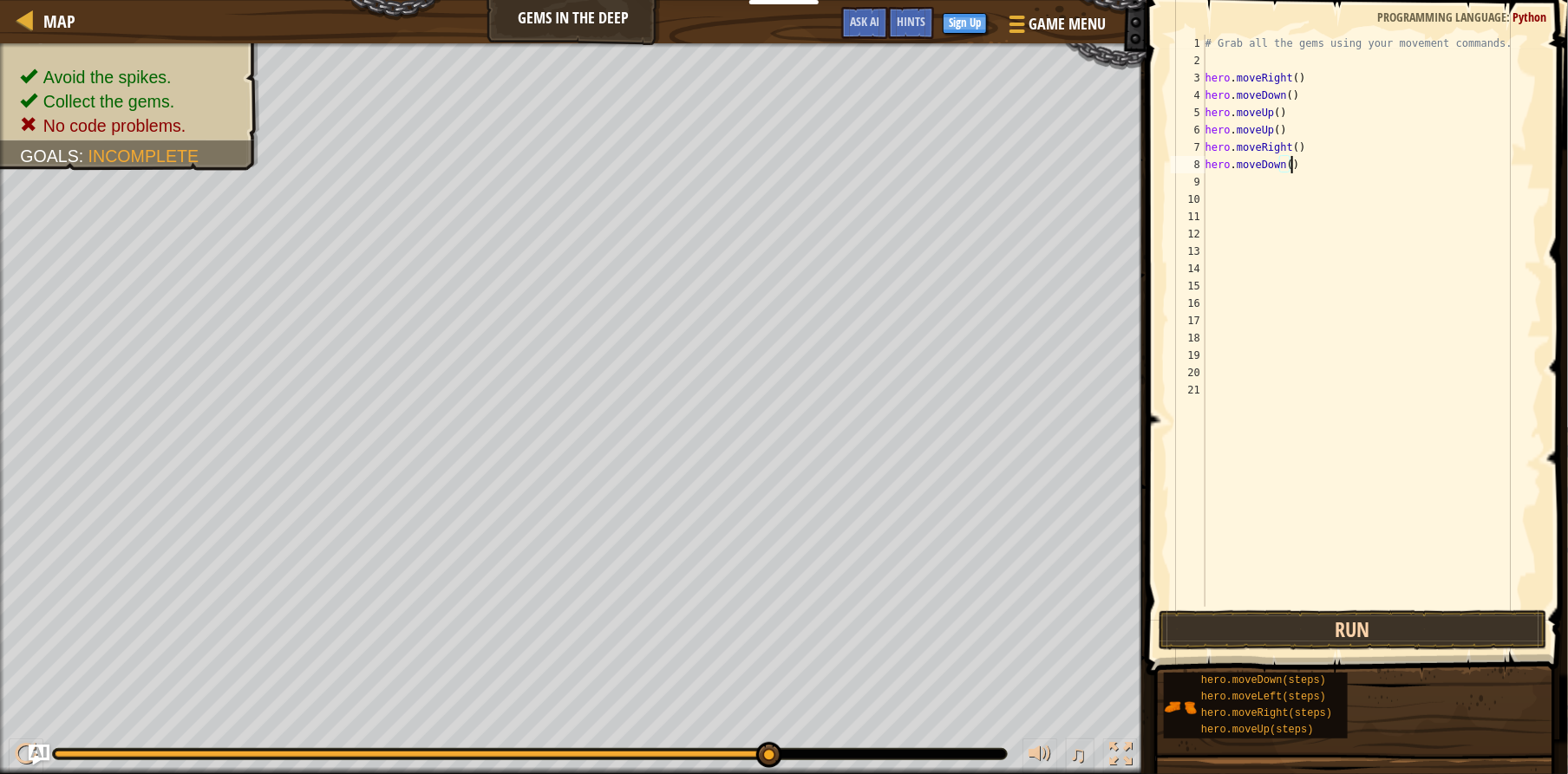
type textarea "hero.moveDown()"
click at [1349, 648] on button "Run" at bounding box center [1353, 630] width 389 height 40
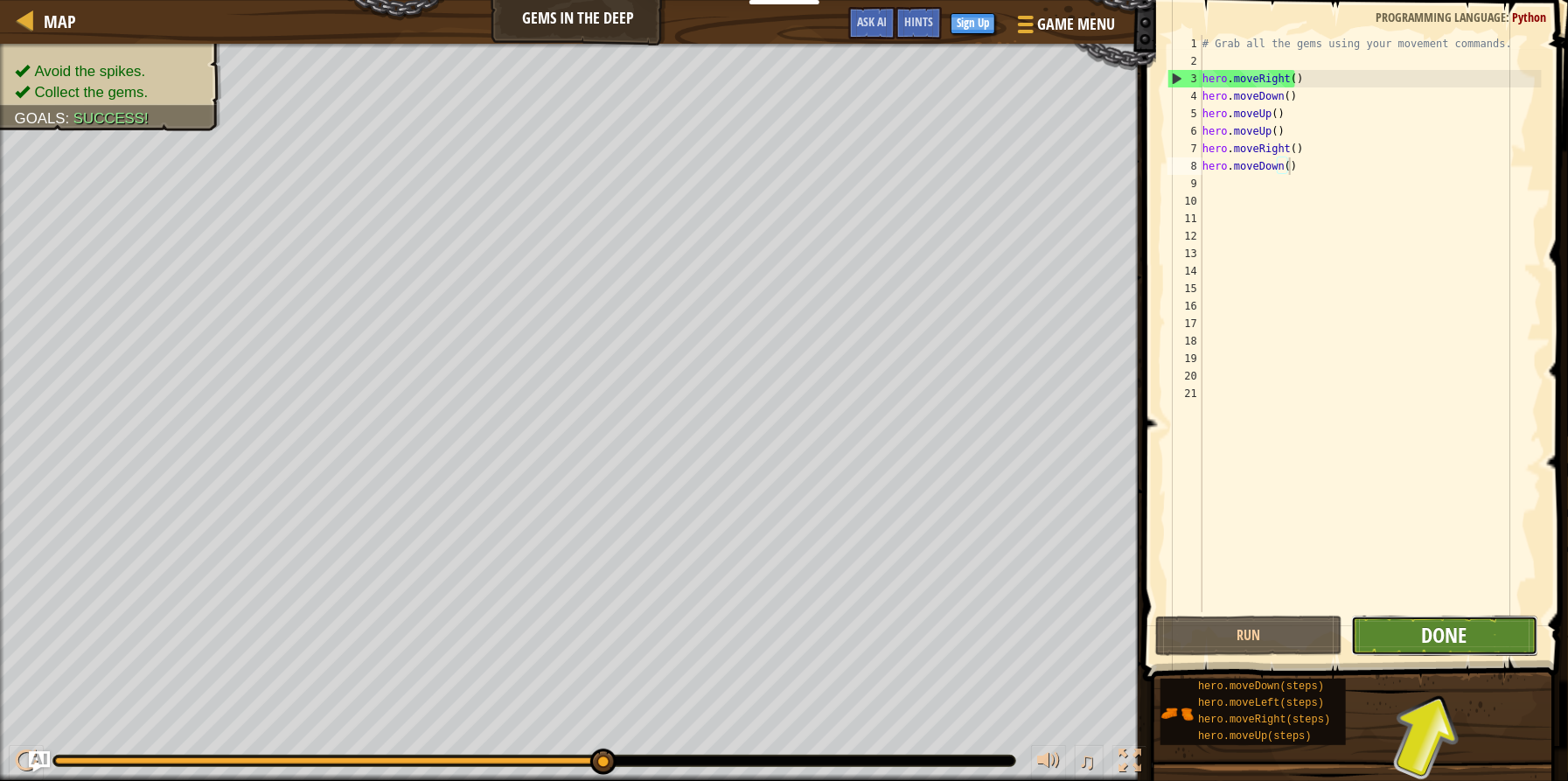
click at [1424, 629] on span "Done" at bounding box center [1444, 634] width 46 height 28
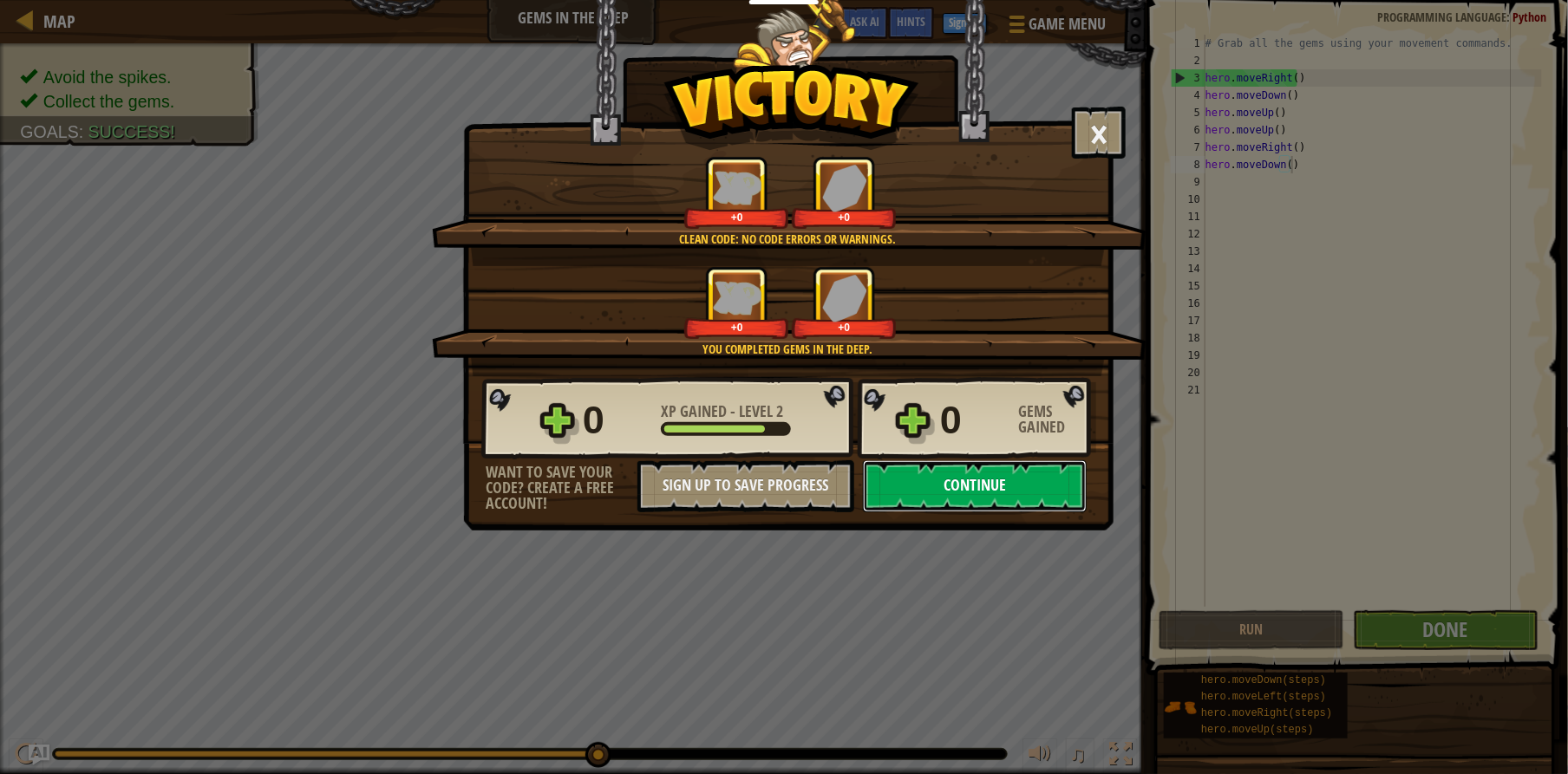
click at [907, 494] on button "Continue" at bounding box center [974, 486] width 224 height 52
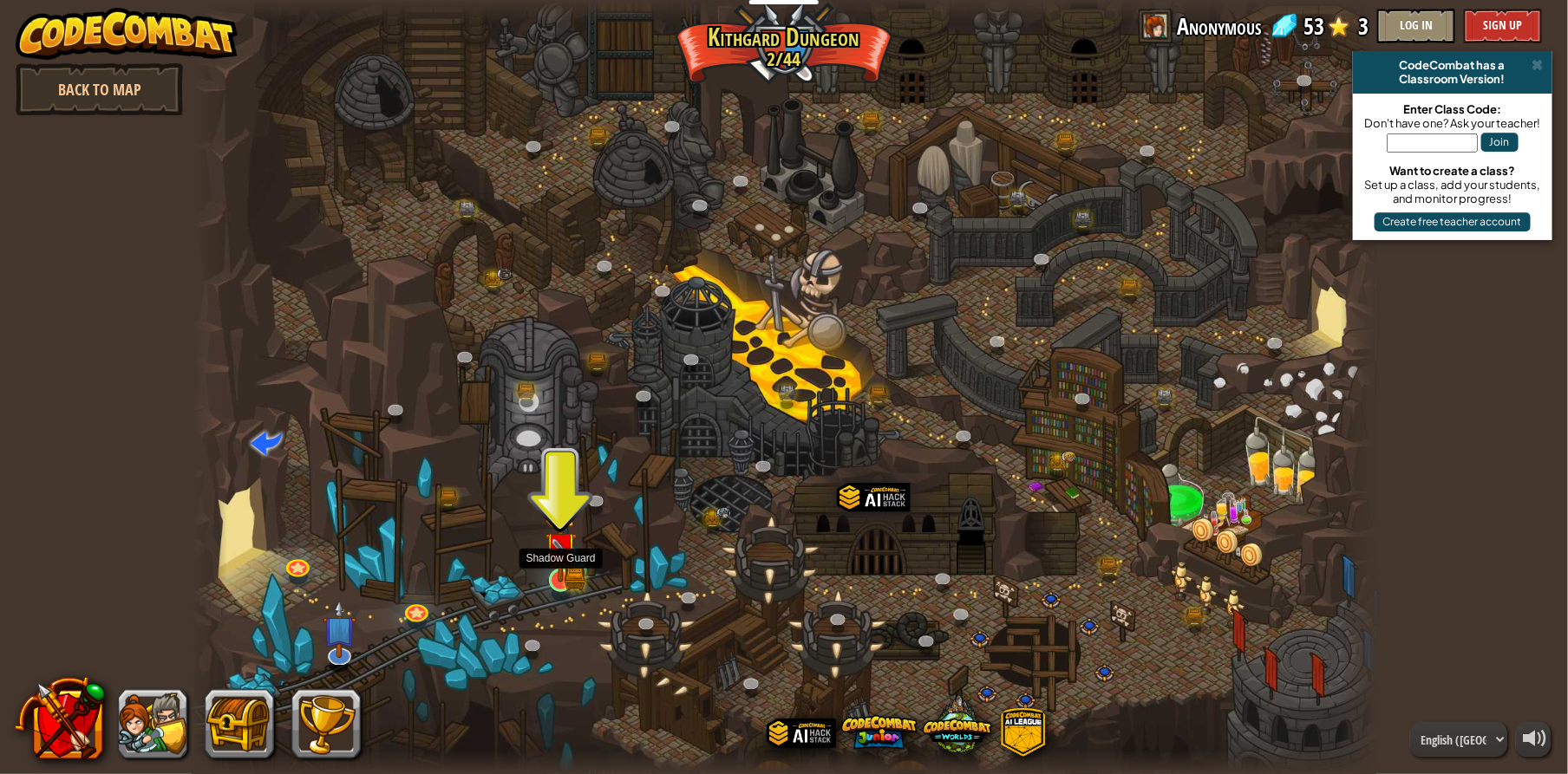
click at [548, 565] on img at bounding box center [560, 548] width 31 height 70
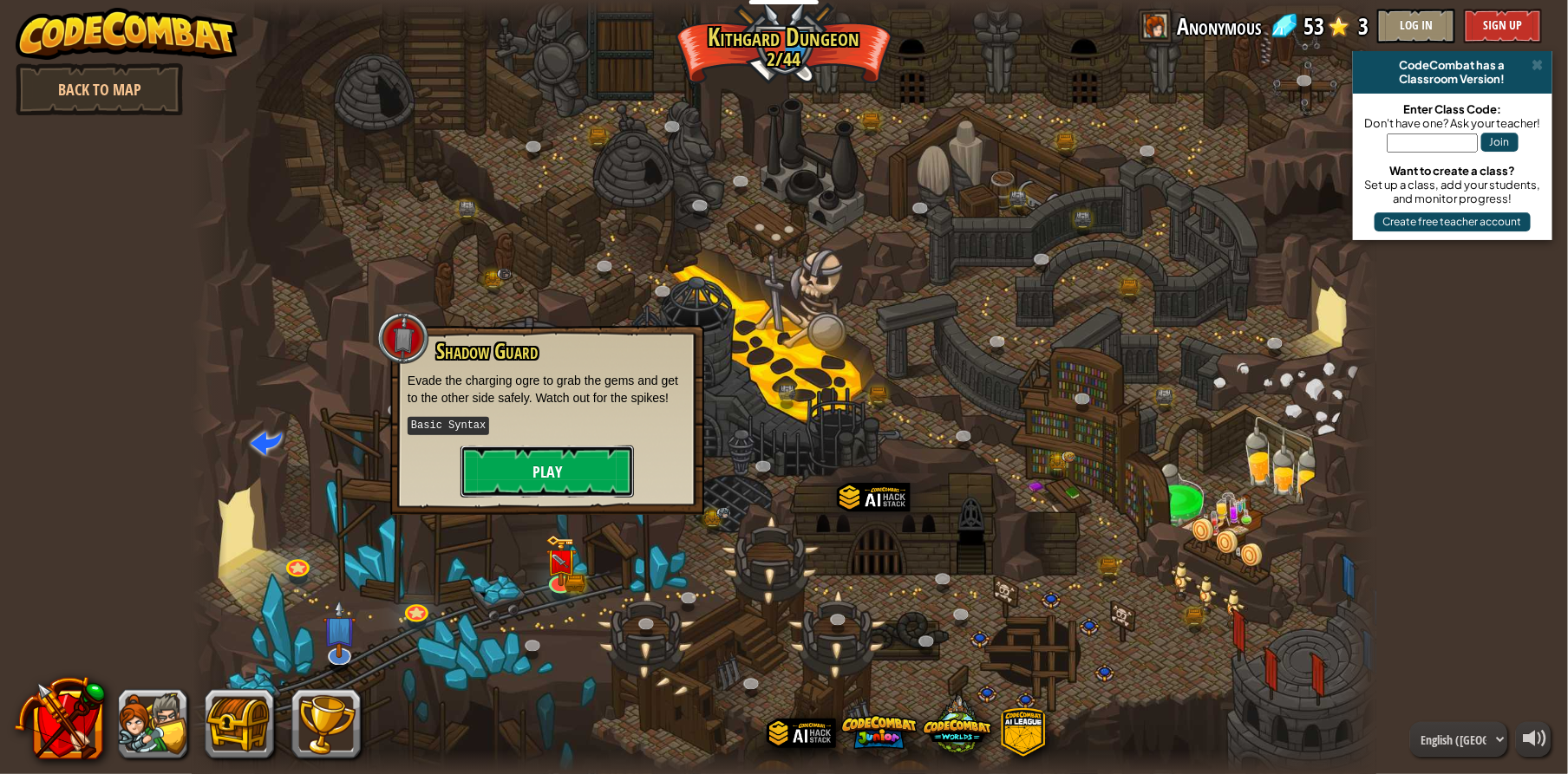
click at [581, 482] on button "Play" at bounding box center [547, 472] width 173 height 52
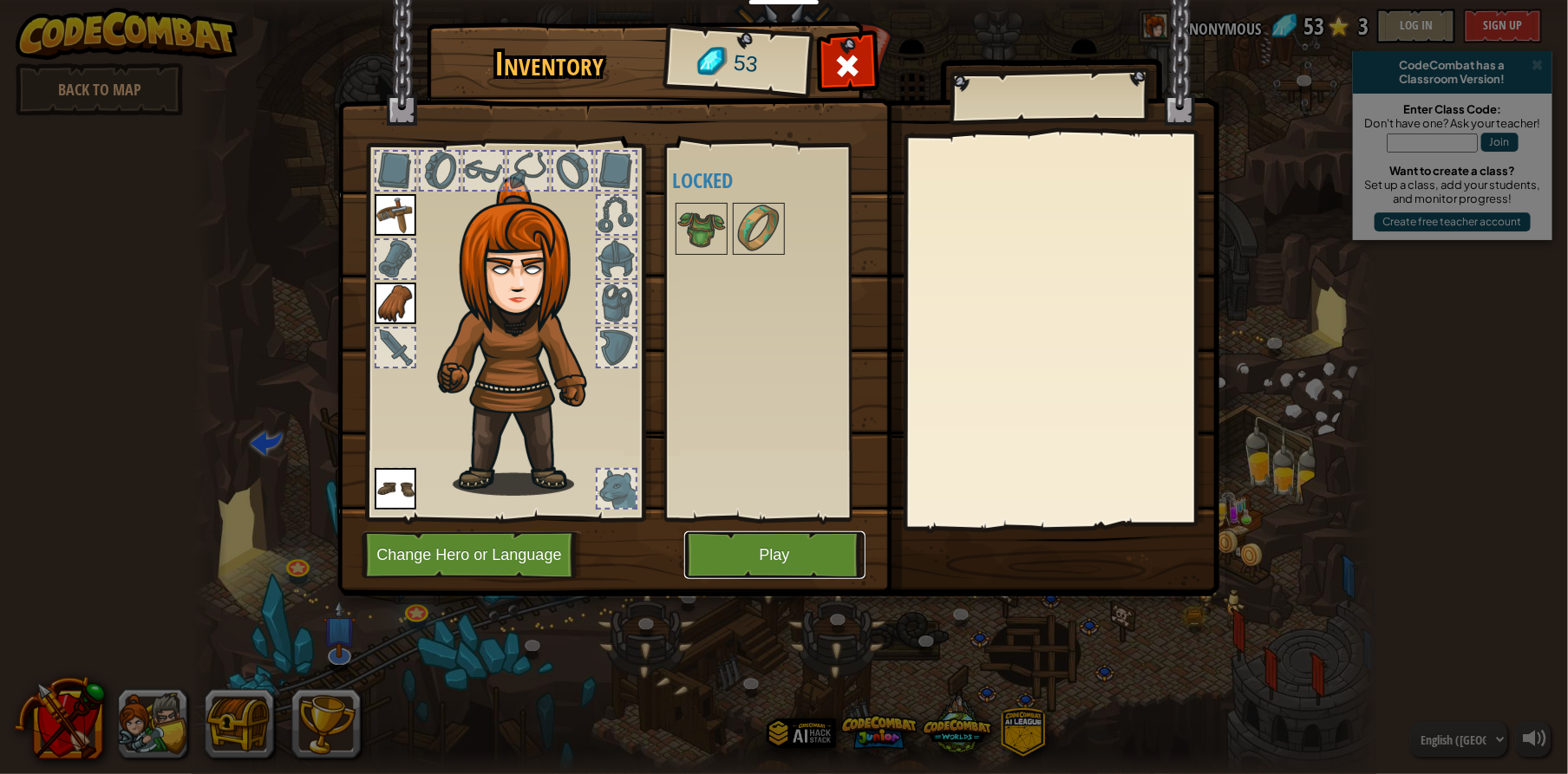
click at [755, 573] on button "Play" at bounding box center [774, 555] width 181 height 47
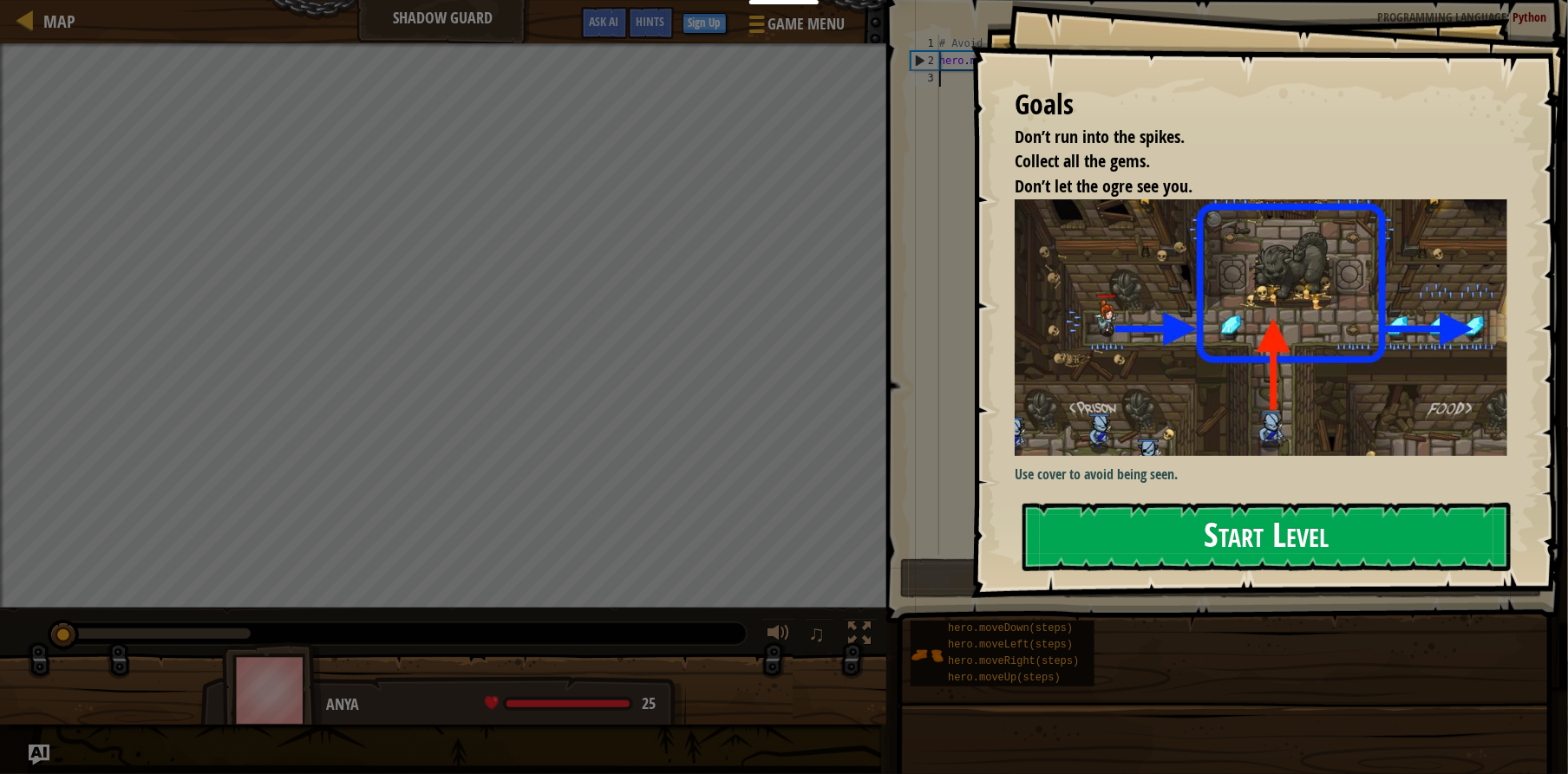
click at [1086, 514] on button "Start Level" at bounding box center [1267, 537] width 488 height 69
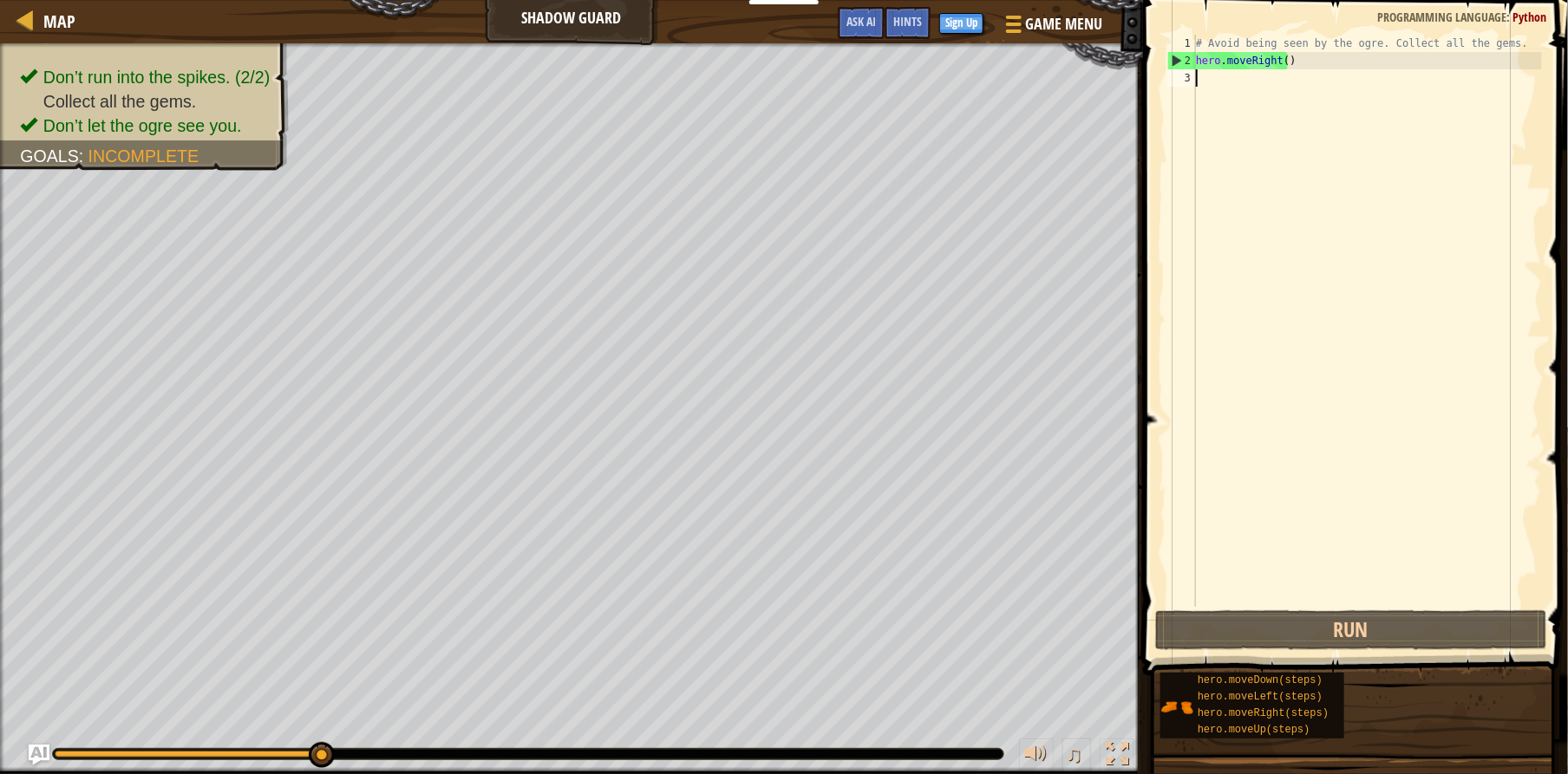
click at [1204, 86] on div "# Avoid being seen by the ogre. Collect all the gems. hero . moveRight ( )" at bounding box center [1367, 338] width 350 height 606
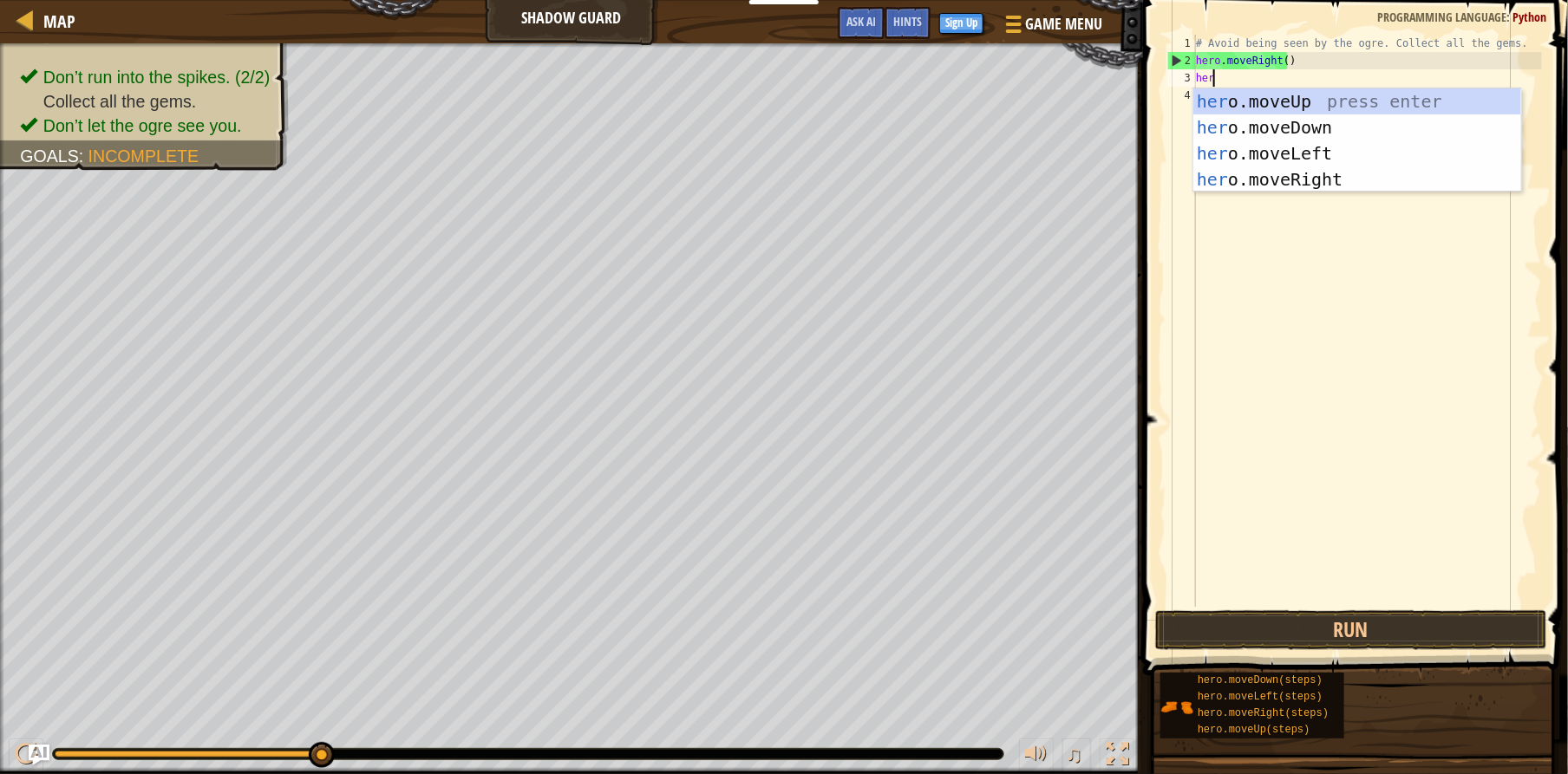
scroll to position [7, 0]
type textarea "hero"
click at [1442, 170] on div "hero .moveUp press enter hero .moveDown press enter hero .moveLeft press enter …" at bounding box center [1357, 166] width 328 height 156
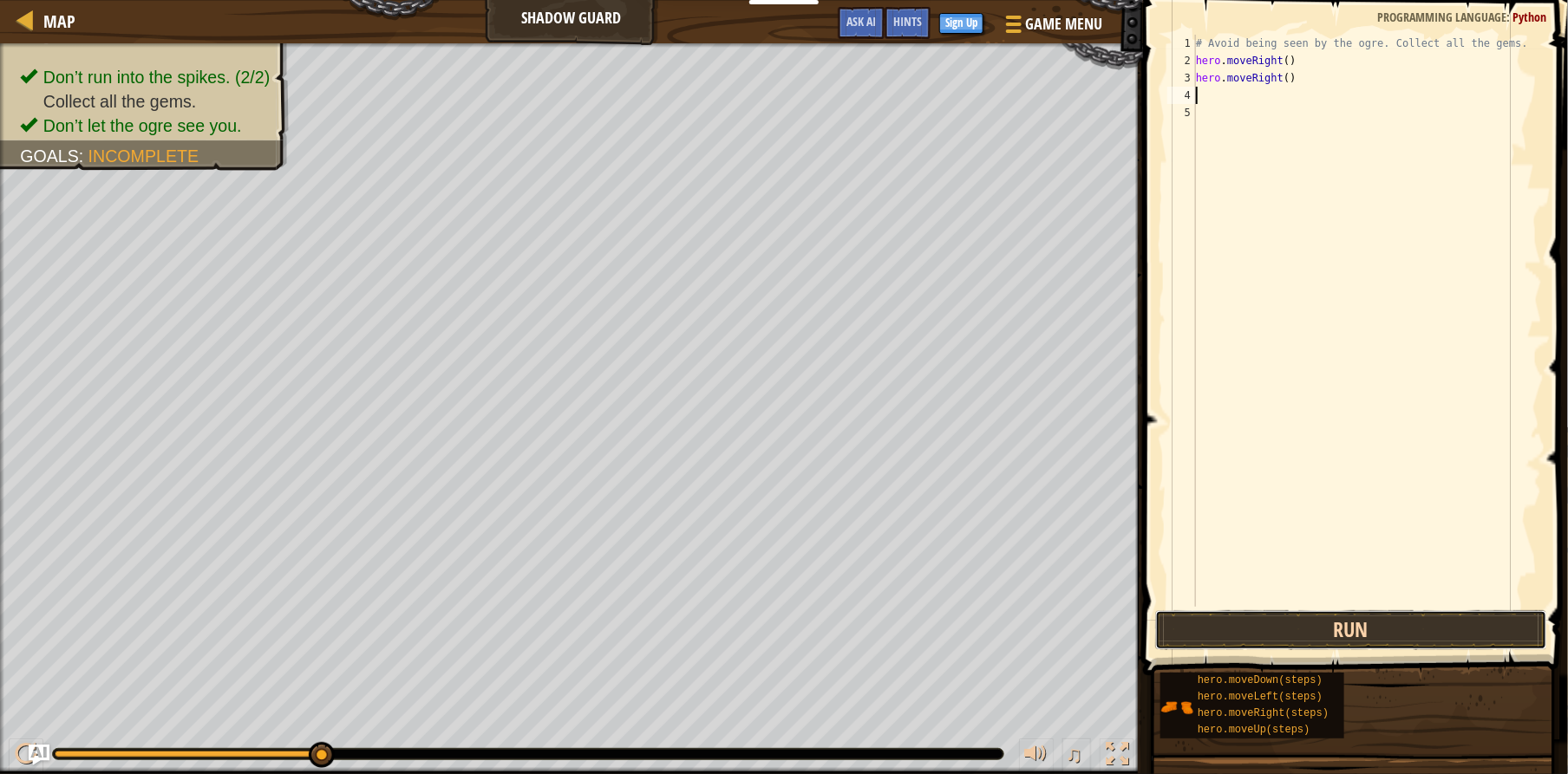
click at [1333, 629] on button "Run" at bounding box center [1351, 630] width 392 height 40
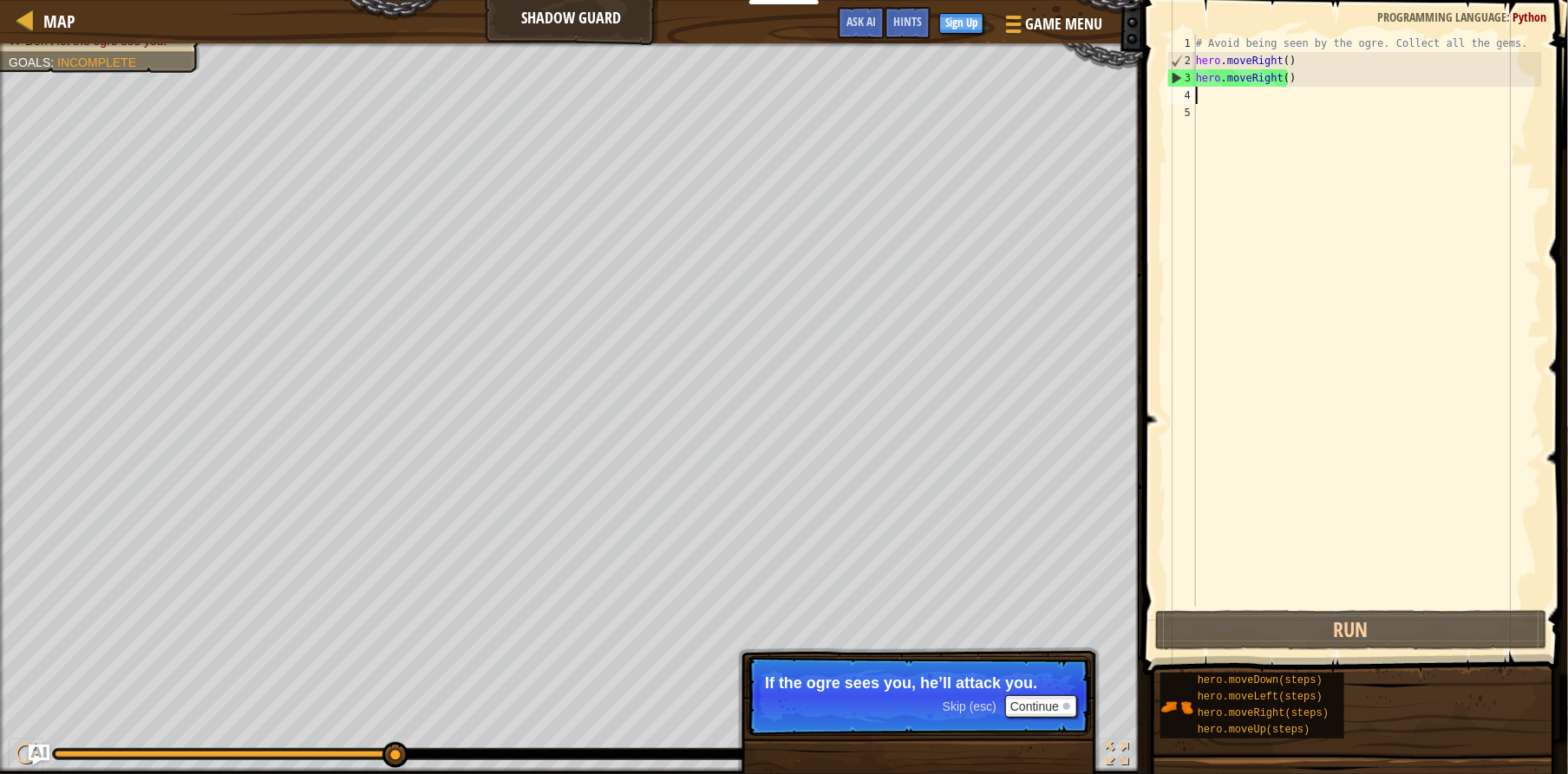
click at [1201, 103] on div "# Avoid being seen by the ogre. Collect all the gems. hero . moveRight ( ) hero…" at bounding box center [1367, 338] width 350 height 606
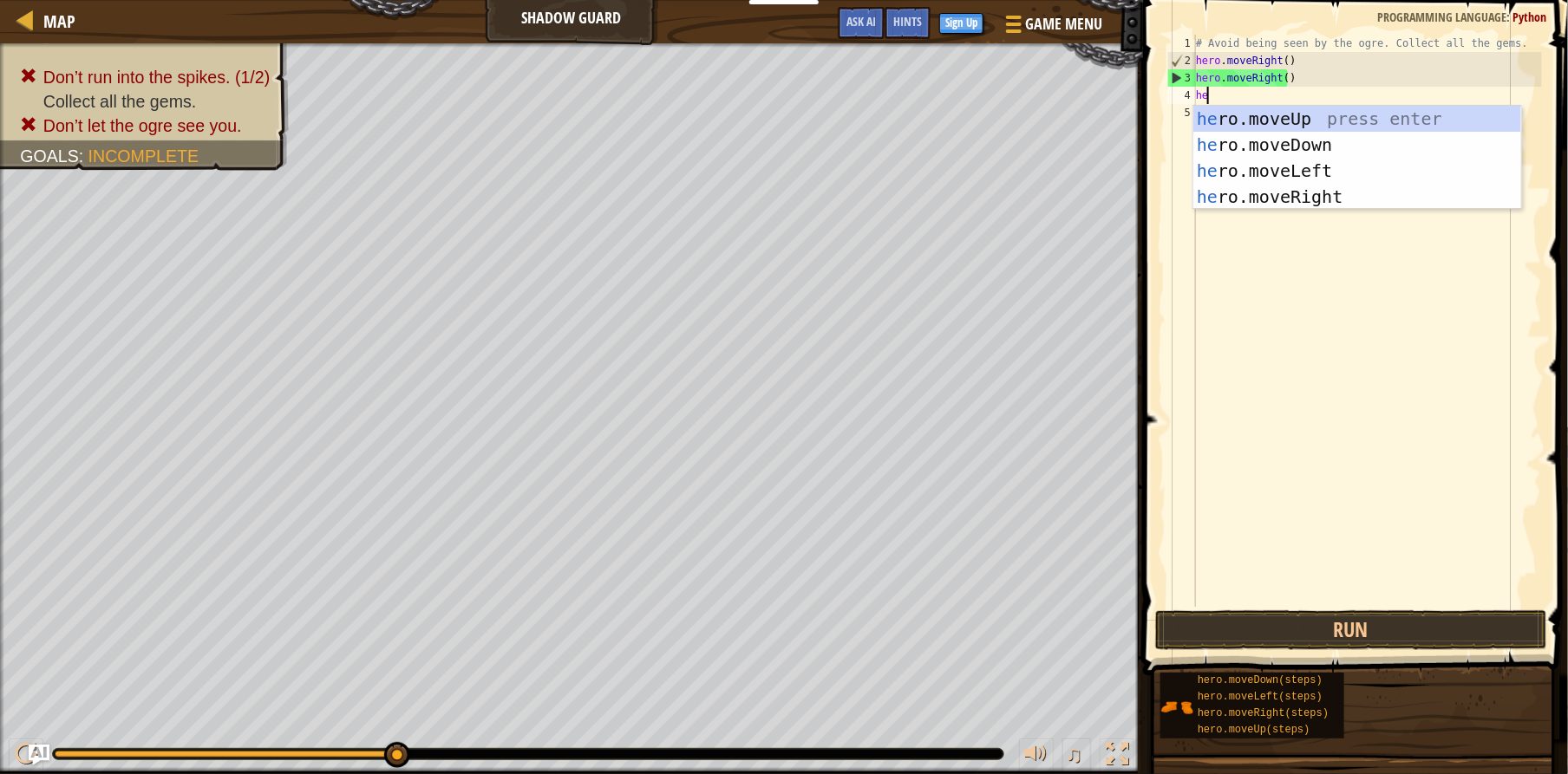
scroll to position [8, 0]
type textarea "hero"
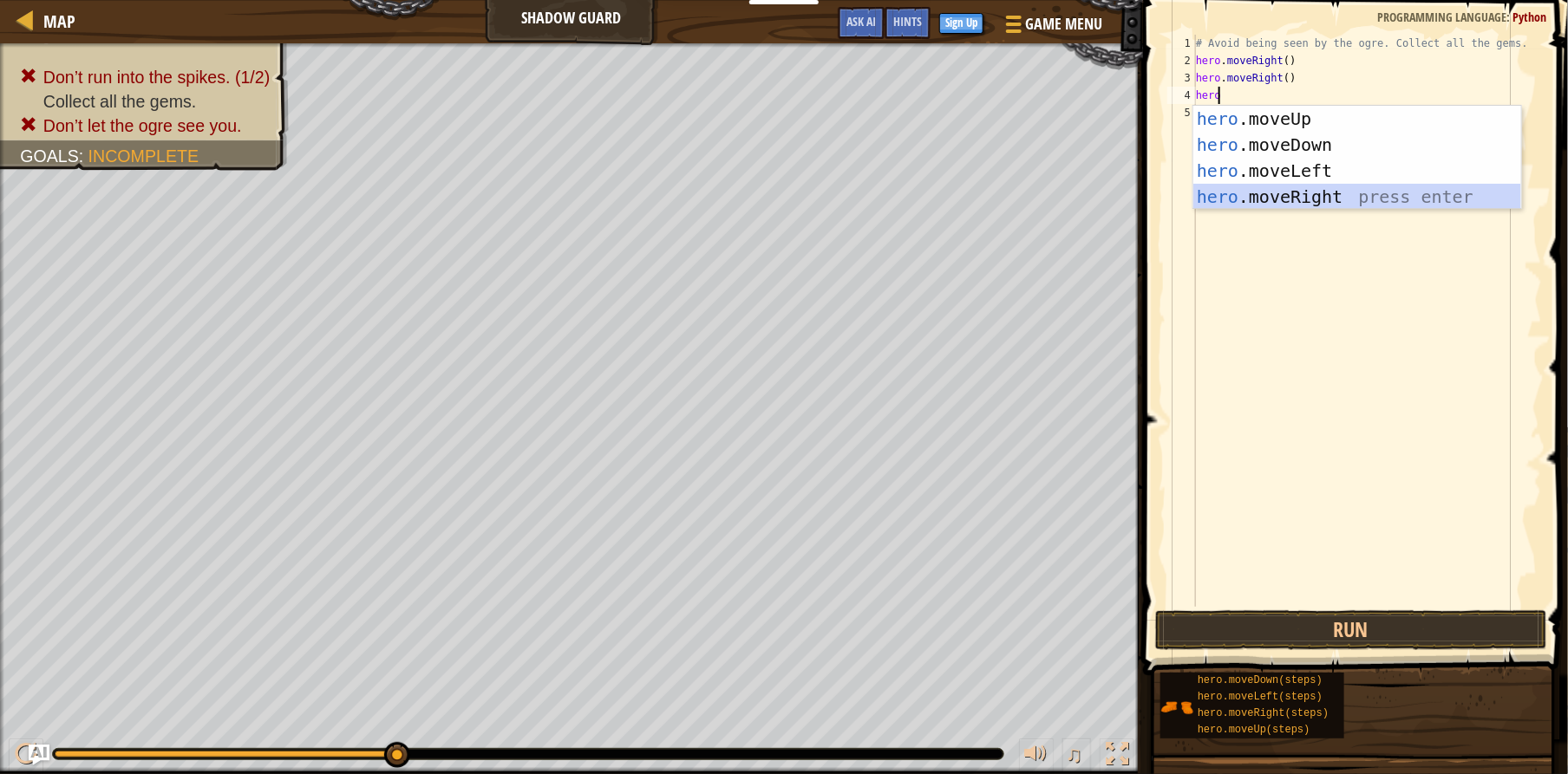
click at [1239, 200] on div "hero .moveUp press enter hero .moveDown press enter hero .moveLeft press enter …" at bounding box center [1357, 183] width 328 height 156
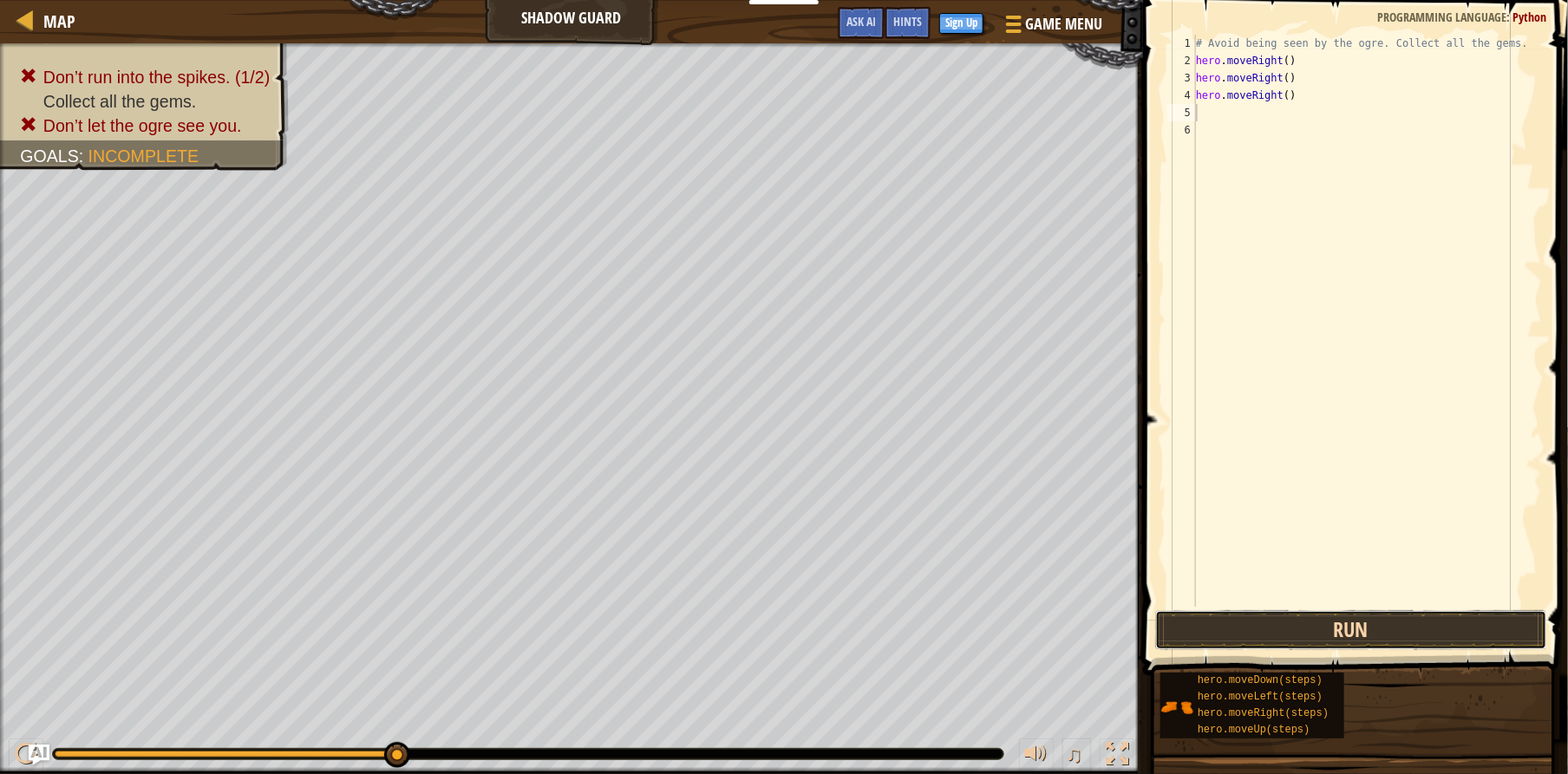
click at [1270, 638] on button "Run" at bounding box center [1351, 630] width 392 height 40
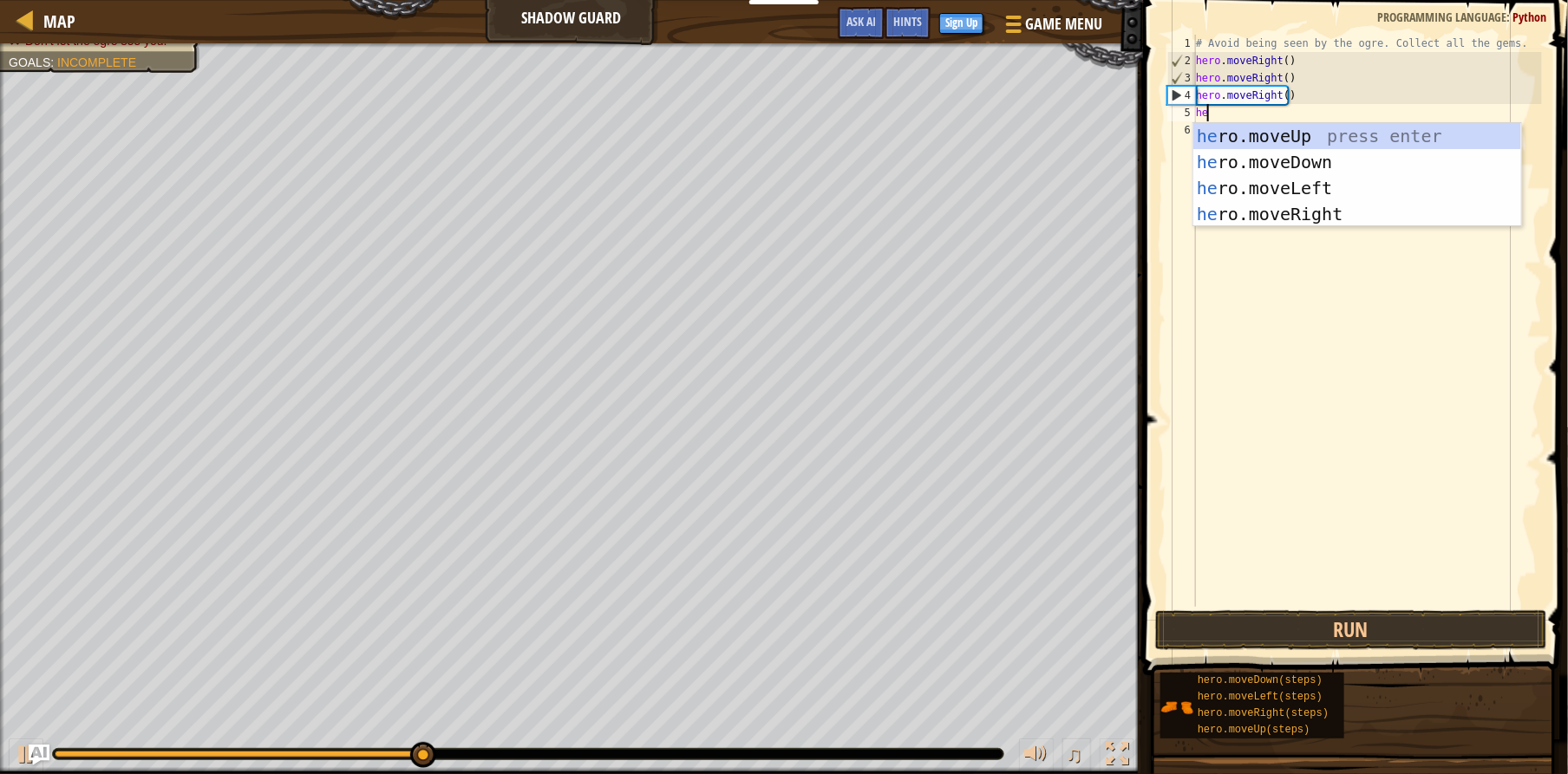
type textarea "her"
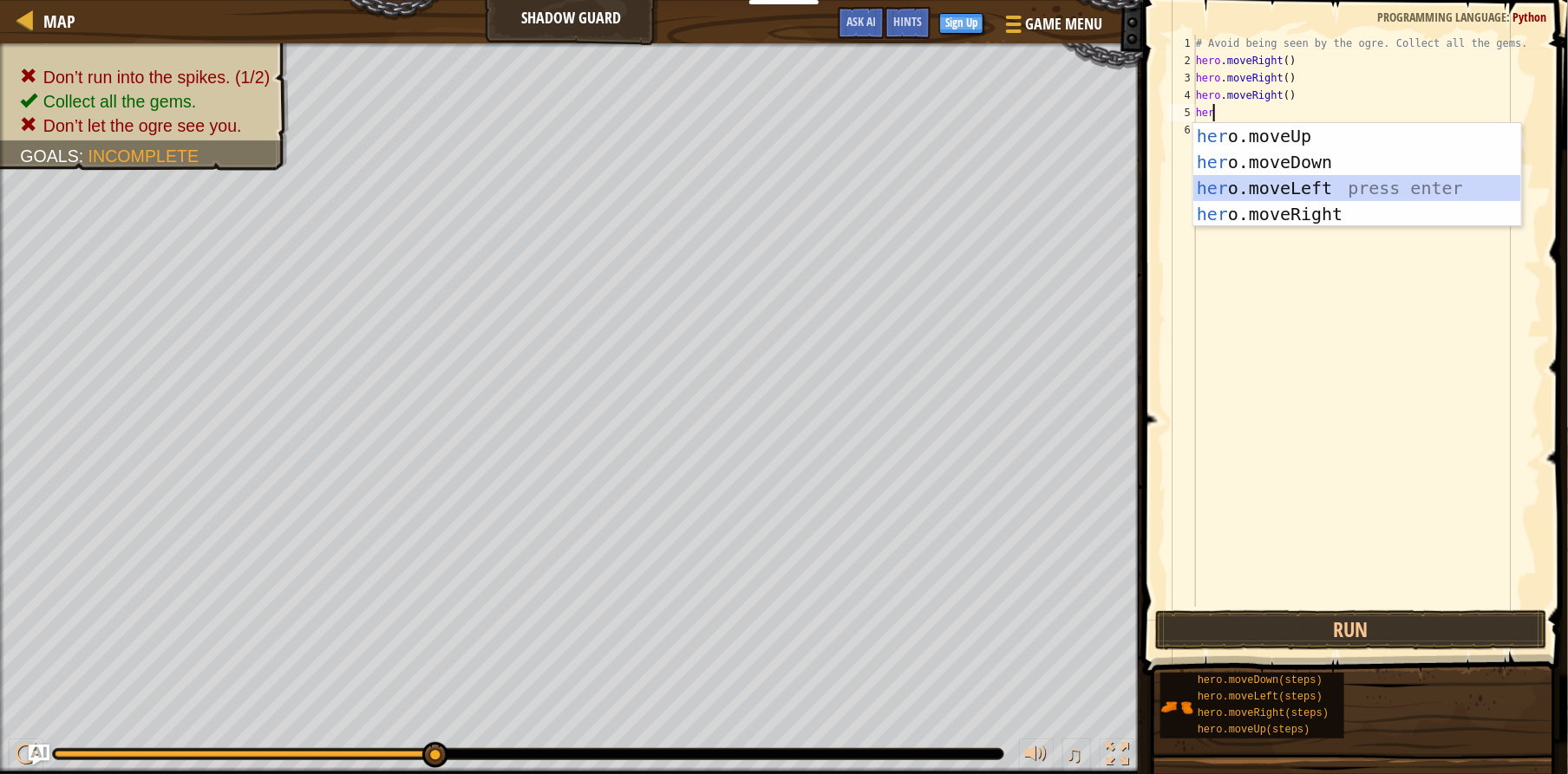
click at [1225, 194] on div "her o.moveUp press enter her o.moveDown press enter her o.moveLeft press enter …" at bounding box center [1357, 201] width 328 height 156
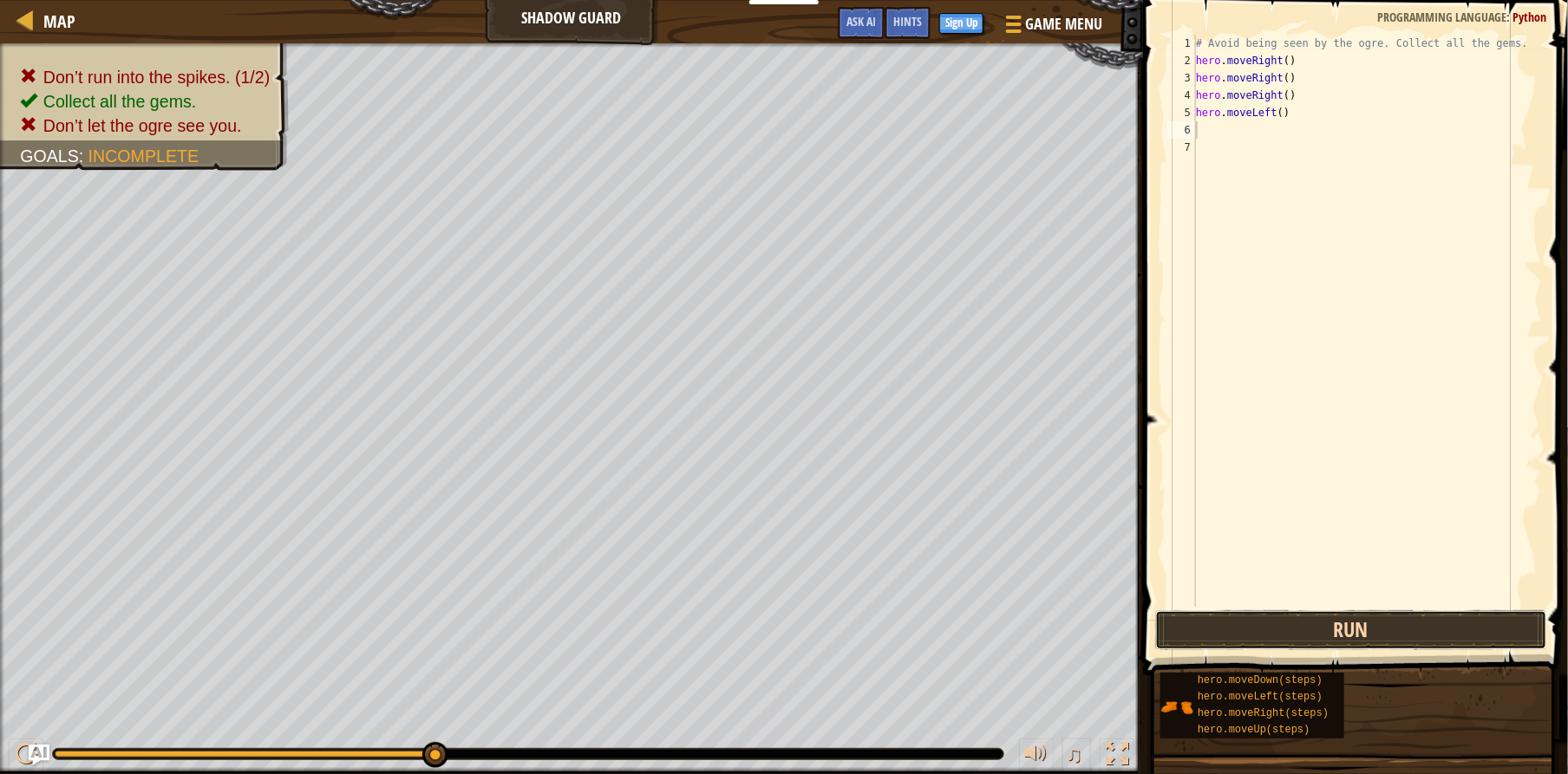
click at [1259, 610] on button "Run" at bounding box center [1351, 630] width 392 height 40
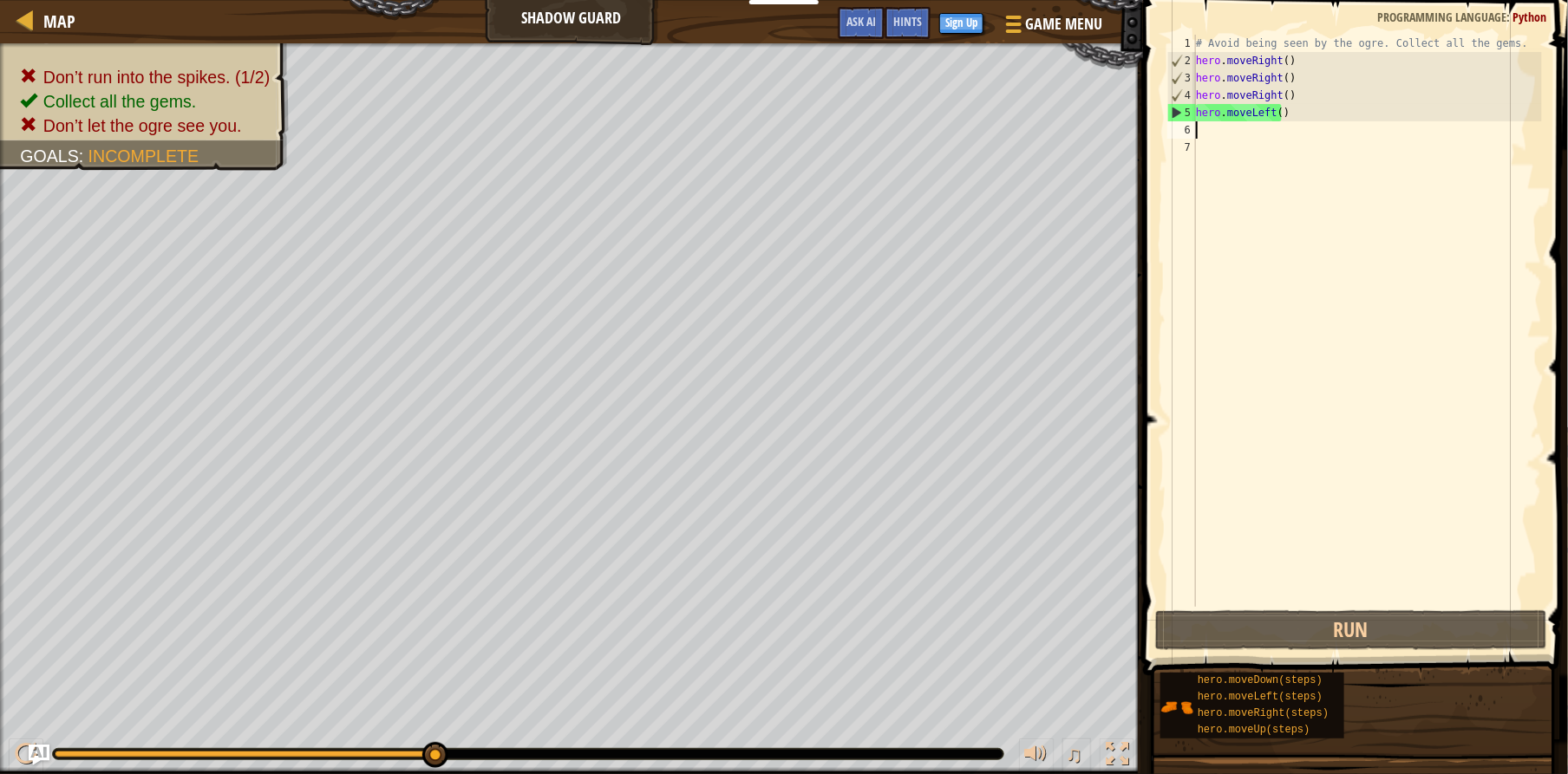
click at [1308, 86] on div "# Avoid being seen by the ogre. Collect all the gems. hero . moveRight ( ) hero…" at bounding box center [1367, 338] width 350 height 606
click at [1304, 74] on div "# Avoid being seen by the ogre. Collect all the gems. hero . moveRight ( ) hero…" at bounding box center [1367, 338] width 350 height 606
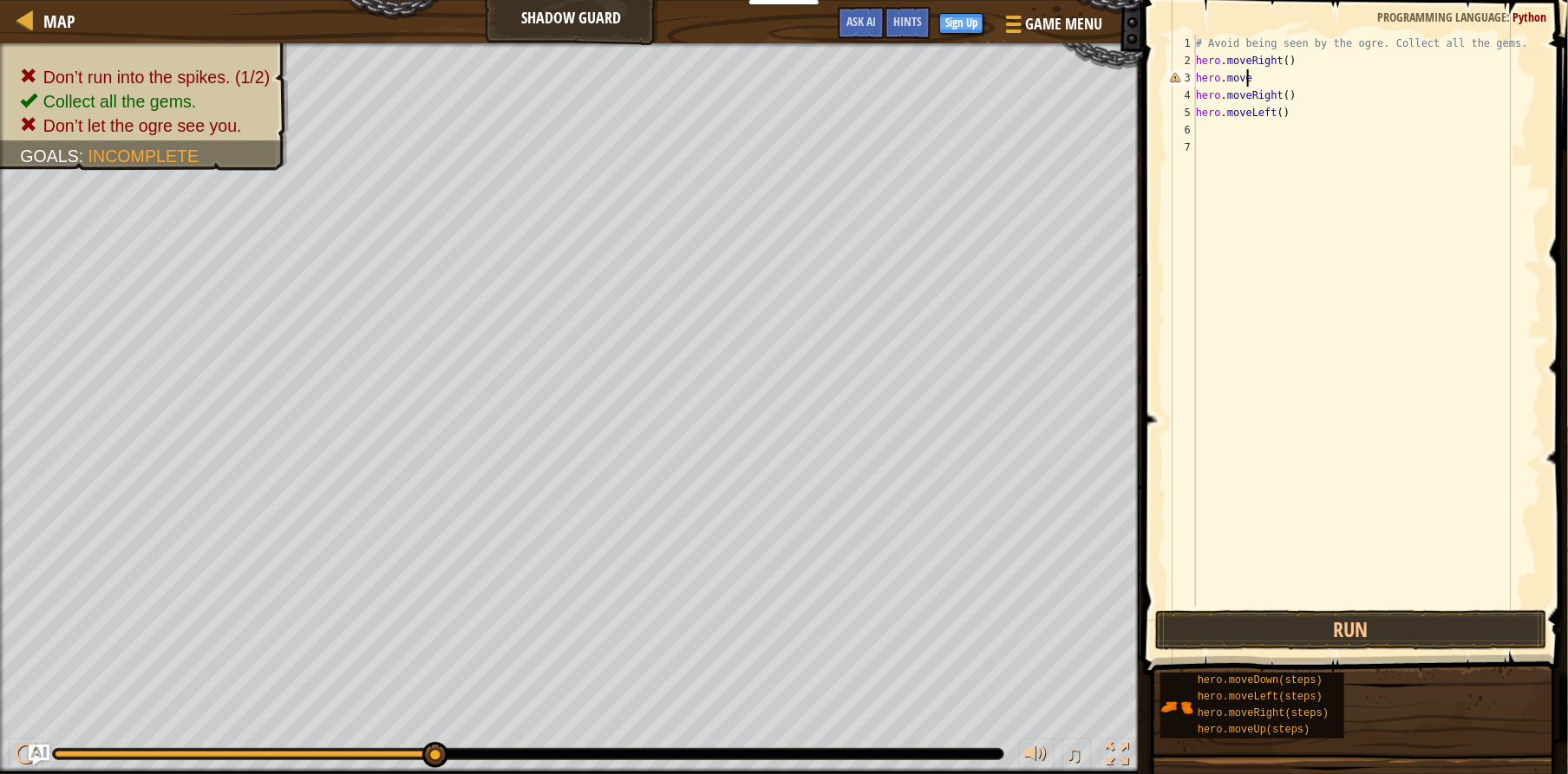
type textarea "hero.moveu"
click at [1303, 96] on div "hero.moveU p press enter" at bounding box center [1357, 127] width 328 height 78
click at [1300, 112] on div "# Avoid being seen by the ogre. Collect all the gems. hero . moveRight ( ) hero…" at bounding box center [1367, 338] width 350 height 606
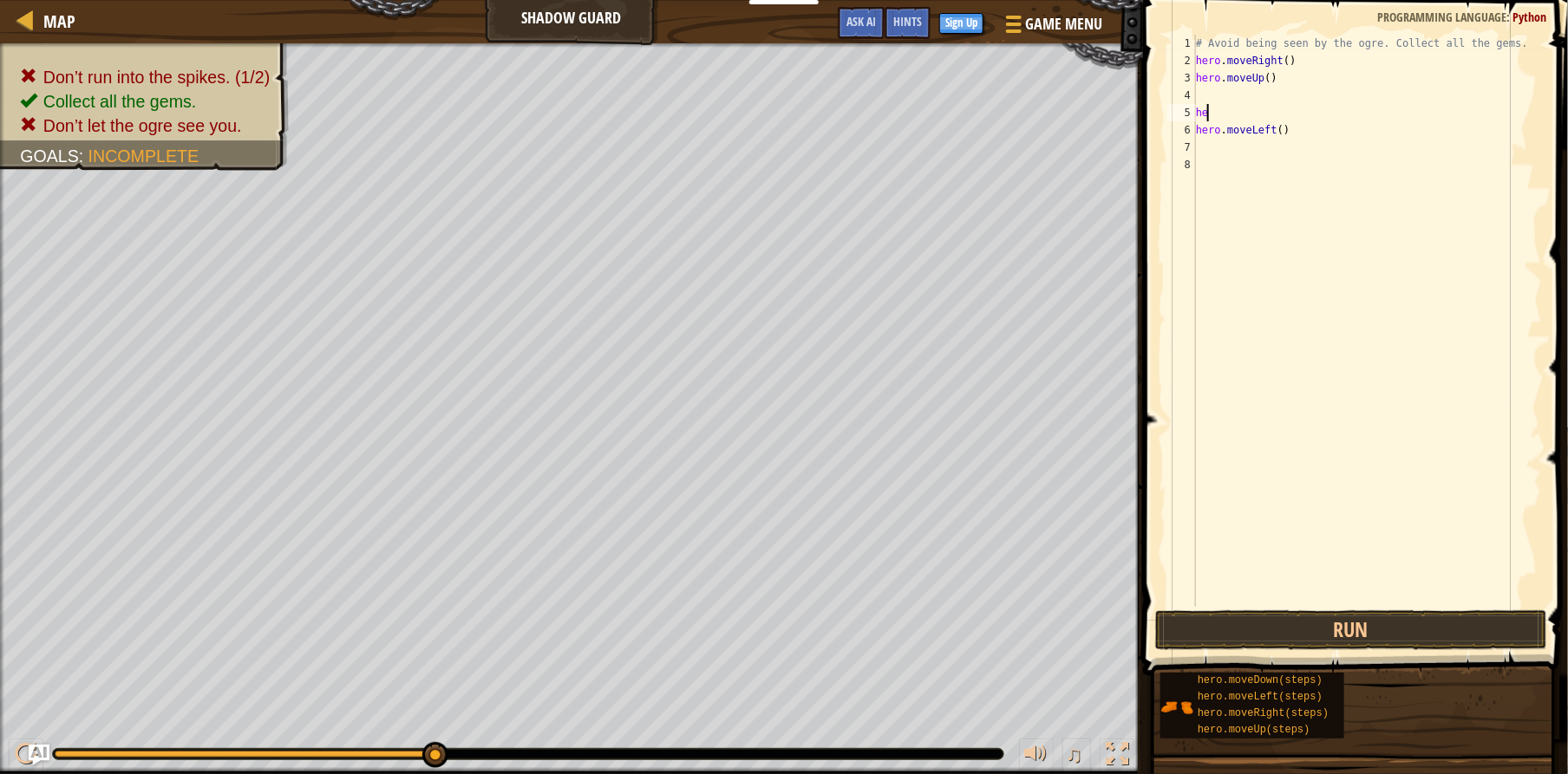
type textarea "h"
click at [1286, 128] on div "# Avoid being seen by the ogre. Collect all the gems. hero . moveRight ( ) hero…" at bounding box center [1367, 338] width 350 height 606
type textarea "h"
click at [1210, 96] on div "# Avoid being seen by the ogre. Collect all the gems. hero . moveRight ( ) hero…" at bounding box center [1367, 338] width 350 height 606
type textarea "h"
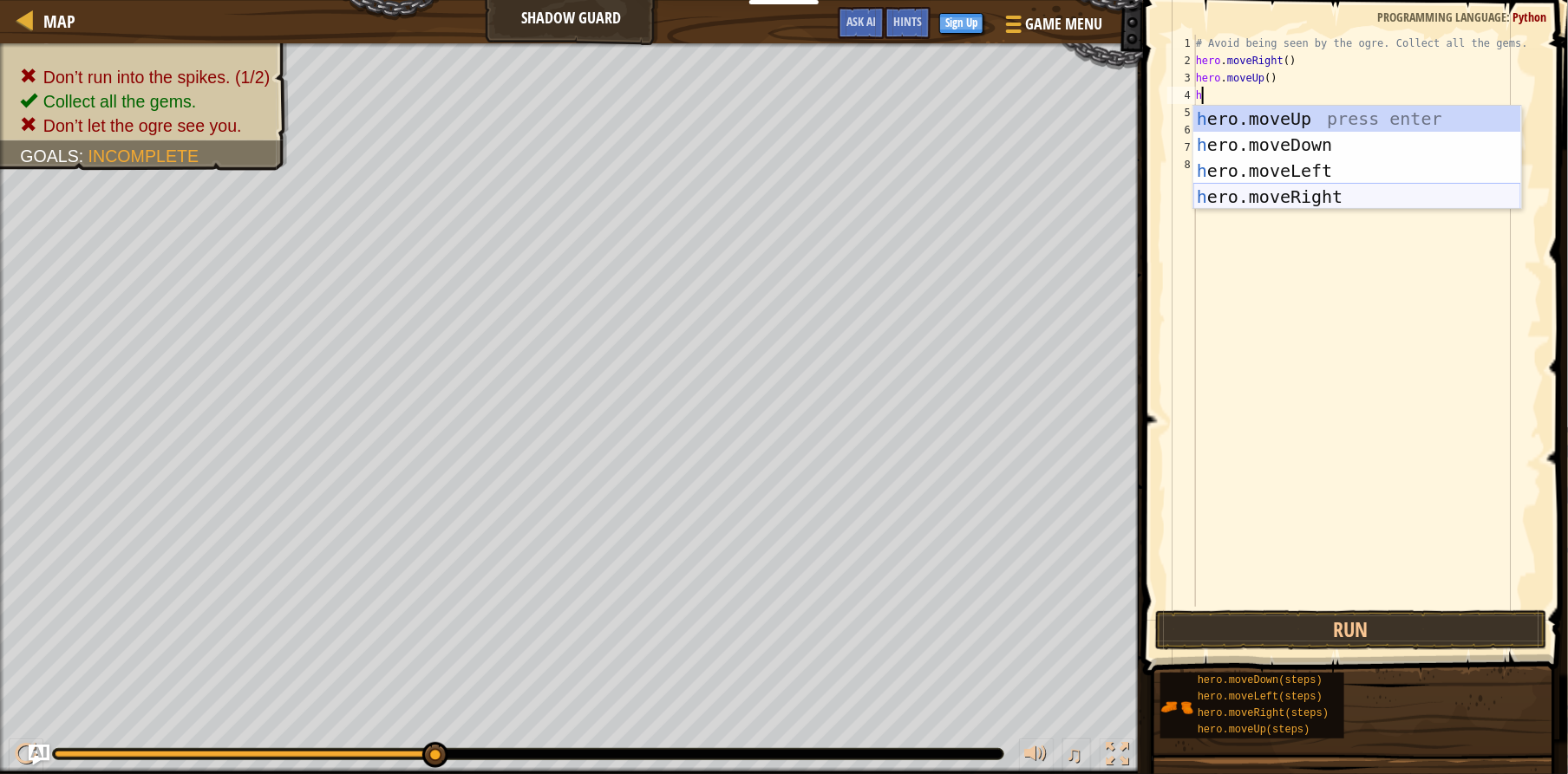
click at [1252, 201] on div "h ero.moveUp press enter h ero.moveDown press enter h ero.moveLeft press enter …" at bounding box center [1357, 183] width 328 height 156
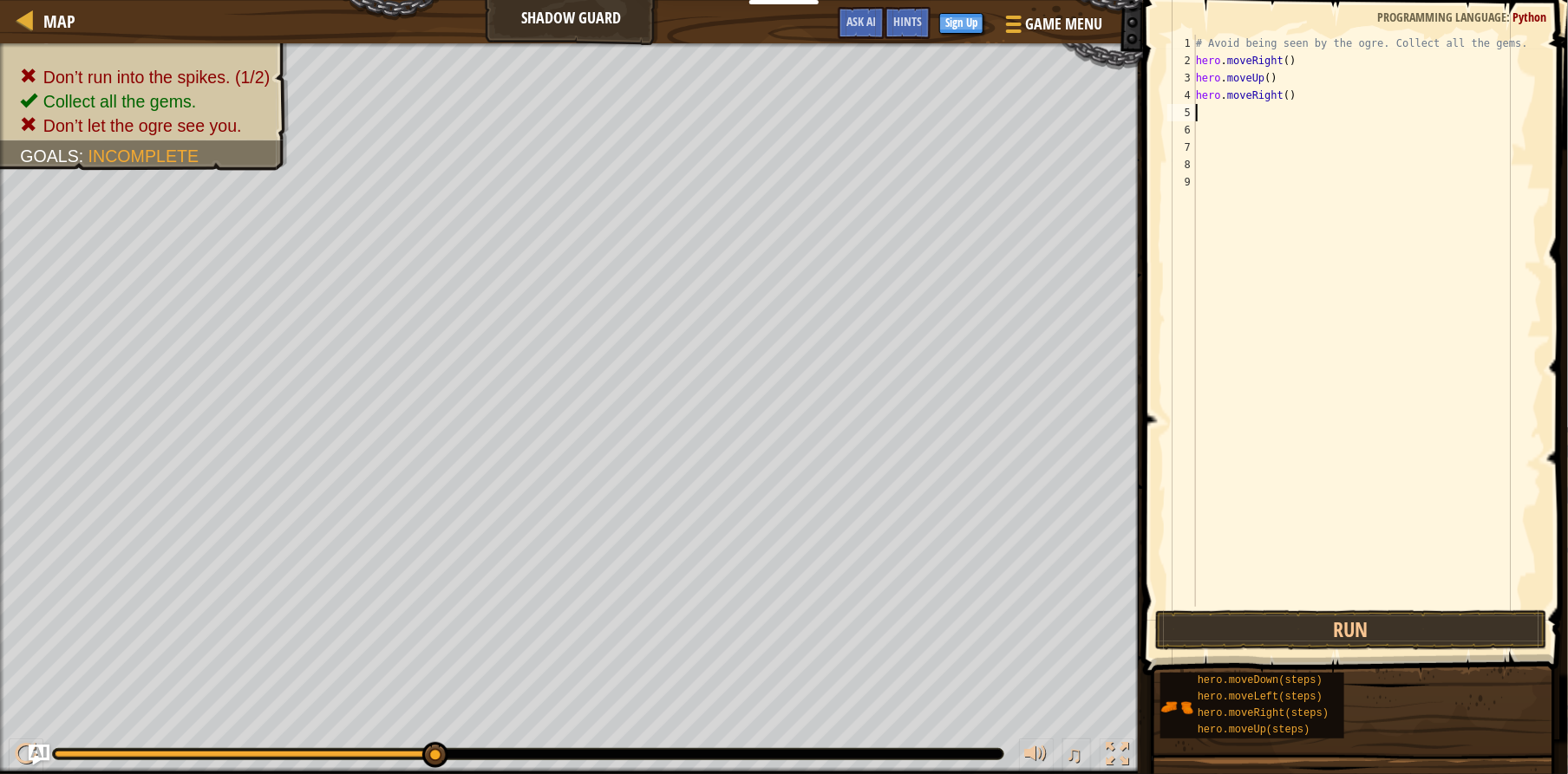
type textarea "h"
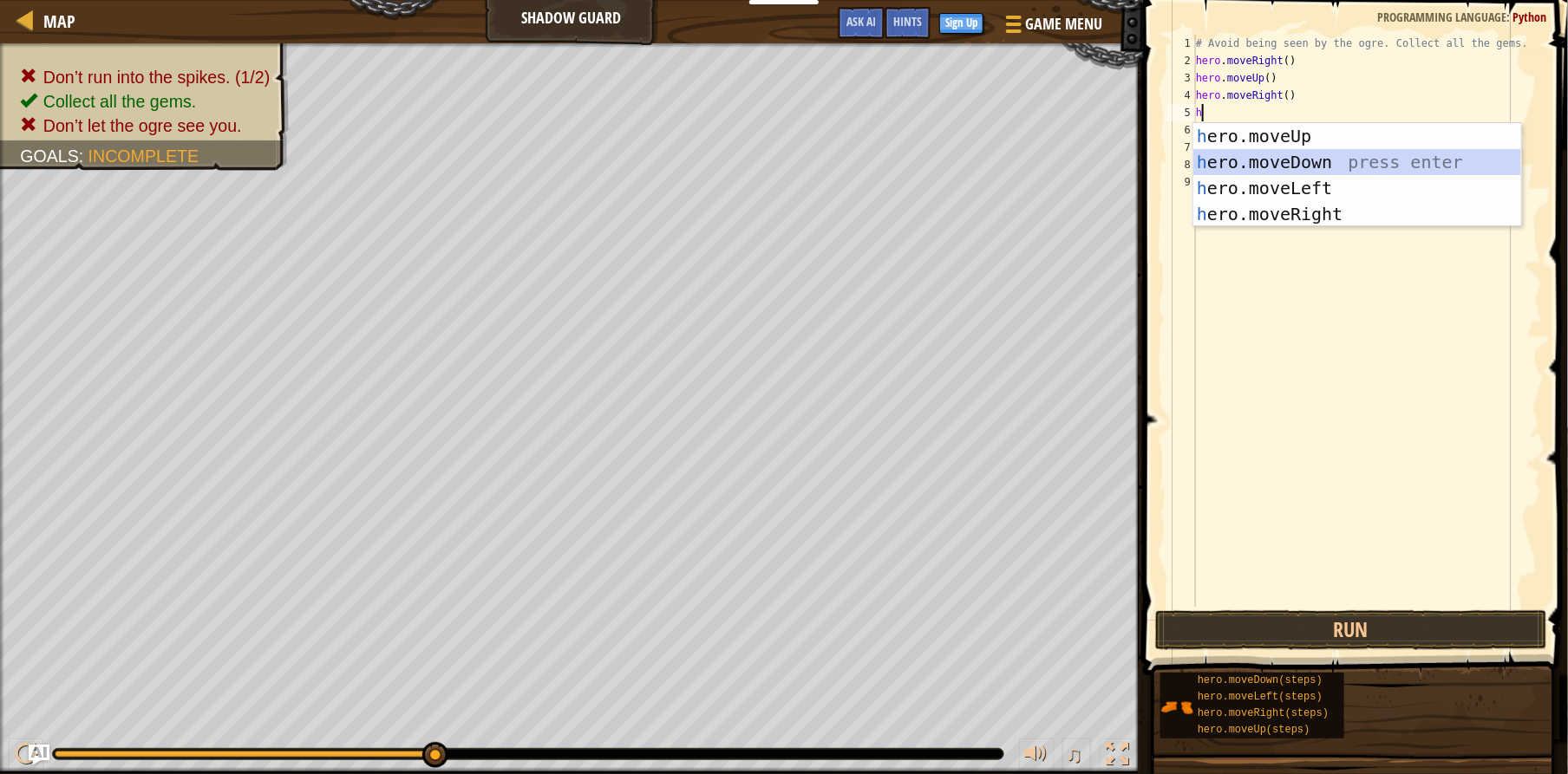
click at [1230, 163] on div "h ero.moveUp press enter h ero.moveDown press enter h ero.moveLeft press enter …" at bounding box center [1357, 201] width 328 height 156
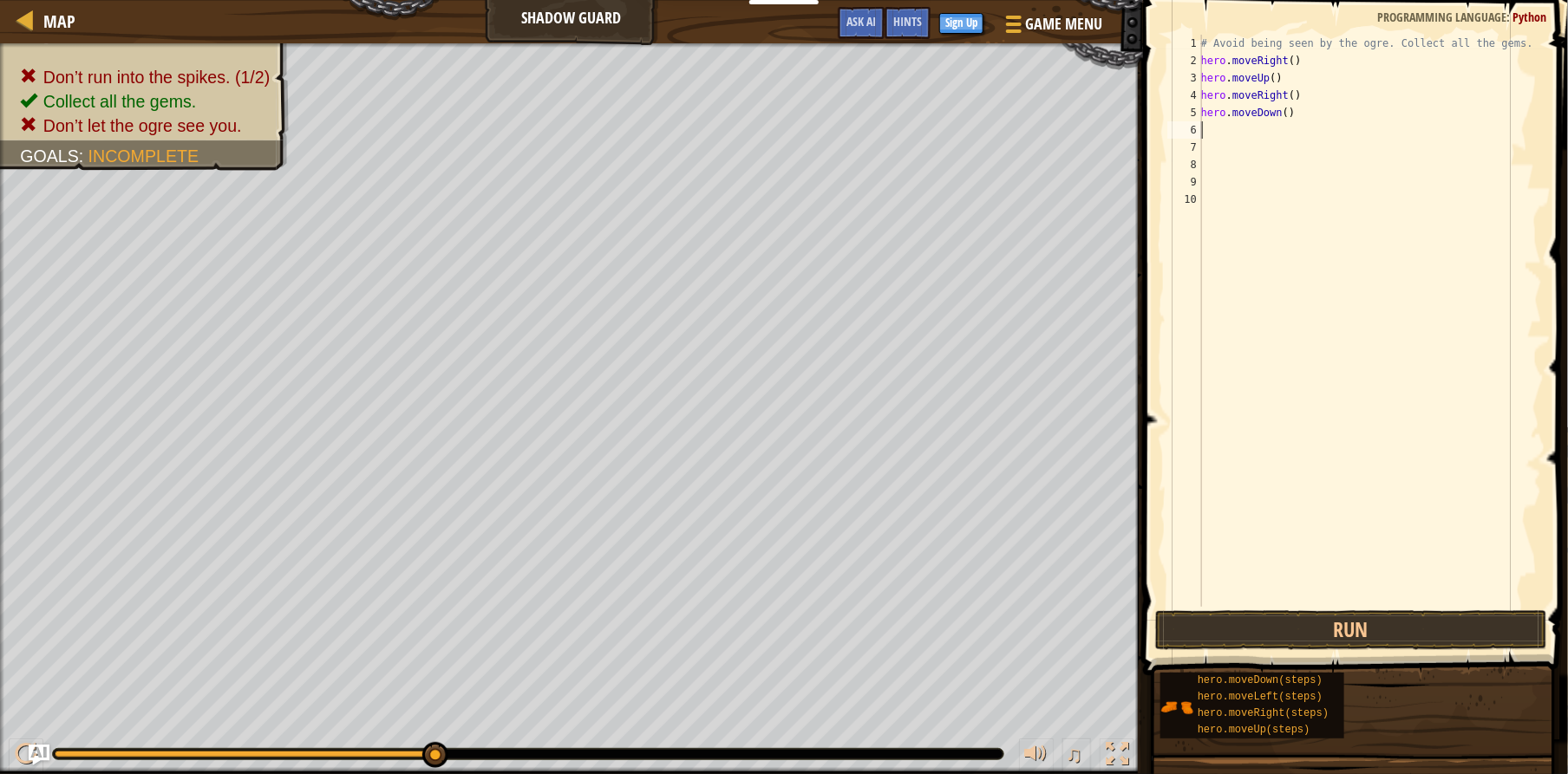
type textarea "h"
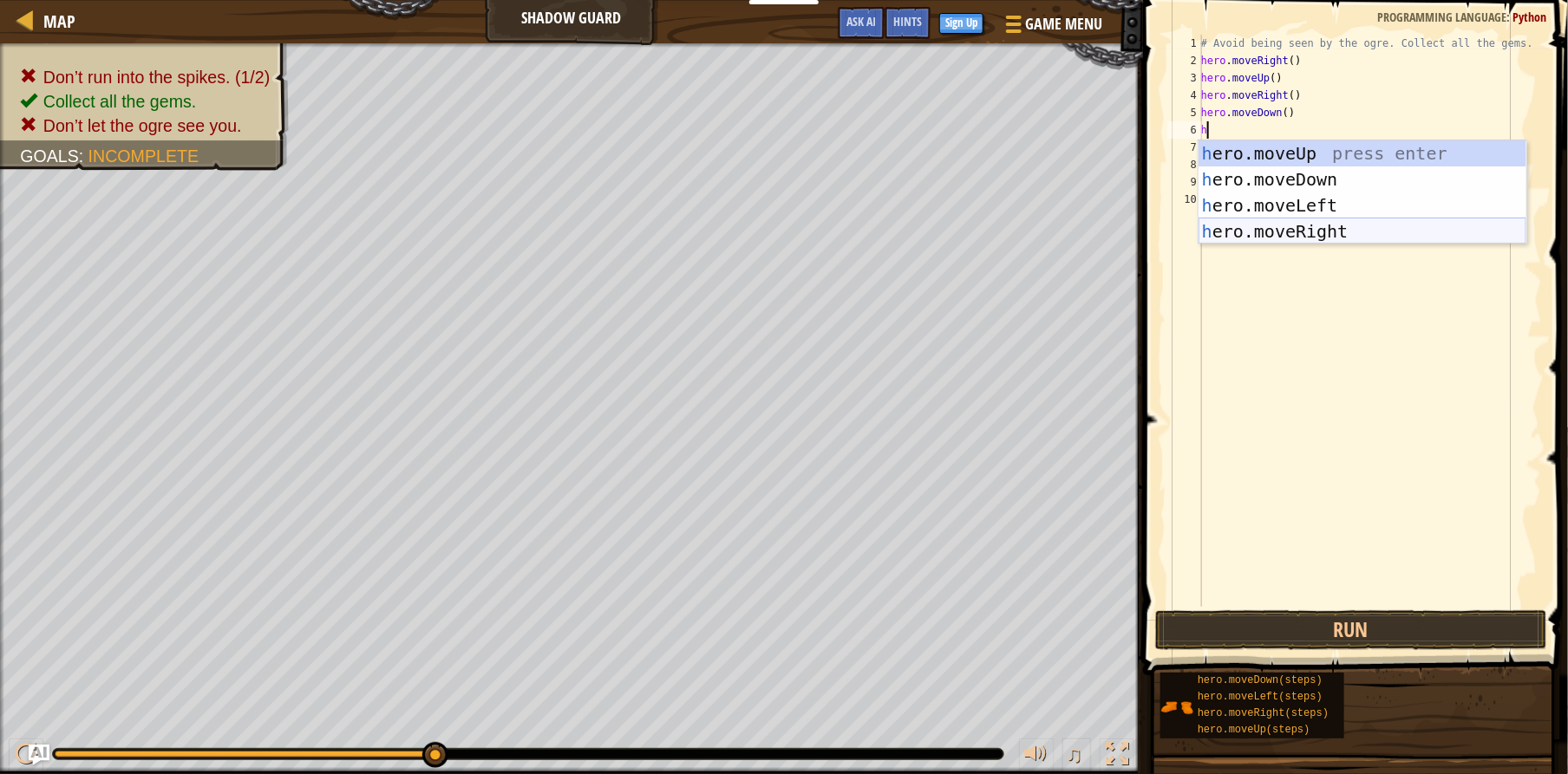
click at [1239, 223] on div "h ero.moveUp press enter h ero.moveDown press enter h ero.moveLeft press enter …" at bounding box center [1363, 218] width 328 height 156
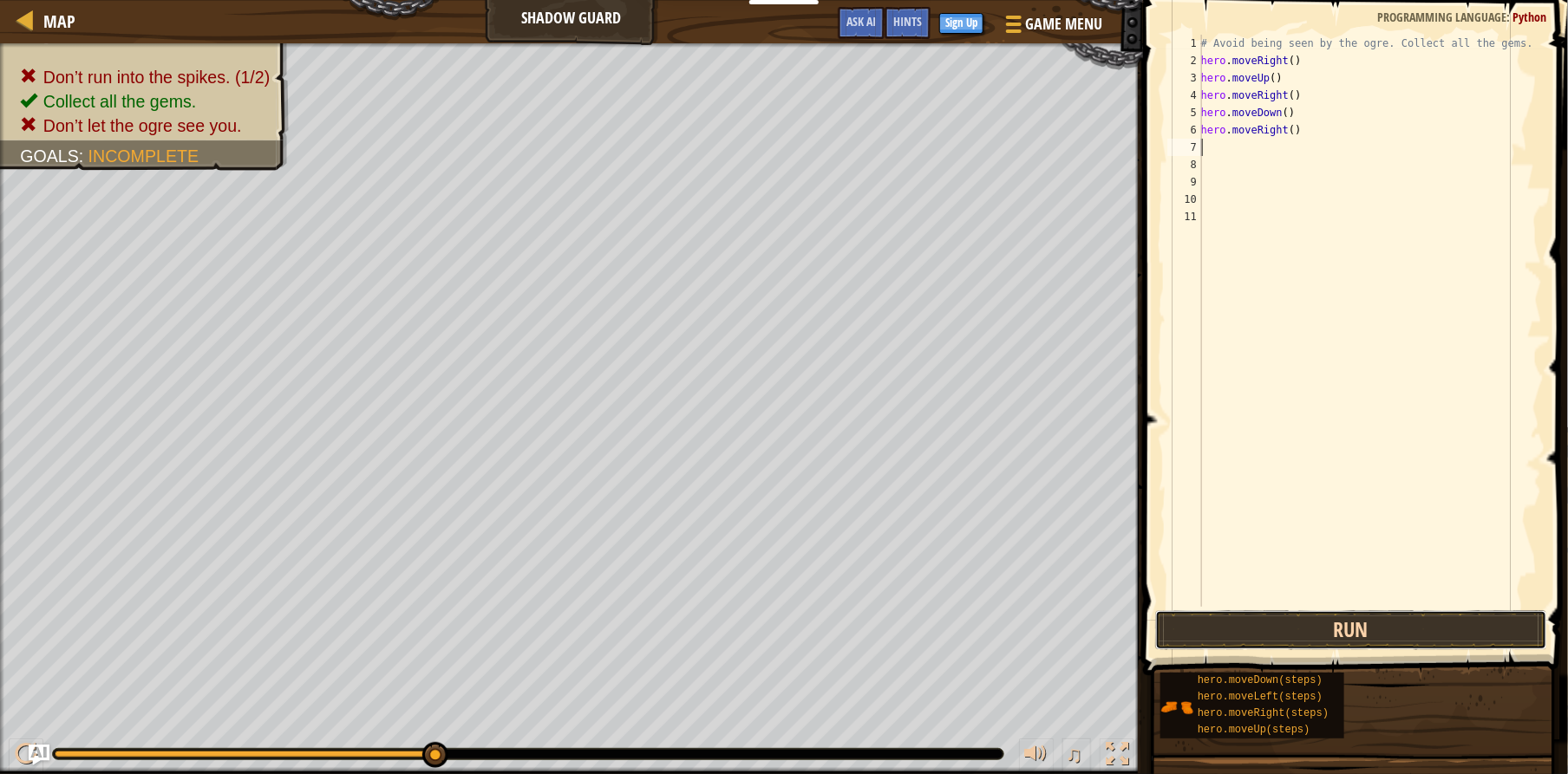
click at [1313, 639] on button "Run" at bounding box center [1351, 630] width 392 height 40
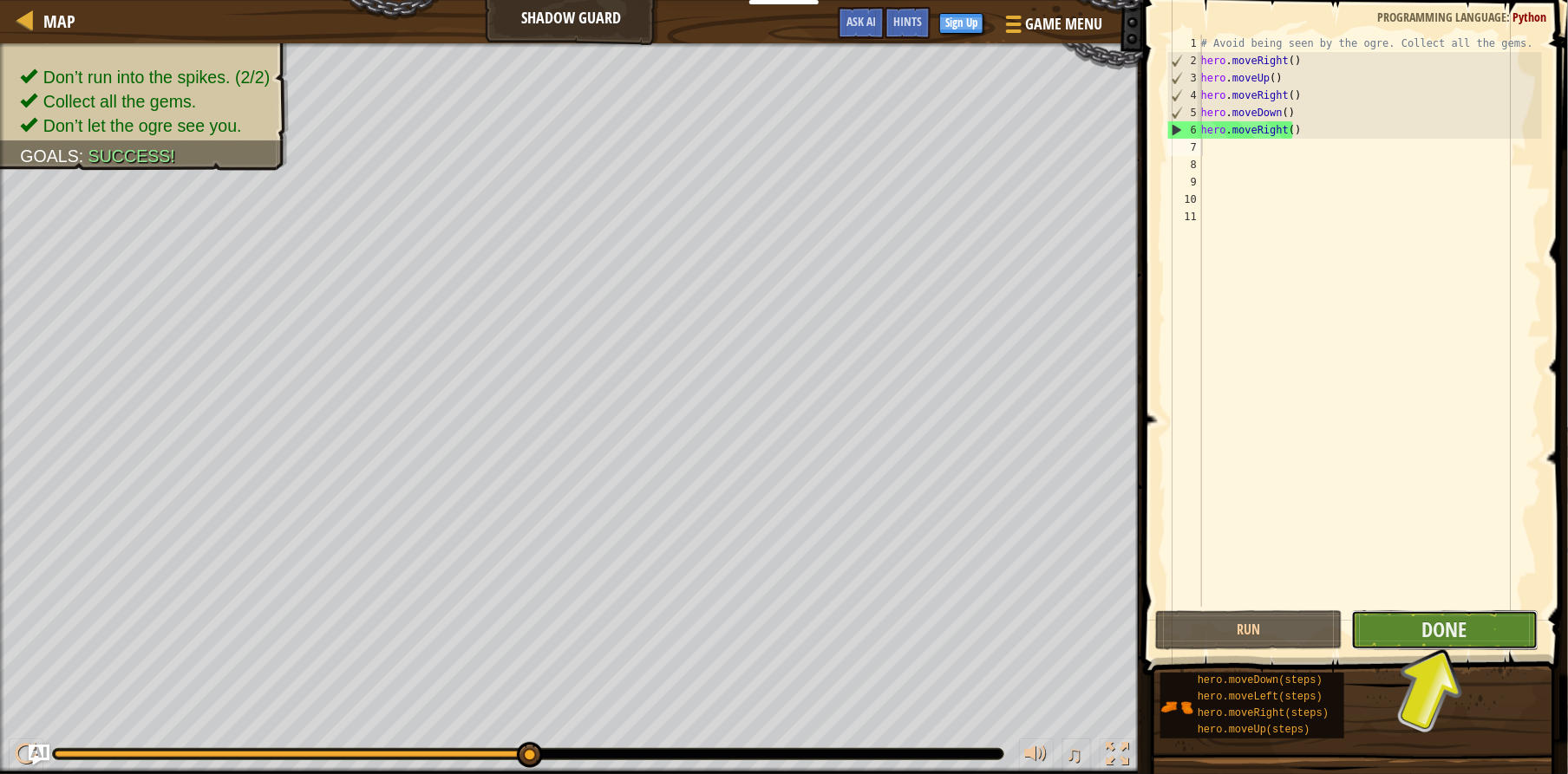
click at [1482, 624] on button "Done" at bounding box center [1444, 630] width 187 height 40
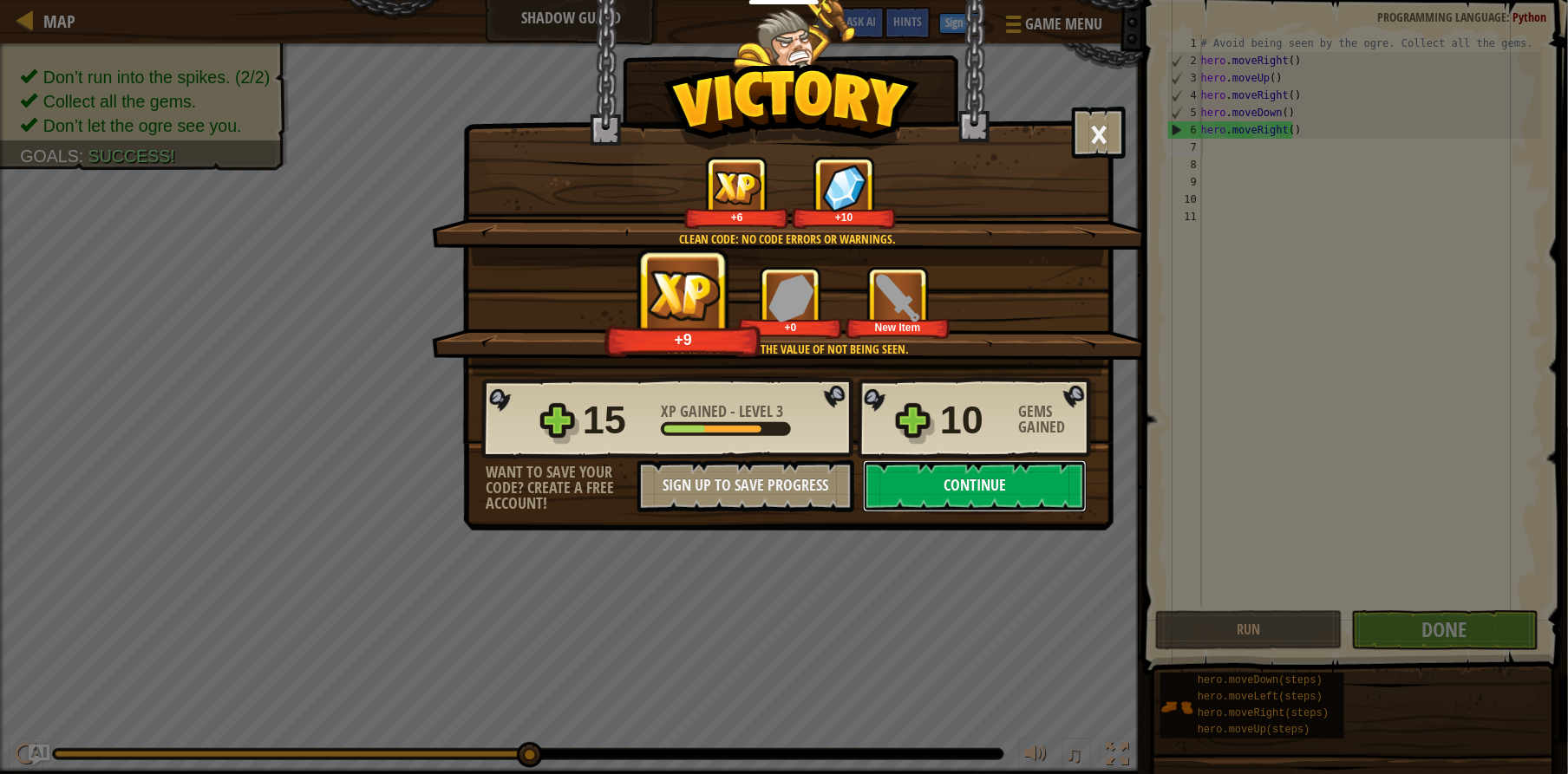
click at [879, 471] on button "Continue" at bounding box center [974, 486] width 224 height 52
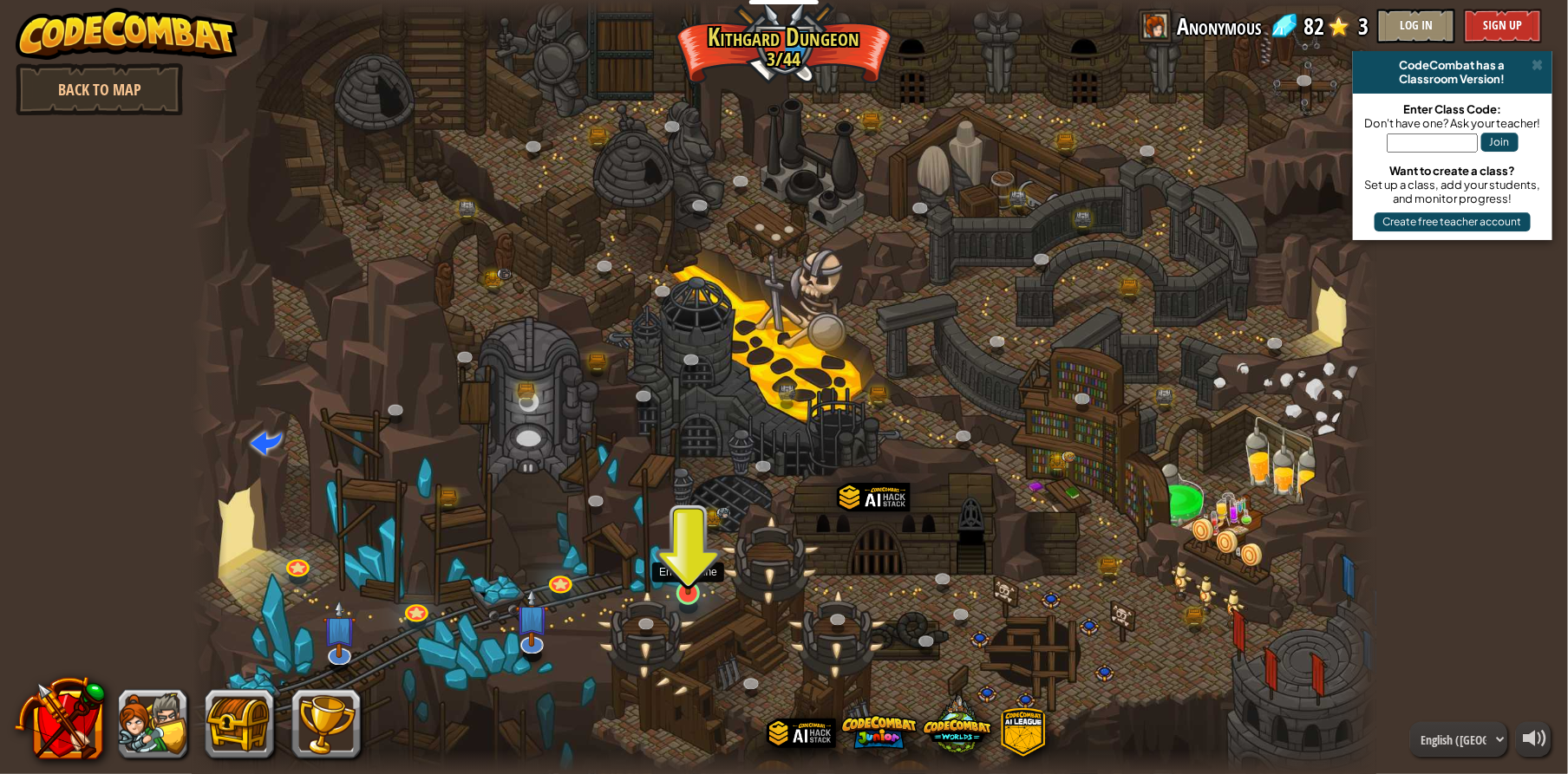
click at [695, 554] on img at bounding box center [688, 560] width 31 height 72
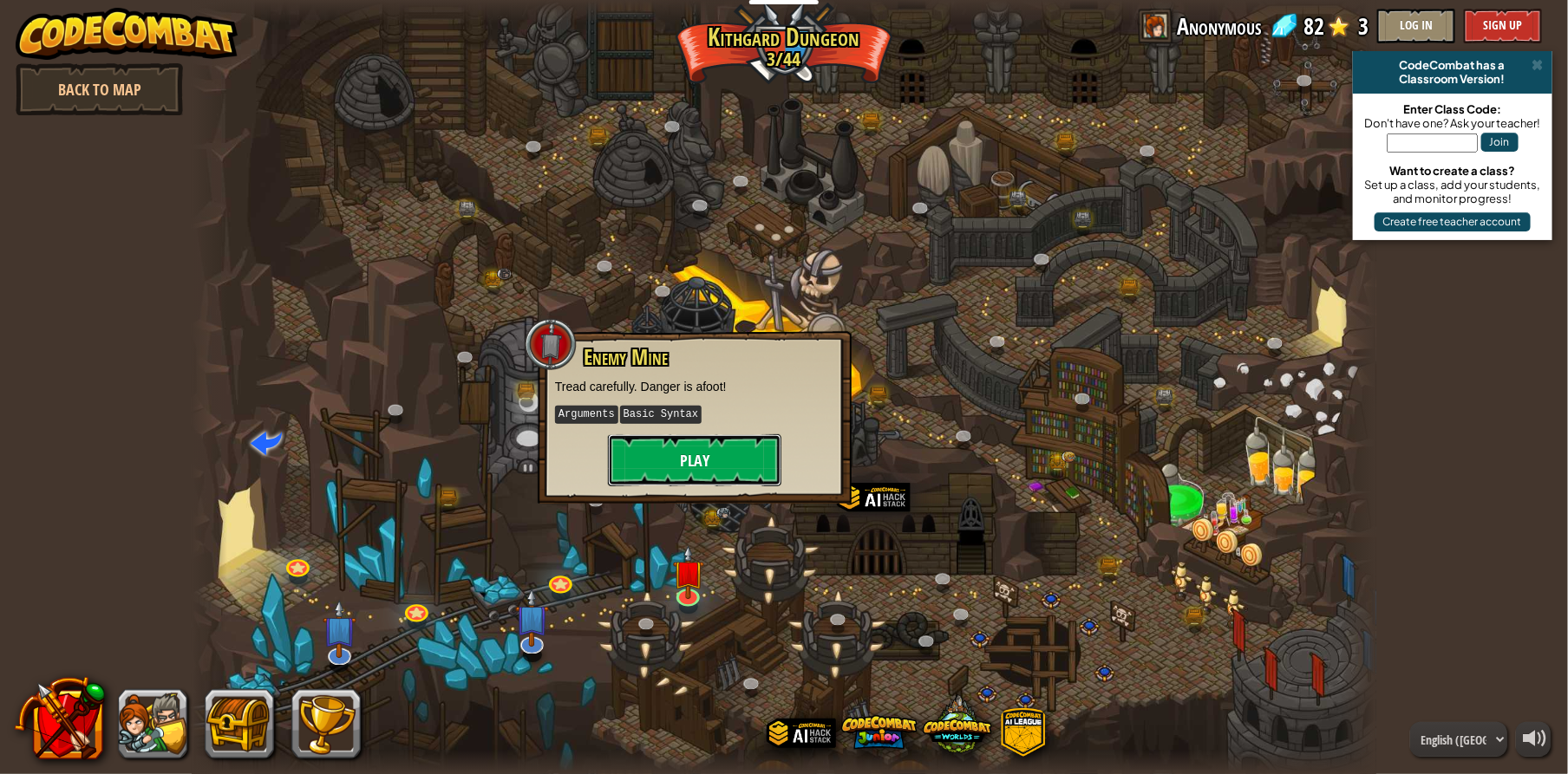
click at [678, 466] on button "Play" at bounding box center [694, 460] width 173 height 52
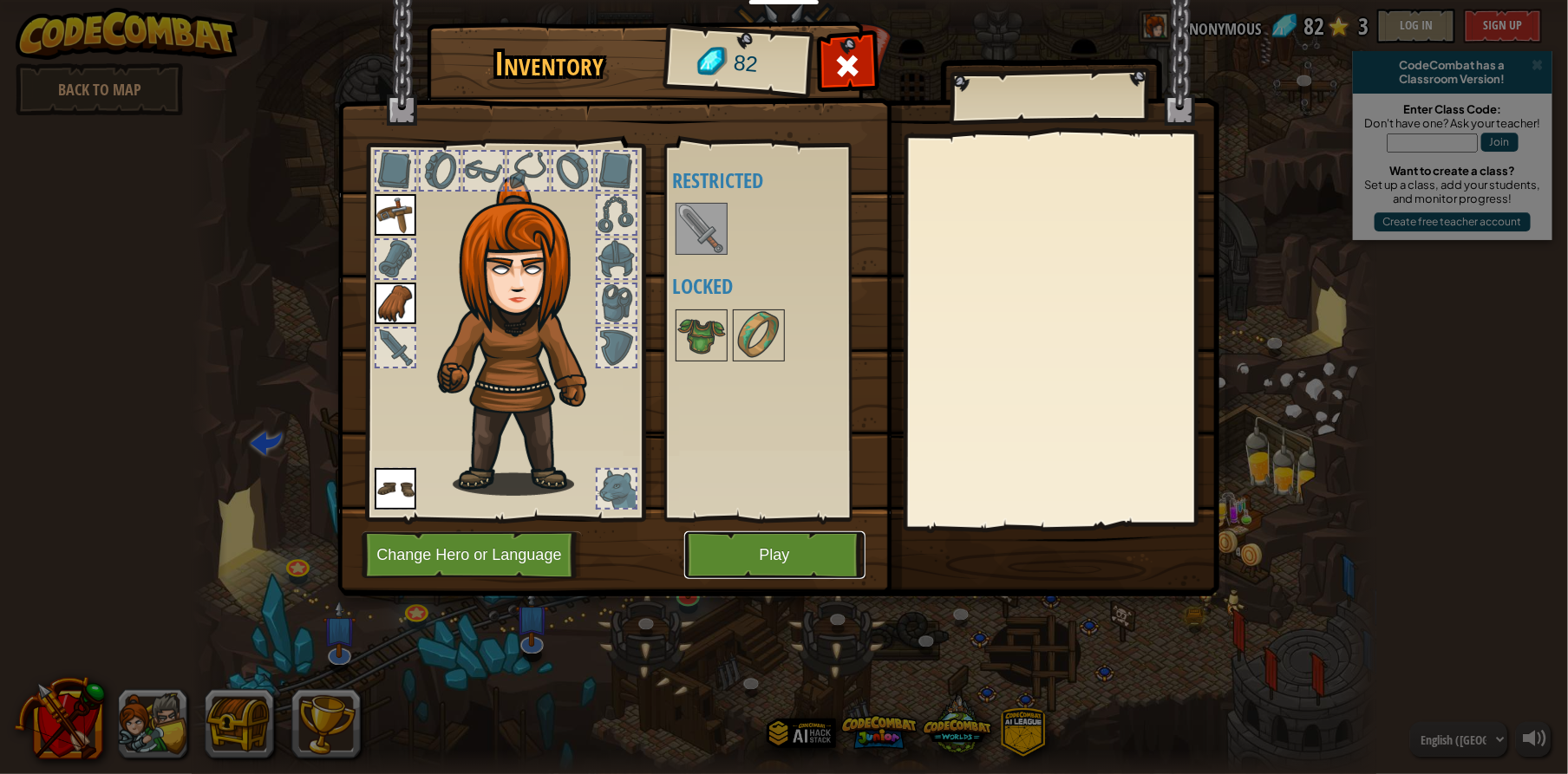
click at [734, 542] on button "Play" at bounding box center [774, 555] width 181 height 47
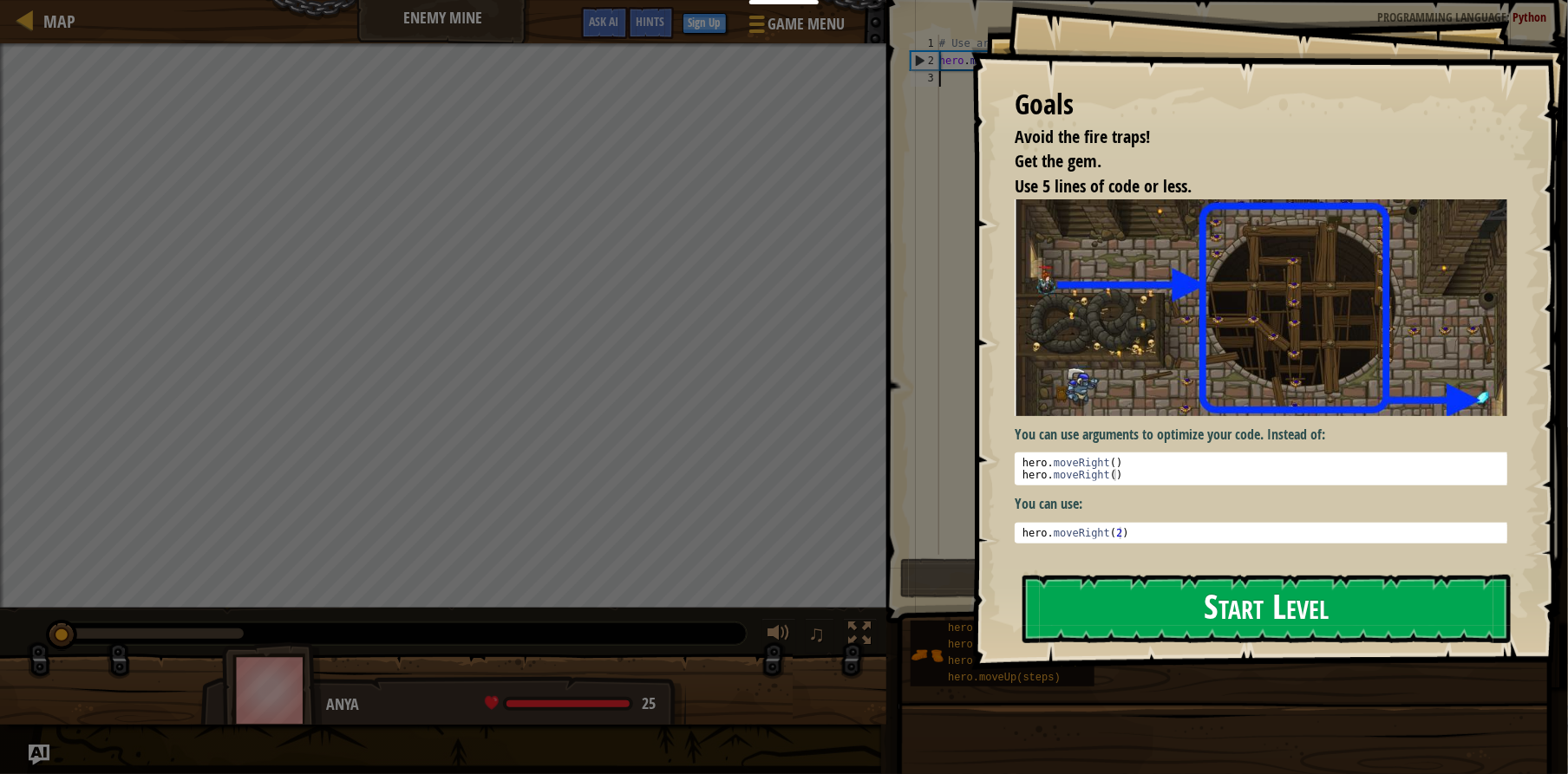
click at [1190, 601] on button "Start Level" at bounding box center [1267, 608] width 488 height 69
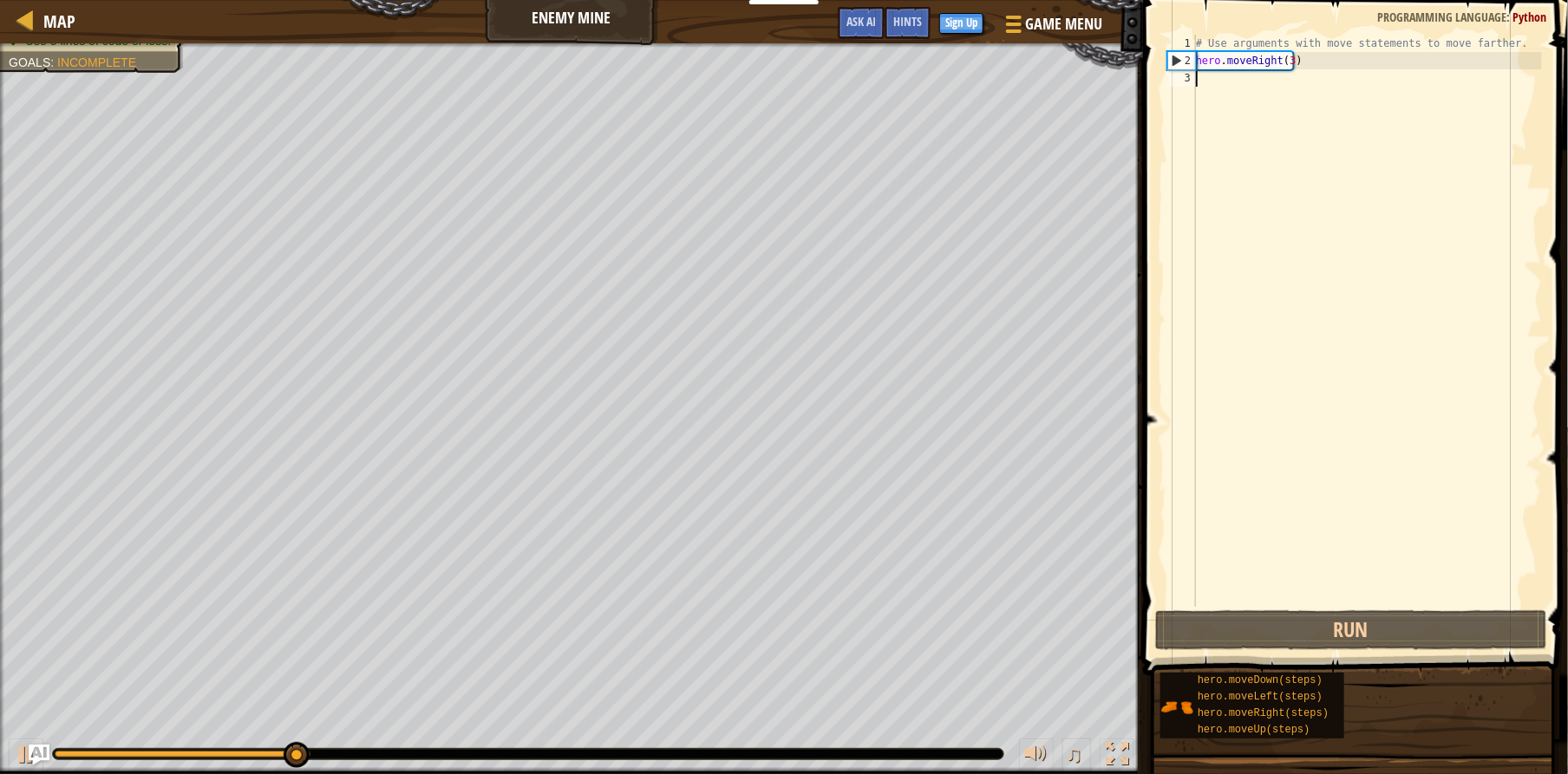
type textarea "h"
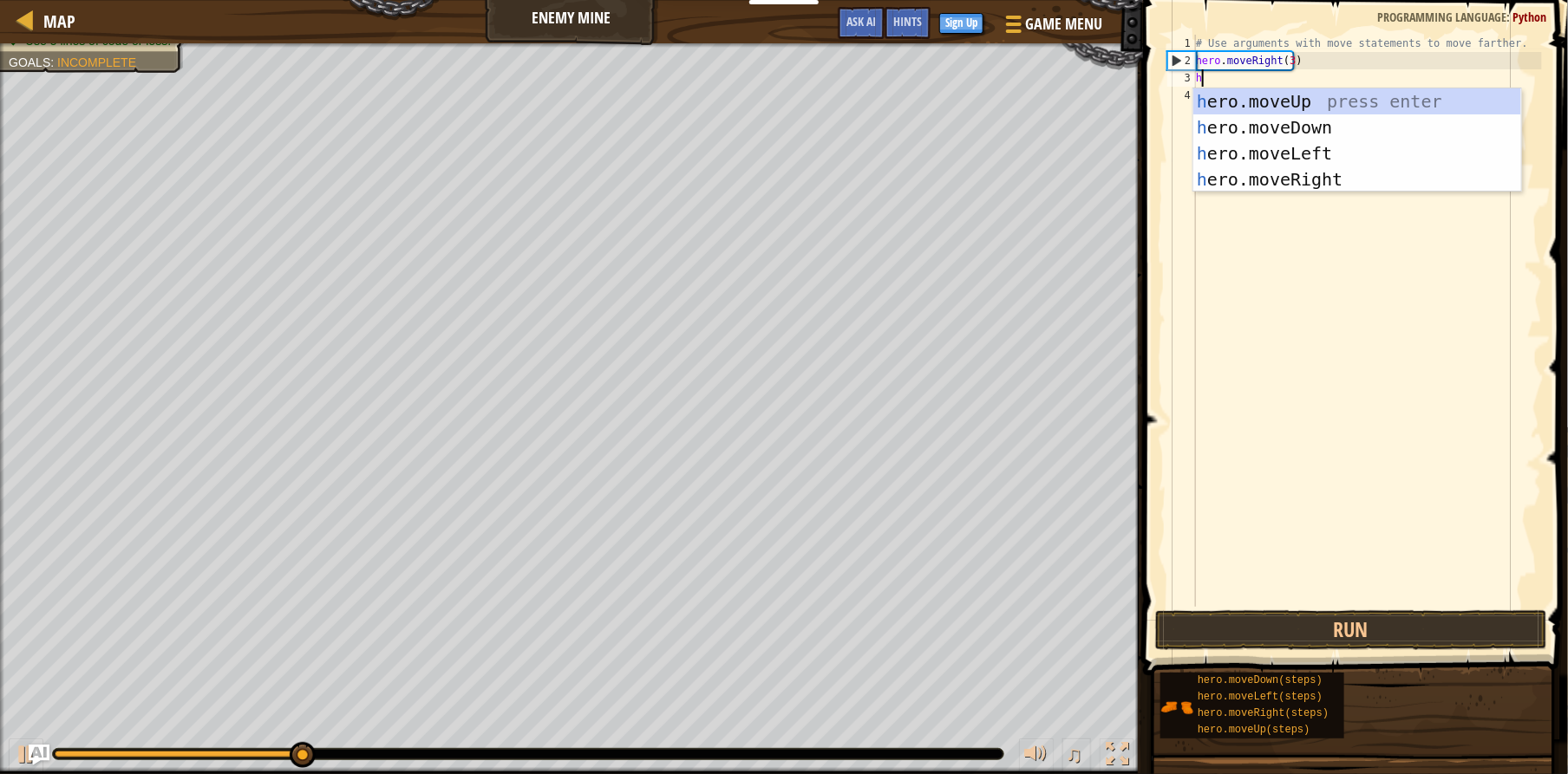
scroll to position [7, 0]
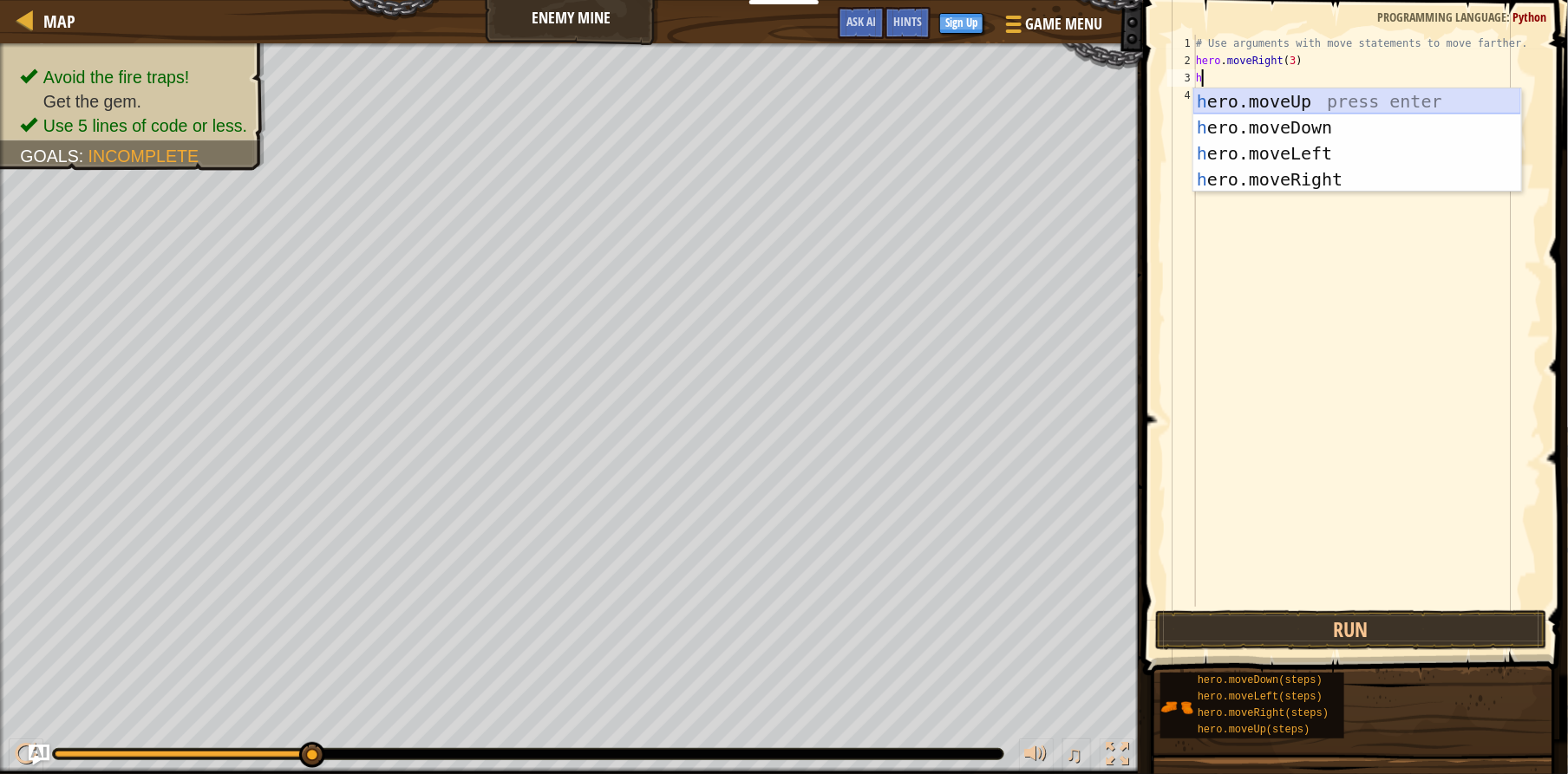
click at [1242, 103] on div "h ero.moveUp press enter h ero.moveDown press enter h ero.moveLeft press enter …" at bounding box center [1357, 166] width 328 height 156
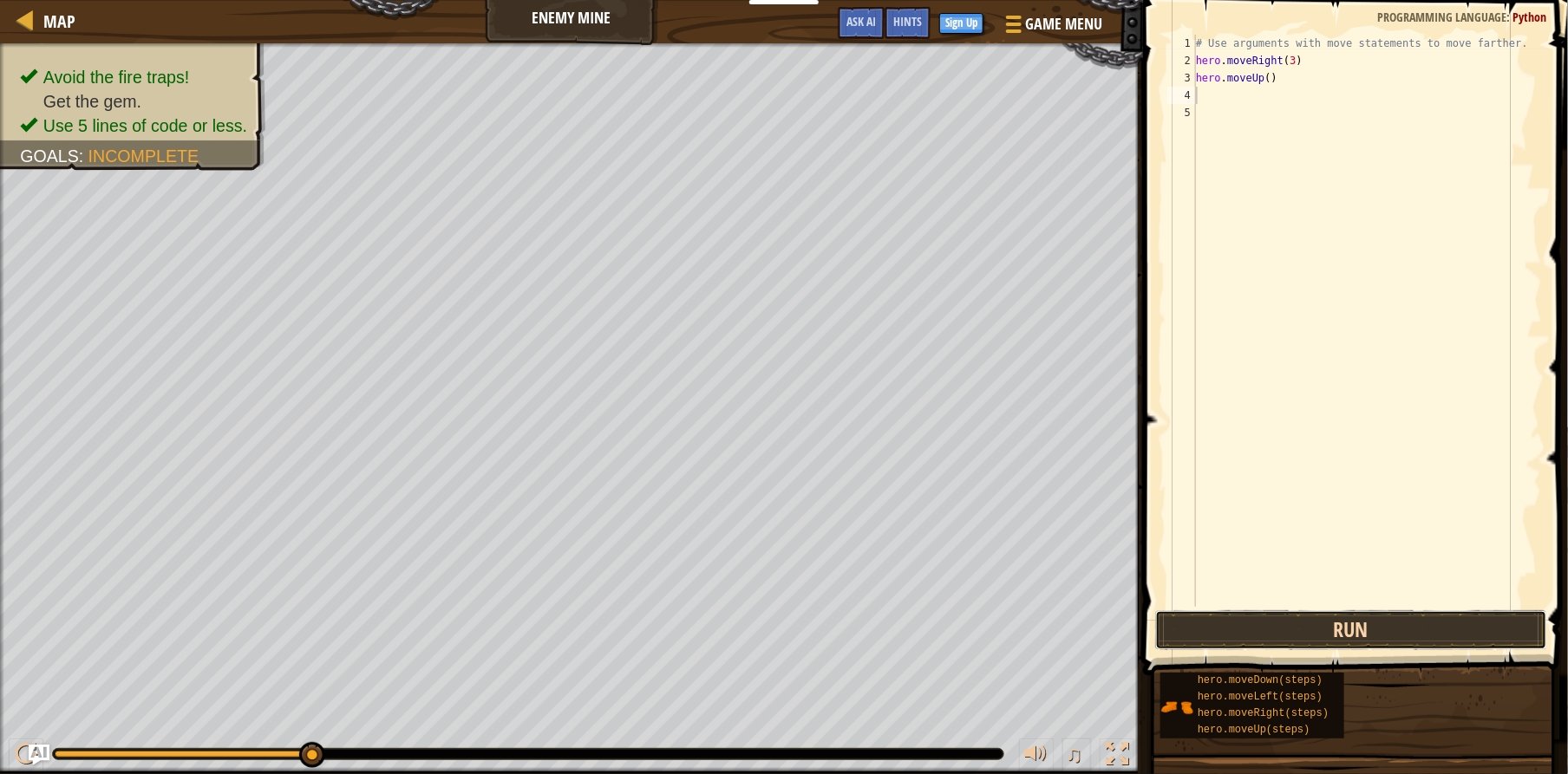
click at [1276, 635] on button "Run" at bounding box center [1351, 630] width 392 height 40
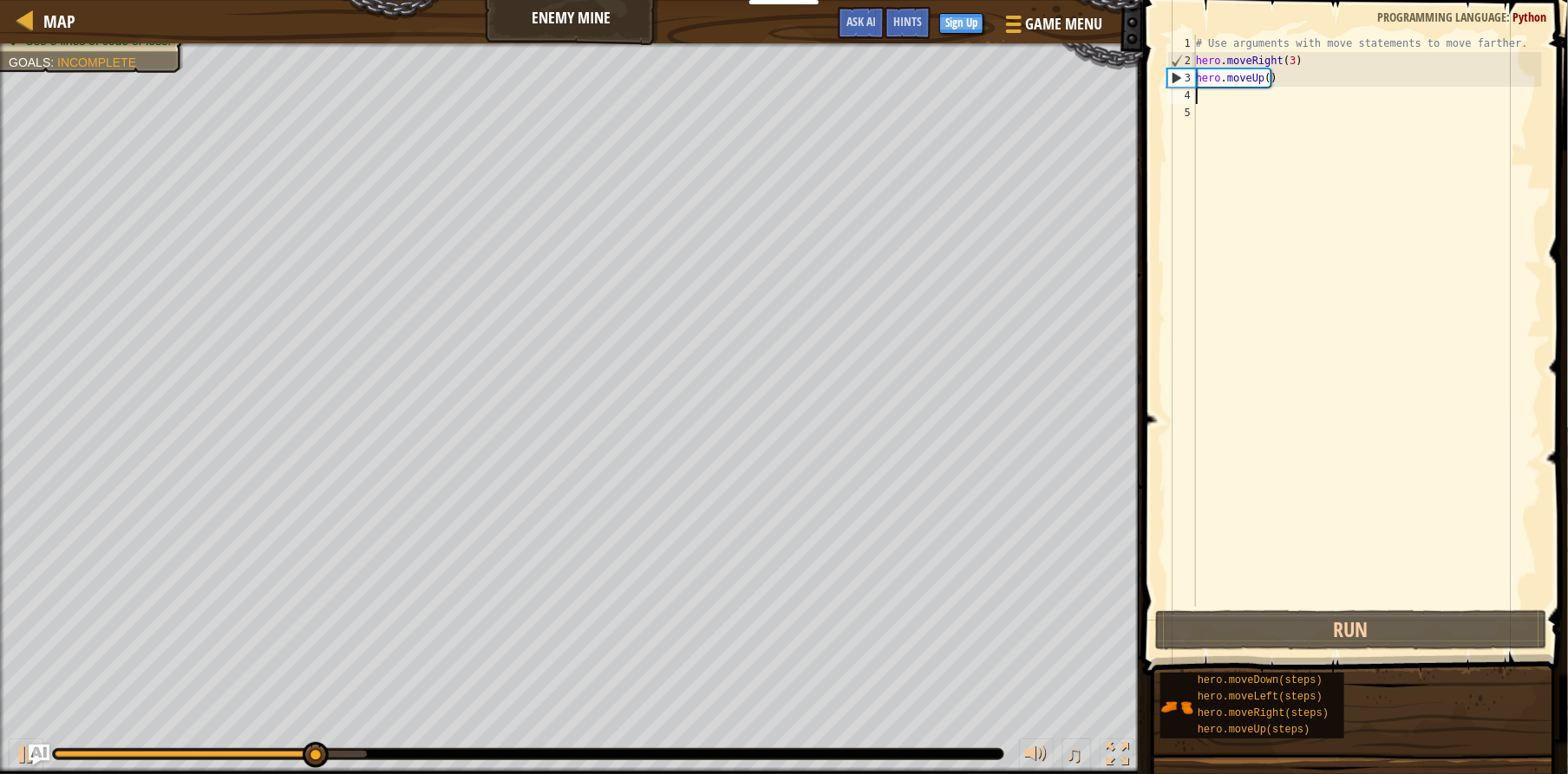
type textarea "h"
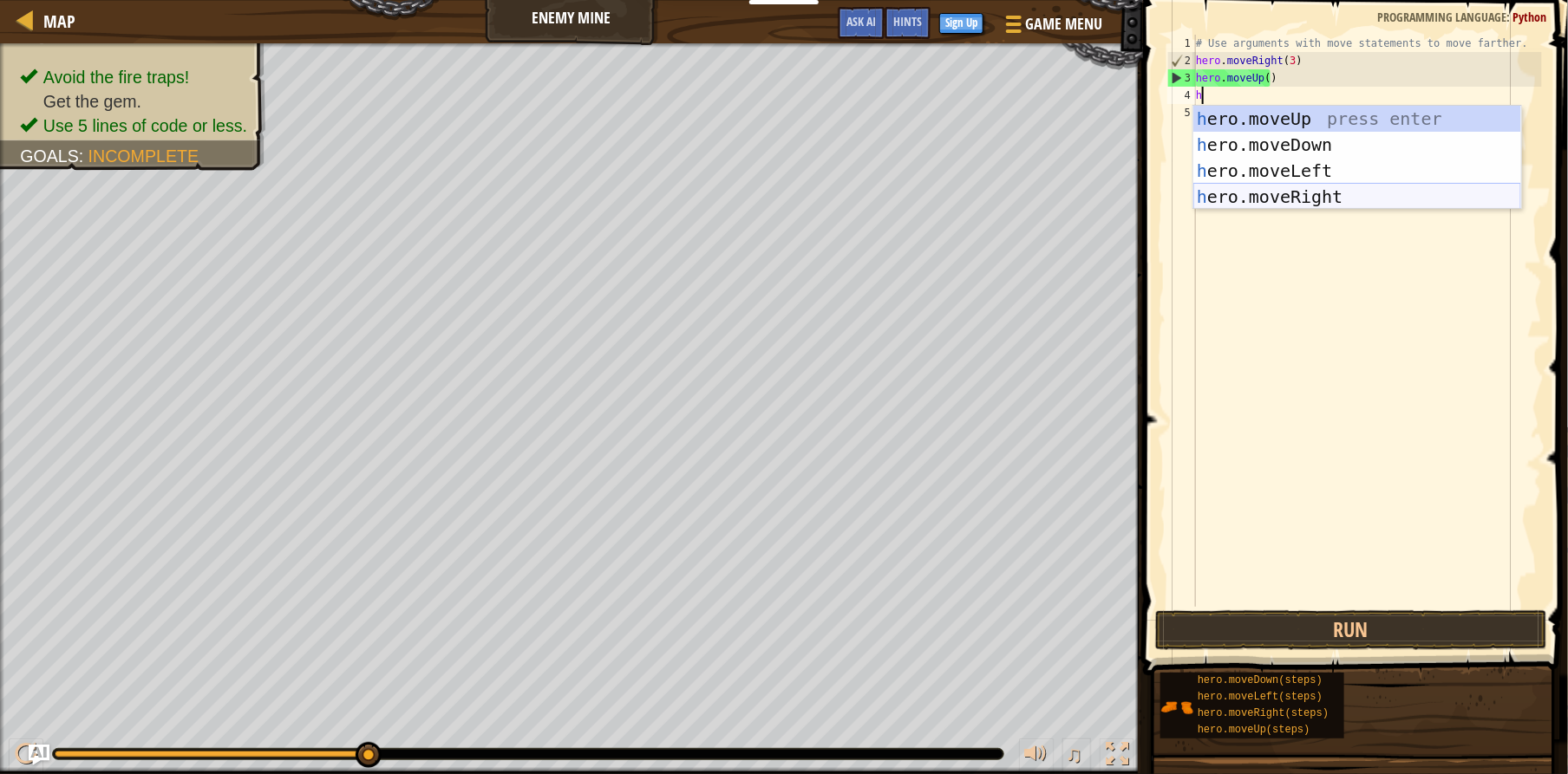
click at [1210, 194] on div "h ero.moveUp press enter h ero.moveDown press enter h ero.moveLeft press enter …" at bounding box center [1357, 183] width 328 height 156
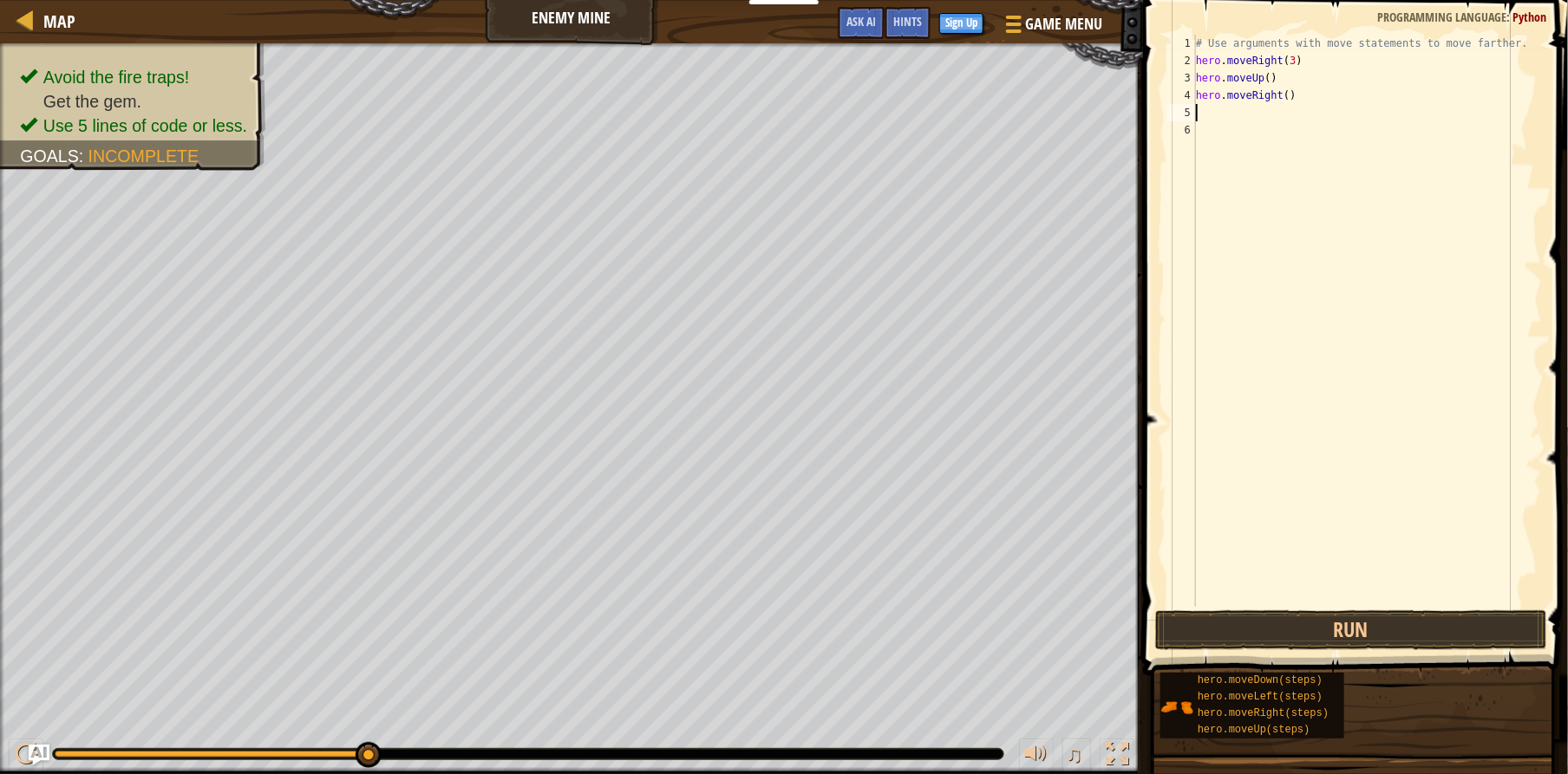
type textarea "h"
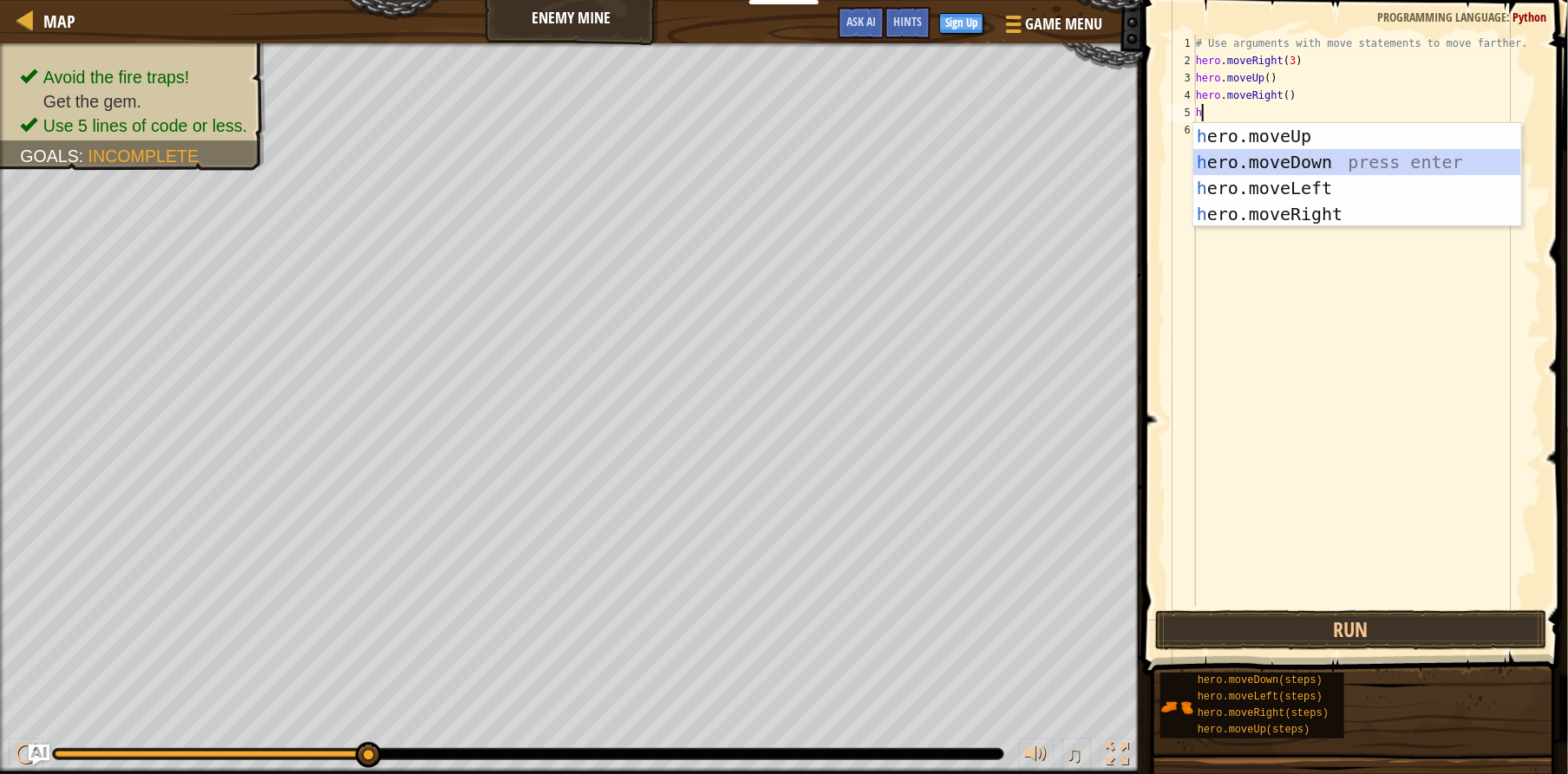
click at [1350, 172] on div "h ero.moveUp press enter h ero.moveDown press enter h ero.moveLeft press enter …" at bounding box center [1357, 201] width 328 height 156
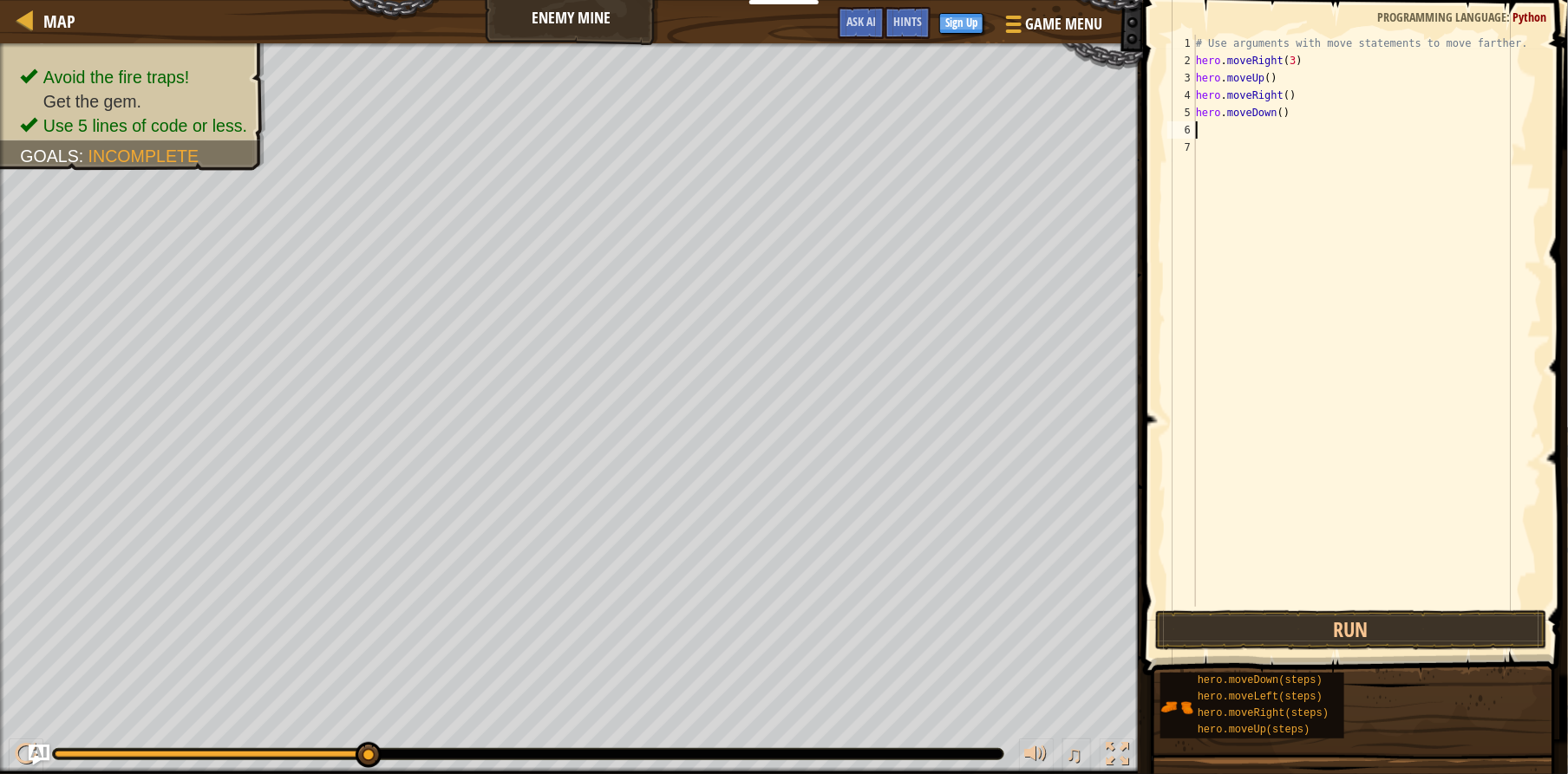
type textarea "h"
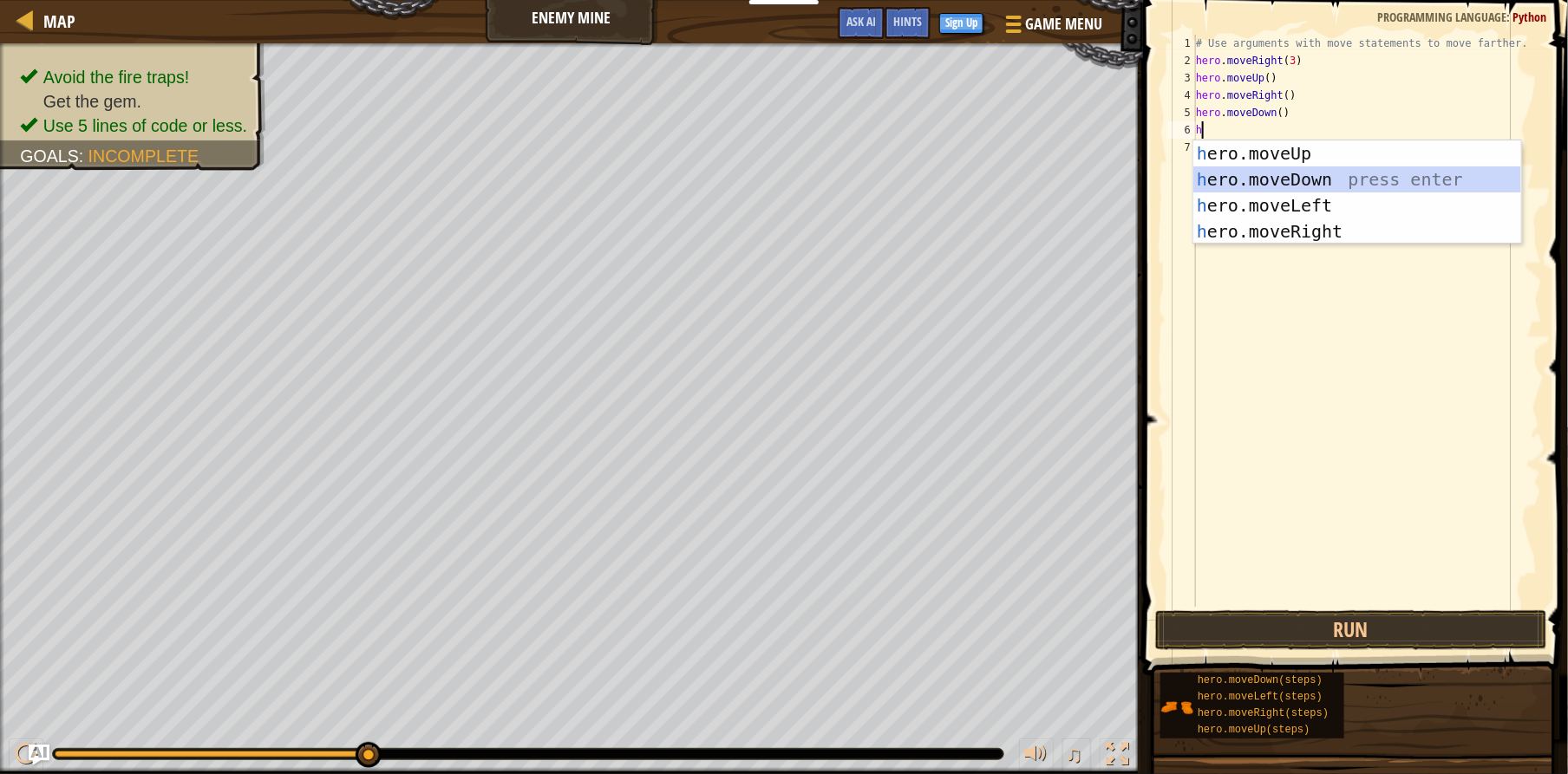
click at [1337, 186] on div "h ero.moveUp press enter h ero.moveDown press enter h ero.moveLeft press enter …" at bounding box center [1357, 218] width 328 height 156
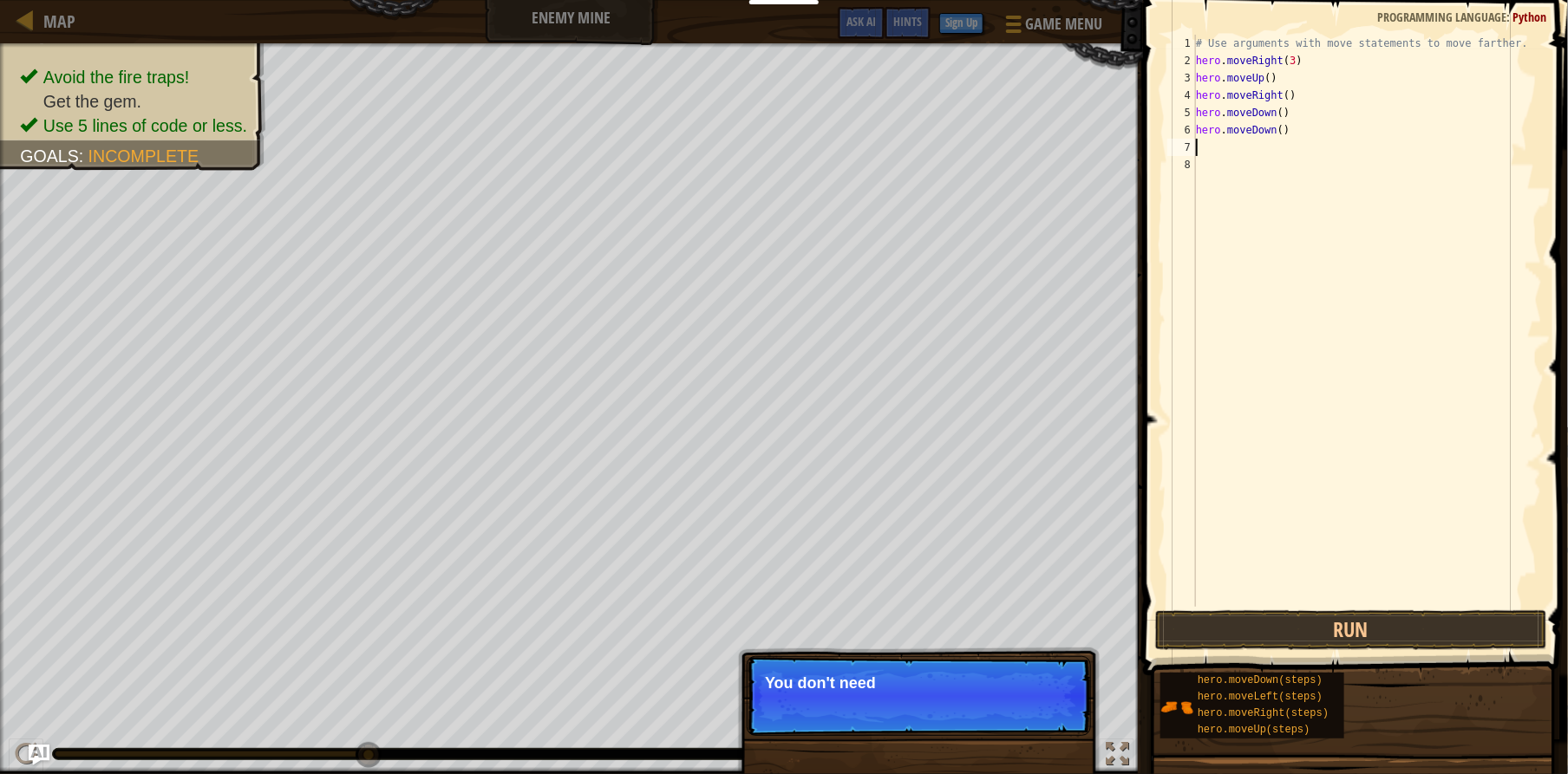
type textarea "h"
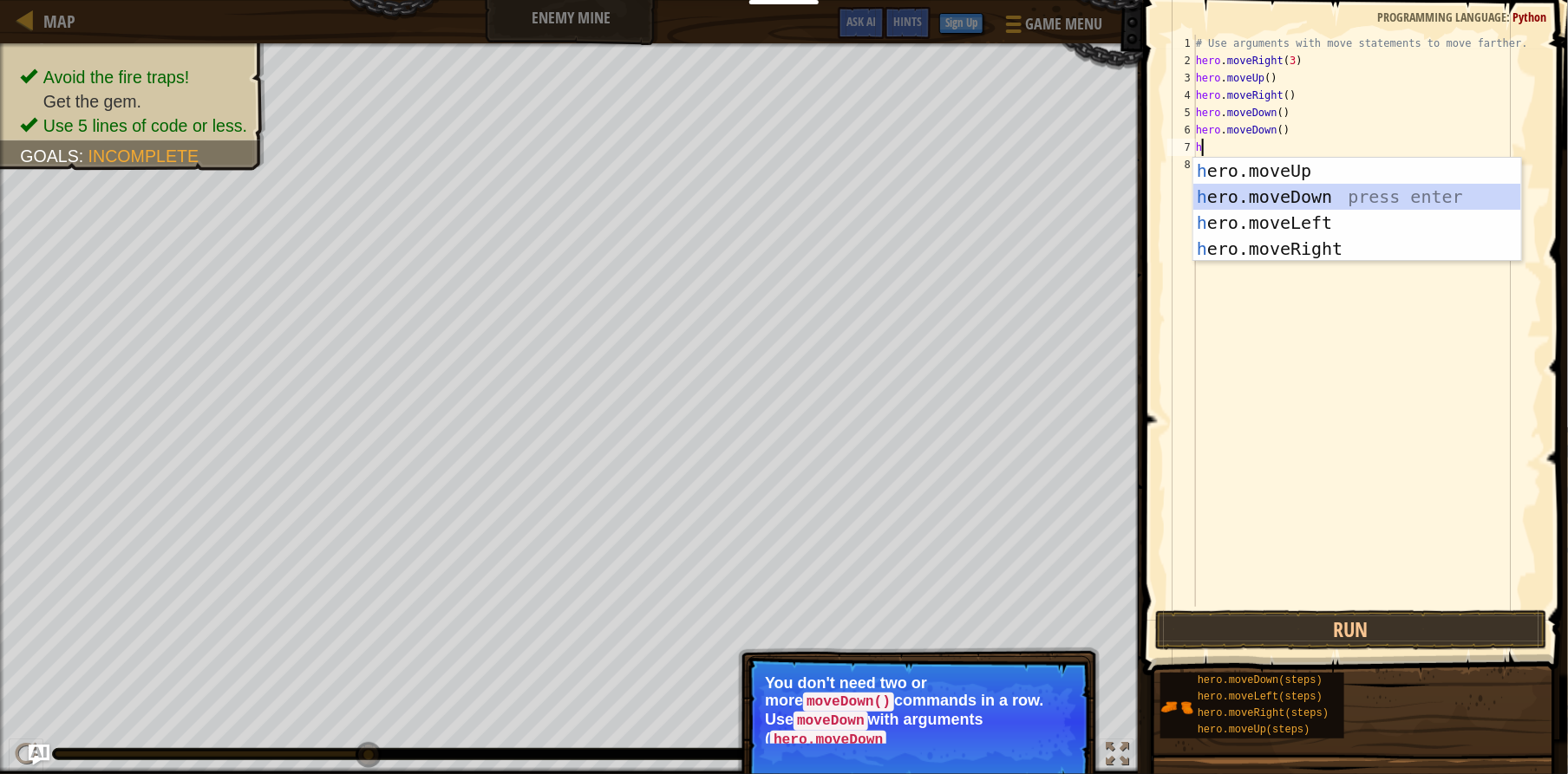
click at [1237, 191] on div "h ero.moveUp press enter h ero.moveDown press enter h ero.moveLeft press enter …" at bounding box center [1357, 235] width 328 height 156
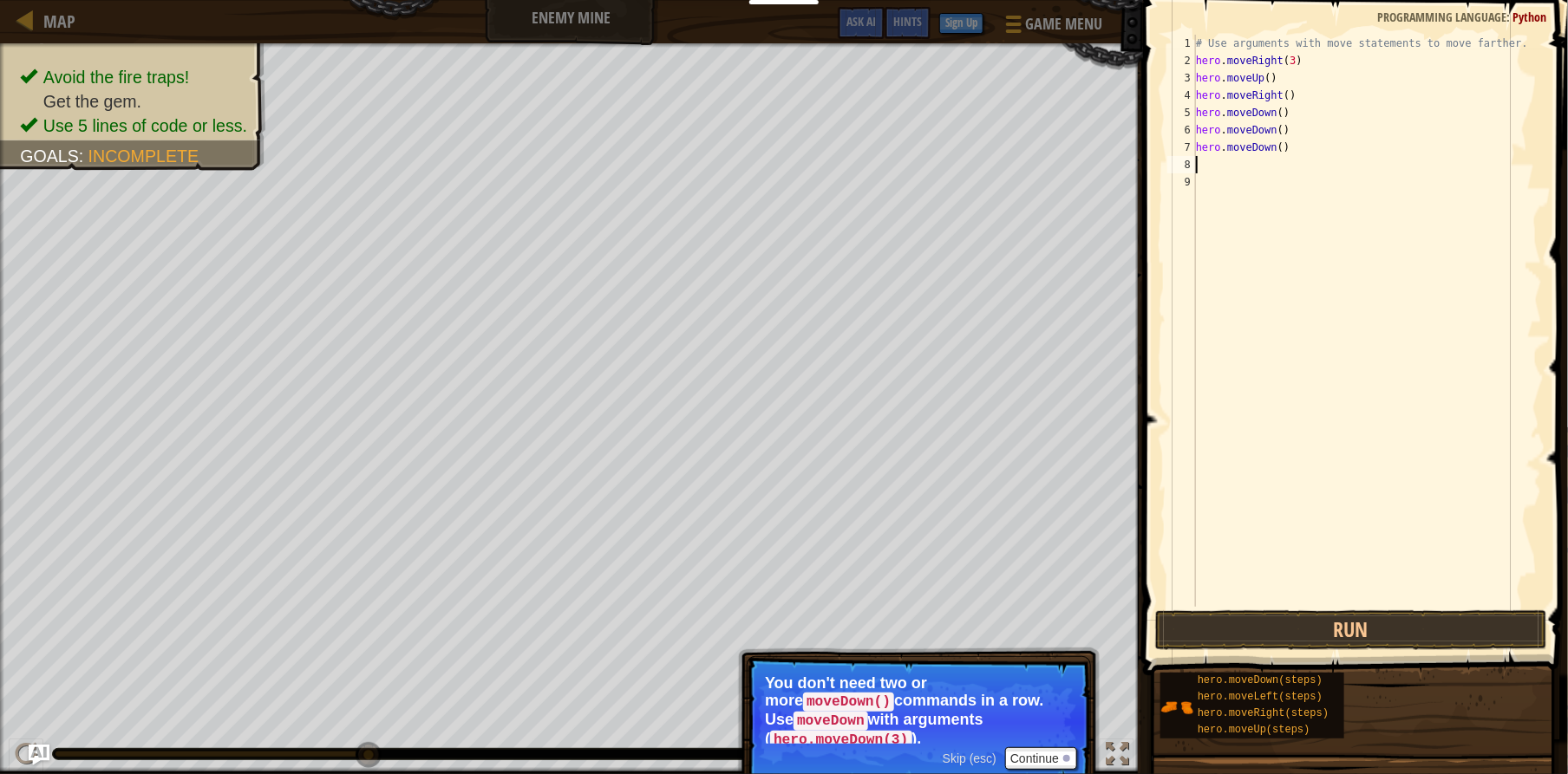
type textarea "h"
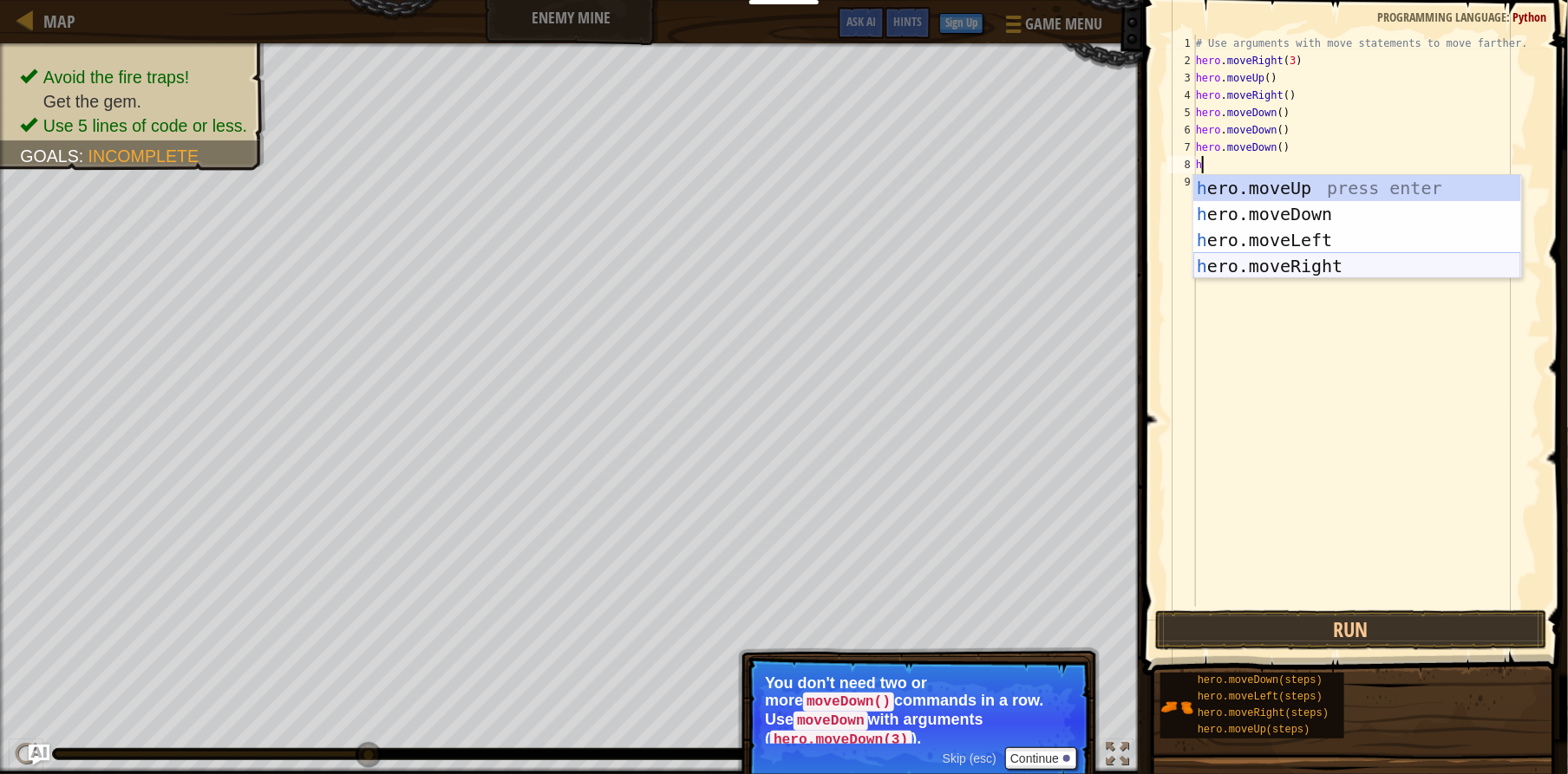
click at [1204, 260] on div "h ero.moveUp press enter h ero.moveDown press enter h ero.moveLeft press enter …" at bounding box center [1357, 253] width 328 height 156
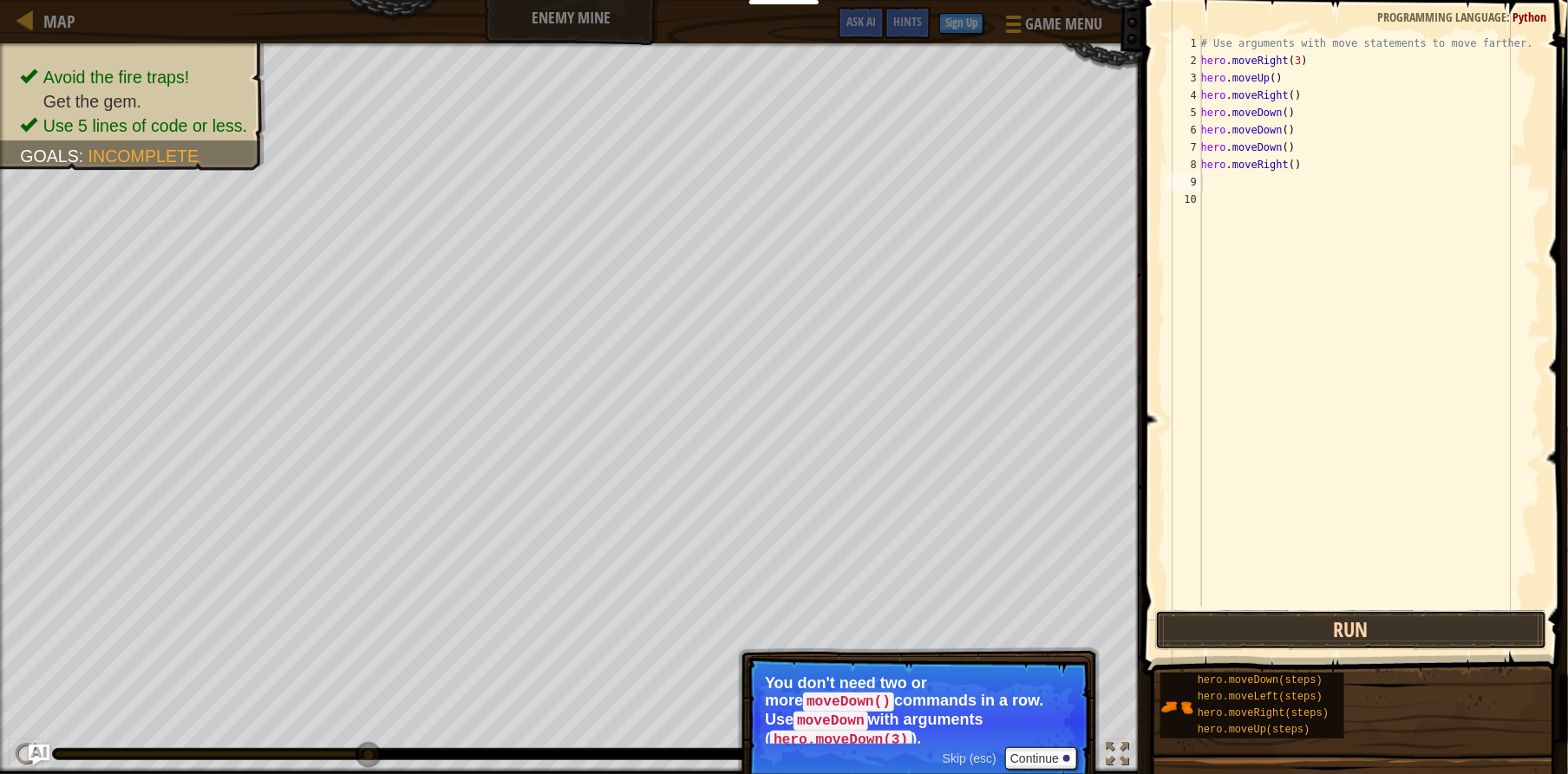
click at [1293, 630] on button "Run" at bounding box center [1351, 630] width 392 height 40
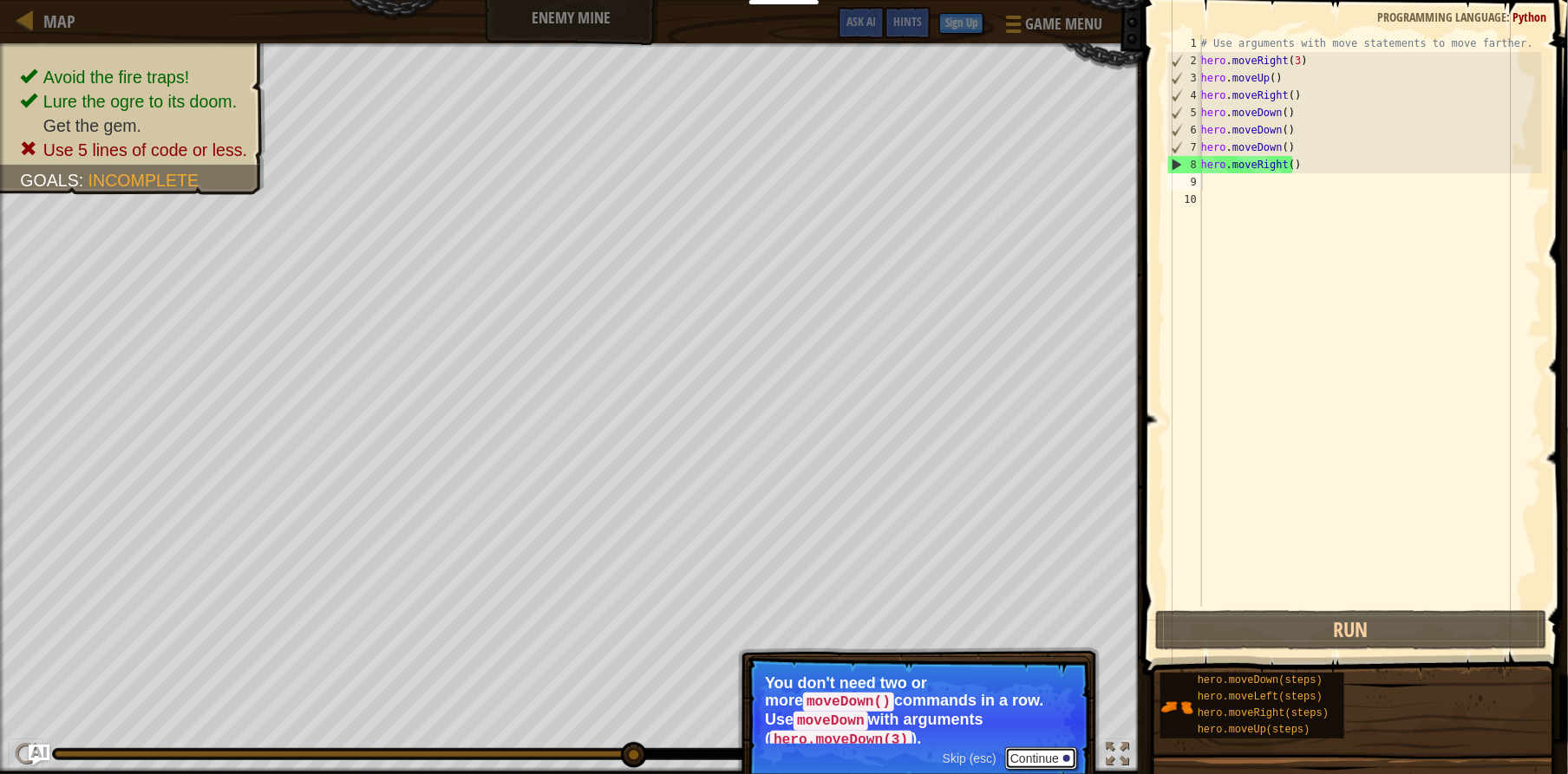
click at [1012, 747] on button "Continue" at bounding box center [1041, 758] width 72 height 22
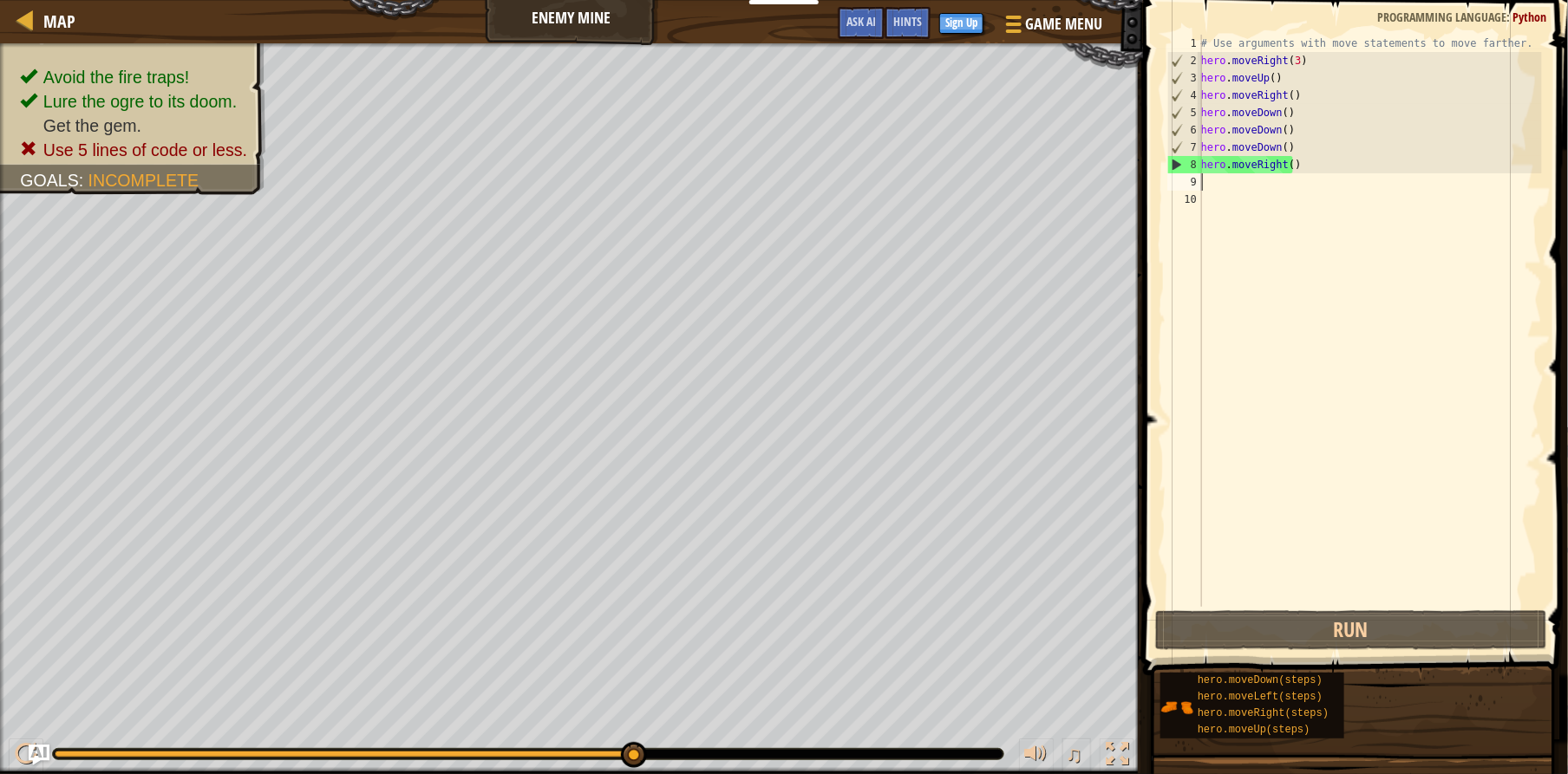
click at [1239, 177] on div "# Use arguments with move statements to move farther. hero . moveRight ( 3 ) he…" at bounding box center [1369, 338] width 344 height 606
click at [1292, 169] on div "# Use arguments with move statements to move farther. hero . moveRight ( 3 ) he…" at bounding box center [1369, 338] width 344 height 606
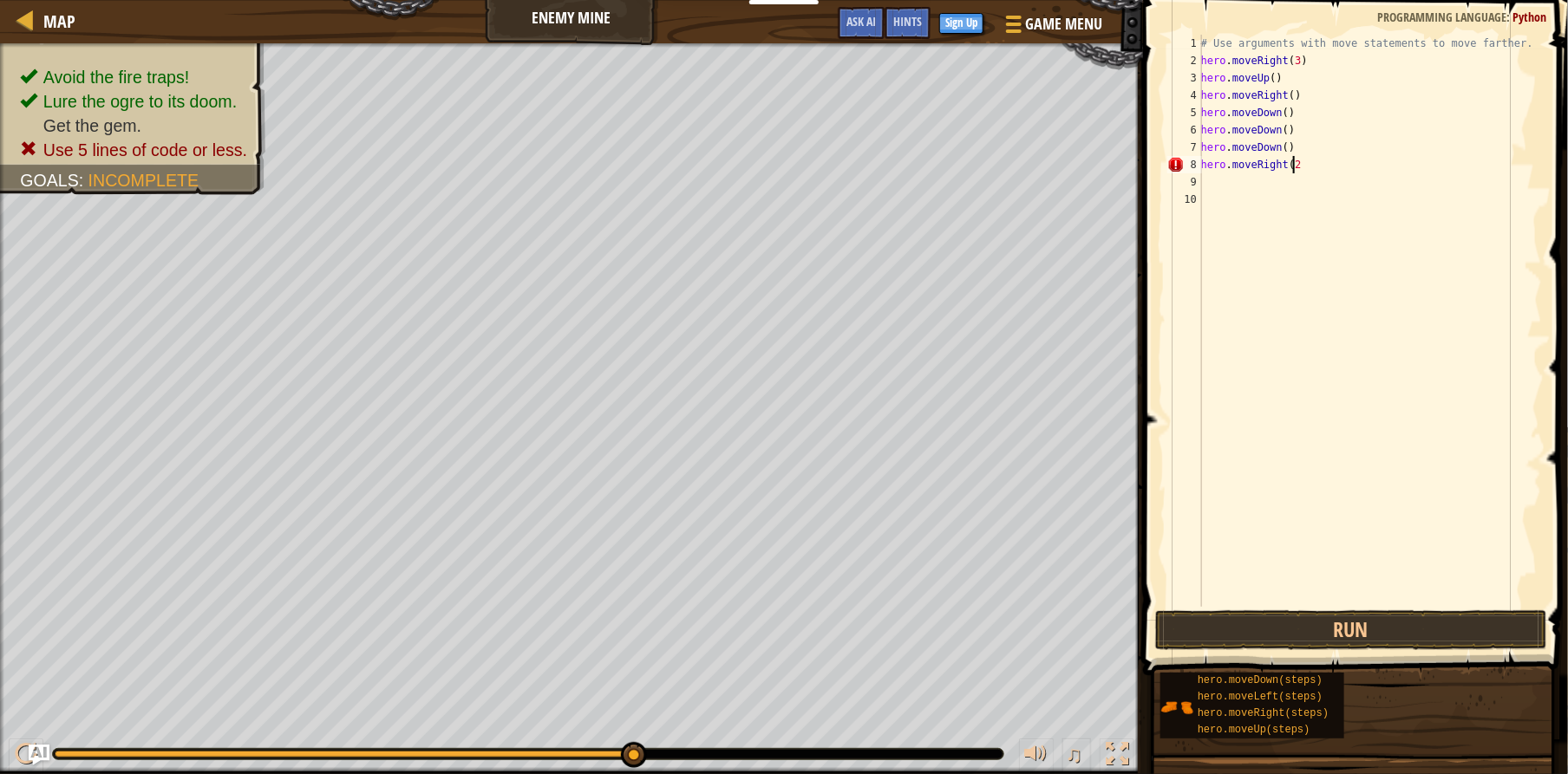
scroll to position [8, 7]
type textarea "hero.moveRight(2)"
click at [1309, 627] on button "Run" at bounding box center [1351, 630] width 392 height 40
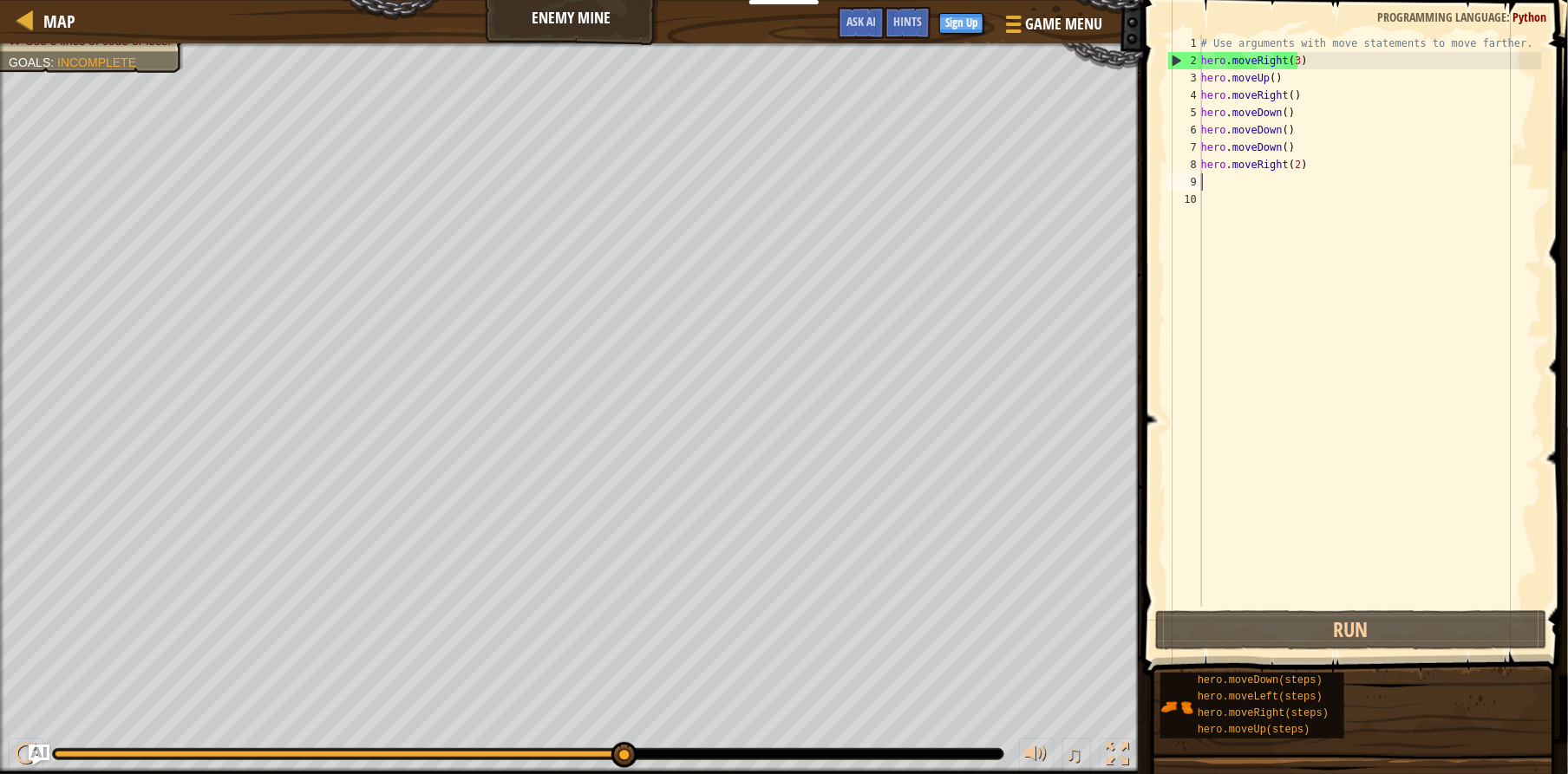
click at [1242, 179] on div "# Use arguments with move statements to move farther. hero . moveRight ( 3 ) he…" at bounding box center [1369, 338] width 344 height 606
type textarea "h"
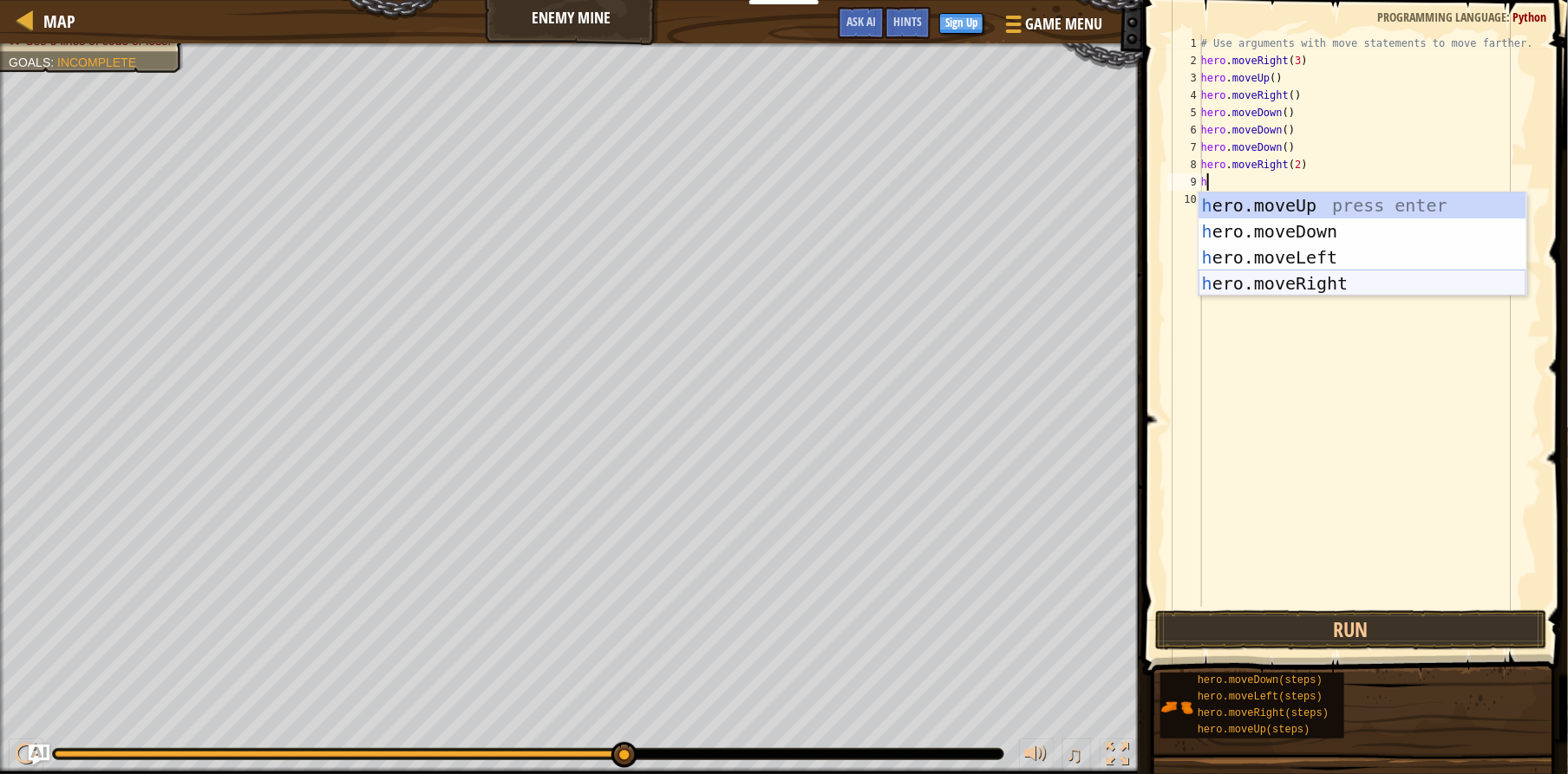
click at [1224, 283] on div "h ero.moveUp press enter h ero.moveDown press enter h ero.moveLeft press enter …" at bounding box center [1363, 270] width 328 height 156
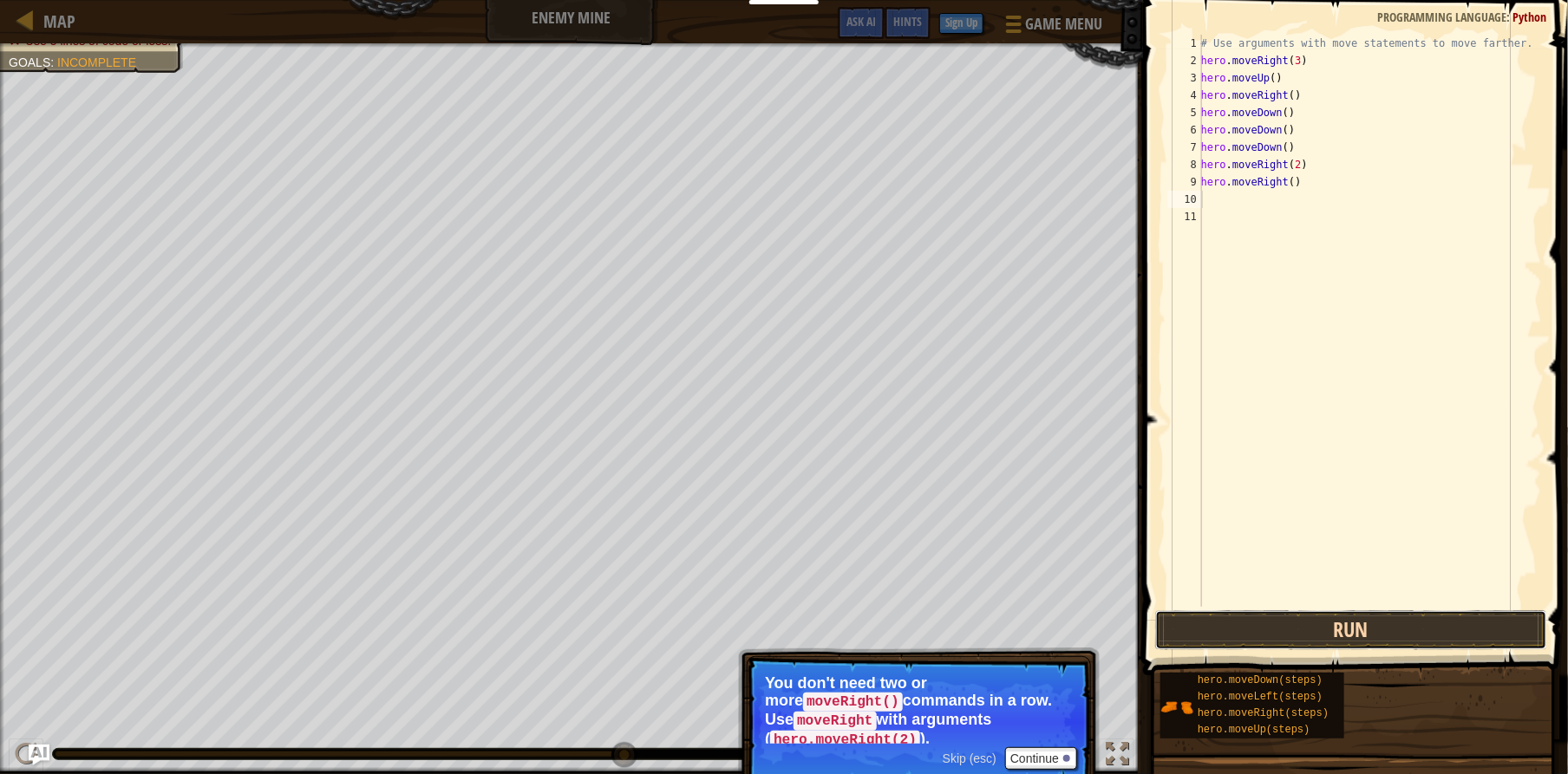
click at [1324, 620] on button "Run" at bounding box center [1351, 630] width 392 height 40
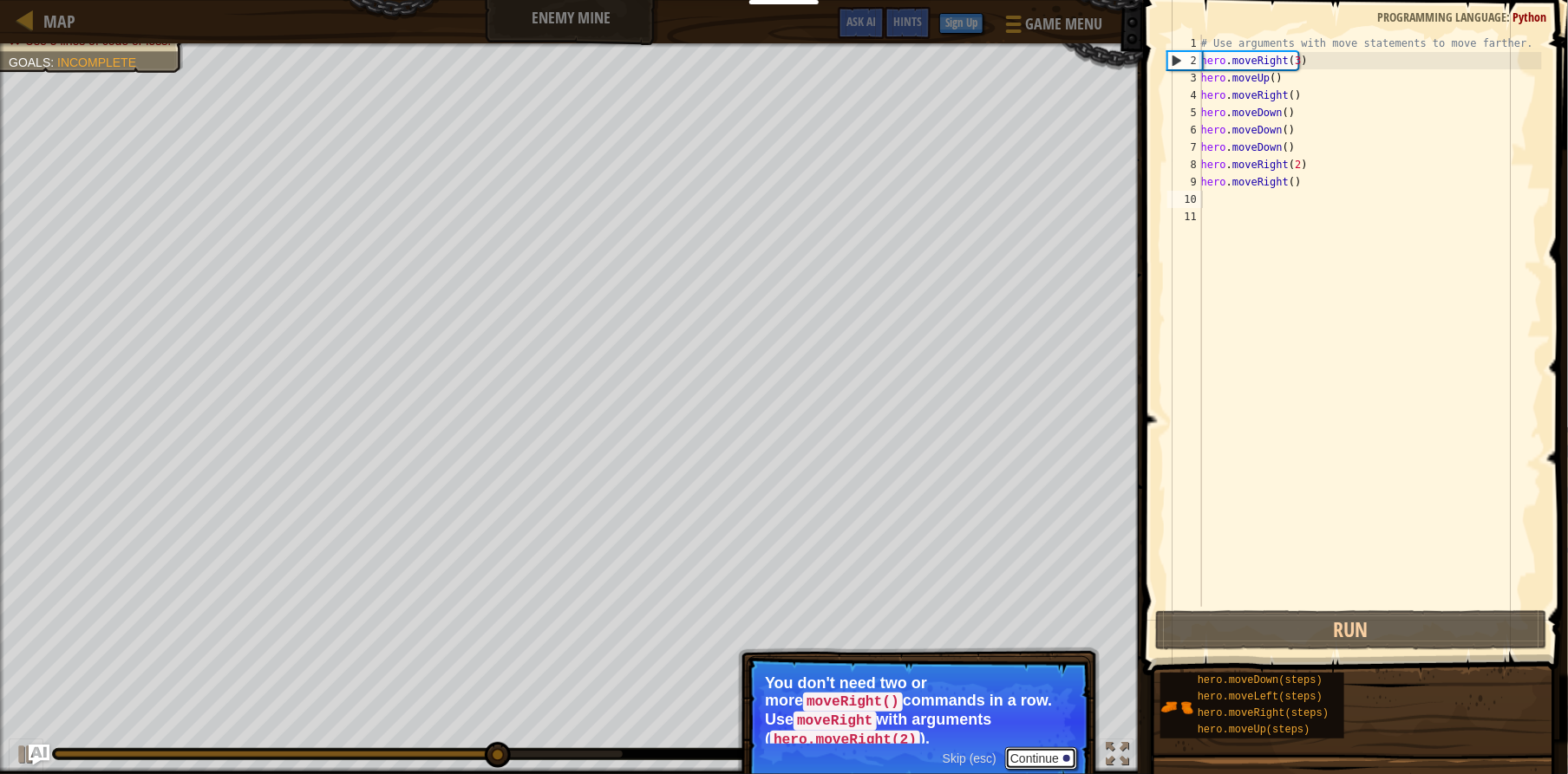
click at [1044, 750] on button "Continue" at bounding box center [1041, 758] width 72 height 22
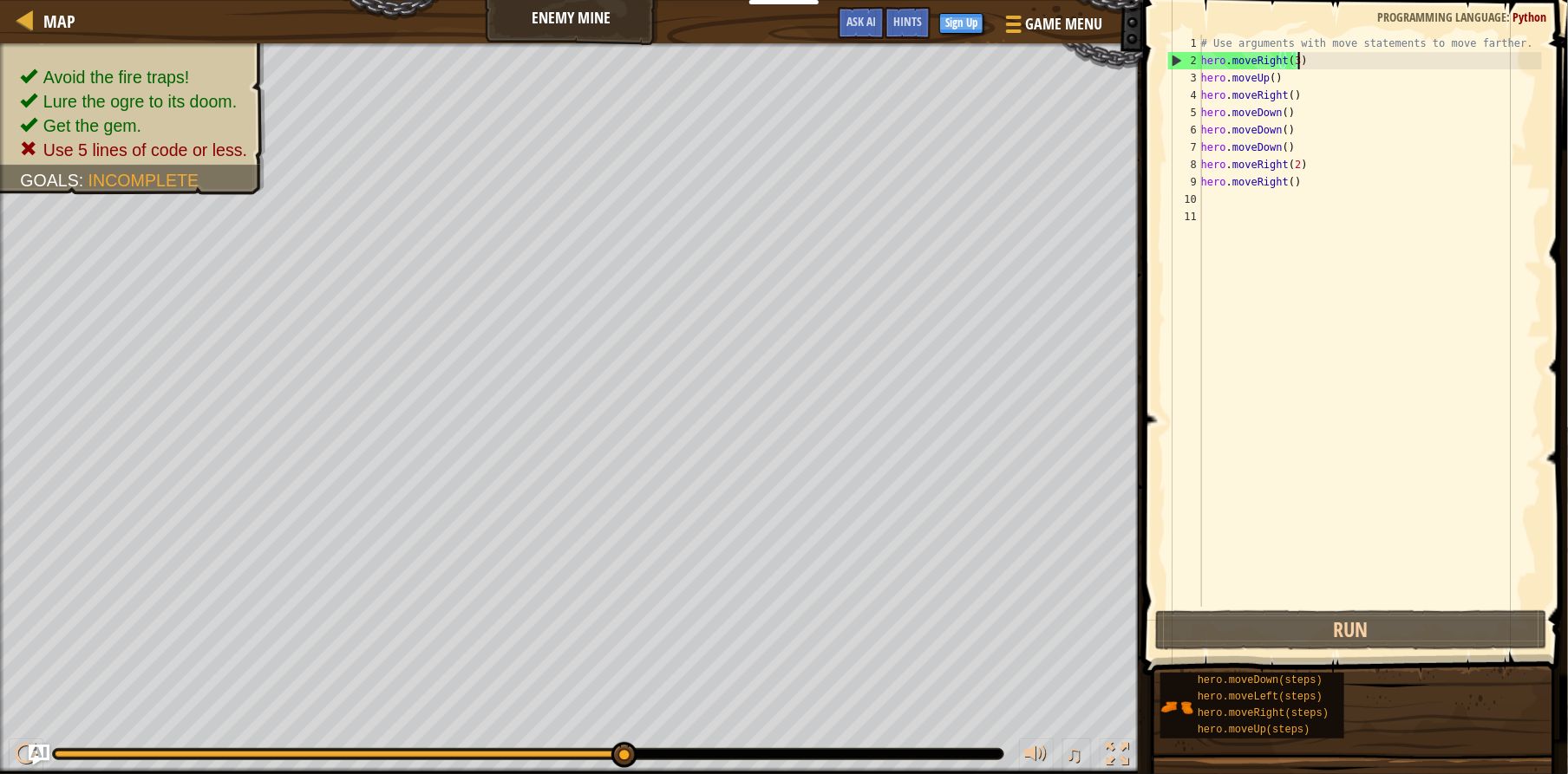
click at [1318, 68] on div "# Use arguments with move statements to move farther. hero . moveRight ( 3 ) he…" at bounding box center [1369, 338] width 344 height 606
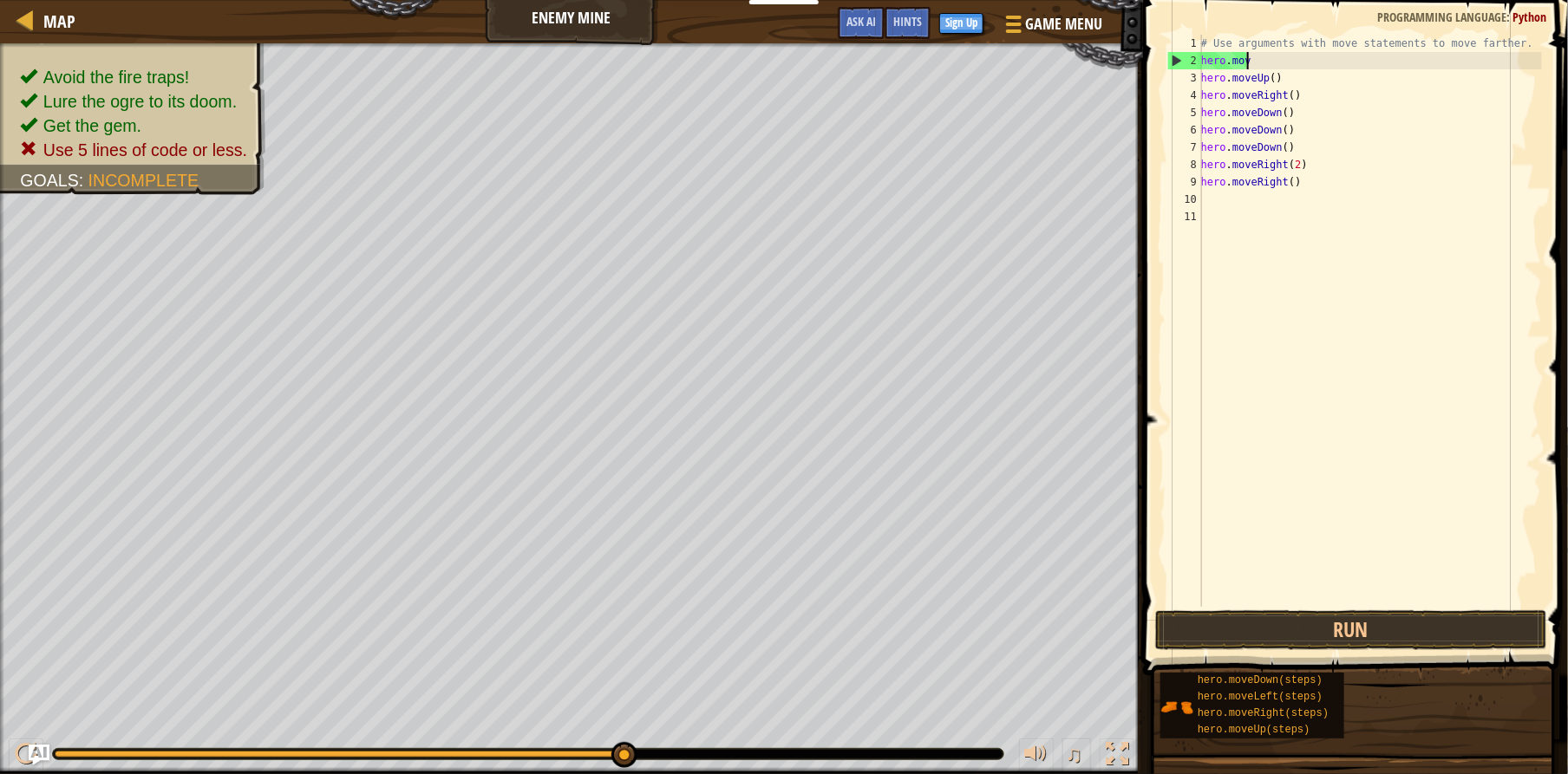
type textarea "h"
click at [1316, 89] on div "# Use arguments with move statements to move farther. hero . moveUp ( ) hero . …" at bounding box center [1369, 338] width 344 height 606
type textarea "hero.moveRight()"
click at [1308, 67] on div "# Use arguments with move statements to move farther. hero . moveUp ( ) hero . …" at bounding box center [1369, 338] width 344 height 606
click at [1289, 72] on div "# Use arguments with move statements to move farther. hero . moveUp ( ) hero . …" at bounding box center [1369, 338] width 344 height 606
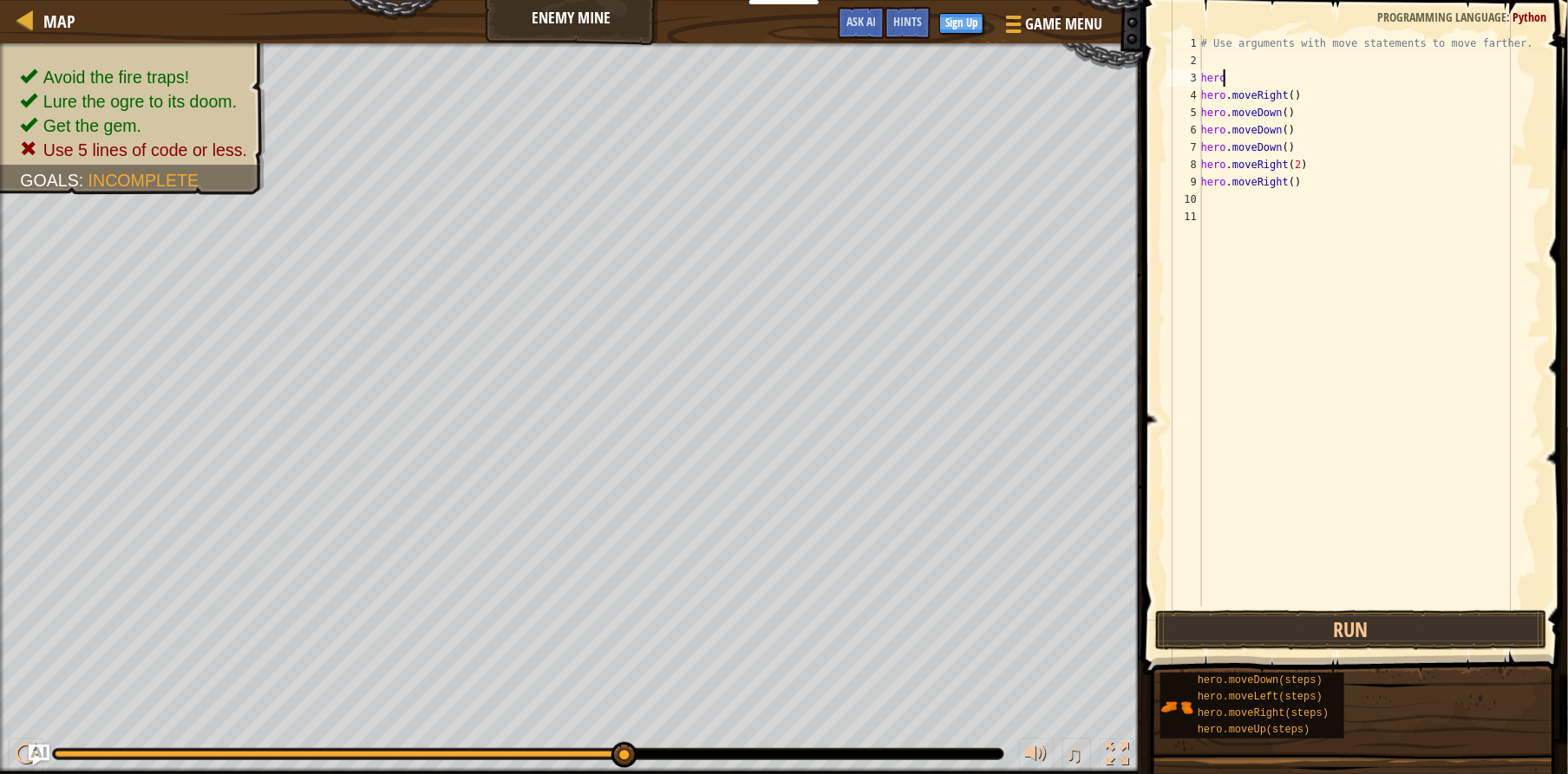
type textarea "h"
click at [1304, 107] on div "# Use arguments with move statements to move farther. hero . moveRight ( ) hero…" at bounding box center [1369, 338] width 344 height 606
click at [1300, 92] on div "# Use arguments with move statements to move farther. hero . moveRight ( ) hero…" at bounding box center [1369, 338] width 344 height 606
type textarea "h"
click at [1299, 110] on div "# Use arguments with move statements to move farther. hero . moveDown ( ) hero …" at bounding box center [1369, 338] width 344 height 606
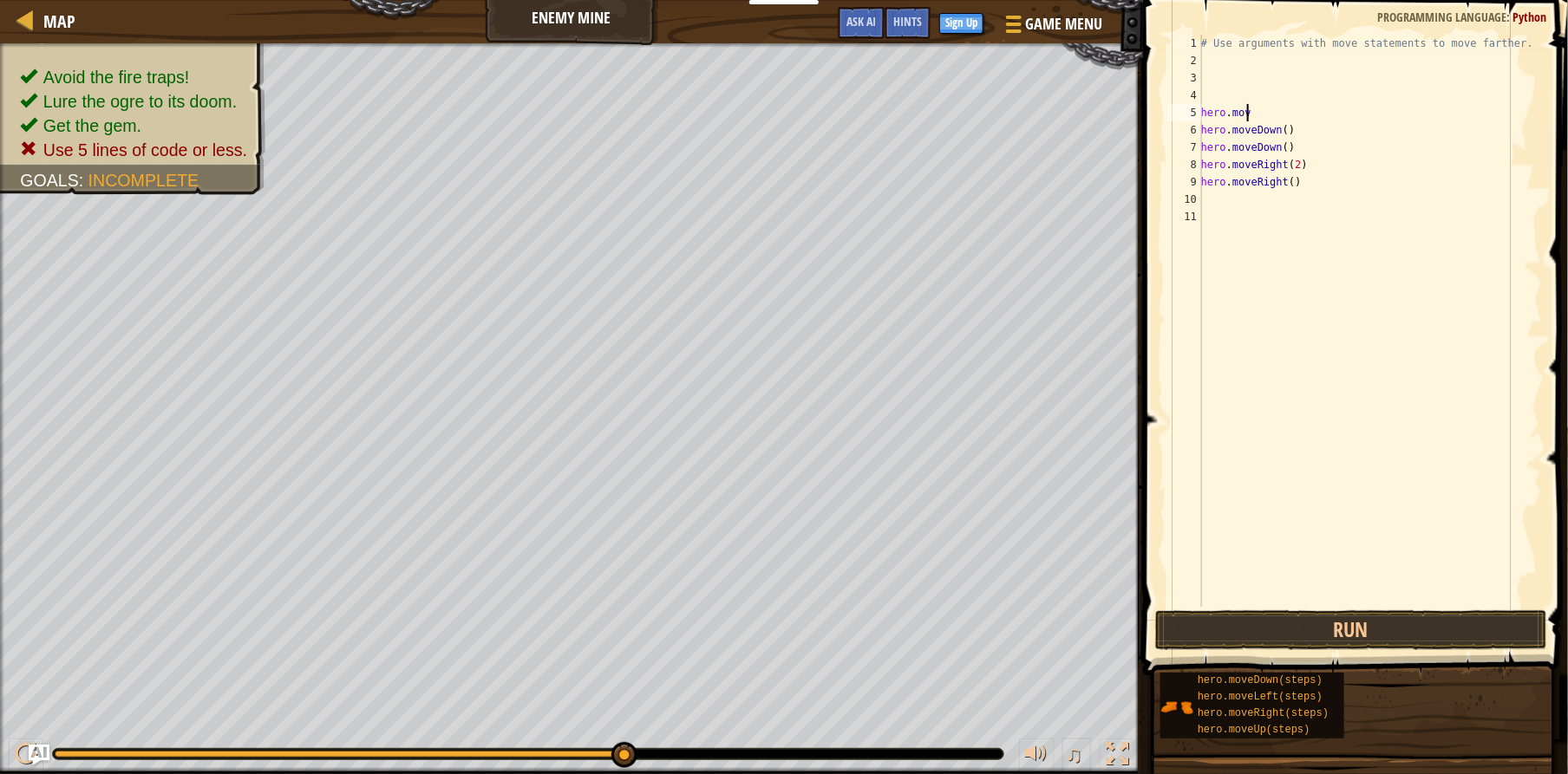
type textarea "h"
click at [1297, 131] on div "# Use arguments with move statements to move farther. hero . moveDown ( ) hero …" at bounding box center [1369, 338] width 344 height 606
type textarea "h"
click at [1298, 153] on div "# Use arguments with move statements to move farther. hero . moveDown ( ) hero …" at bounding box center [1369, 338] width 344 height 606
type textarea "h"
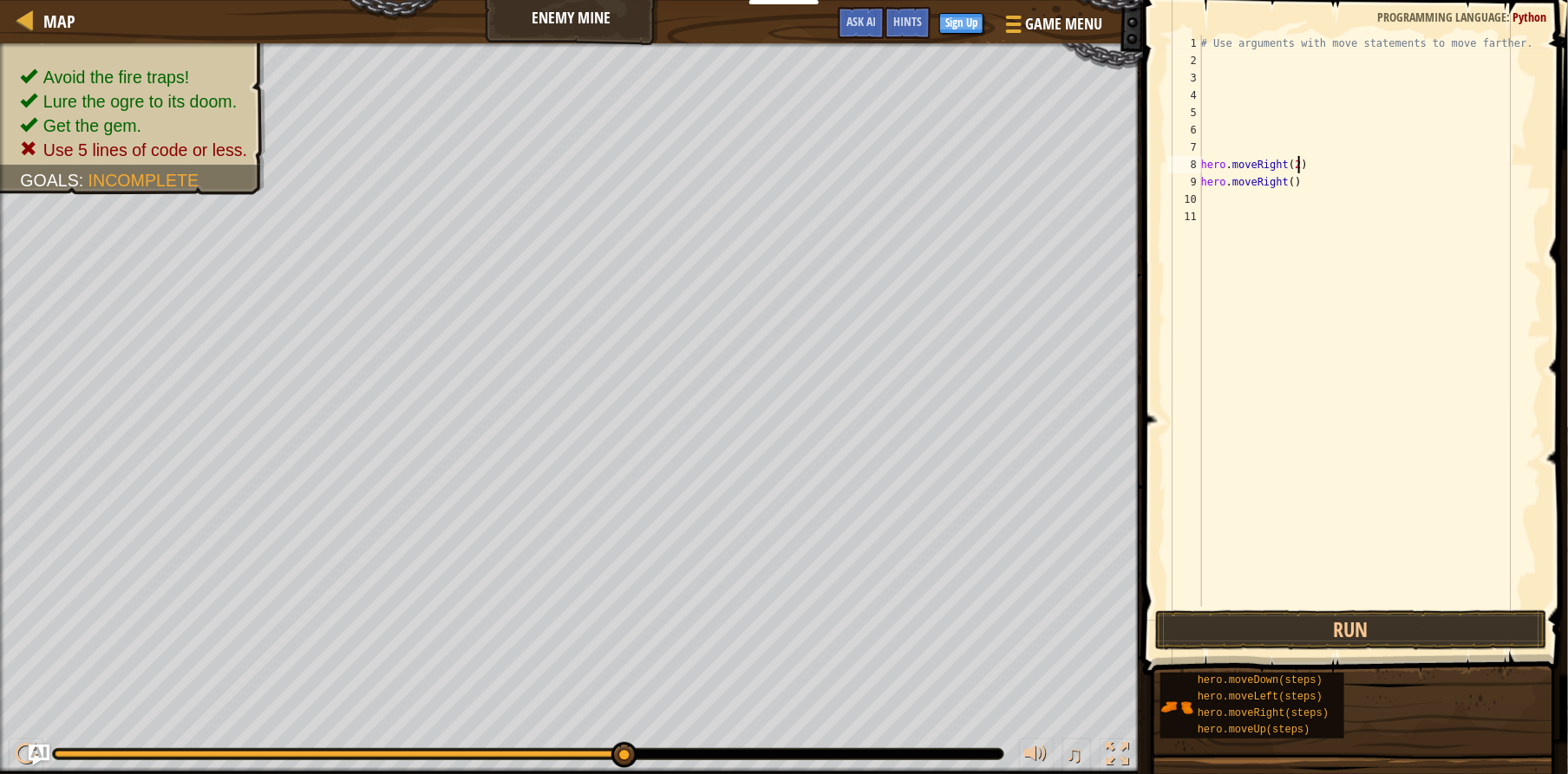
click at [1299, 163] on div "# Use arguments with move statements to move farther. hero . moveRight ( 2 ) he…" at bounding box center [1369, 338] width 344 height 606
type textarea "h"
click at [1301, 170] on div "# Use arguments with move statements to move farther. hero . moveRight ( )" at bounding box center [1369, 338] width 344 height 606
click at [1301, 172] on div "# Use arguments with move statements to move farther. hero . moveRight ( )" at bounding box center [1369, 338] width 344 height 606
click at [1300, 173] on div "# Use arguments with move statements to move farther. hero . moveRight ( )" at bounding box center [1369, 338] width 344 height 606
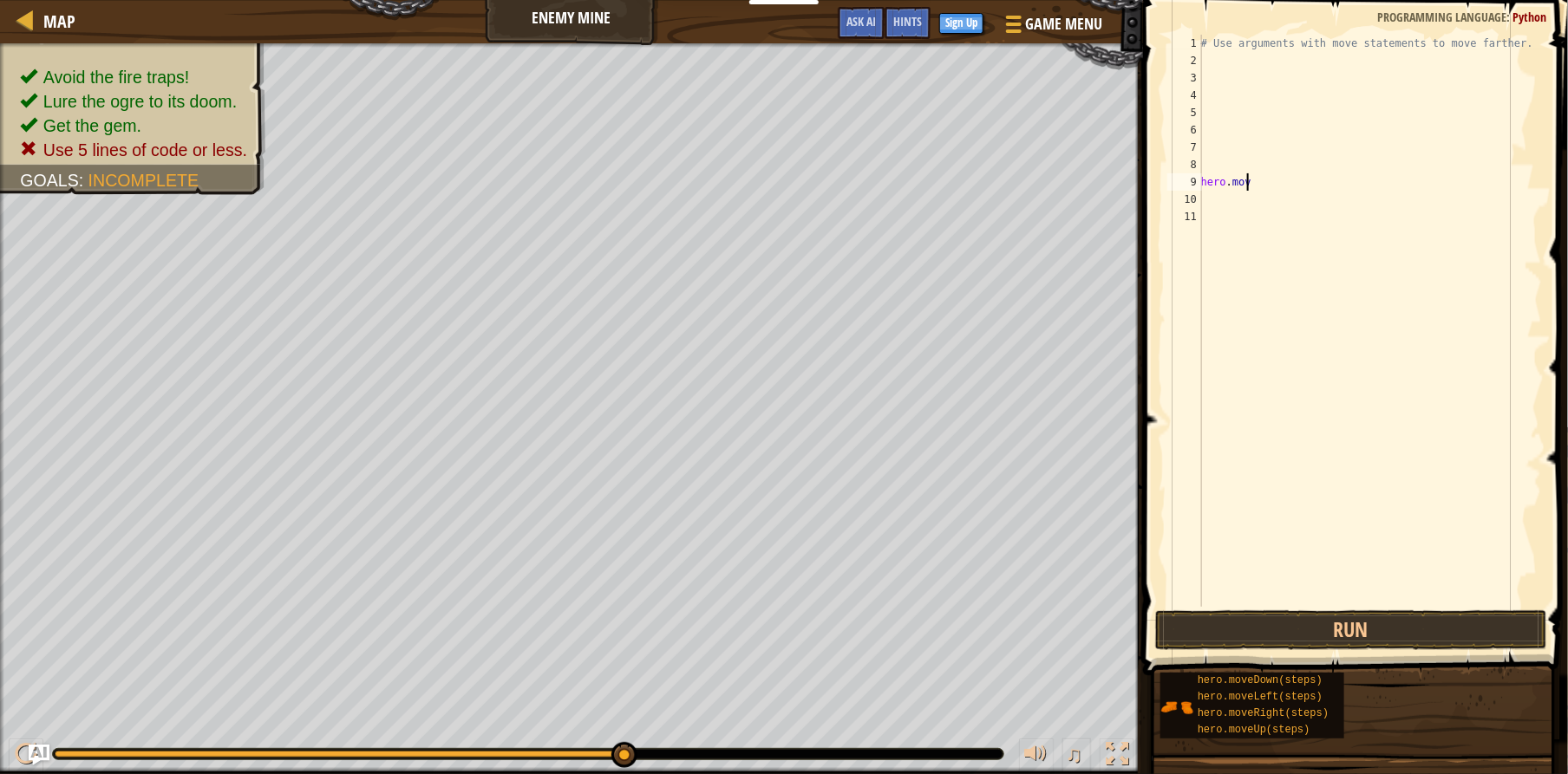
type textarea "h"
click at [1227, 58] on div "# Use arguments with move statements to move farther." at bounding box center [1369, 338] width 344 height 606
type textarea "h"
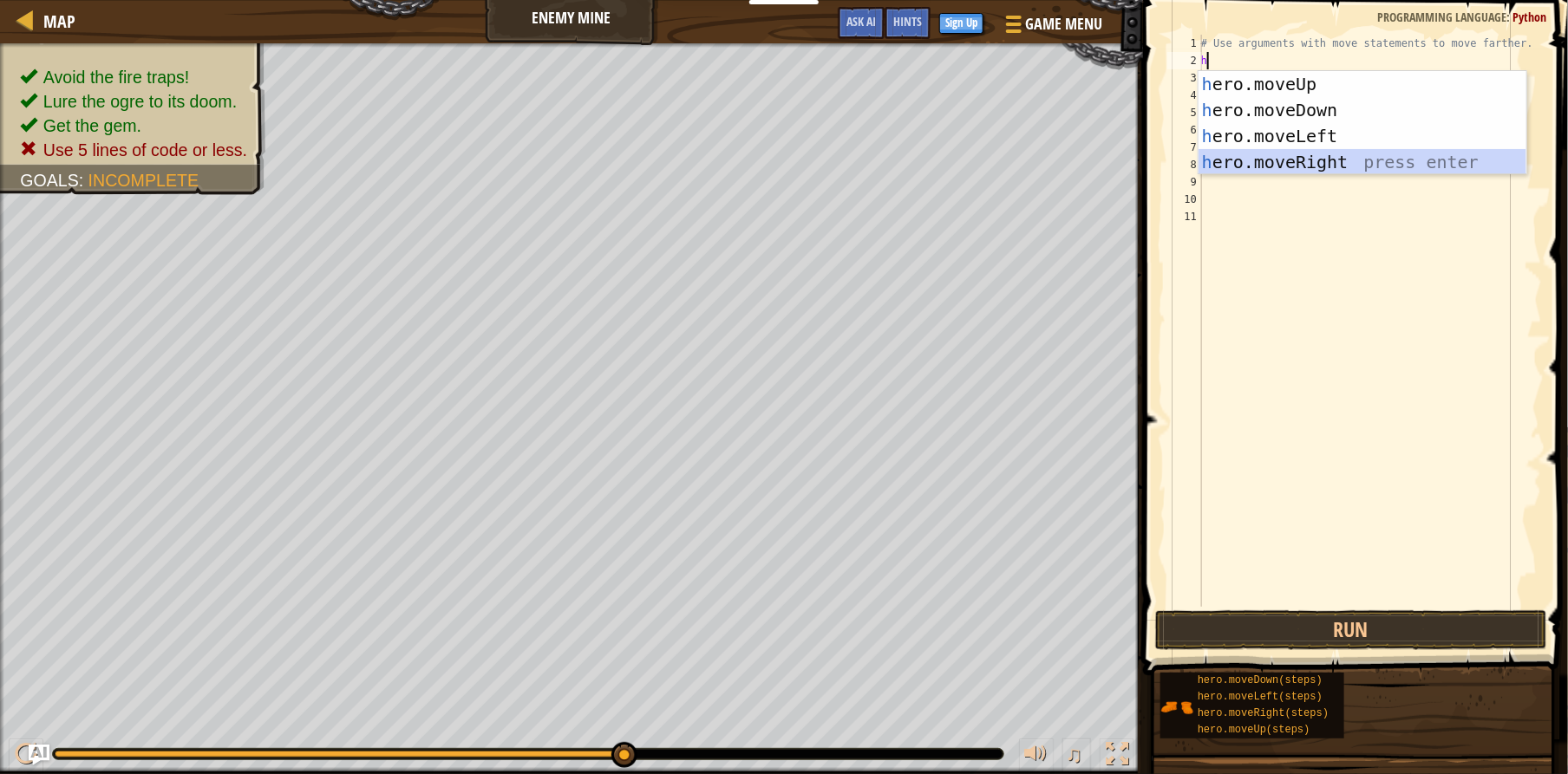
click at [1281, 152] on div "h ero.moveUp press enter h ero.moveDown press enter h ero.moveLeft press enter …" at bounding box center [1363, 148] width 328 height 156
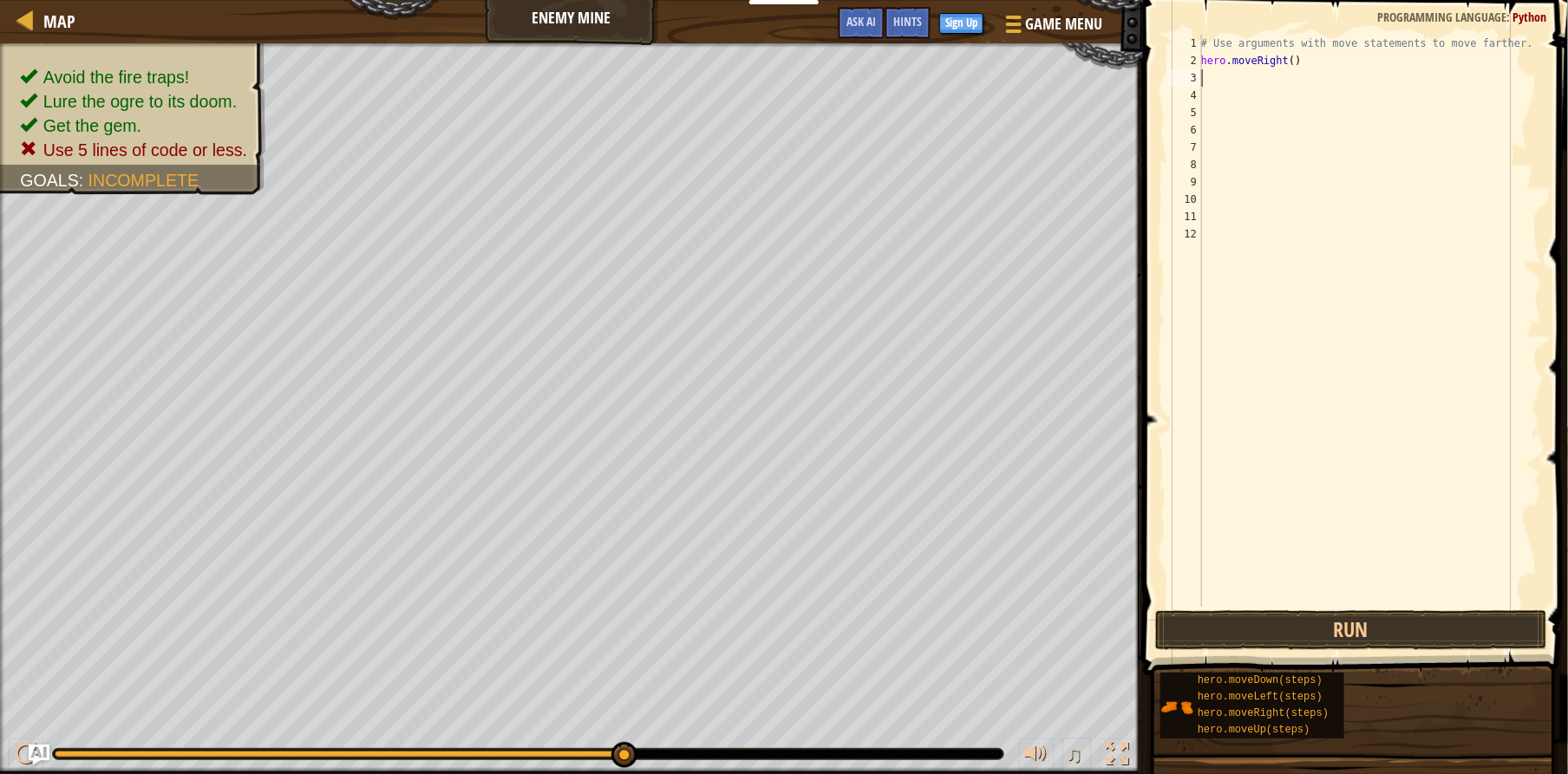
type textarea "h"
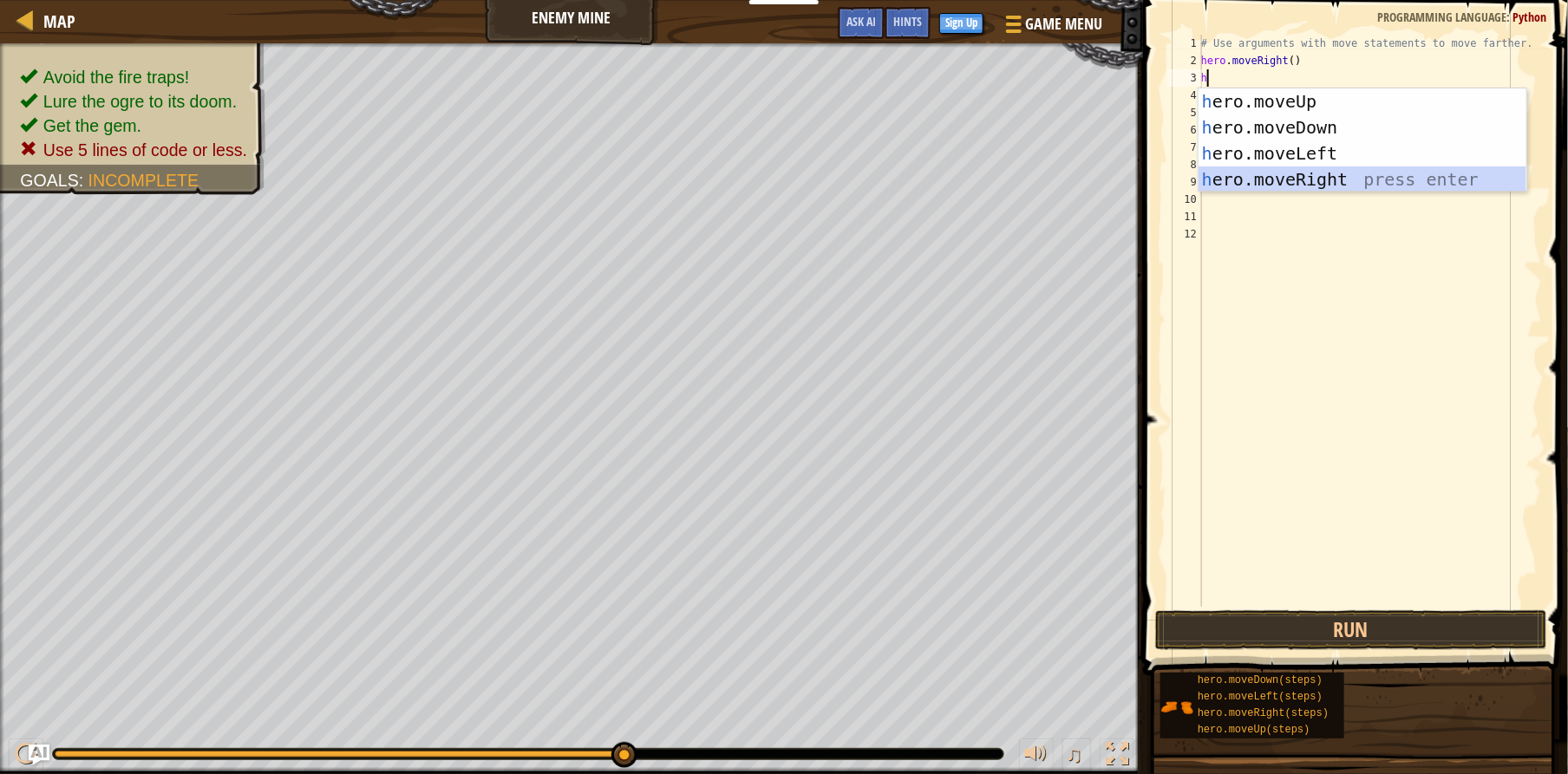
click at [1297, 187] on div "h ero.moveUp press enter h ero.moveDown press enter h ero.moveLeft press enter …" at bounding box center [1363, 166] width 328 height 156
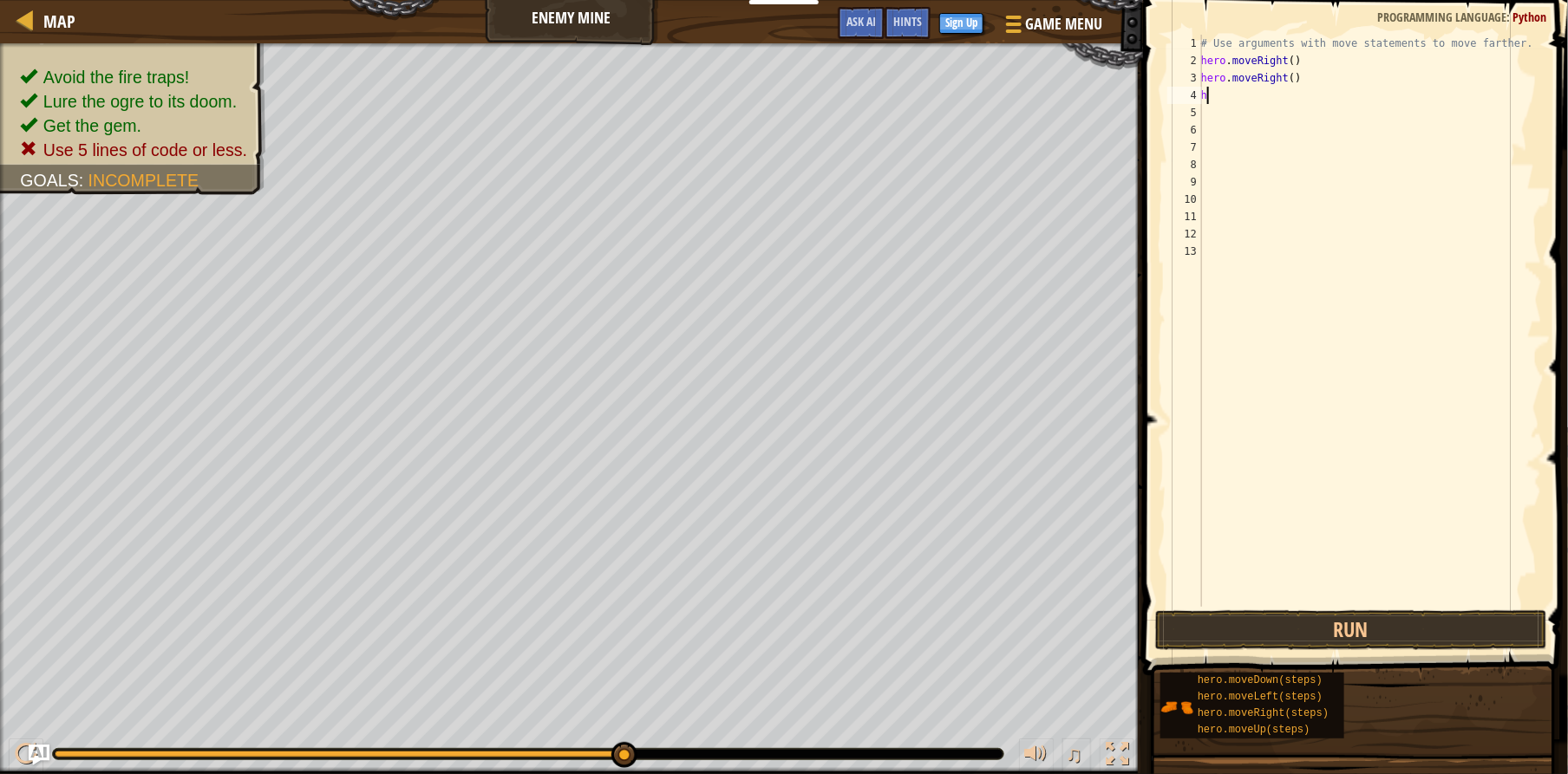
click at [1302, 87] on div "# Use arguments with move statements to move farther. hero . moveRight ( ) hero…" at bounding box center [1369, 338] width 344 height 606
click at [1302, 86] on div "# Use arguments with move statements to move farther. hero . moveRight ( ) hero…" at bounding box center [1369, 338] width 344 height 606
click at [1298, 71] on div "# Use arguments with move statements to move farther. hero . moveRight ( ) hero…" at bounding box center [1369, 338] width 344 height 606
type textarea "h"
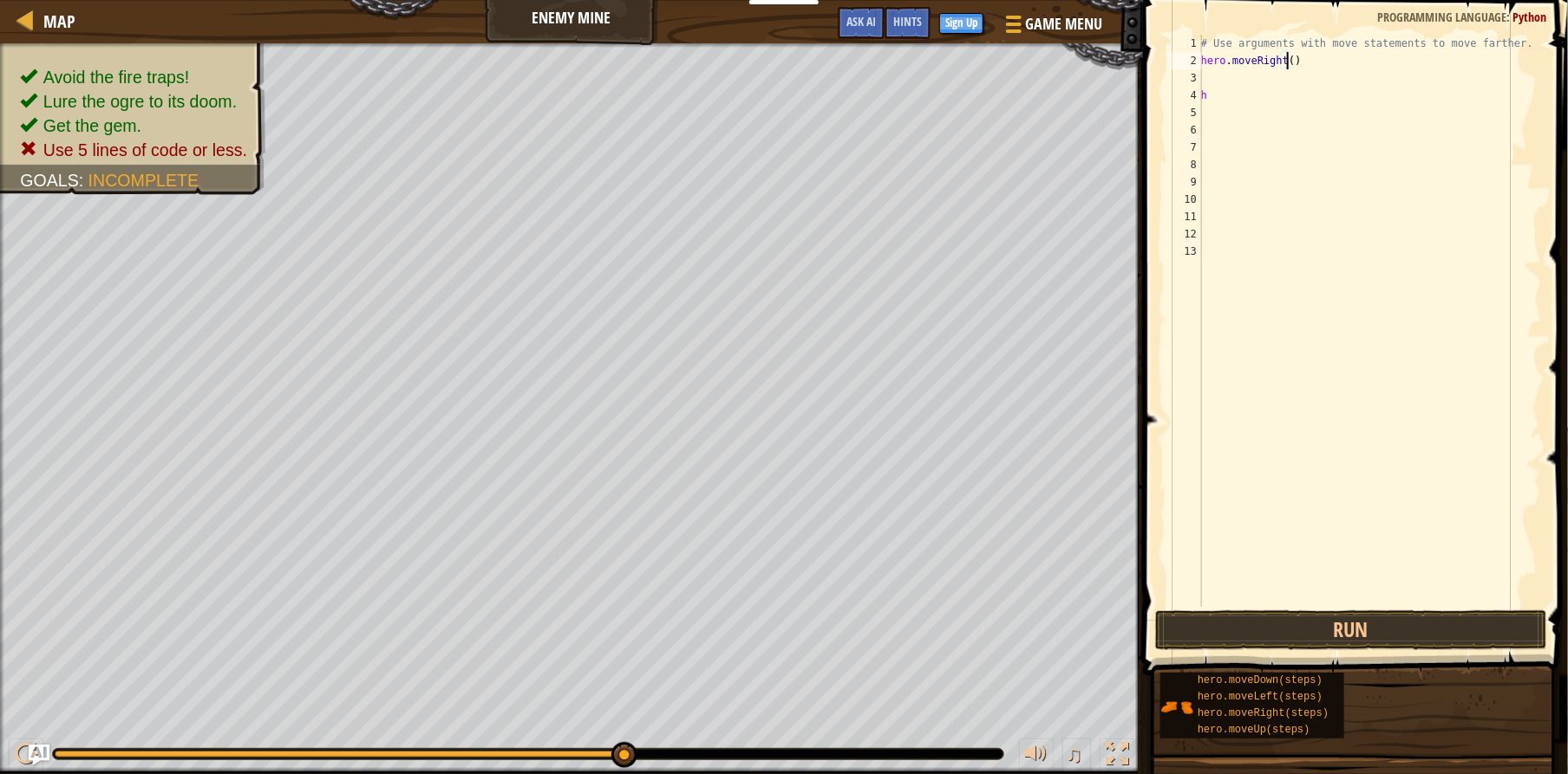
click at [1291, 64] on div "# Use arguments with move statements to move farther. hero . moveRight ( ) h" at bounding box center [1369, 338] width 344 height 606
type textarea "hero.moveRight(2)"
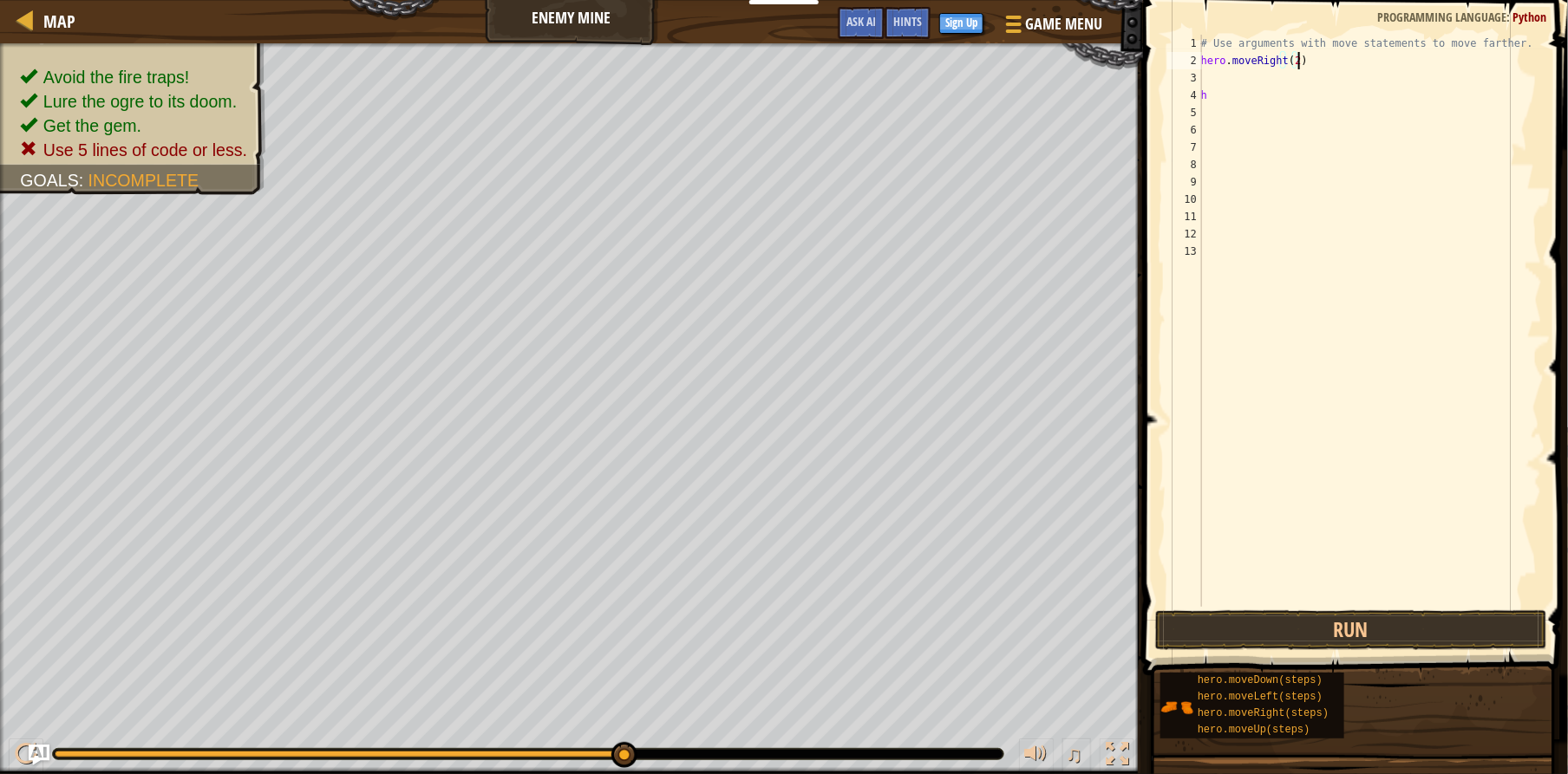
click at [1210, 76] on div "# Use arguments with move statements to move farther. hero . moveRight ( 2 ) h" at bounding box center [1369, 338] width 344 height 606
click at [1292, 62] on div "# Use arguments with move statements to move farther. hero . moveRight ( 2 ) h" at bounding box center [1369, 338] width 344 height 606
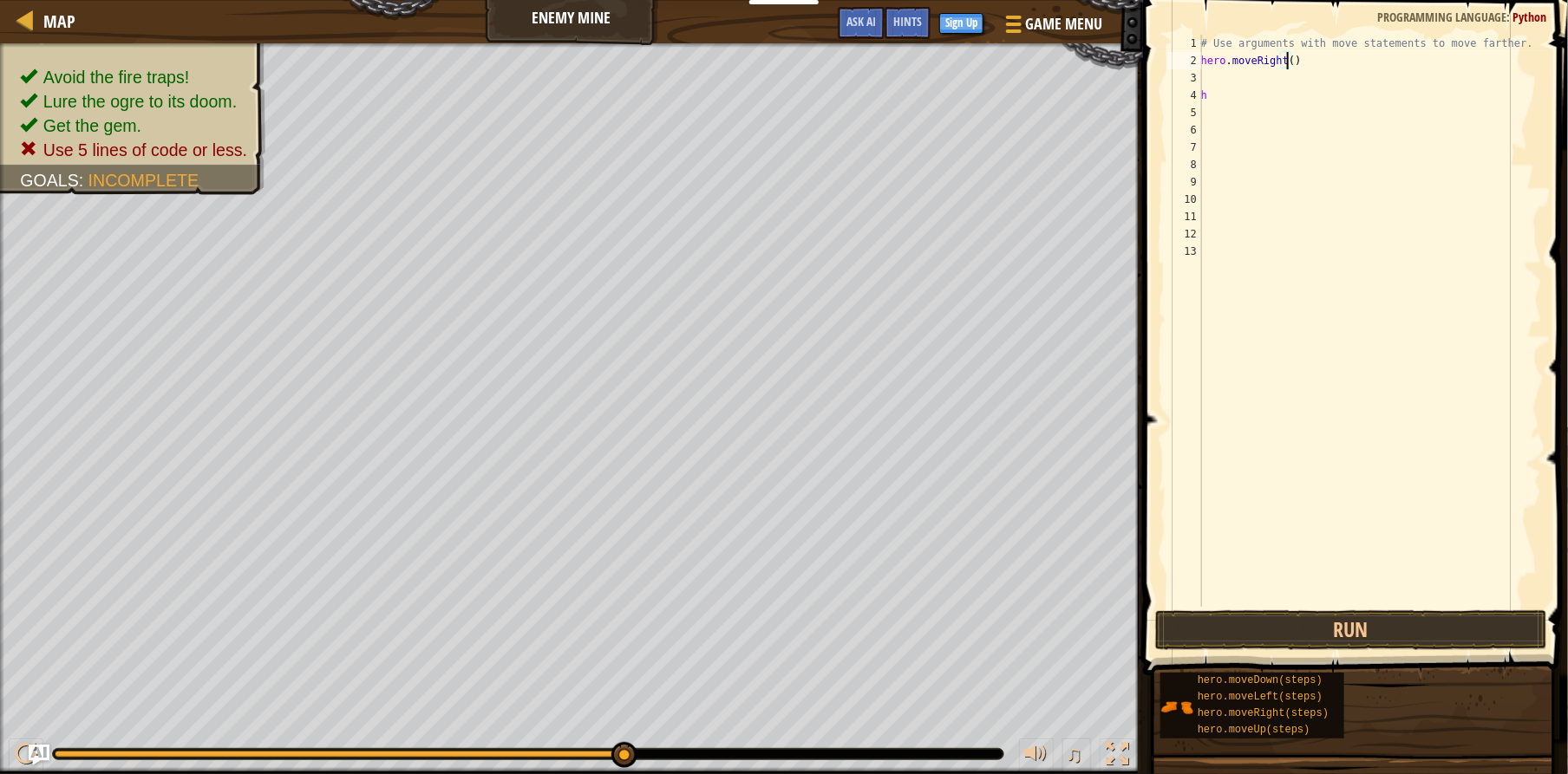
type textarea "hero.moveRight(3)"
click at [1206, 74] on div "# Use arguments with move statements to move farther. hero . moveRight ( 3 ) h" at bounding box center [1369, 338] width 344 height 606
type textarea "h"
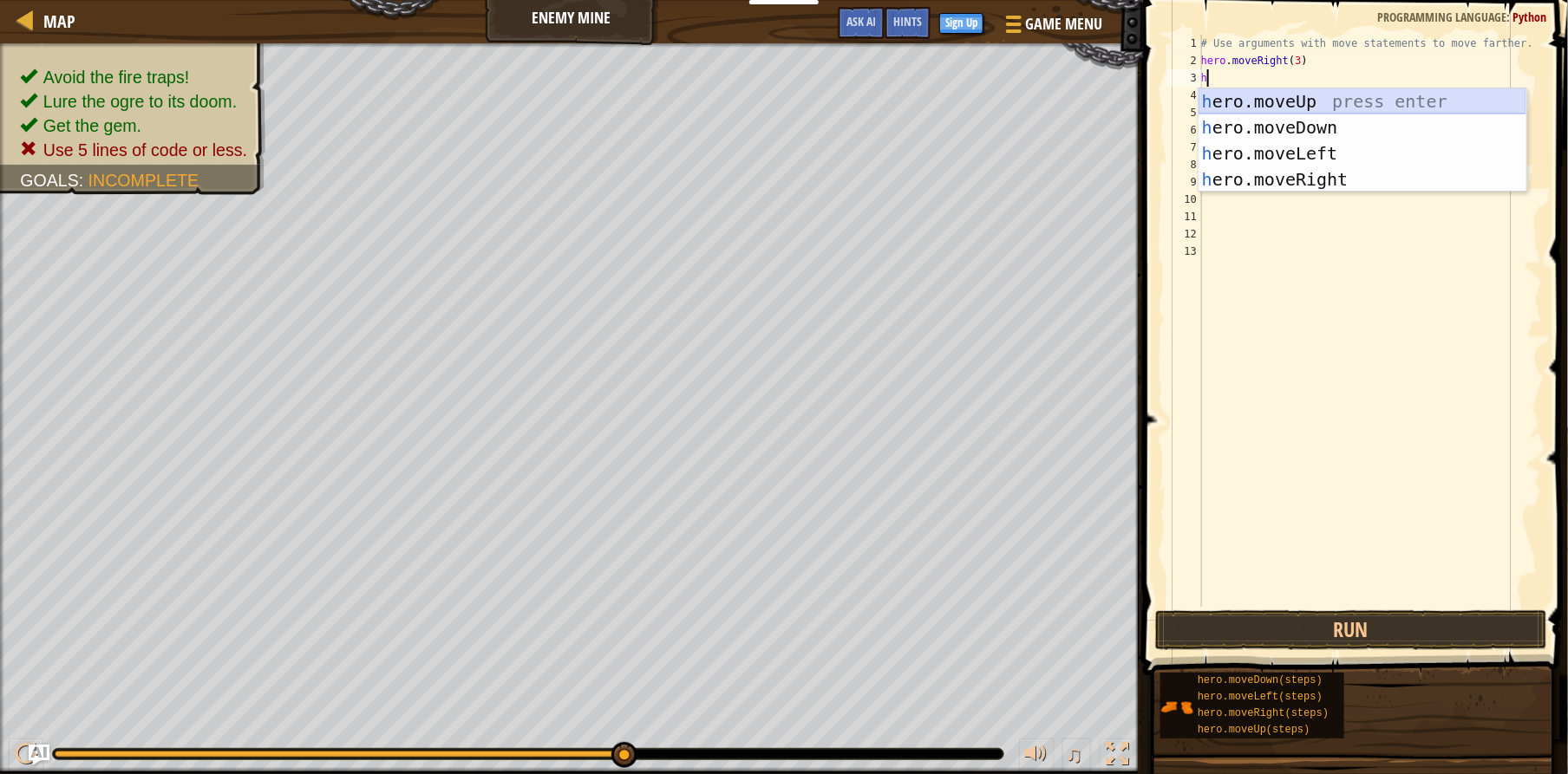
click at [1249, 103] on div "h ero.moveUp press enter h ero.moveDown press enter h ero.moveLeft press enter …" at bounding box center [1363, 166] width 328 height 156
click at [1249, 103] on div "# Use arguments with move statements to move farther. hero . moveRight ( 3 ) h h" at bounding box center [1369, 338] width 344 height 606
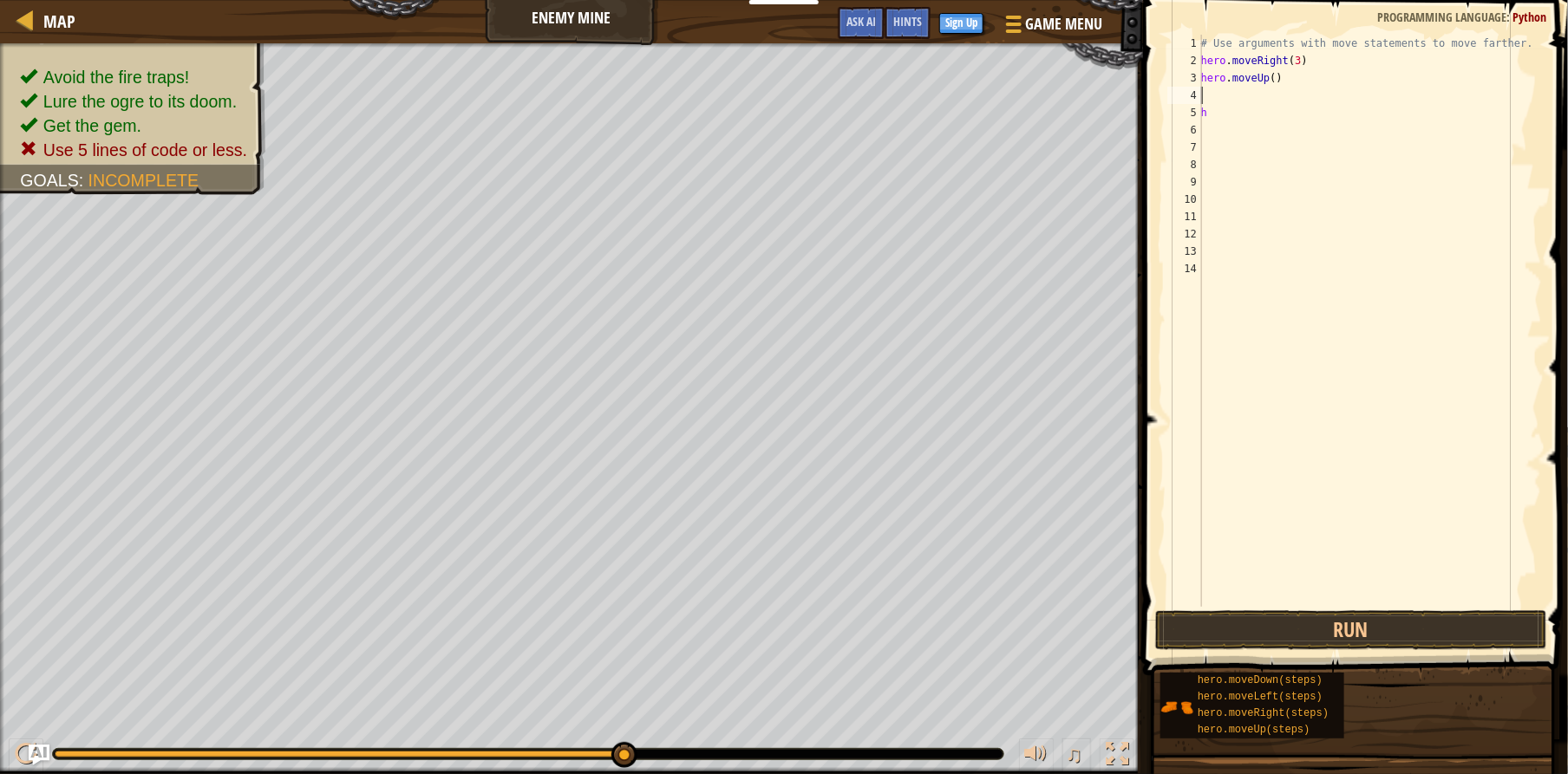
type textarea "h"
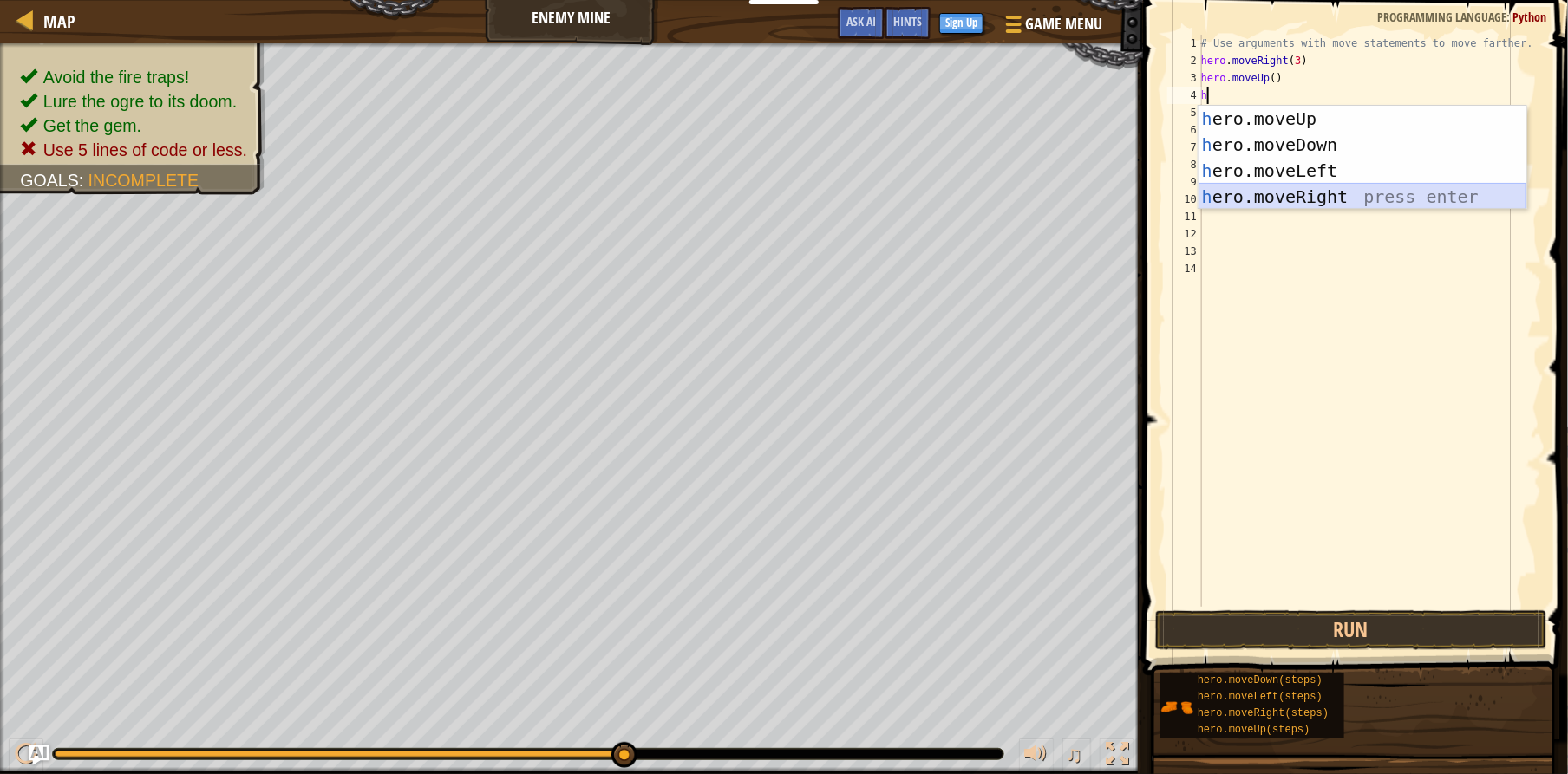
click at [1272, 196] on div "h ero.moveUp press enter h ero.moveDown press enter h ero.moveLeft press enter …" at bounding box center [1363, 183] width 328 height 156
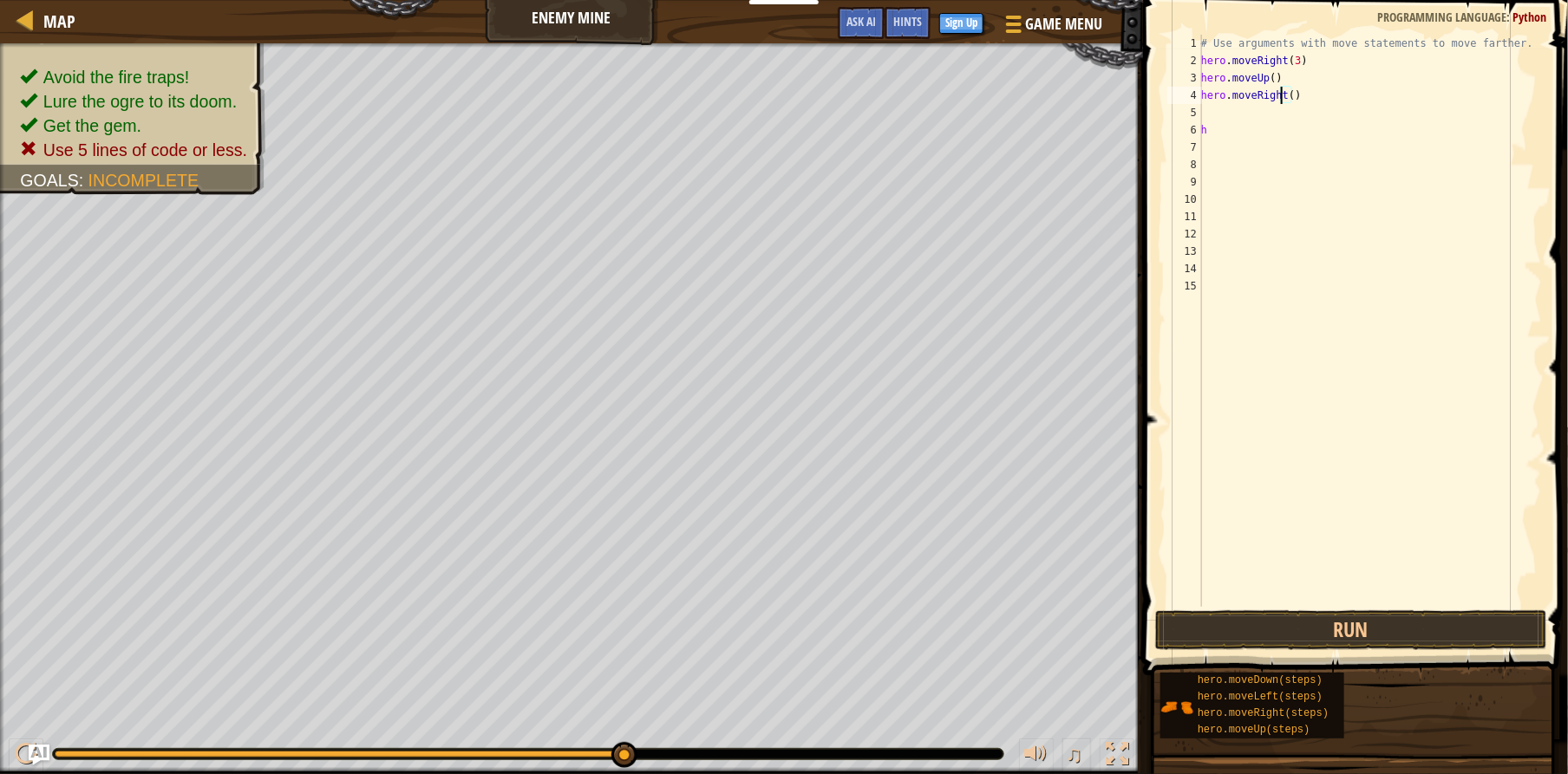
click at [1283, 96] on div "# Use arguments with move statements to move farther. hero . moveRight ( 3 ) he…" at bounding box center [1369, 338] width 344 height 606
click at [1285, 95] on div "# Use arguments with move statements to move farther. hero . moveRight ( 3 ) he…" at bounding box center [1369, 338] width 344 height 606
type textarea "hero.moveRight(3)"
click at [1210, 103] on div "# Use arguments with move statements to move farther. hero . moveRight ( 3 ) he…" at bounding box center [1369, 338] width 344 height 606
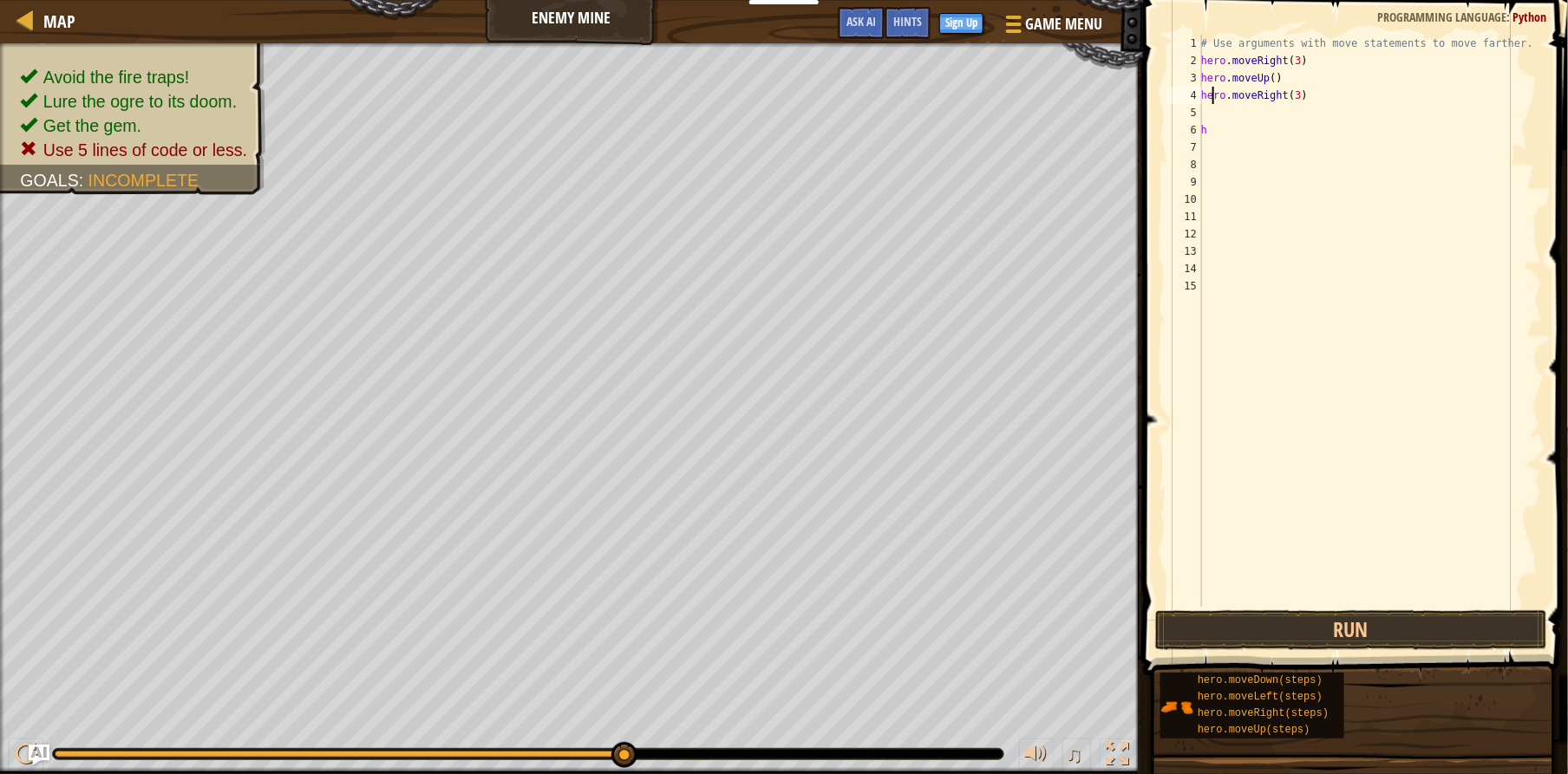
click at [1209, 103] on div "# Use arguments with move statements to move farther. hero . moveRight ( 3 ) he…" at bounding box center [1369, 338] width 344 height 606
click at [1206, 114] on div "# Use arguments with move statements to move farther. hero . moveRight ( 3 ) he…" at bounding box center [1369, 338] width 344 height 606
type textarea "h"
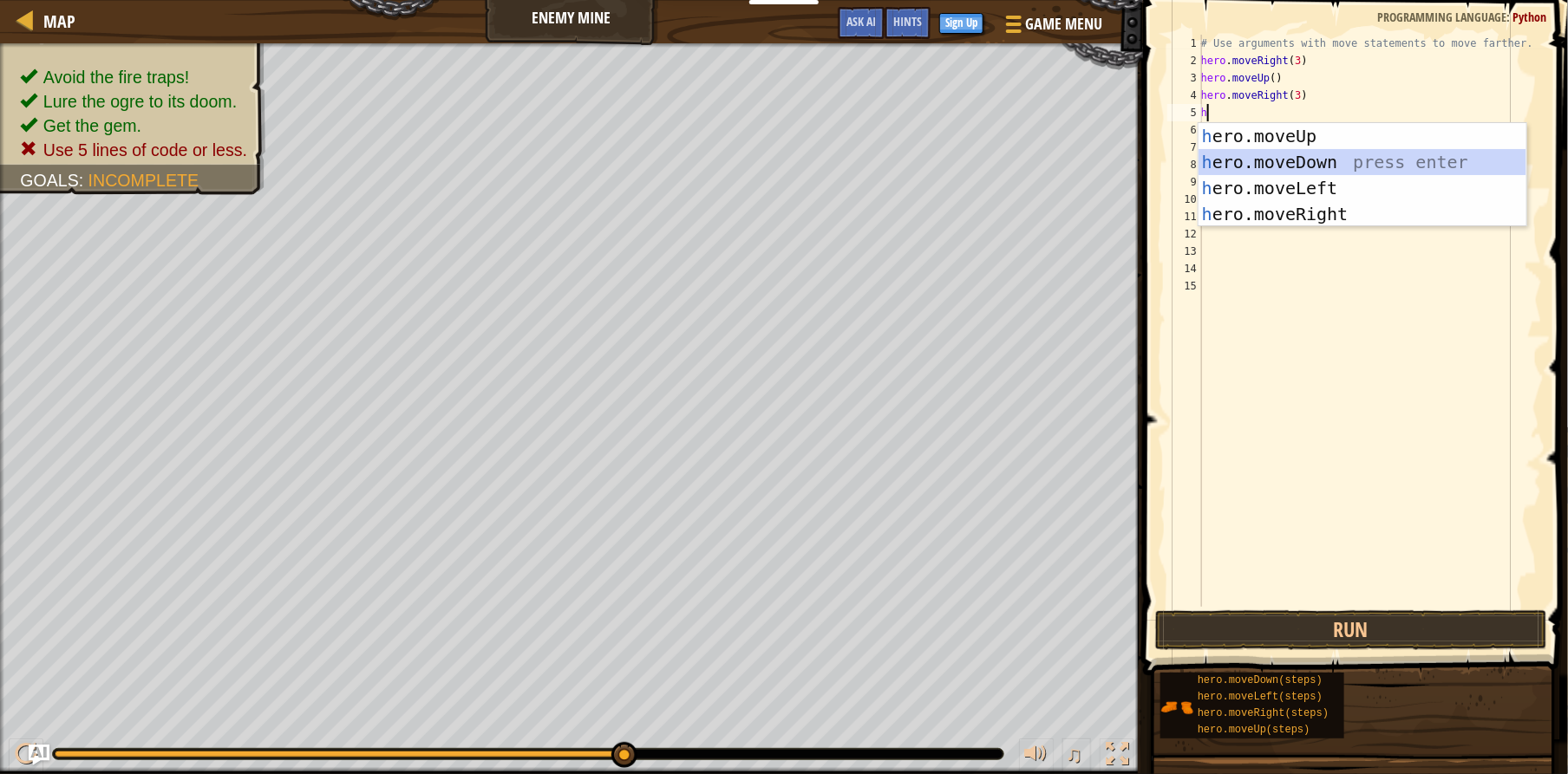
click at [1238, 161] on div "h ero.moveUp press enter h ero.moveDown press enter h ero.moveLeft press enter …" at bounding box center [1363, 201] width 328 height 156
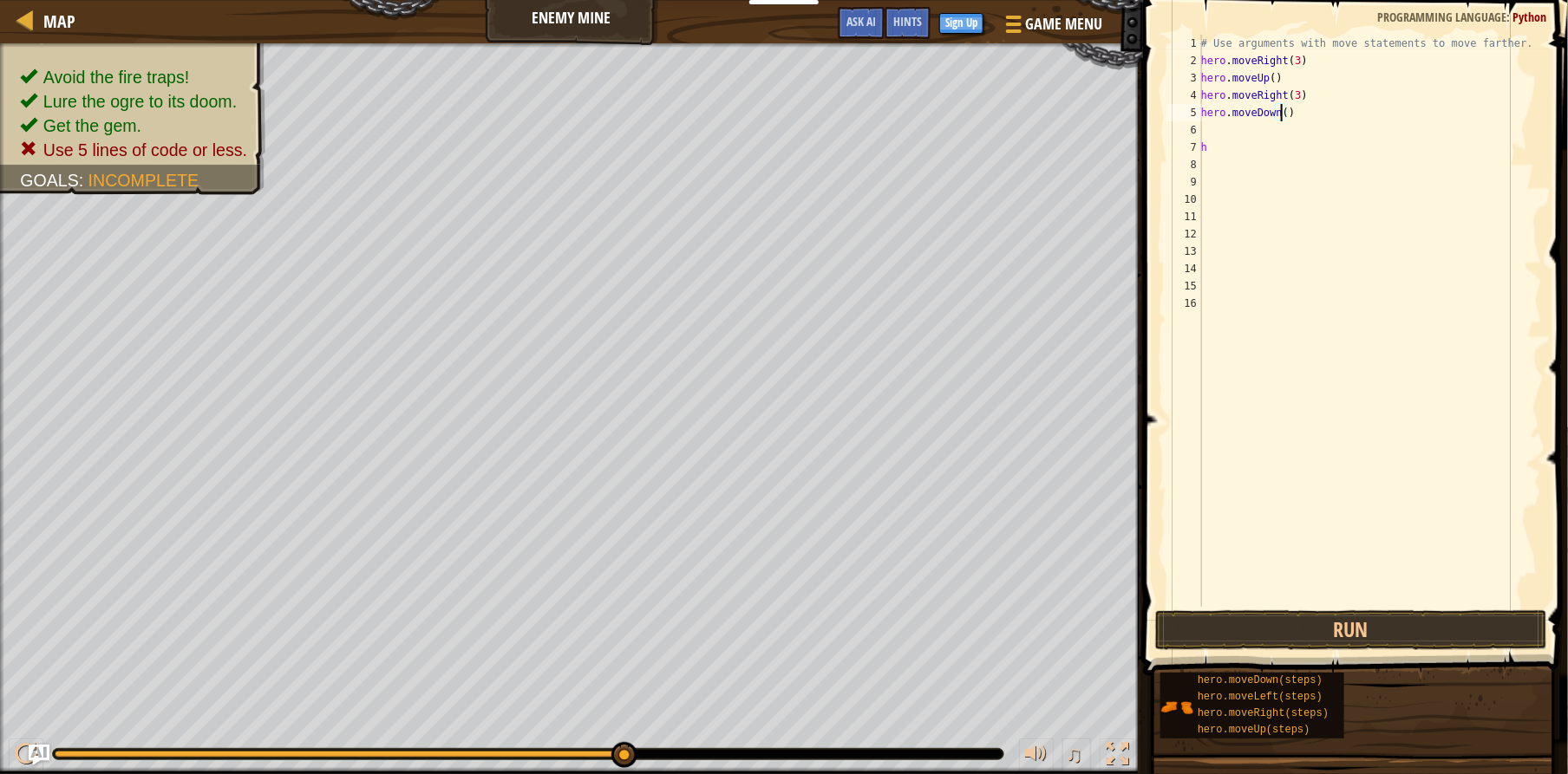
click at [1279, 116] on div "# Use arguments with move statements to move farther. hero . moveRight ( 3 ) he…" at bounding box center [1369, 338] width 344 height 606
drag, startPoint x: 1218, startPoint y: 137, endPoint x: 1233, endPoint y: 170, distance: 36.2
click at [1233, 170] on div "# Use arguments with move statements to move farther. hero . moveRight ( 3 ) he…" at bounding box center [1369, 338] width 344 height 606
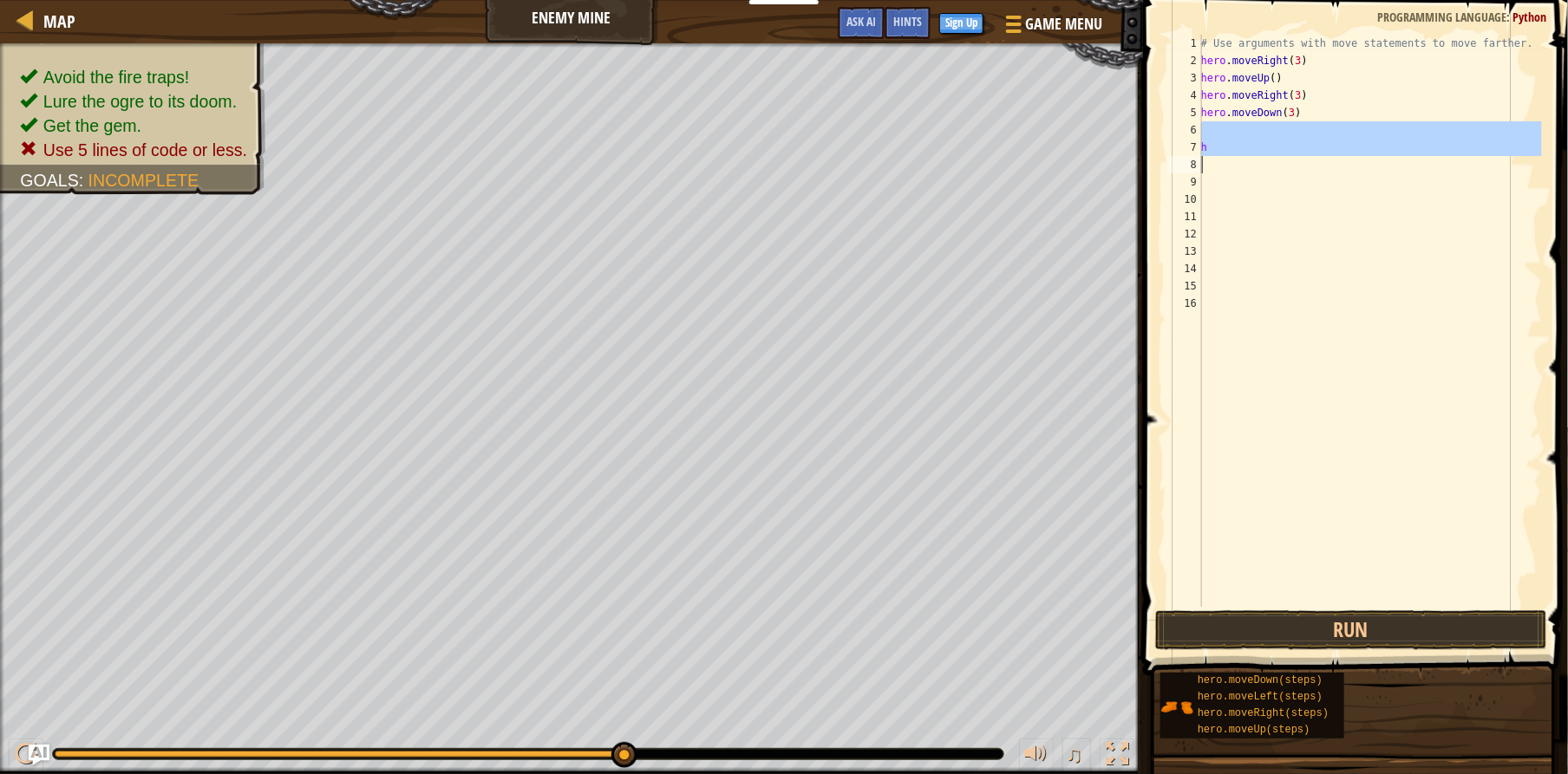
type textarea "h"
click at [1232, 159] on div "# Use arguments with move statements to move farther. hero . moveRight ( 3 ) he…" at bounding box center [1369, 321] width 344 height 573
click at [1229, 150] on div "# Use arguments with move statements to move farther. hero . moveRight ( 3 ) he…" at bounding box center [1369, 338] width 344 height 606
type textarea "h"
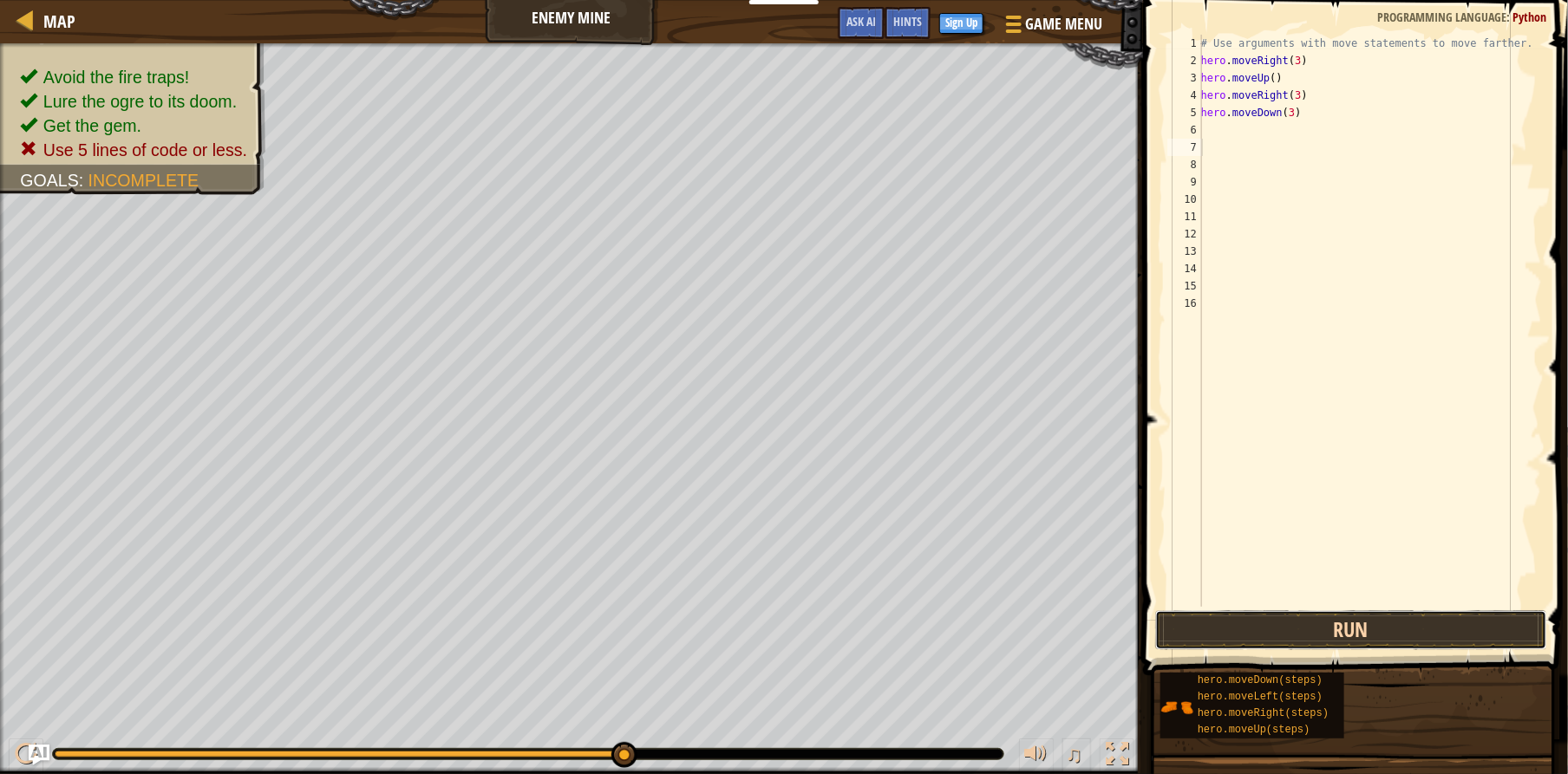
click at [1220, 632] on button "Run" at bounding box center [1351, 630] width 392 height 40
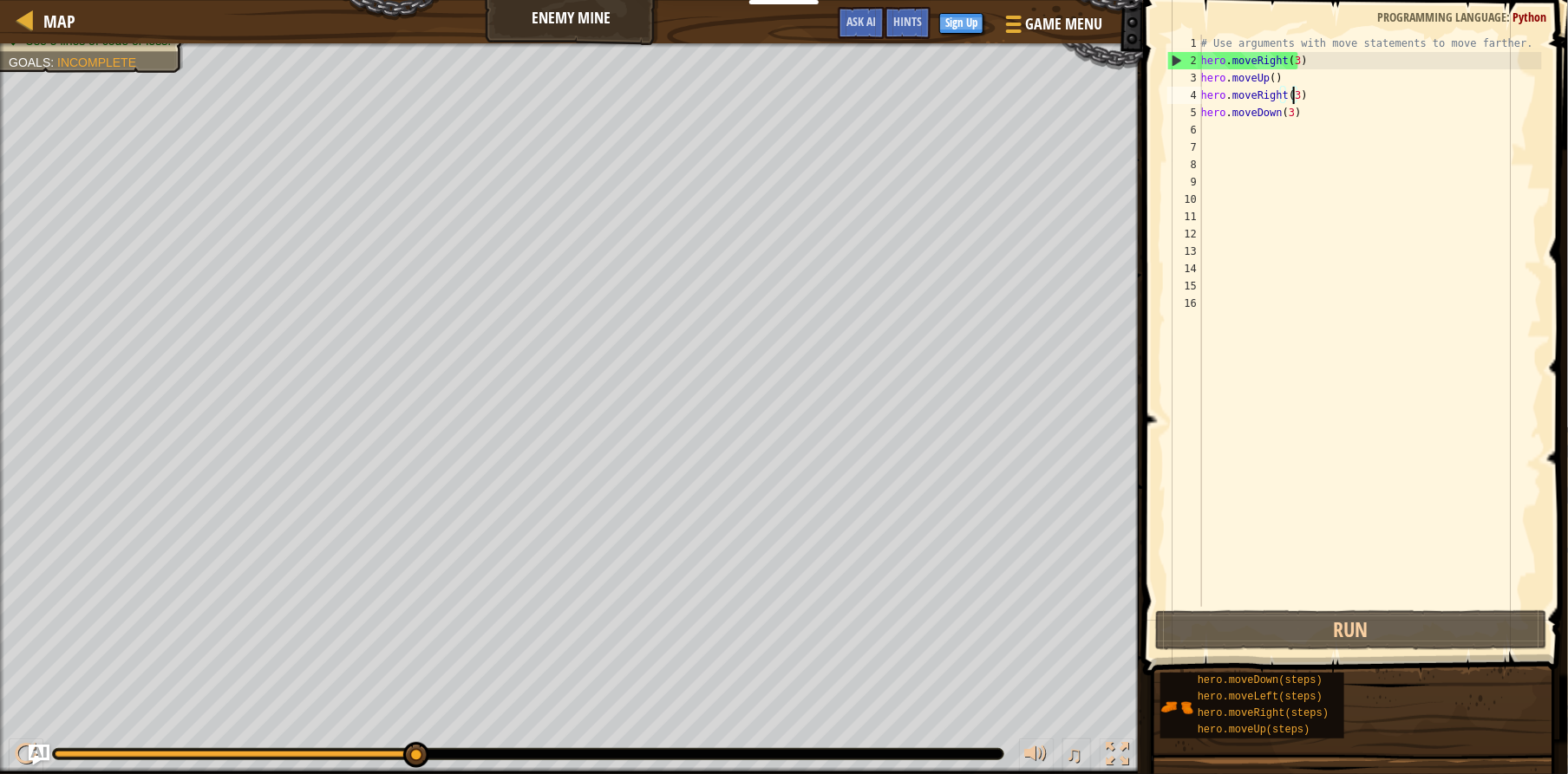
click at [1292, 92] on div "# Use arguments with move statements to move farther. hero . moveRight ( 3 ) he…" at bounding box center [1369, 338] width 344 height 606
type textarea "hero.moveRight()"
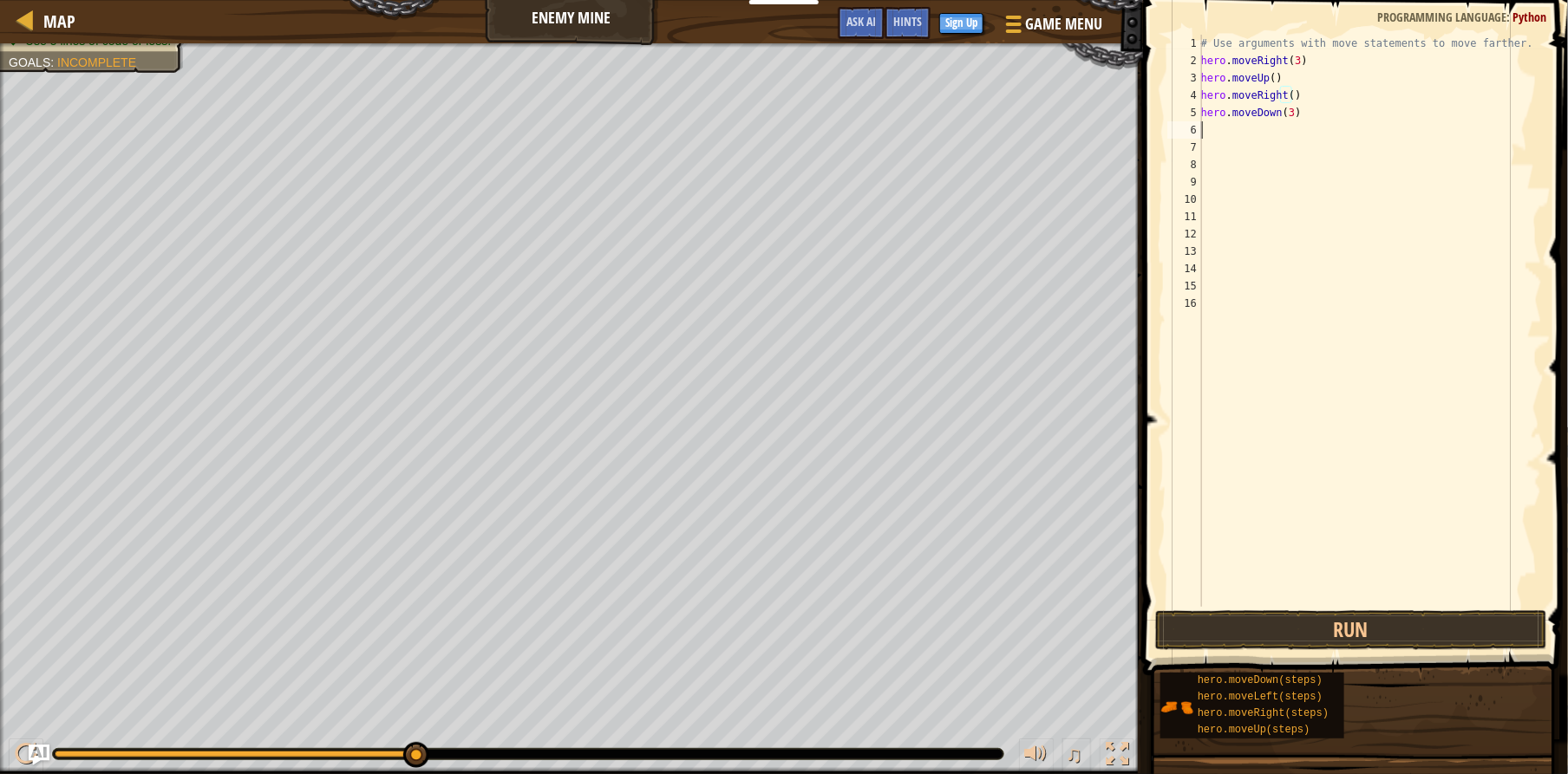
click at [1212, 131] on div "# Use arguments with move statements to move farther. hero . moveRight ( 3 ) he…" at bounding box center [1369, 338] width 344 height 606
type textarea "h"
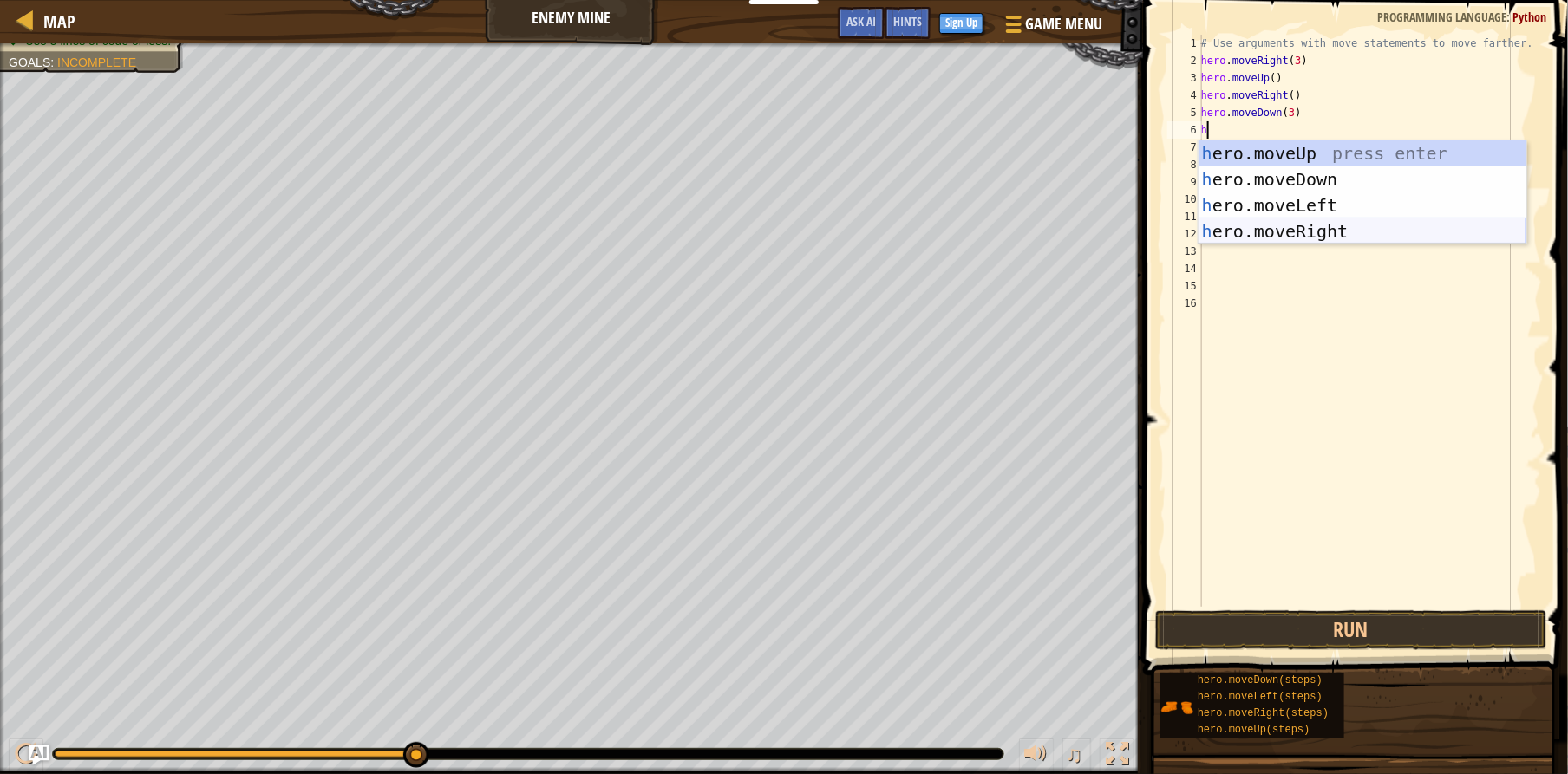
click at [1259, 234] on div "h ero.moveUp press enter h ero.moveDown press enter h ero.moveLeft press enter …" at bounding box center [1363, 218] width 328 height 156
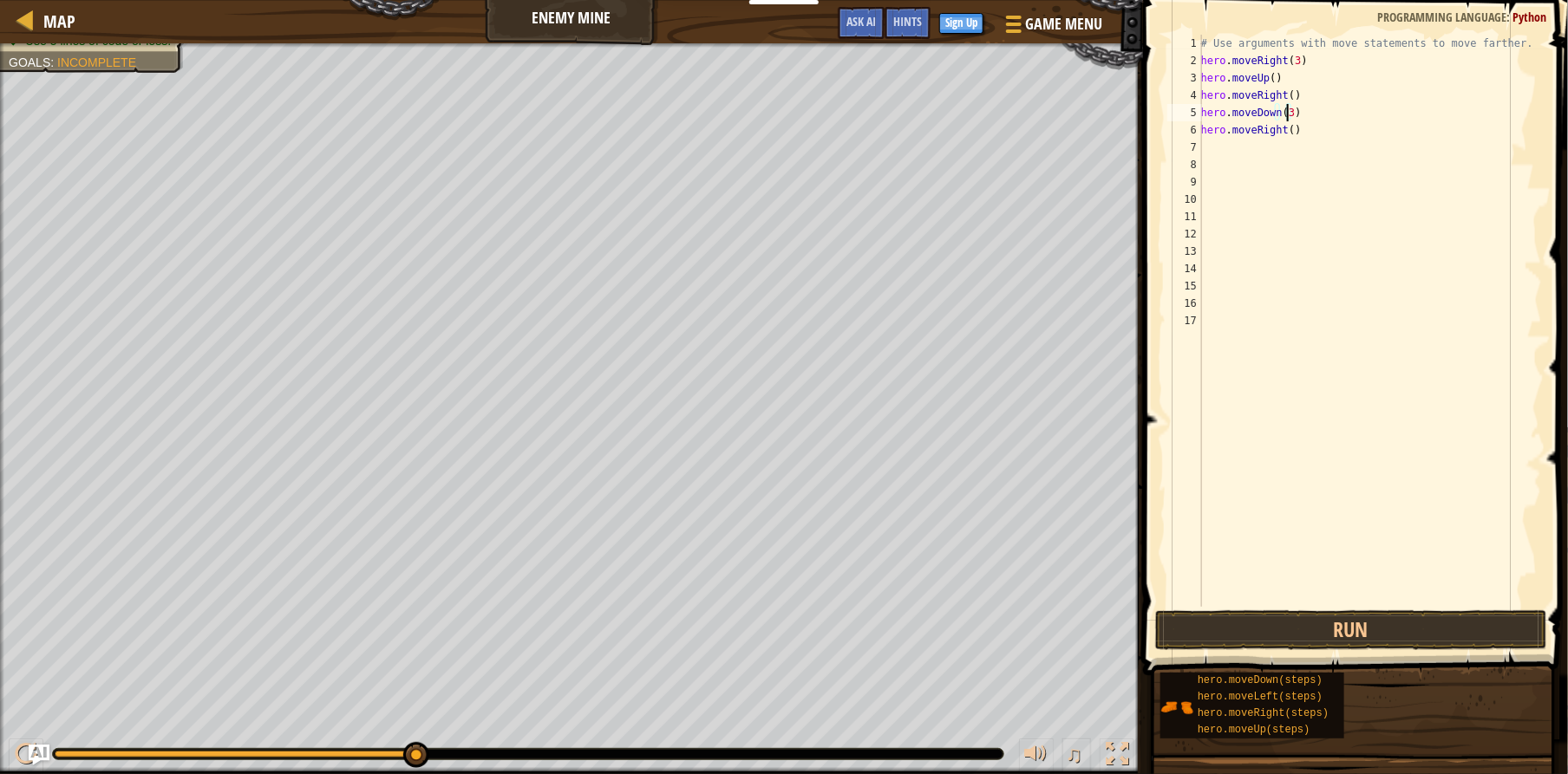
click at [1286, 117] on div "# Use arguments with move statements to move farther. hero . moveRight ( 3 ) he…" at bounding box center [1369, 338] width 344 height 606
click at [1288, 135] on div "# Use arguments with move statements to move farther. hero . moveRight ( 3 ) he…" at bounding box center [1369, 338] width 344 height 606
type textarea "hero.moveRight(2)"
click at [1211, 640] on button "Run" at bounding box center [1351, 630] width 392 height 40
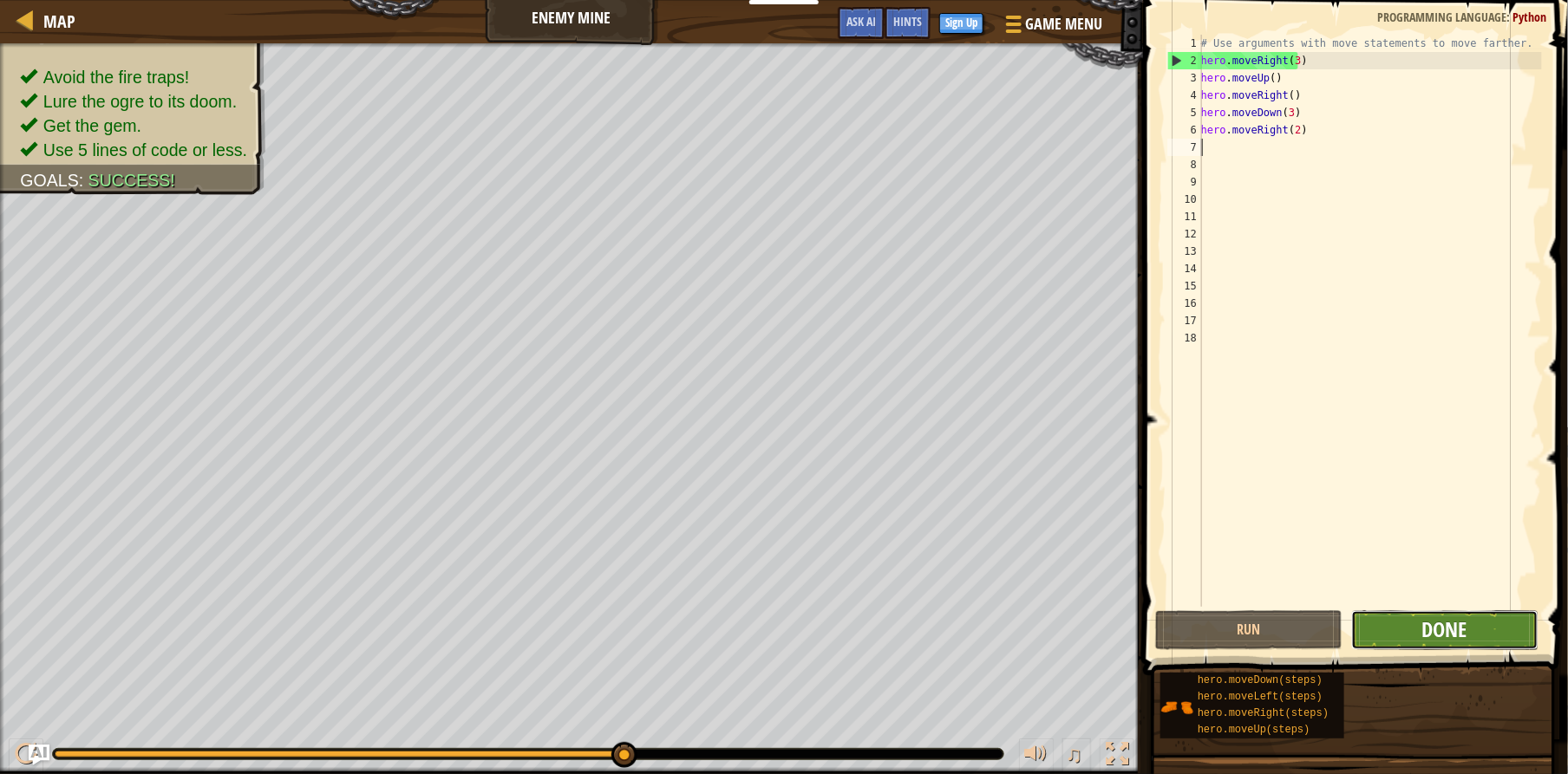
click at [1458, 638] on span "Done" at bounding box center [1445, 629] width 46 height 28
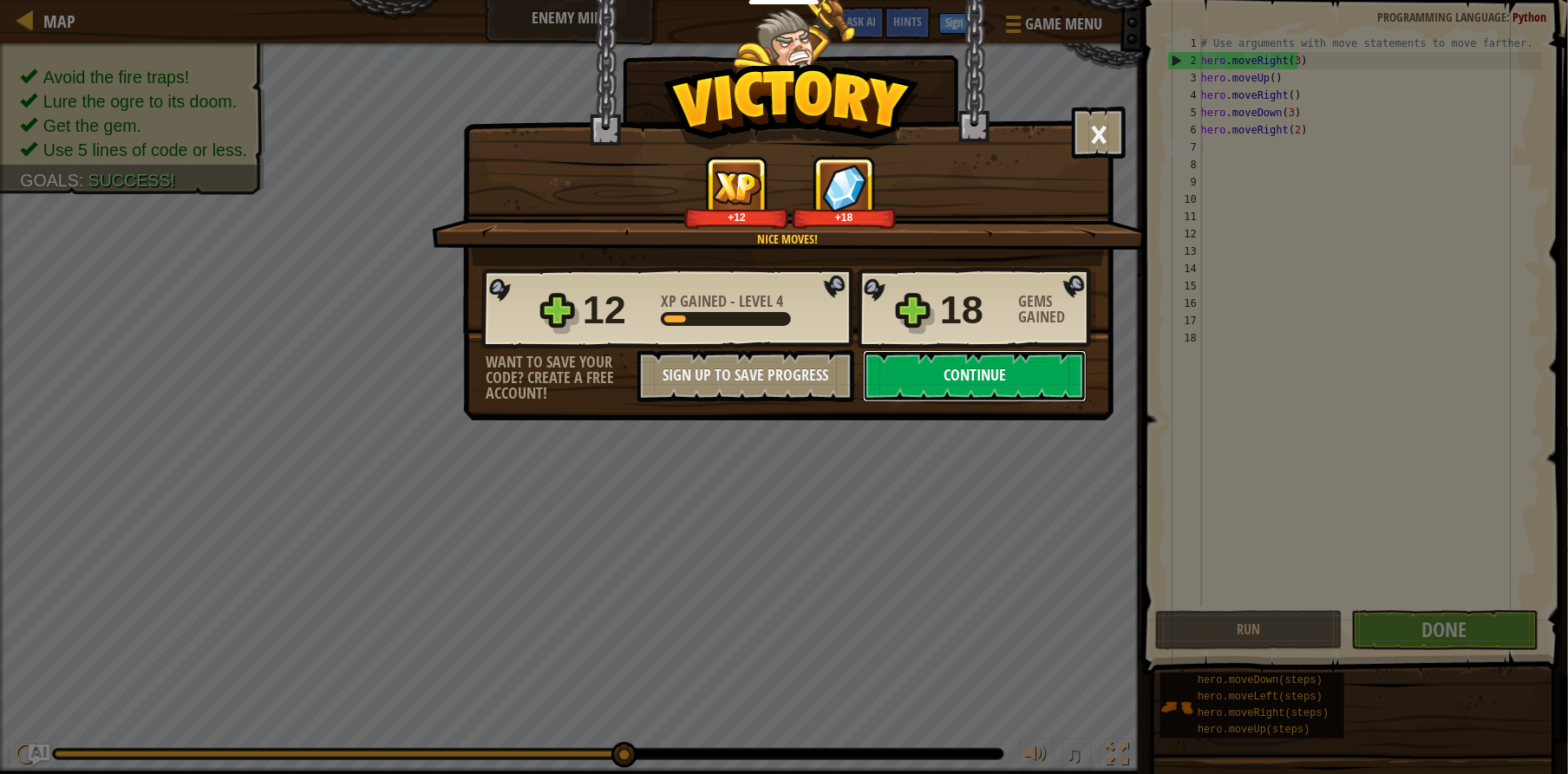
click at [973, 373] on button "Continue" at bounding box center [974, 377] width 224 height 52
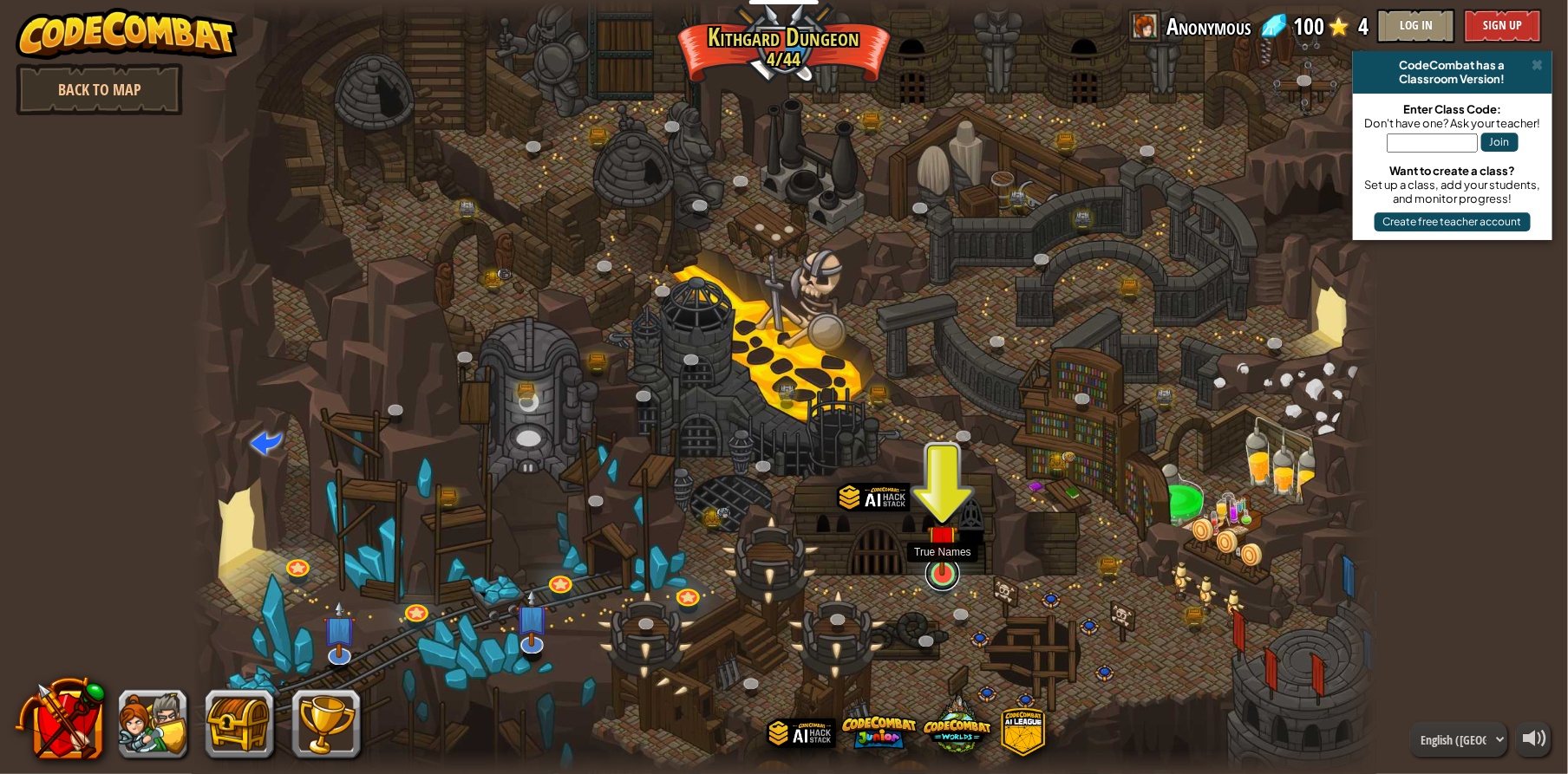
click at [941, 579] on link at bounding box center [943, 574] width 35 height 35
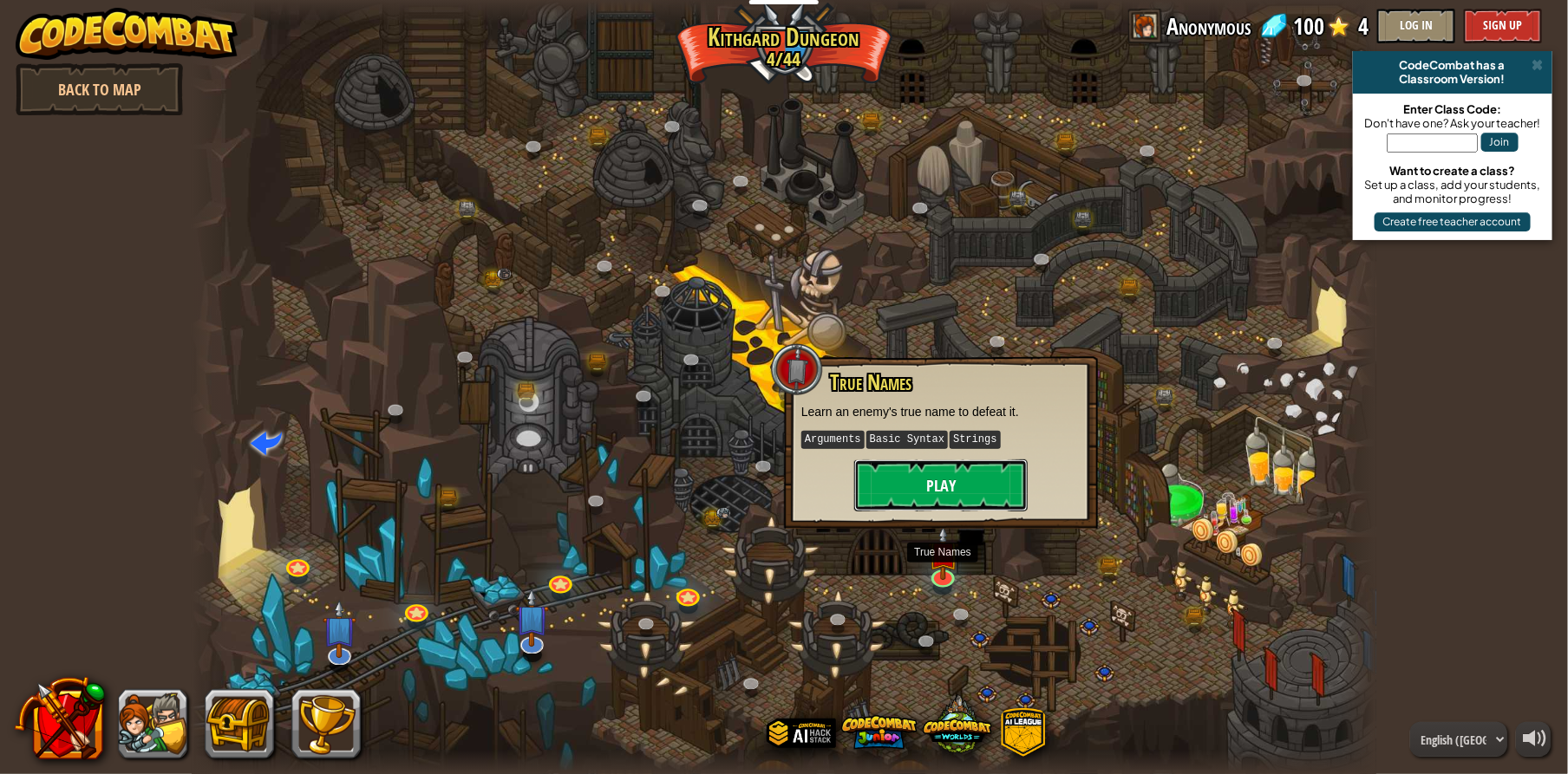
click at [919, 491] on button "Play" at bounding box center [940, 485] width 173 height 52
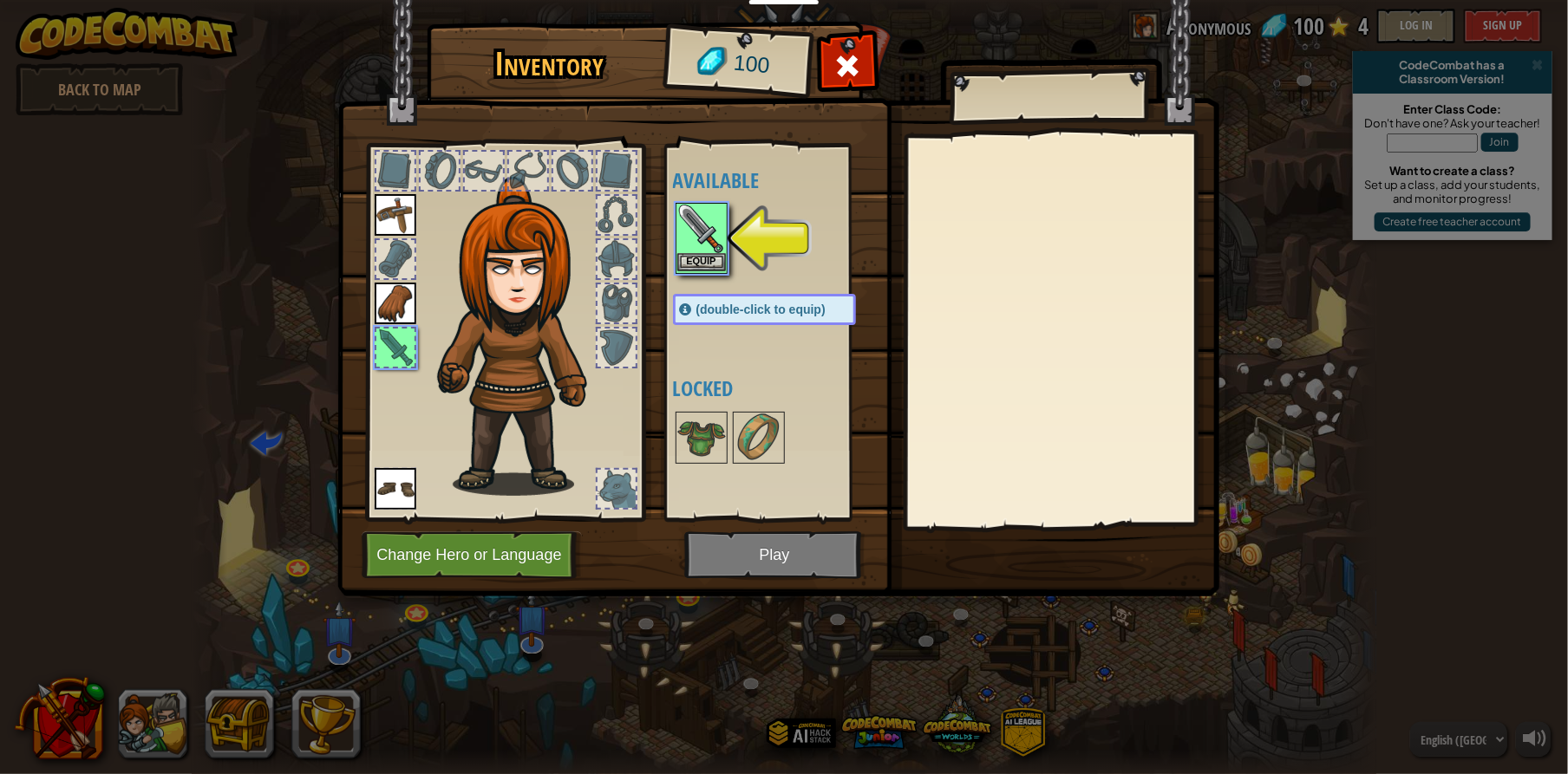
click at [711, 218] on img at bounding box center [702, 229] width 48 height 48
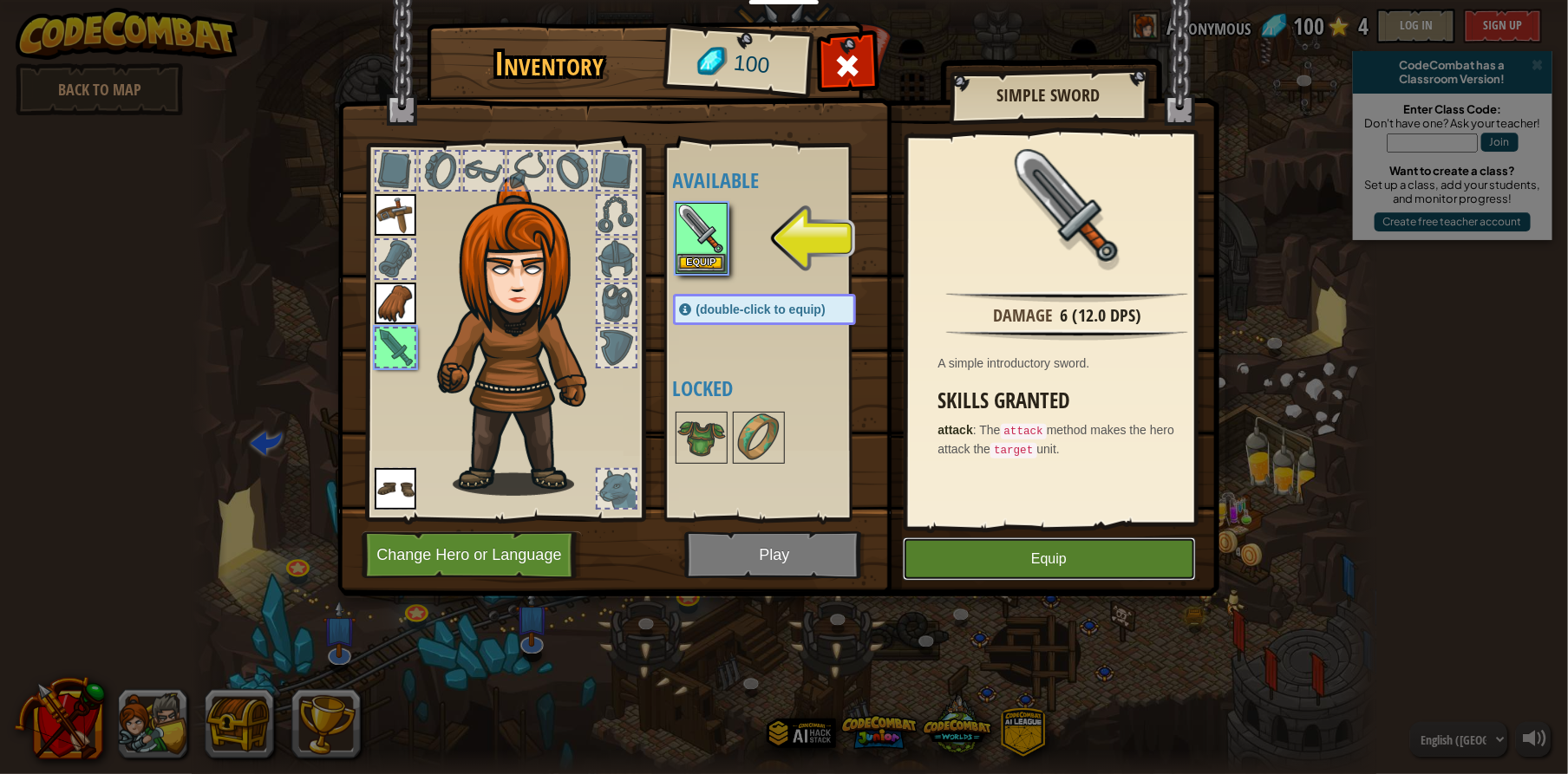
drag, startPoint x: 978, startPoint y: 559, endPoint x: 921, endPoint y: 597, distance: 68.5
click at [959, 568] on button "Equip" at bounding box center [1050, 559] width 293 height 44
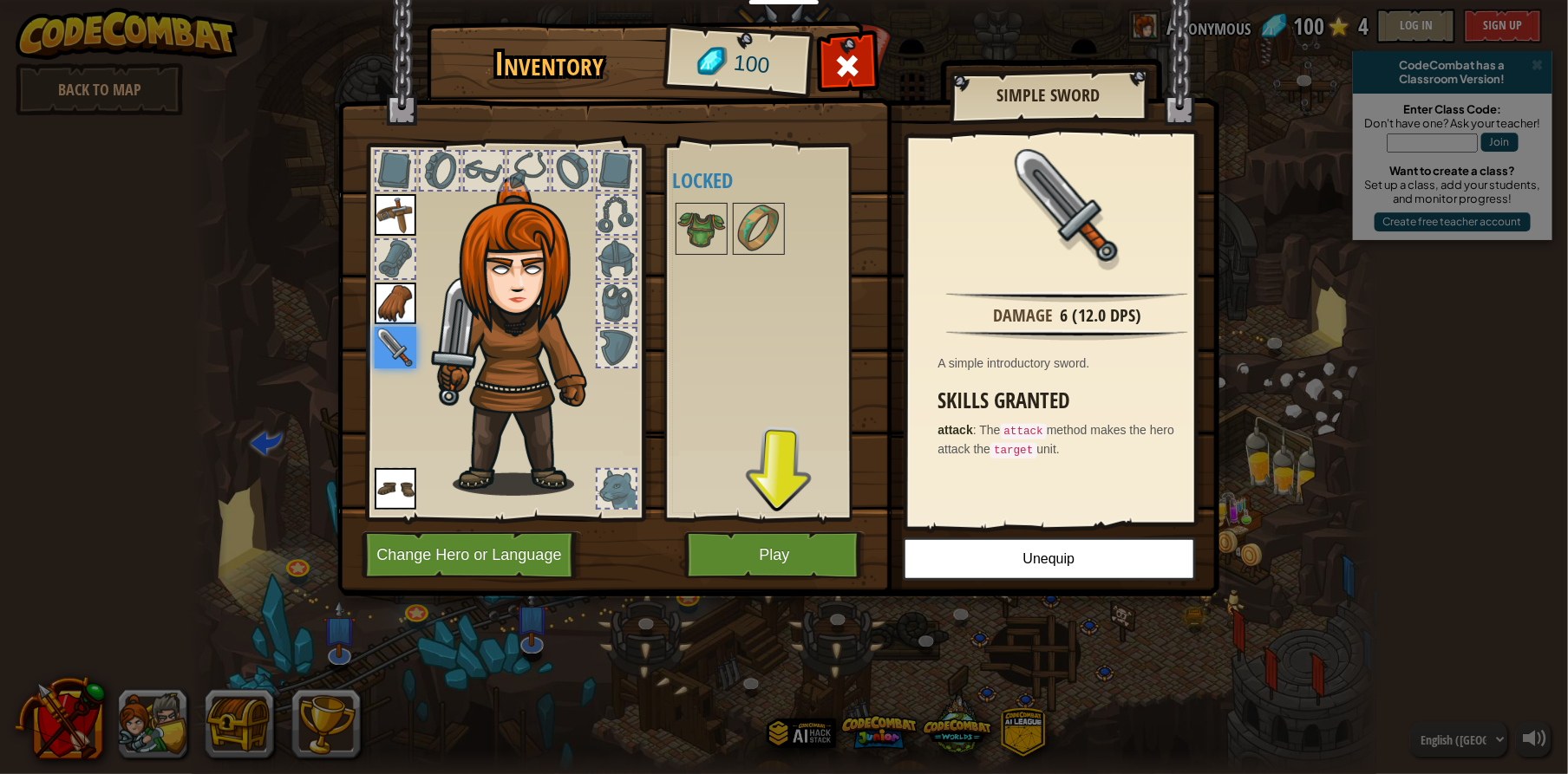
click at [789, 511] on div "Available Equip Equip Equip (double-click to equip) Locked" at bounding box center [781, 332] width 218 height 361
drag, startPoint x: 783, startPoint y: 554, endPoint x: 791, endPoint y: 563, distance: 12.0
click at [791, 563] on button "Play" at bounding box center [774, 555] width 181 height 47
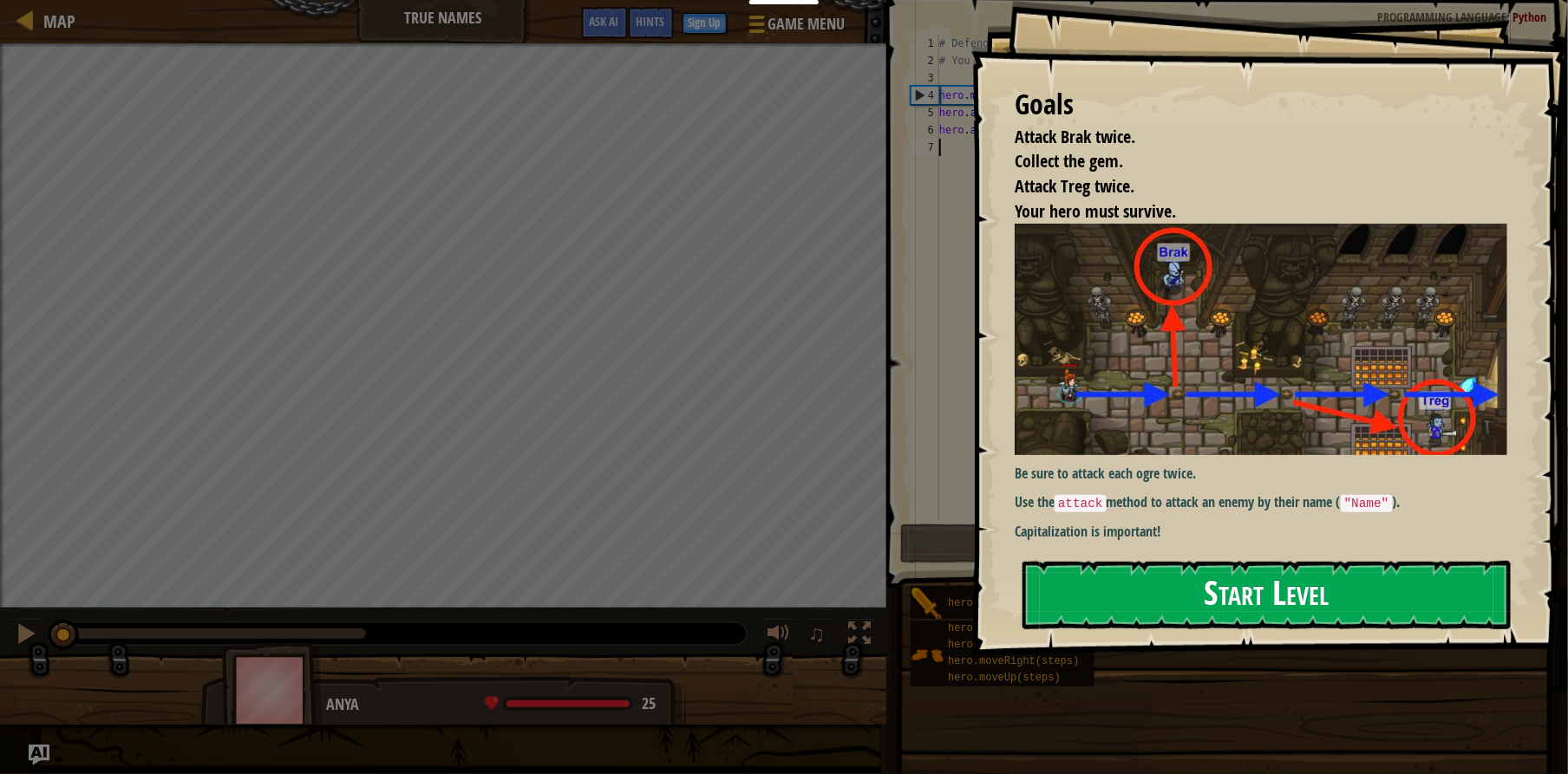
click at [1379, 588] on button "Start Level" at bounding box center [1267, 595] width 488 height 69
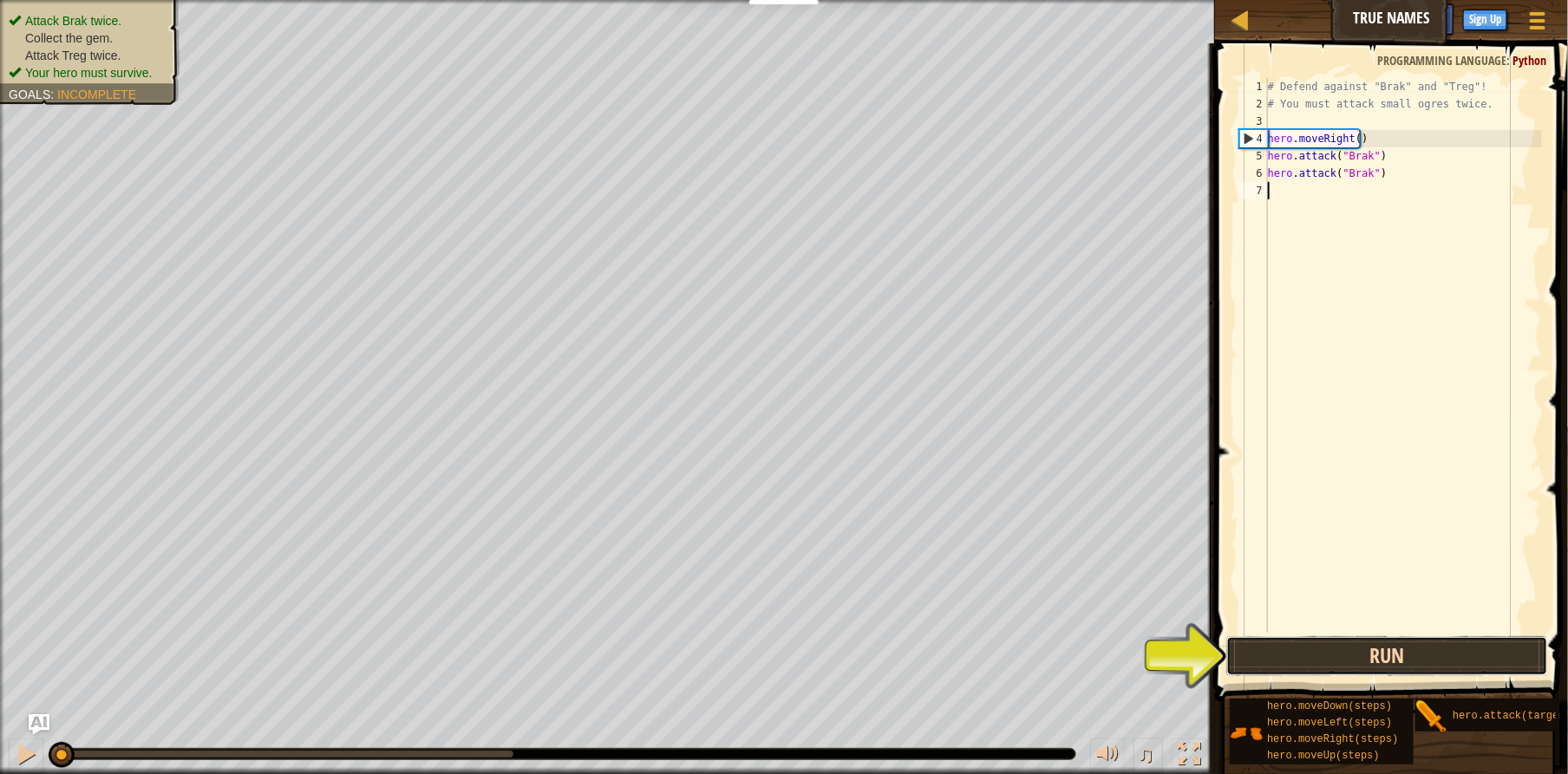
click at [1430, 646] on button "Run" at bounding box center [1387, 656] width 323 height 40
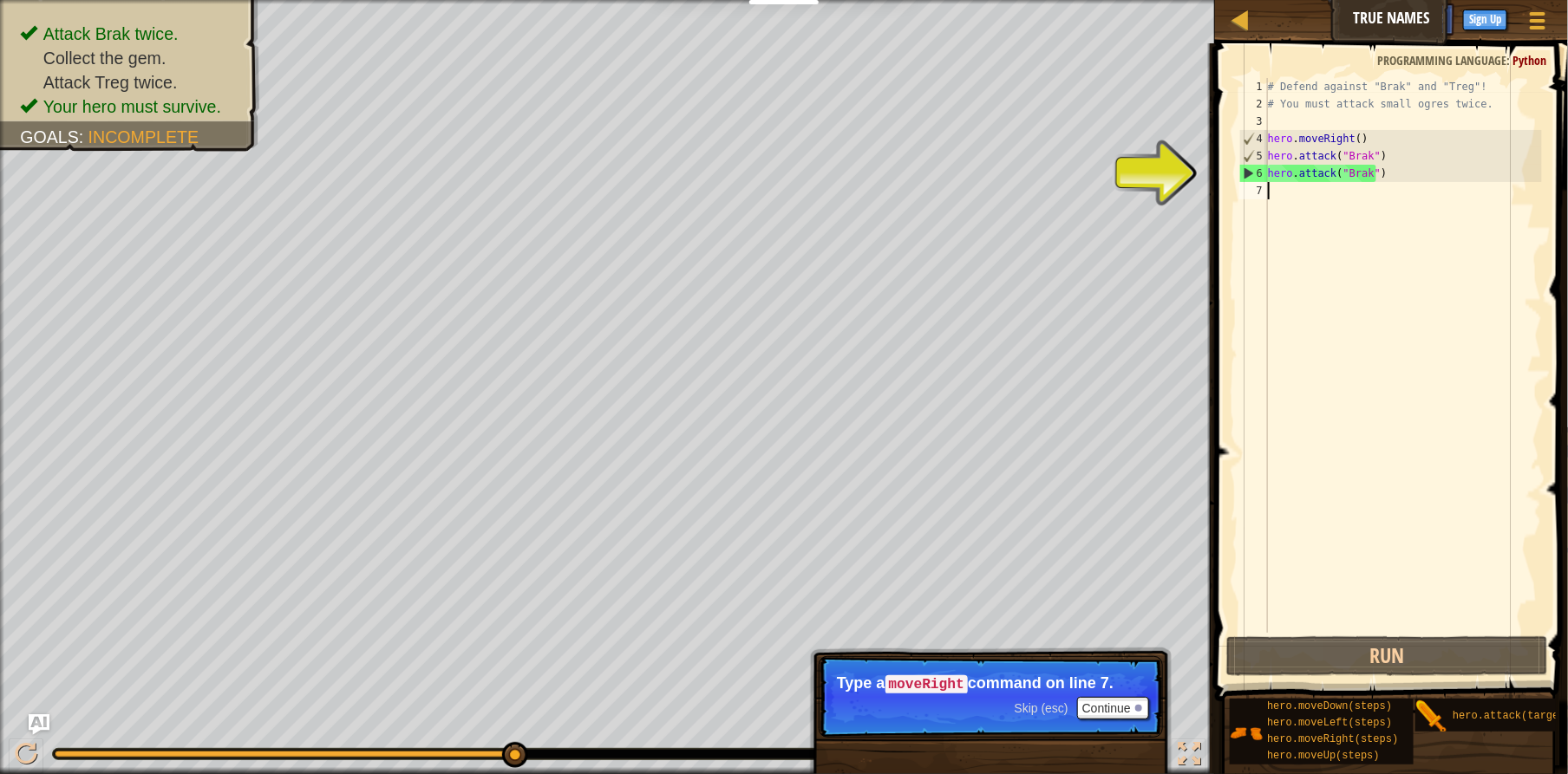
type textarea "h"
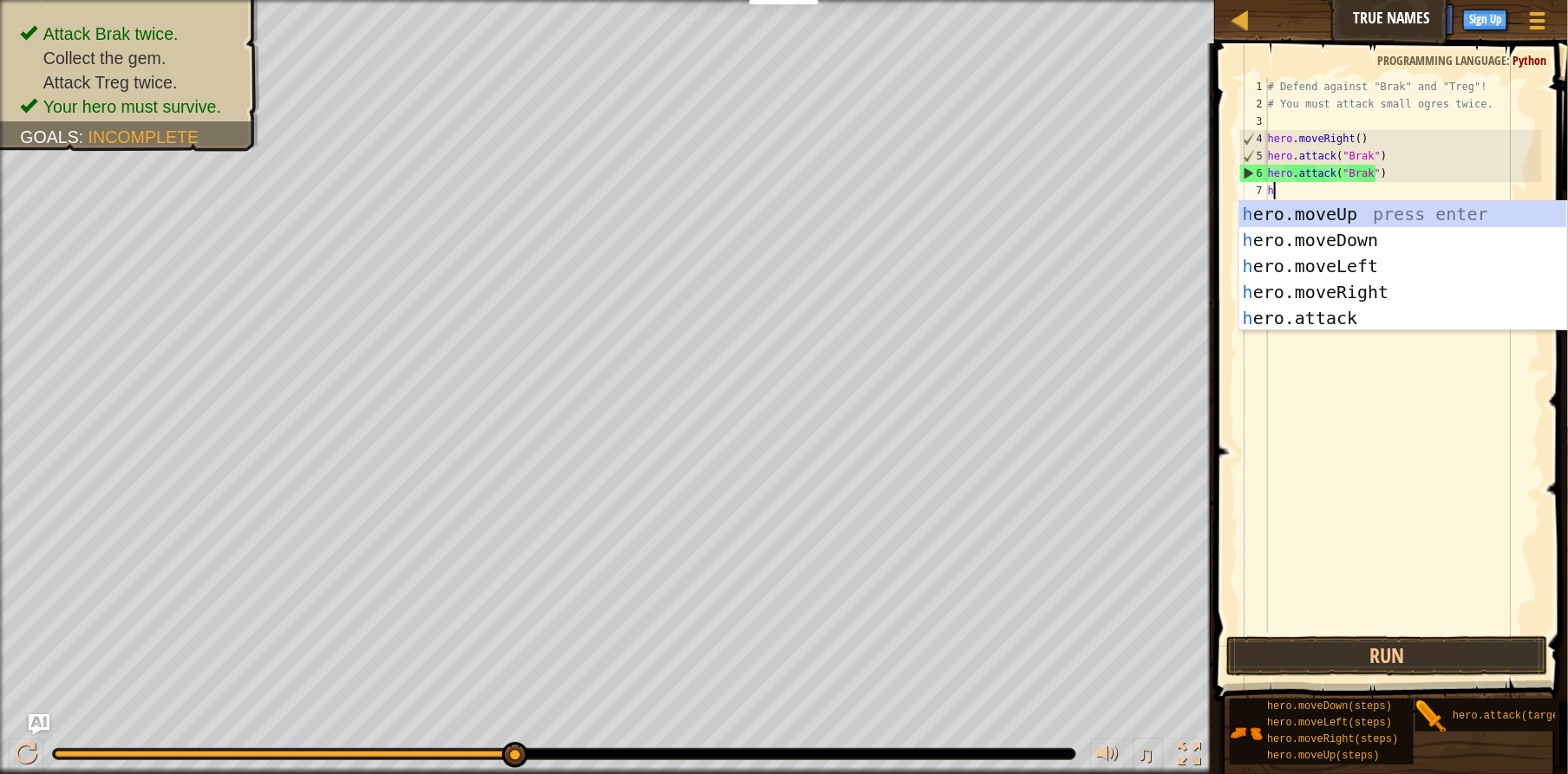
scroll to position [7, 0]
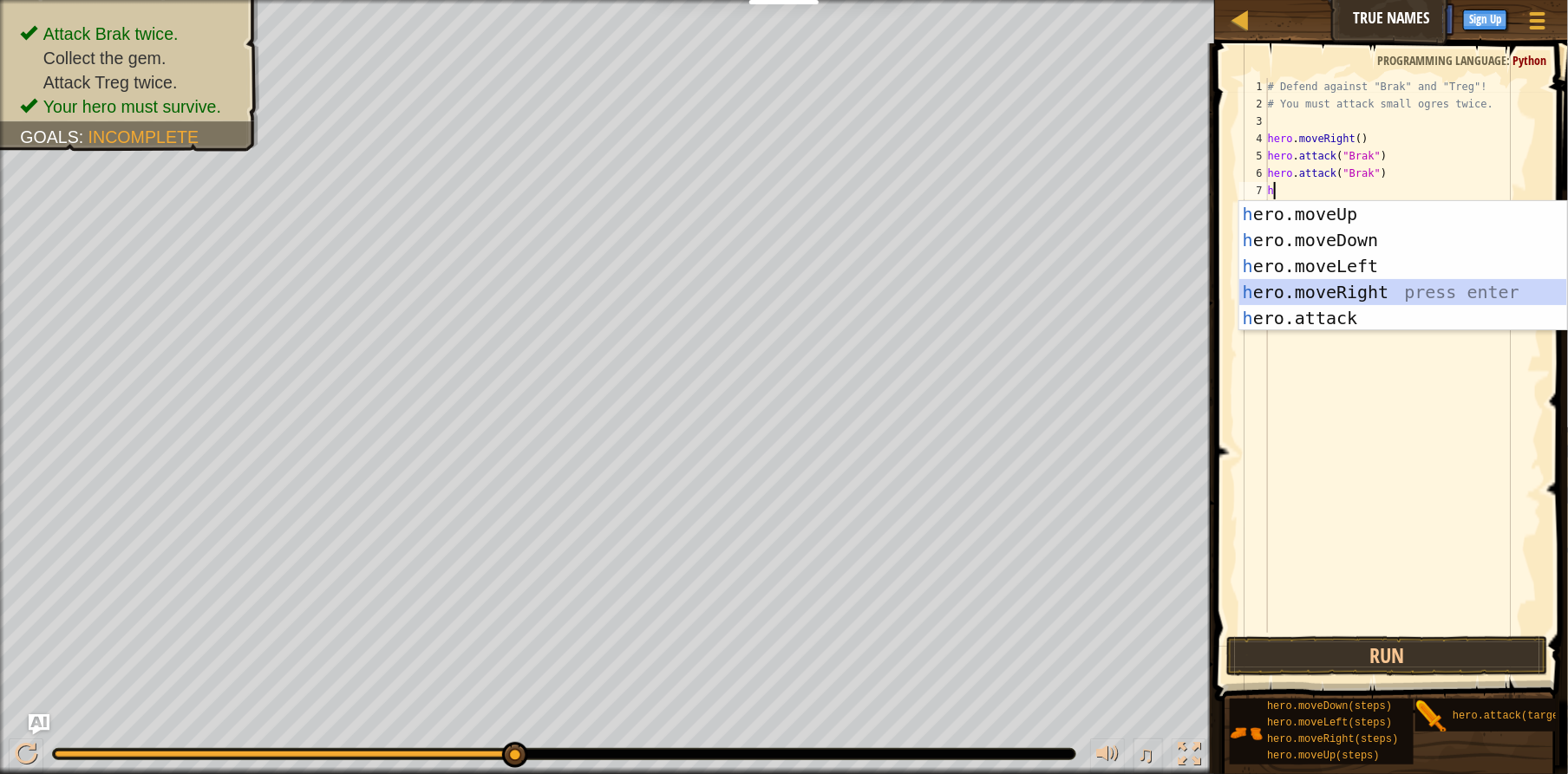
click at [1324, 290] on div "h ero.moveUp press enter h ero.moveDown press enter h ero.moveLeft press enter …" at bounding box center [1403, 293] width 328 height 182
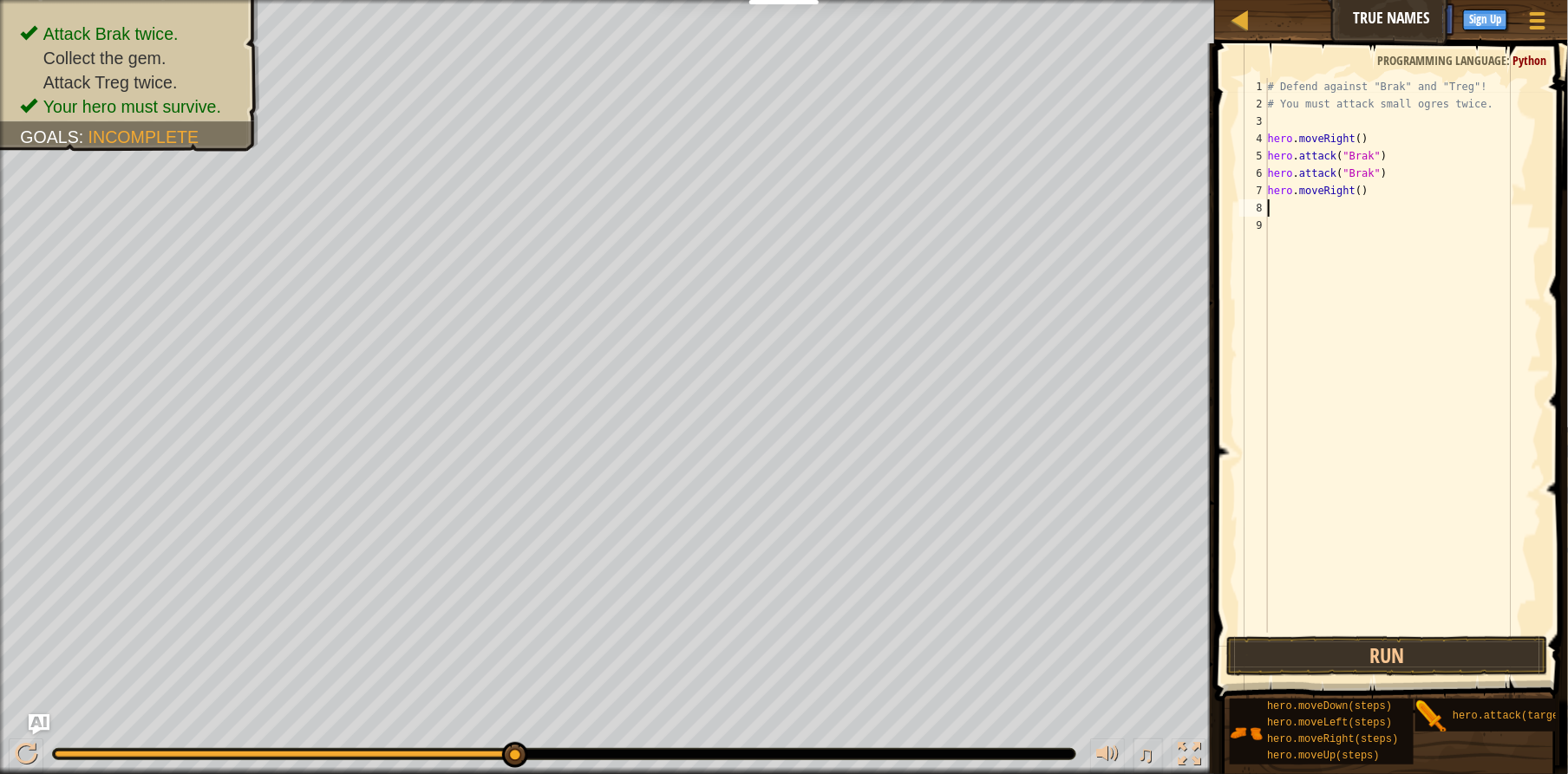
type textarea "h"
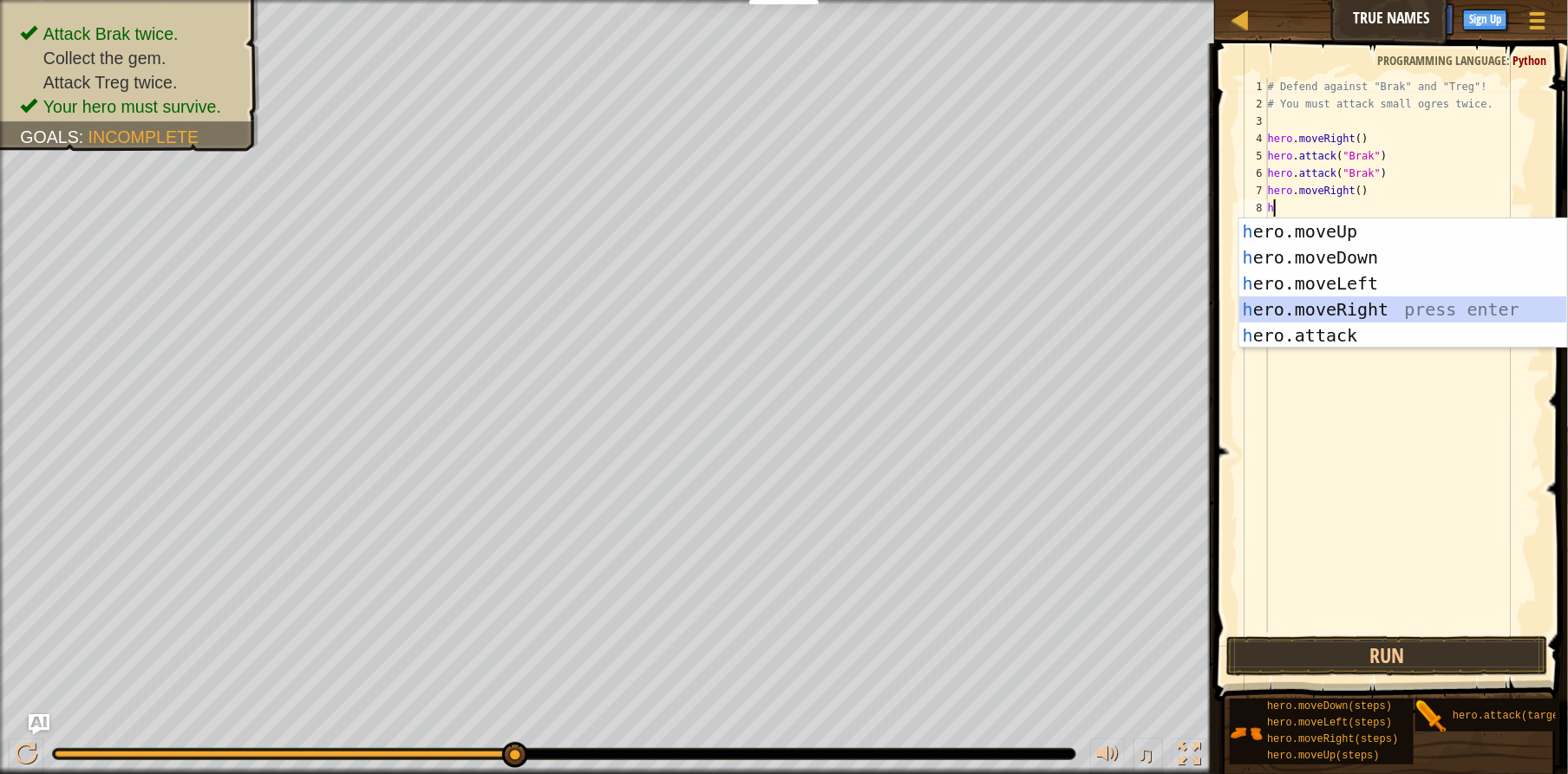
click at [1335, 304] on div "h ero.moveUp press enter h ero.moveDown press enter h ero.moveLeft press enter …" at bounding box center [1403, 310] width 328 height 182
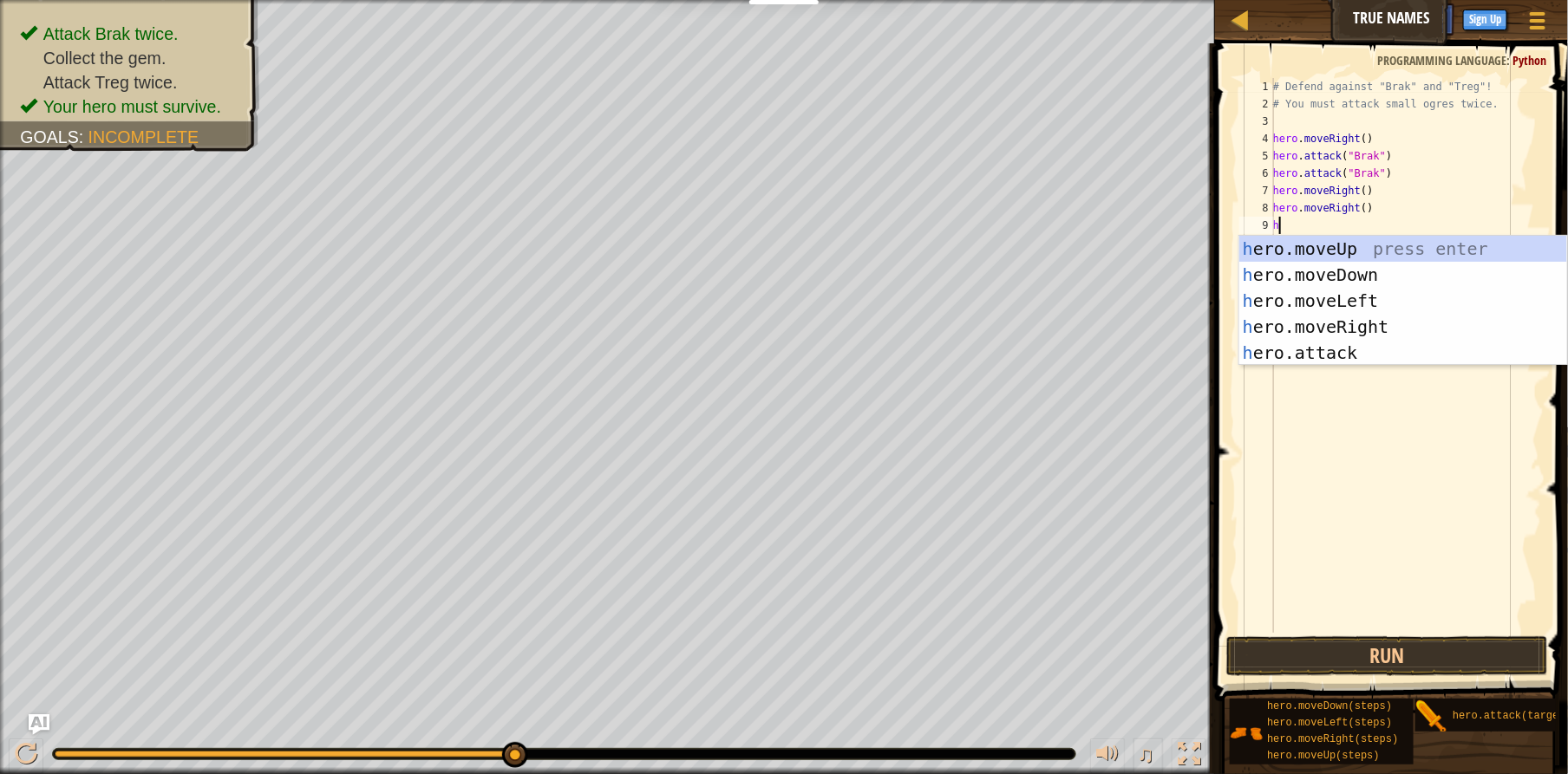
scroll to position [8, 0]
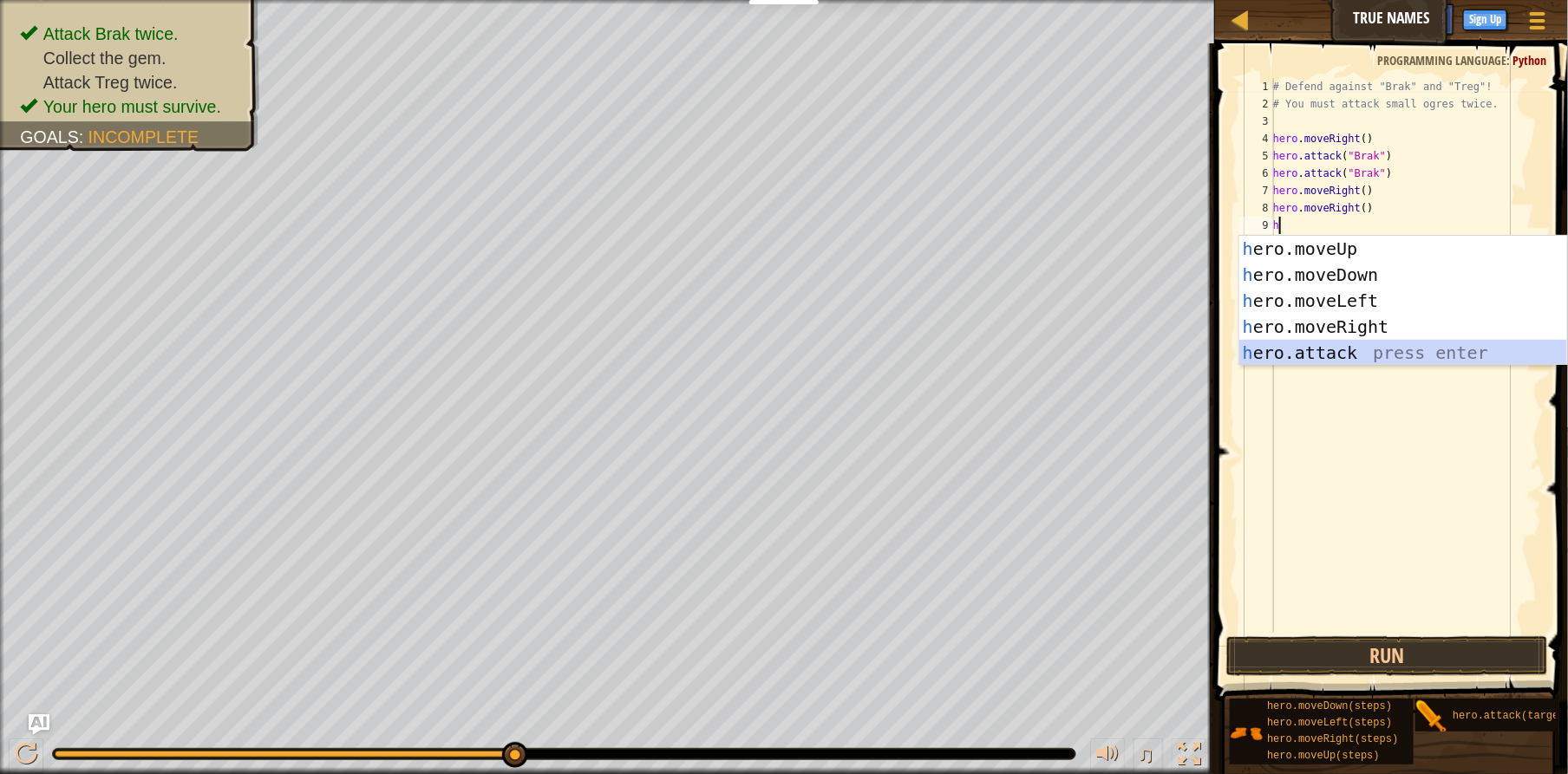
click at [1312, 351] on div "h ero.moveUp press enter h ero.moveDown press enter h ero.moveLeft press enter …" at bounding box center [1403, 326] width 328 height 182
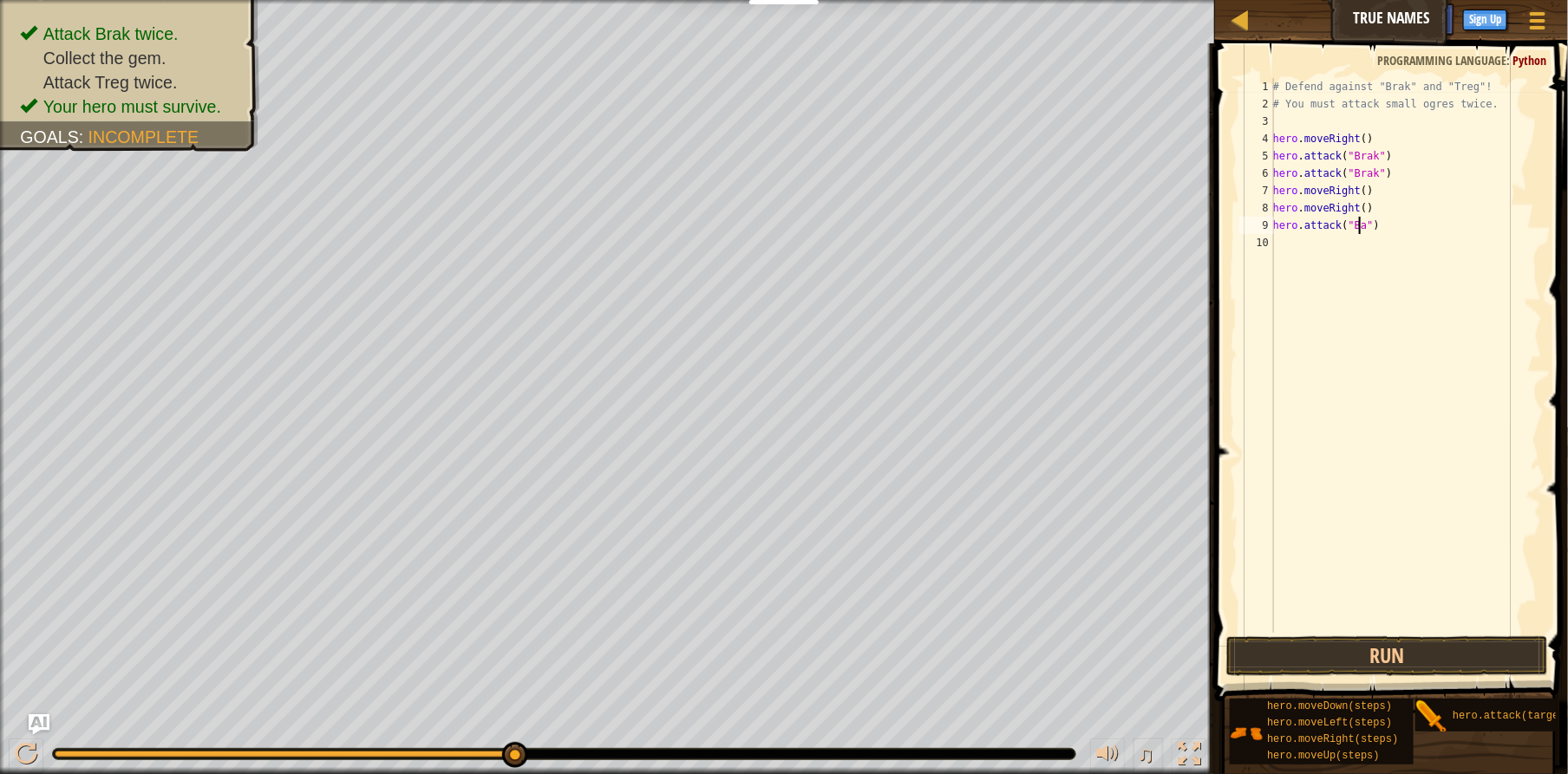
scroll to position [8, 7]
type textarea "hero.attack("Bark")"
click at [1283, 238] on div "# Defend against "Brak" and "Treg"! # You must attack small ogres twice. hero .…" at bounding box center [1405, 373] width 272 height 590
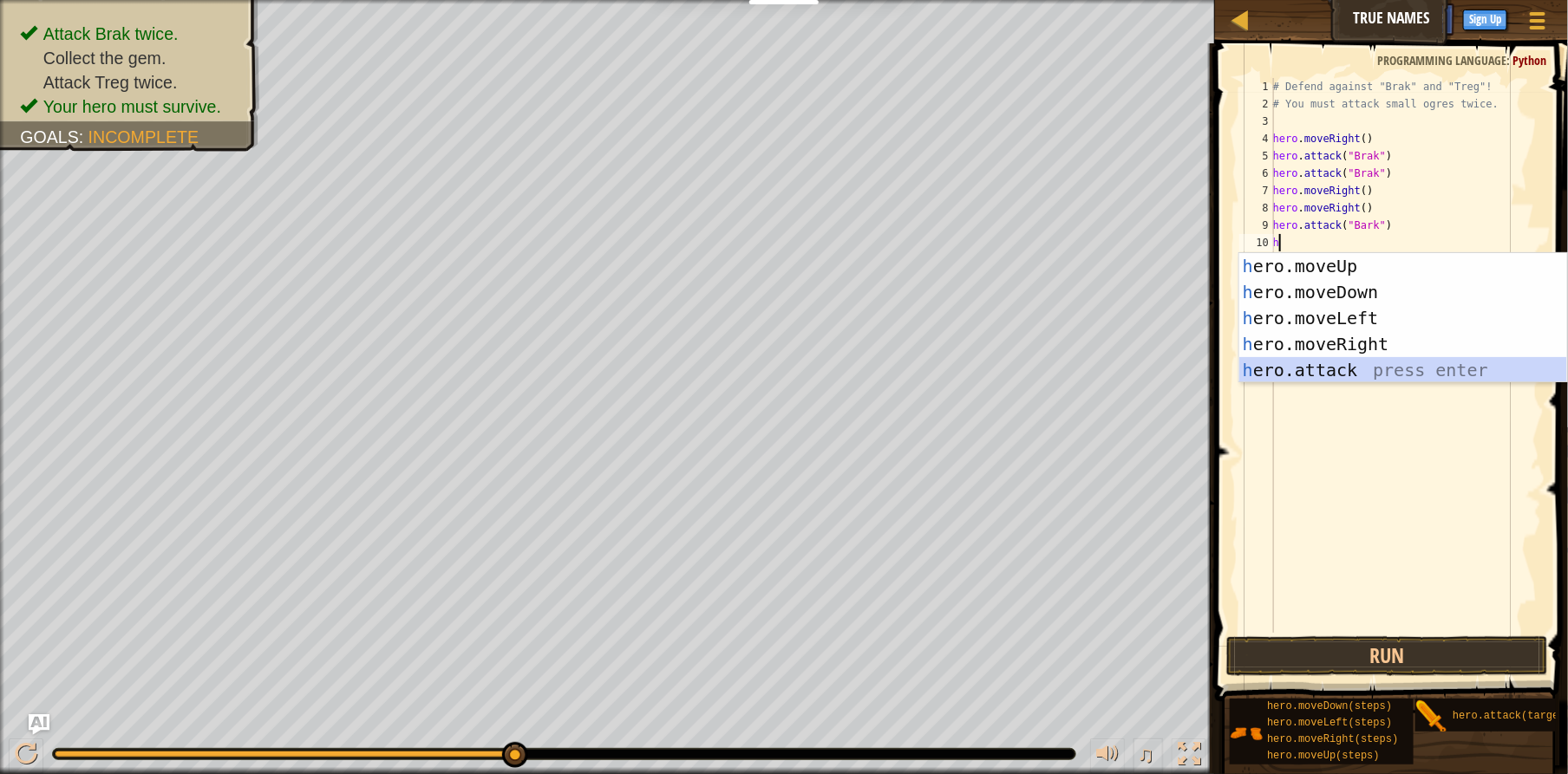
click at [1325, 371] on div "h ero.moveUp press enter h ero.moveDown press enter h ero.moveLeft press enter …" at bounding box center [1403, 344] width 328 height 182
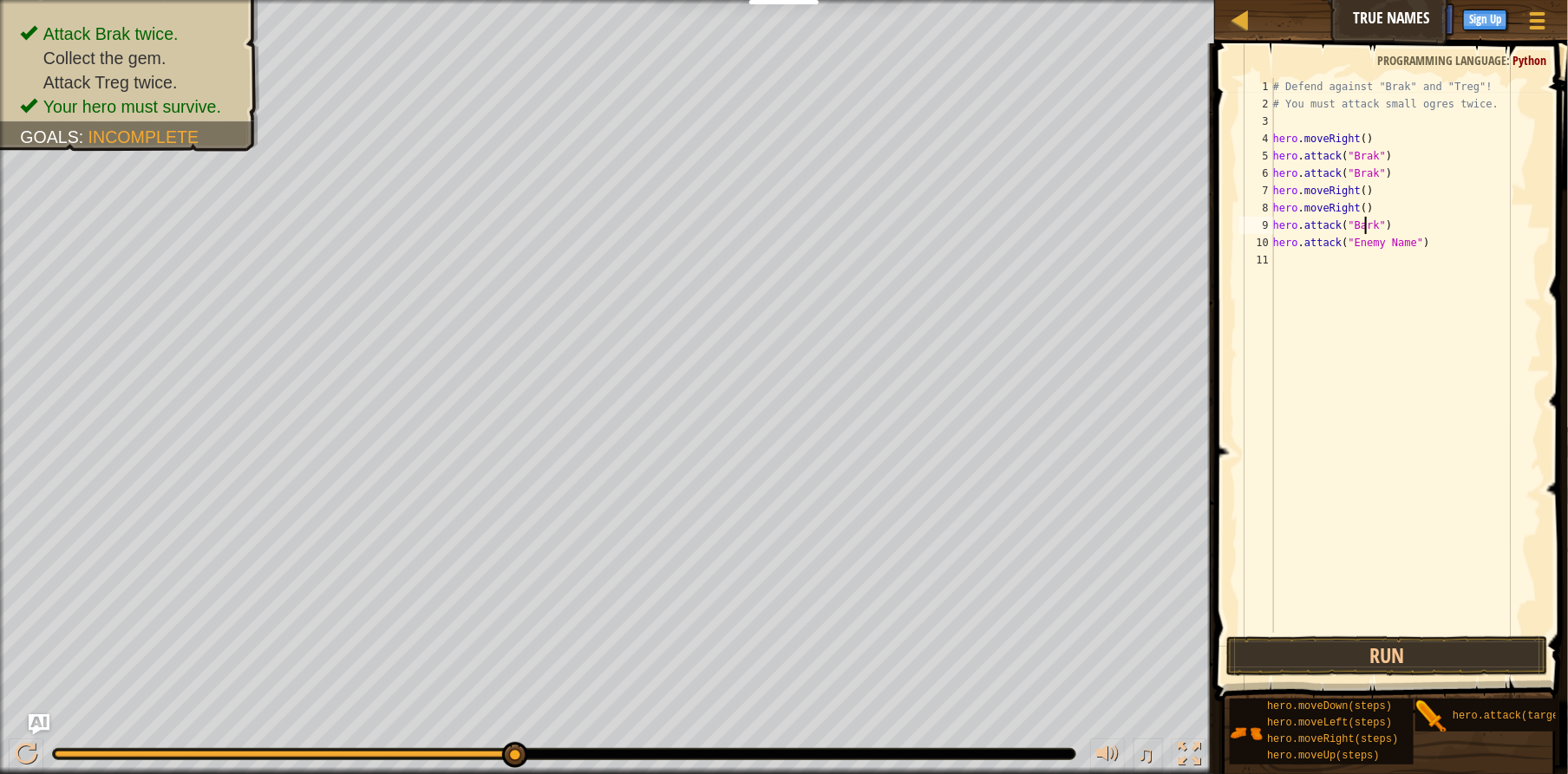
click at [1366, 226] on div "# Defend against "Brak" and "Treg"! # You must attack small ogres twice. hero .…" at bounding box center [1405, 373] width 272 height 590
click at [1368, 224] on div "# Defend against "Brak" and "Treg"! # You must attack small ogres twice. hero .…" at bounding box center [1405, 373] width 272 height 590
click at [1398, 246] on div "# Defend against "Brak" and "Treg"! # You must attack small ogres twice. hero .…" at bounding box center [1405, 373] width 272 height 590
click at [1403, 243] on div "# Defend against "Brak" and "Treg"! # You must attack small ogres twice. hero .…" at bounding box center [1405, 373] width 272 height 590
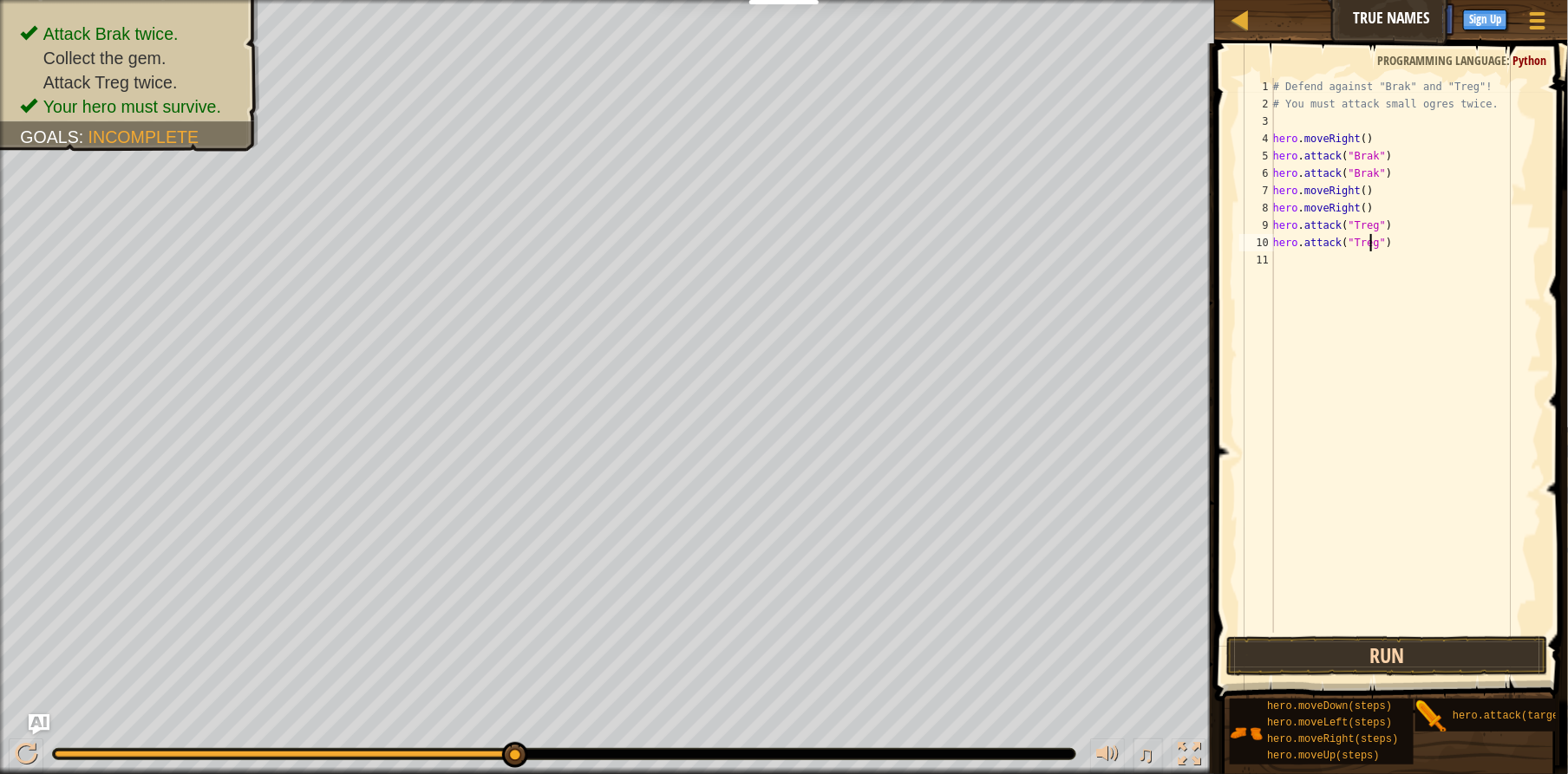
type textarea "hero.attack("Treg")"
click at [1280, 646] on button "Run" at bounding box center [1387, 656] width 323 height 40
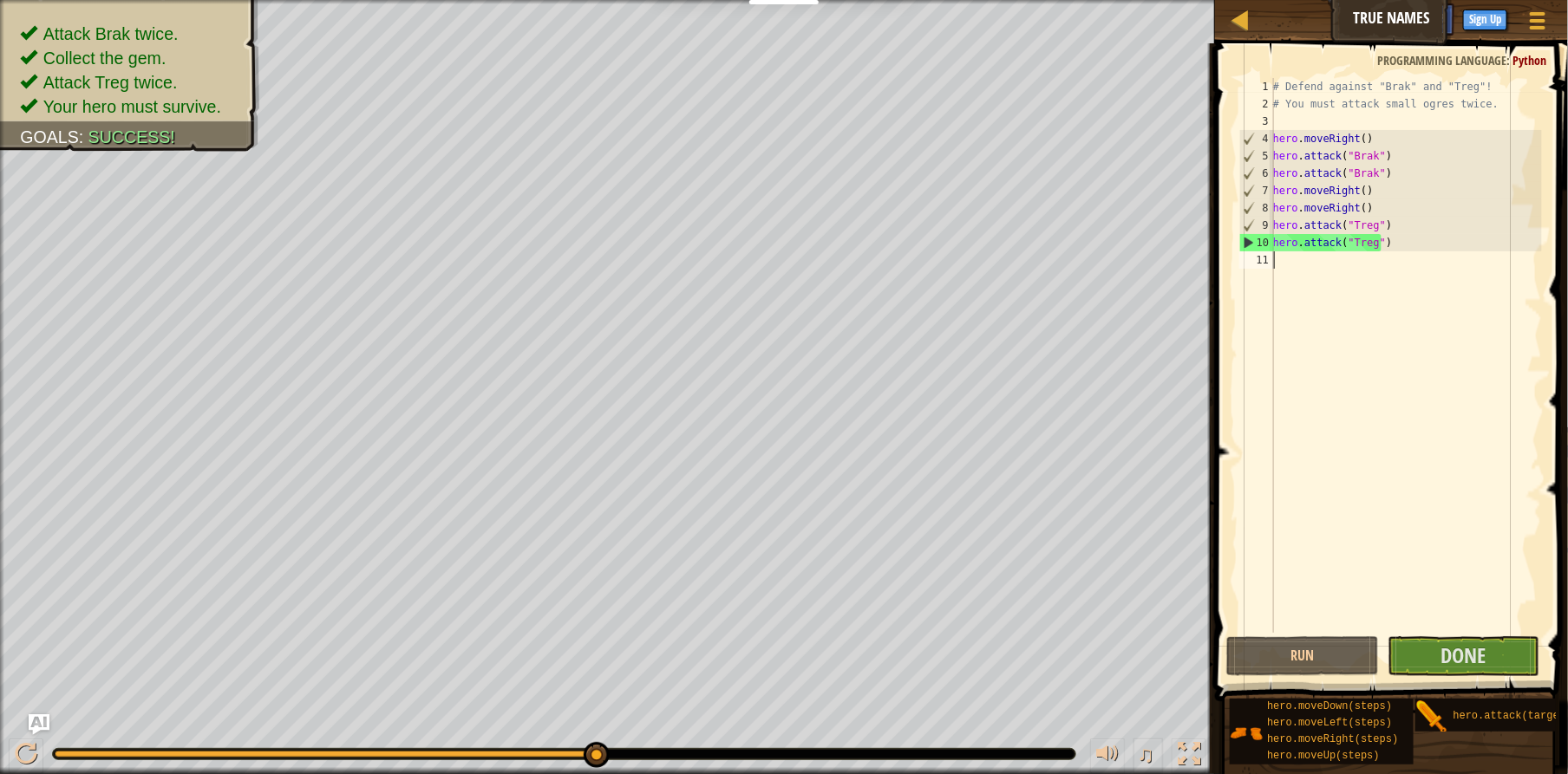
click at [1281, 267] on div "# Defend against "Brak" and "Treg"! # You must attack small ogres twice. hero .…" at bounding box center [1405, 373] width 272 height 590
click at [1490, 675] on button "Done" at bounding box center [1464, 656] width 153 height 40
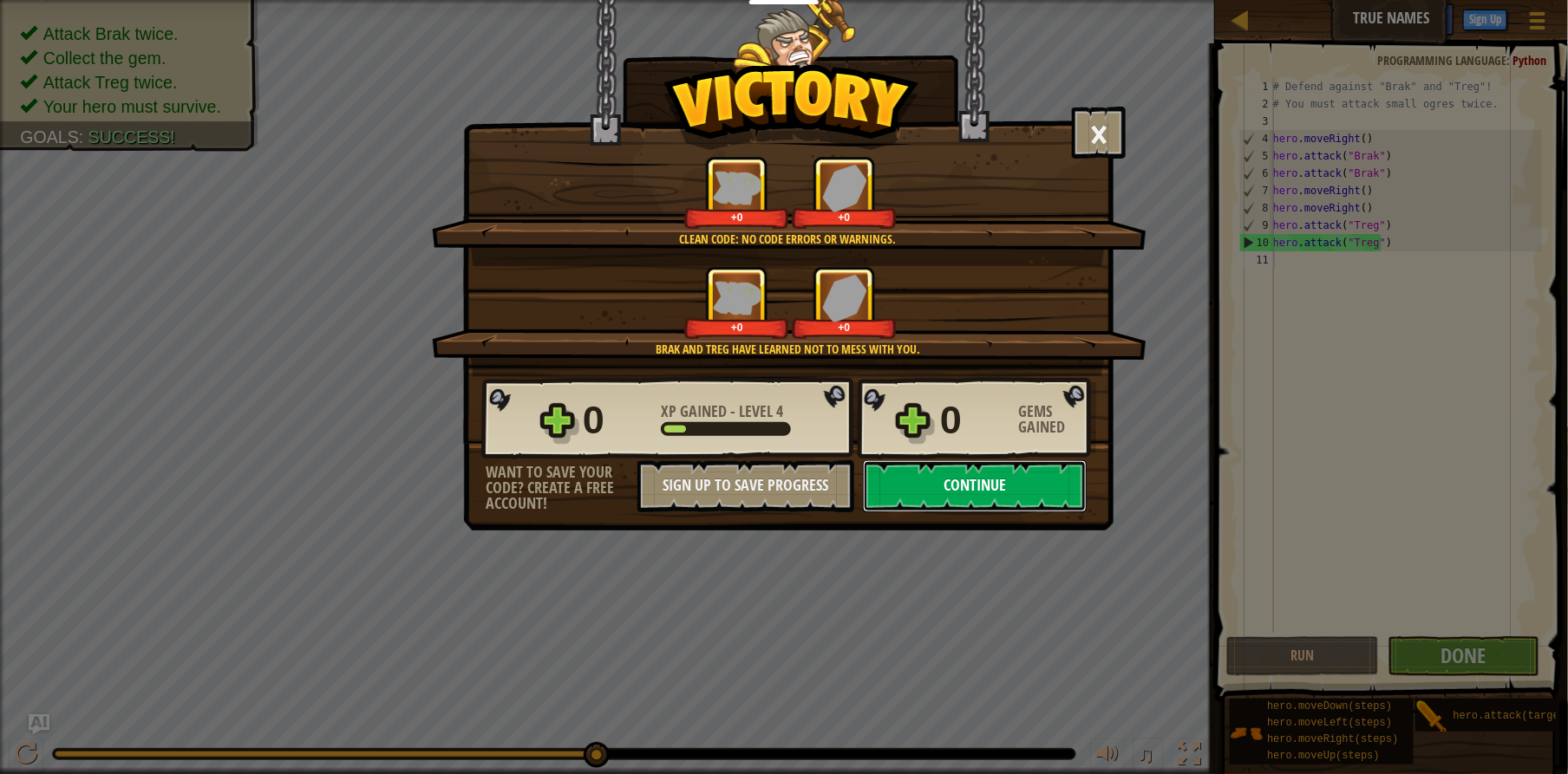
click at [1057, 501] on button "Continue" at bounding box center [974, 486] width 224 height 52
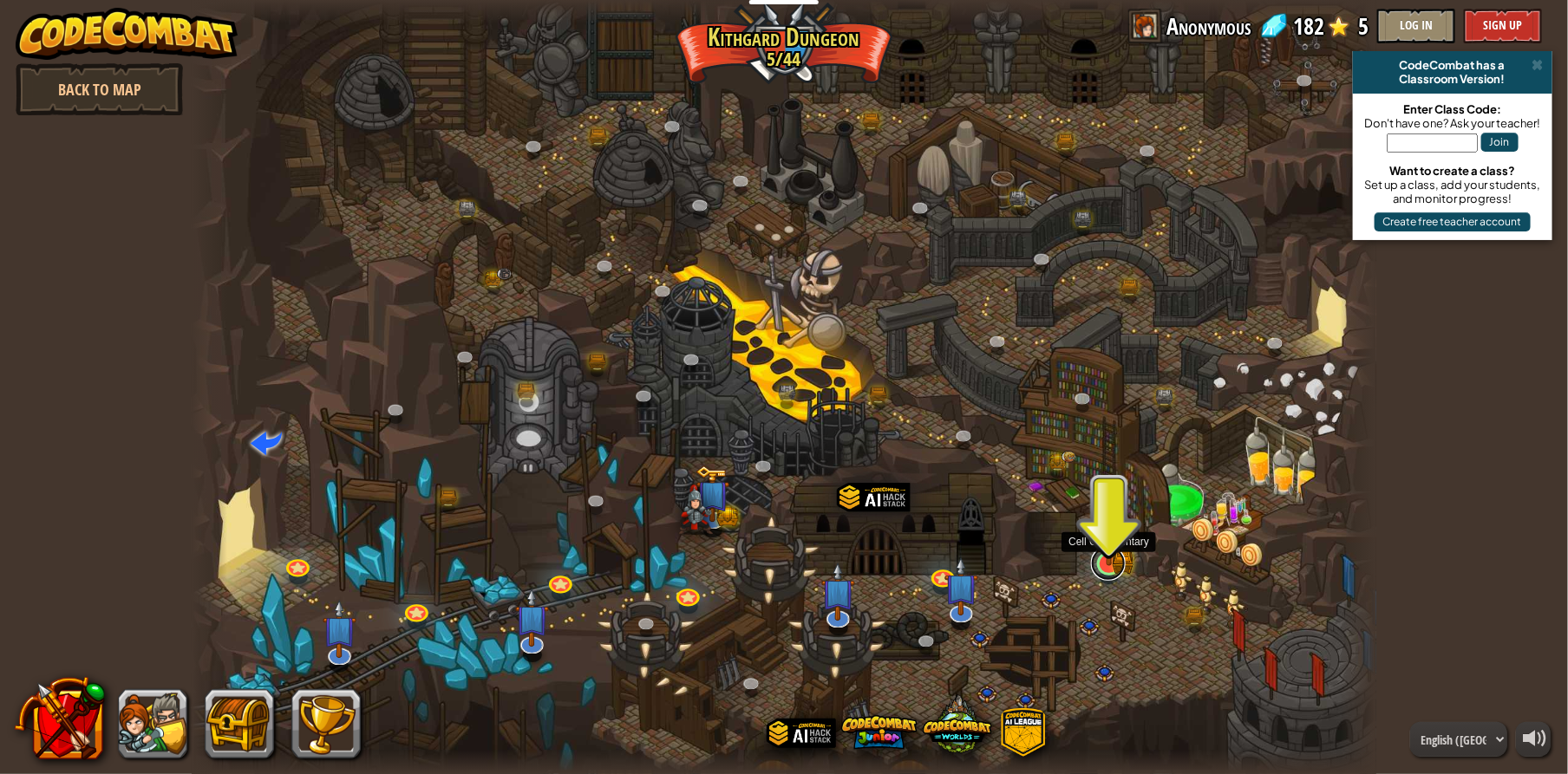
click at [1115, 565] on link at bounding box center [1109, 564] width 35 height 35
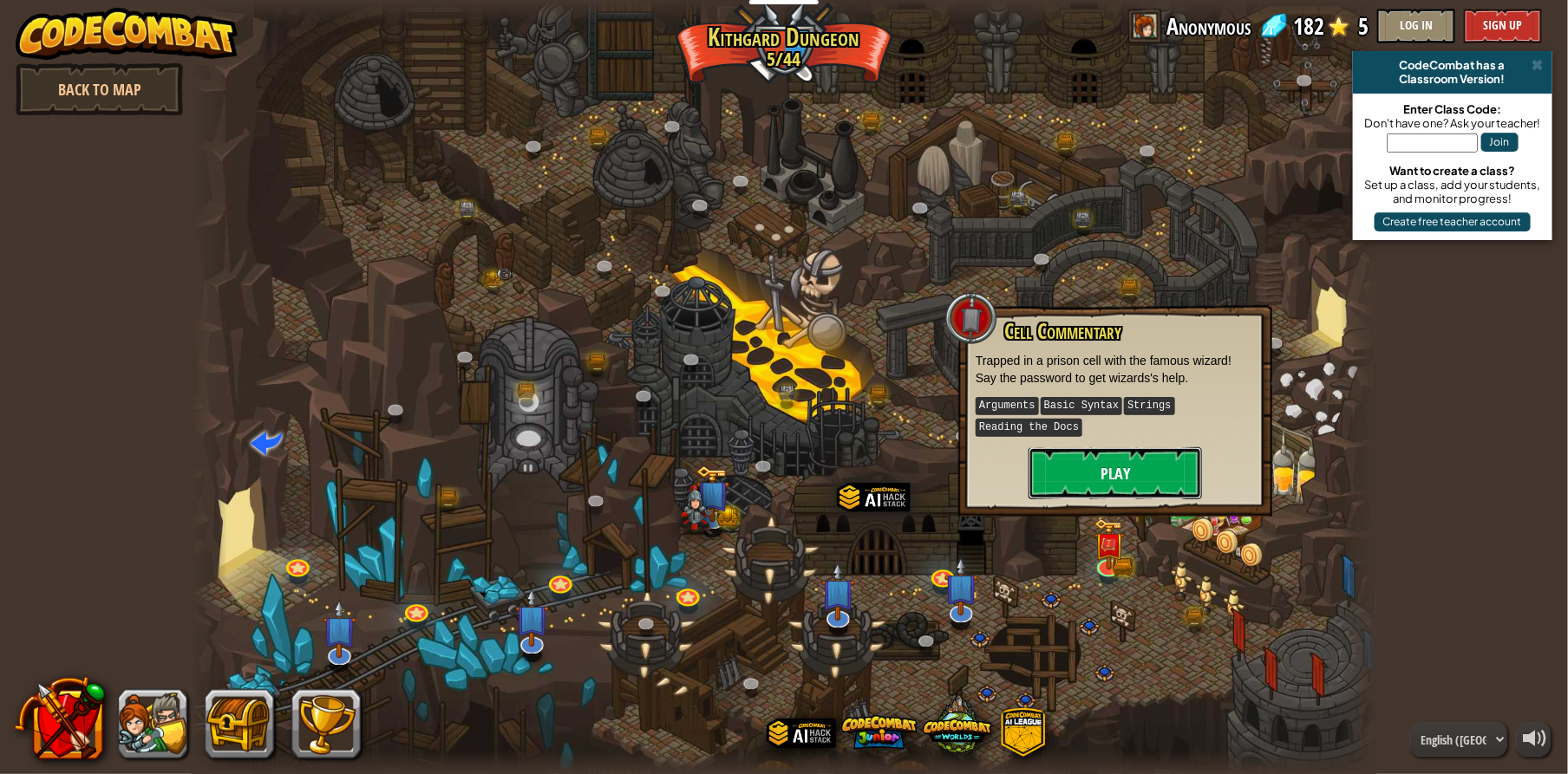
click at [1085, 448] on button "Play" at bounding box center [1114, 474] width 173 height 52
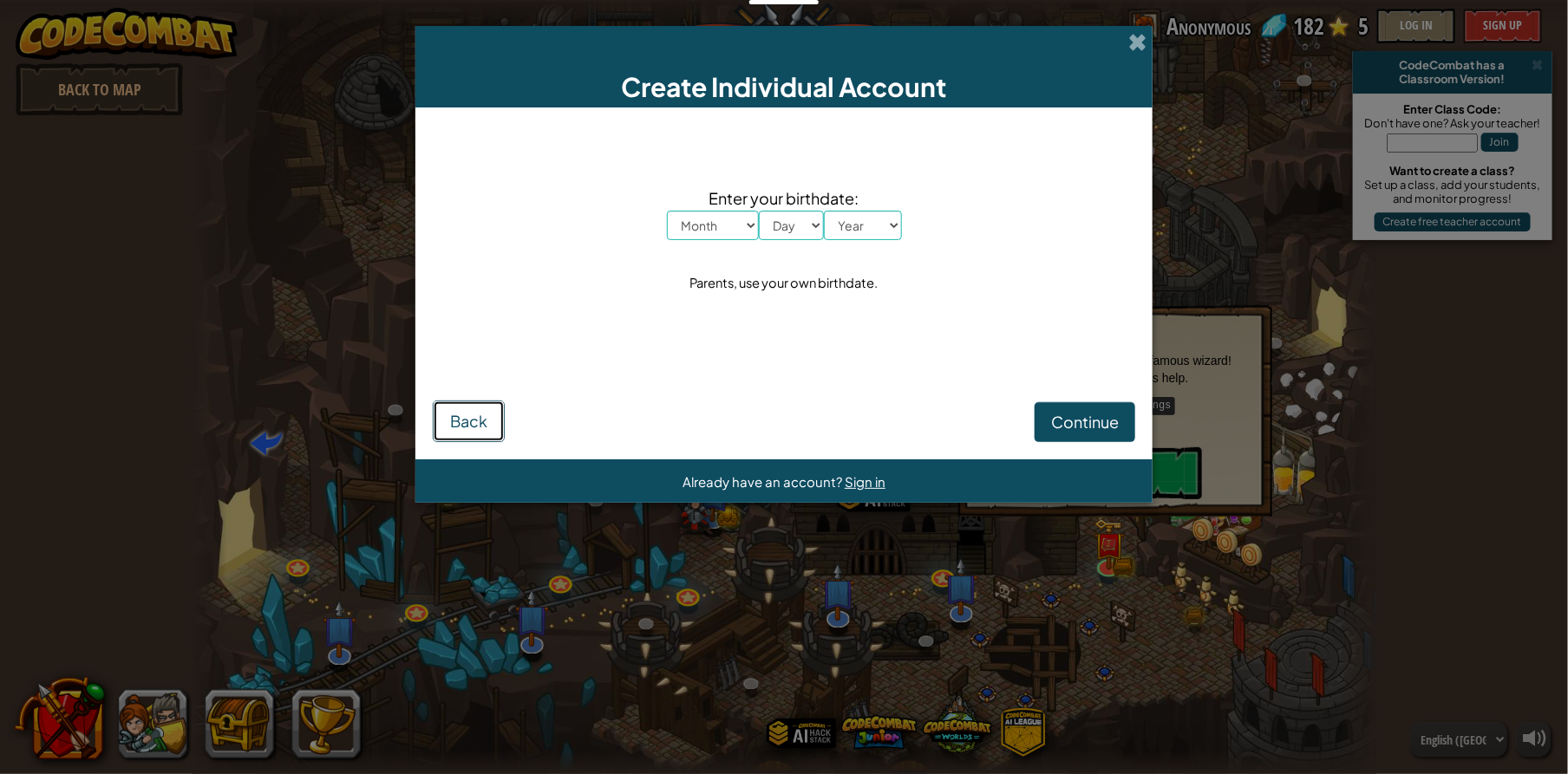
click at [433, 422] on button "Back" at bounding box center [469, 420] width 72 height 42
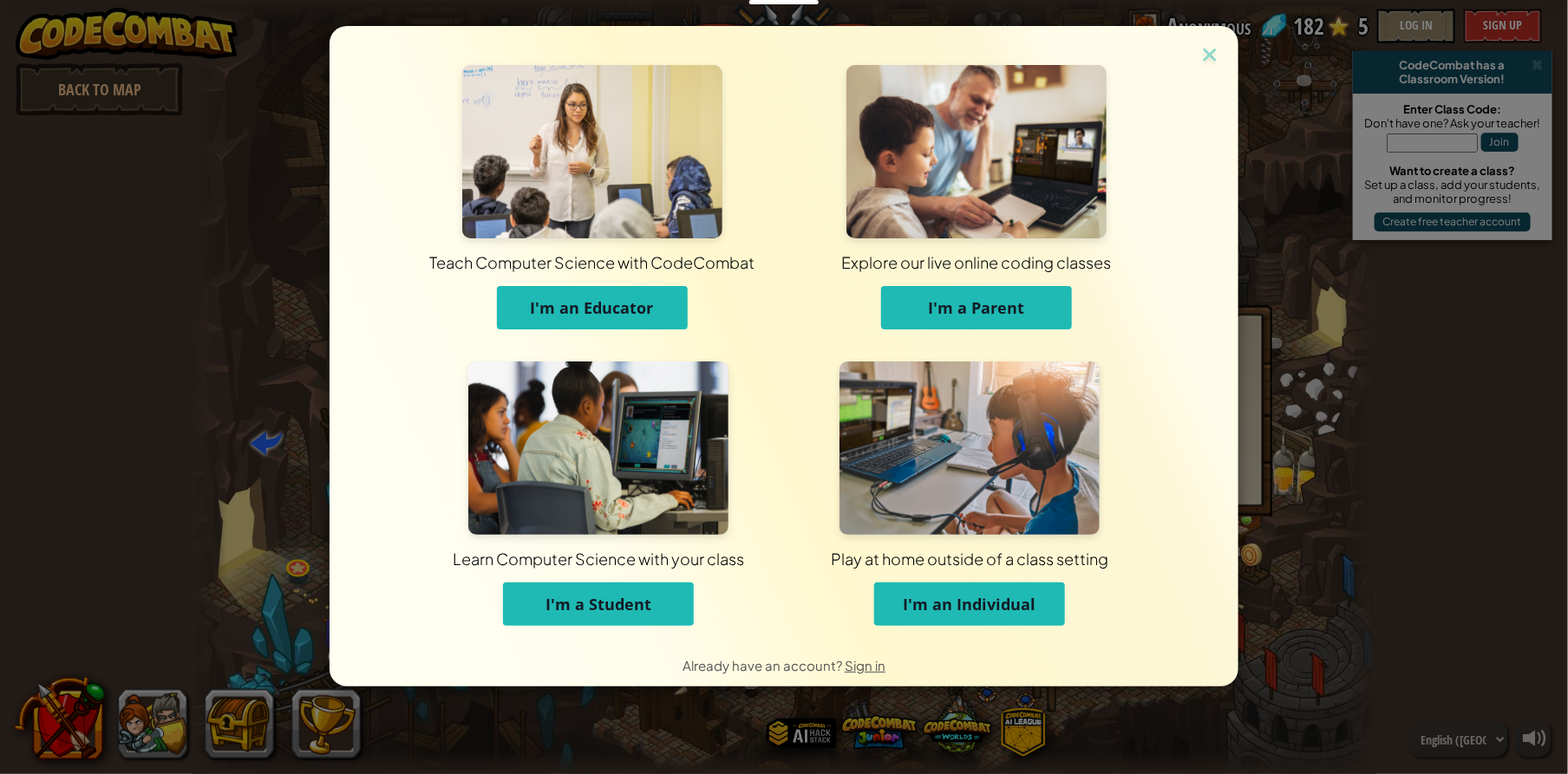
click at [648, 590] on button "I'm a Student" at bounding box center [598, 604] width 191 height 44
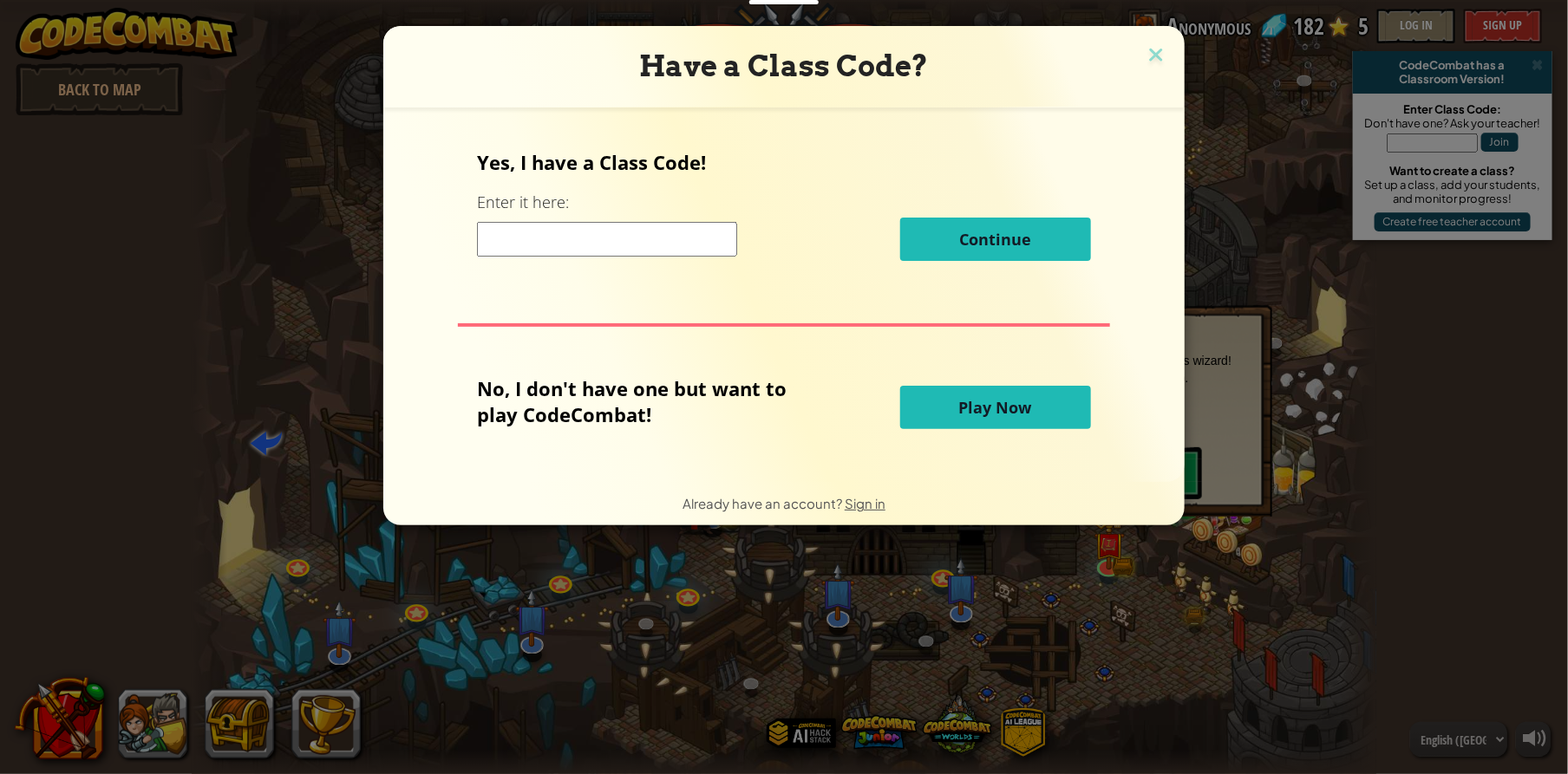
click at [1005, 405] on span "Play Now" at bounding box center [995, 407] width 73 height 20
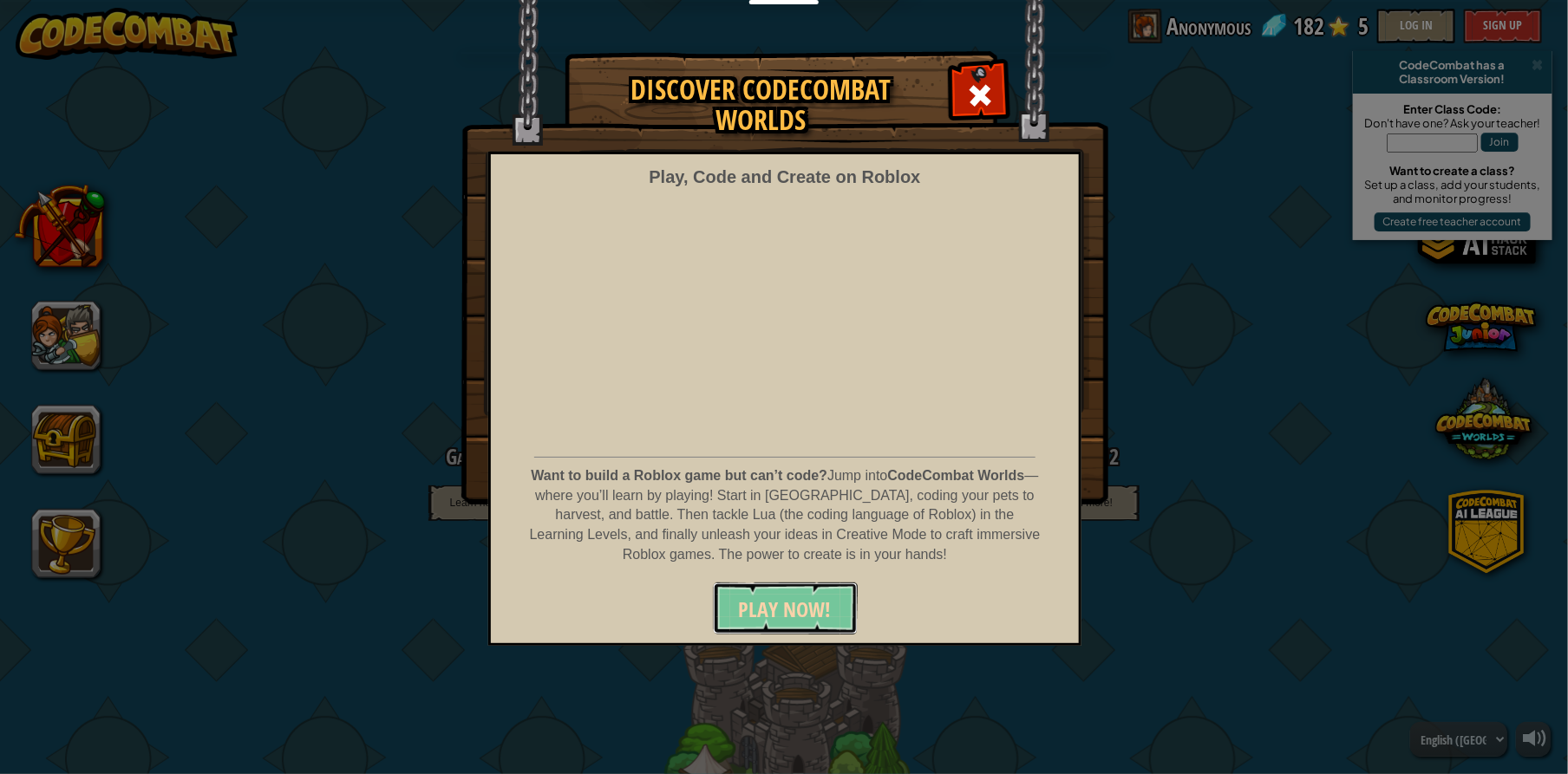
click at [821, 596] on span "PLAY NOW!" at bounding box center [785, 609] width 93 height 28
